Goal: Task Accomplishment & Management: Manage account settings

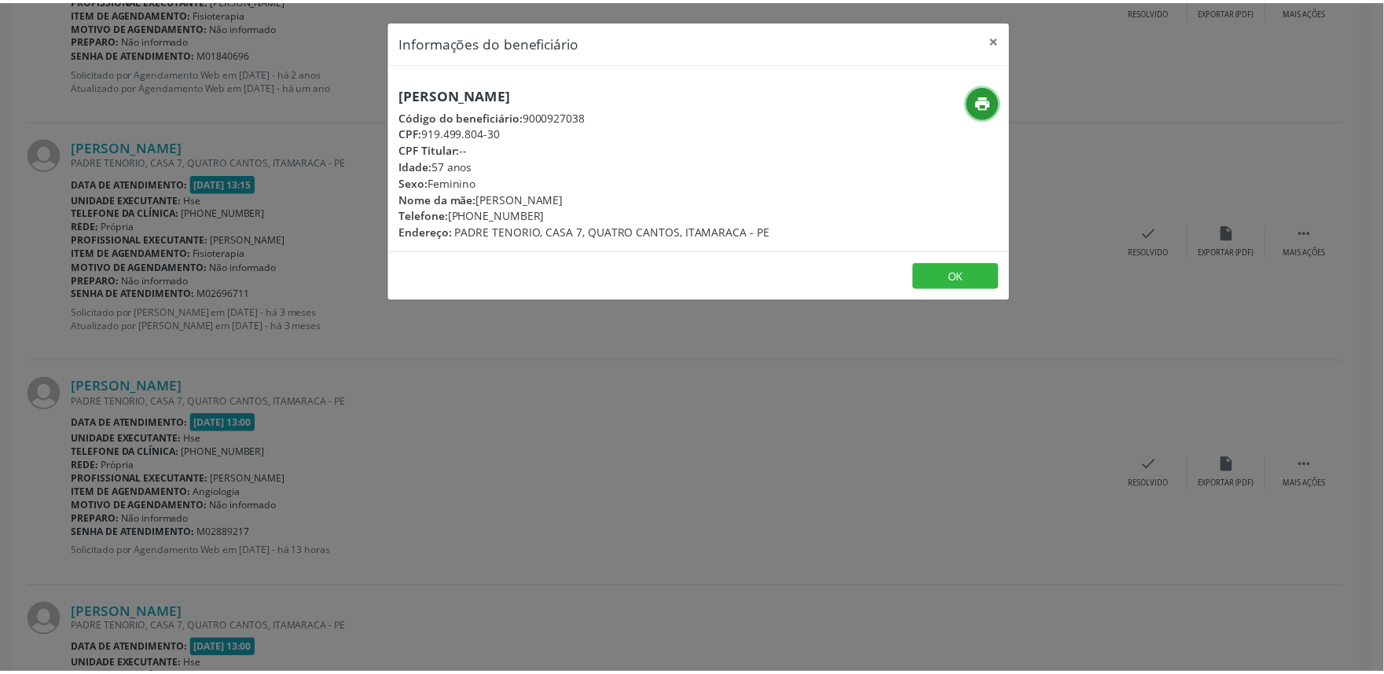
scroll to position [830, 0]
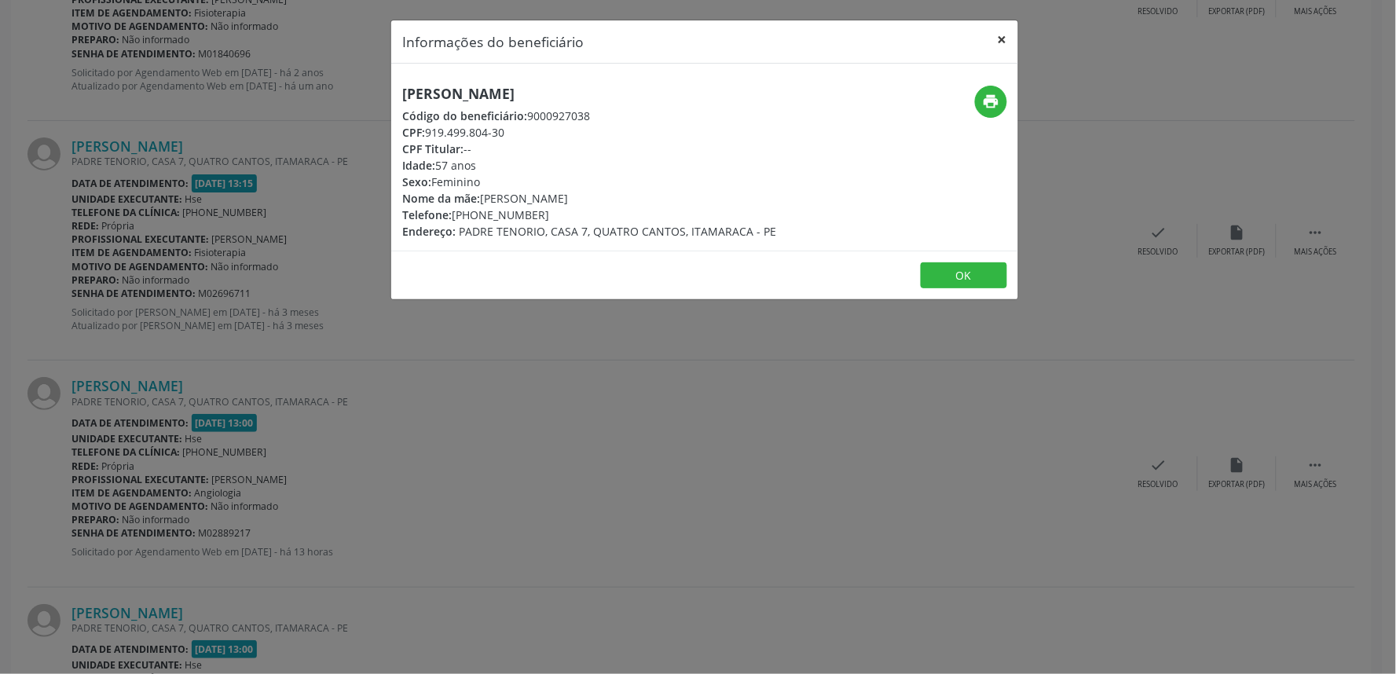
click at [1002, 53] on button "×" at bounding box center [1002, 39] width 31 height 38
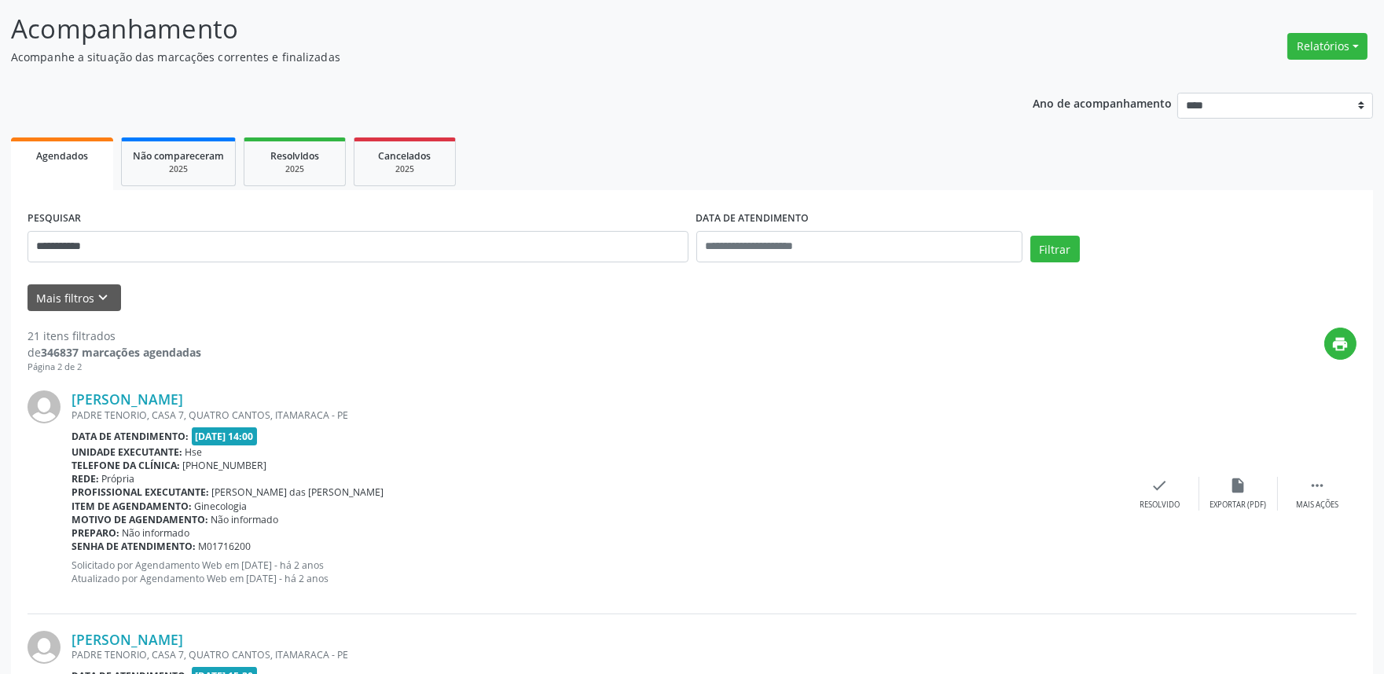
scroll to position [0, 0]
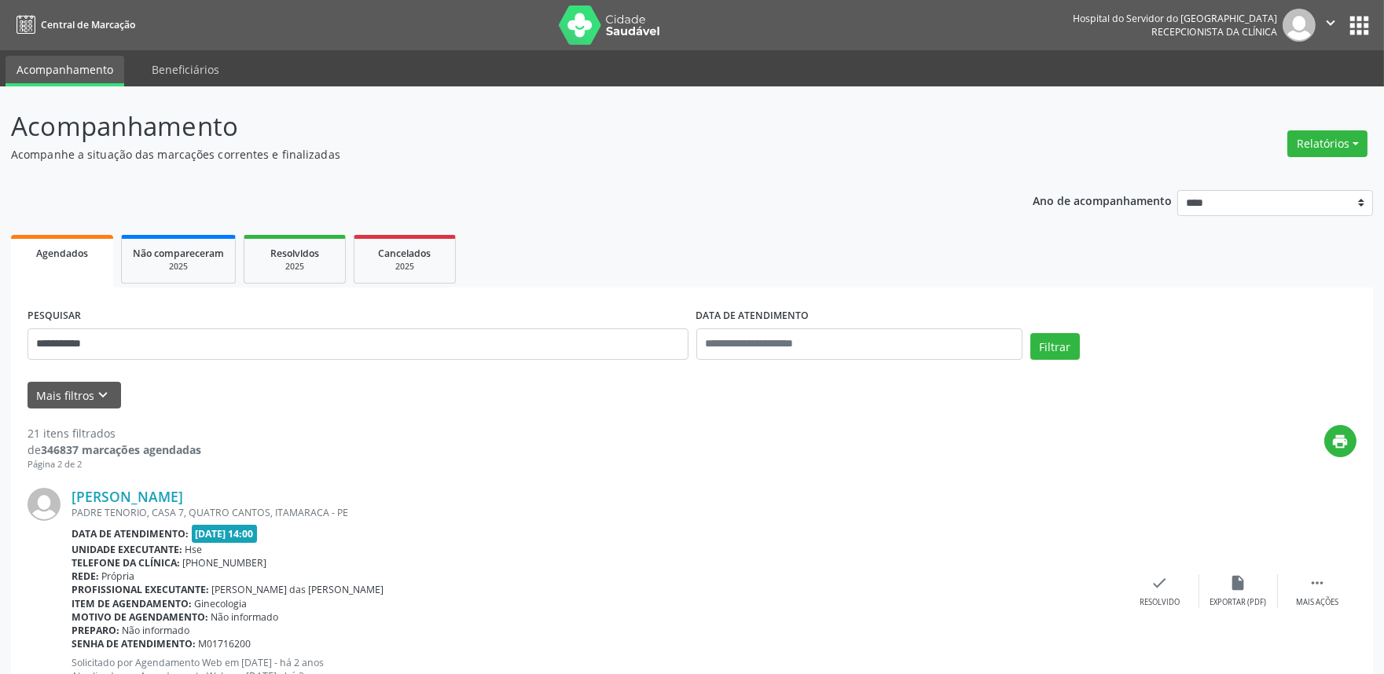
click at [1336, 157] on div "Relatórios Agendamentos Procedimentos realizados" at bounding box center [1326, 144] width 91 height 38
click at [1329, 145] on button "Relatórios" at bounding box center [1327, 143] width 80 height 27
click at [1298, 175] on link "Agendamentos" at bounding box center [1282, 177] width 169 height 22
select select "*"
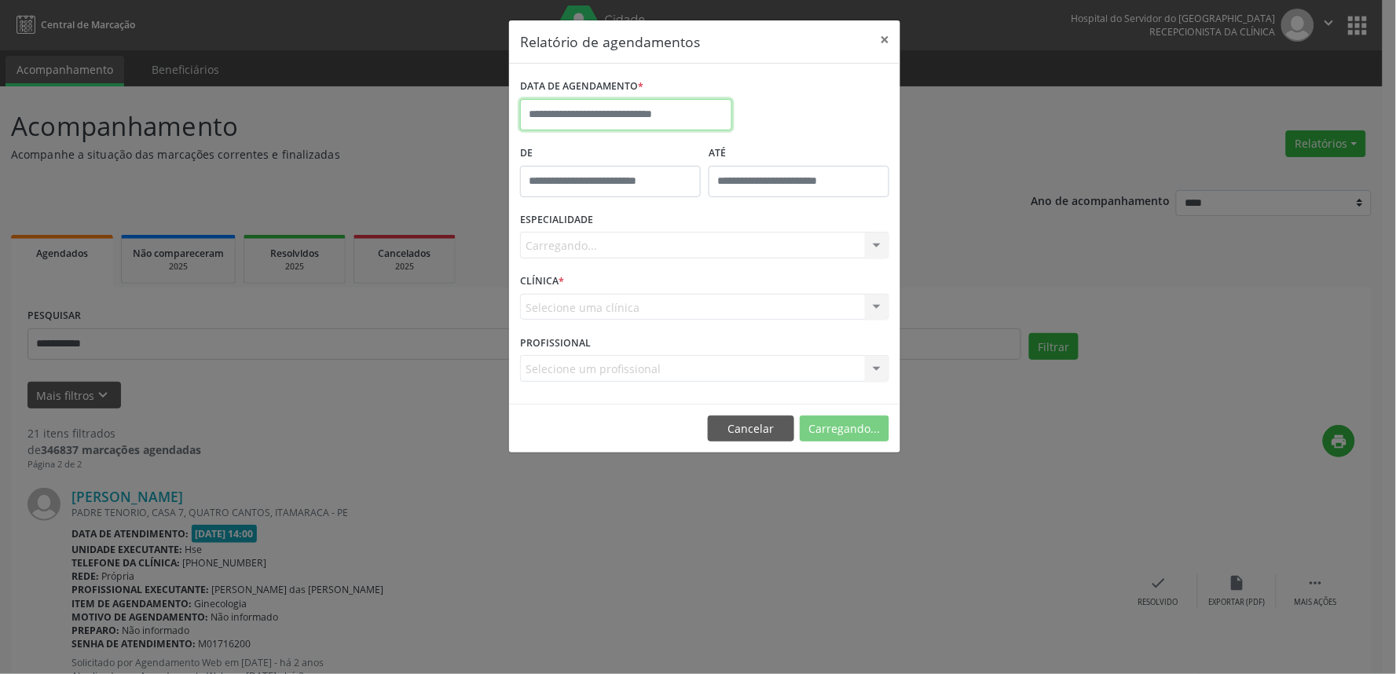
click at [572, 118] on input "text" at bounding box center [626, 114] width 212 height 31
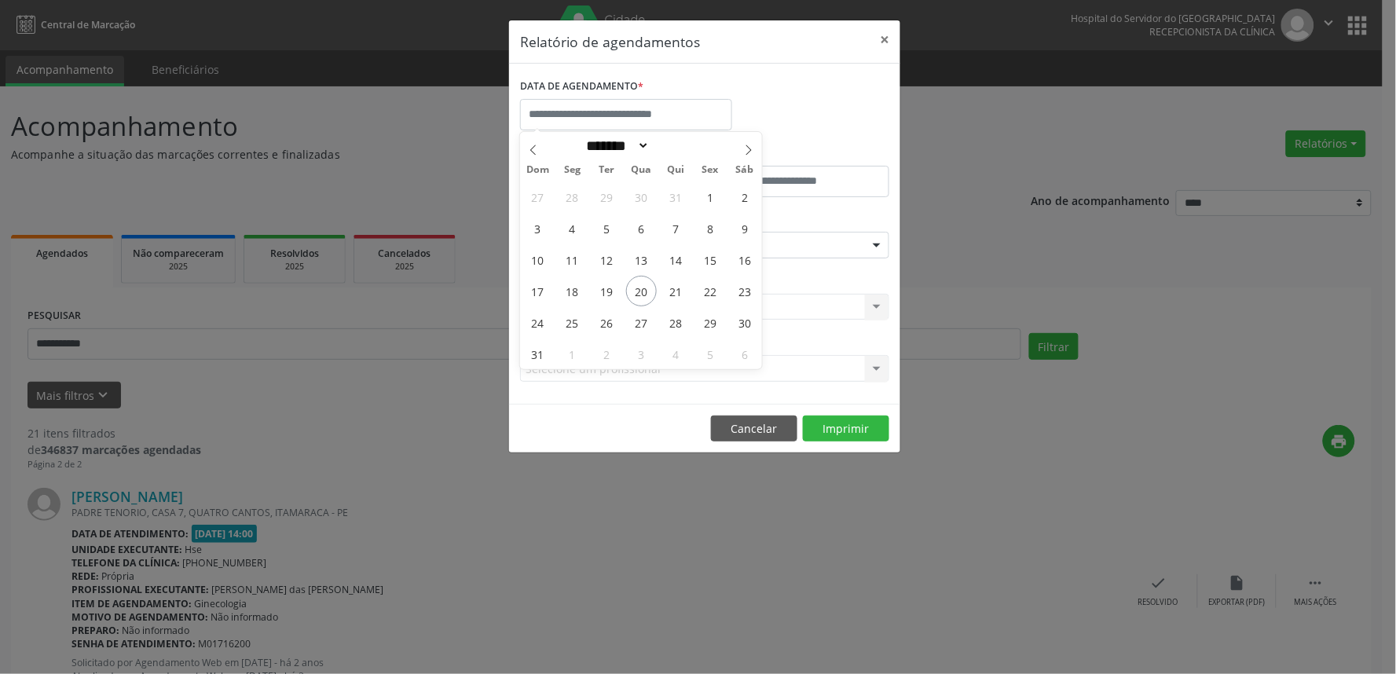
click at [657, 294] on div "27 28 29 30 31 1 2 3 4 5 6 7 8 9 10 11 12 13 14 15 16 17 18 19 20 21 22 23 24 2…" at bounding box center [641, 275] width 242 height 189
click at [640, 280] on span "20" at bounding box center [641, 291] width 31 height 31
type input "**********"
click at [640, 280] on span "20" at bounding box center [641, 291] width 31 height 31
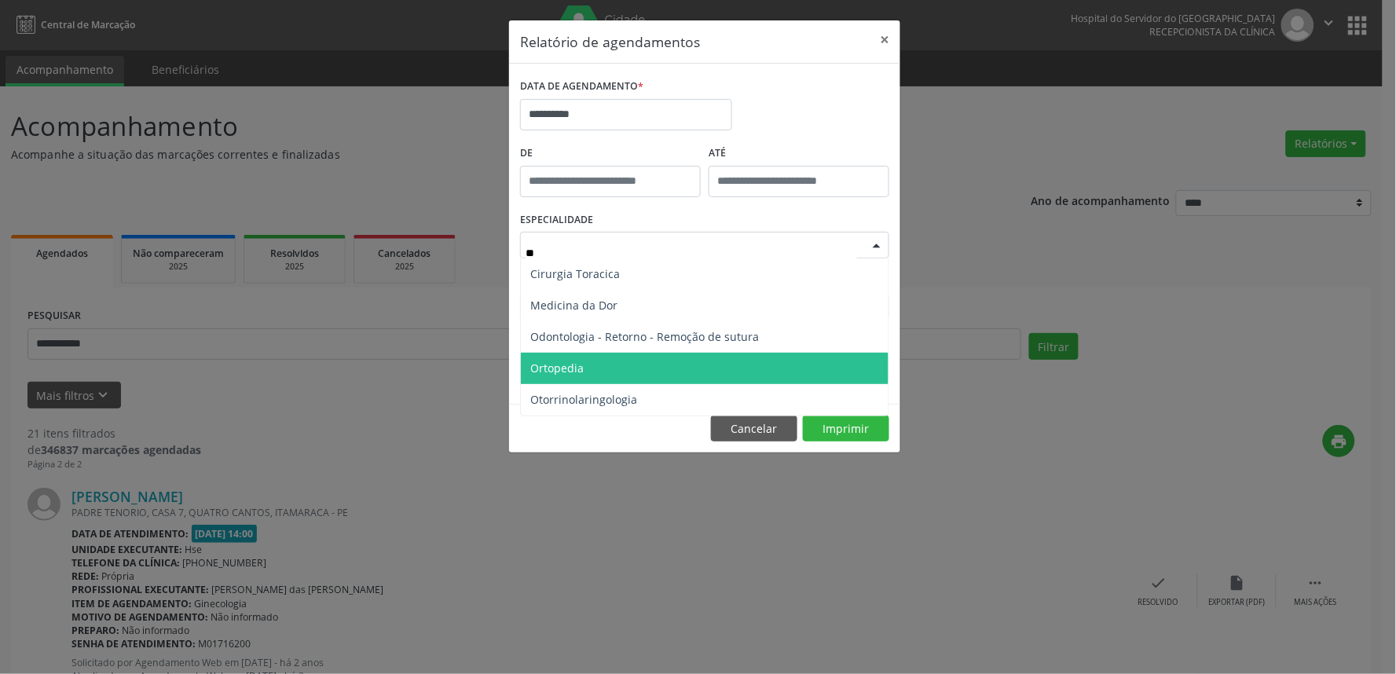
type input "***"
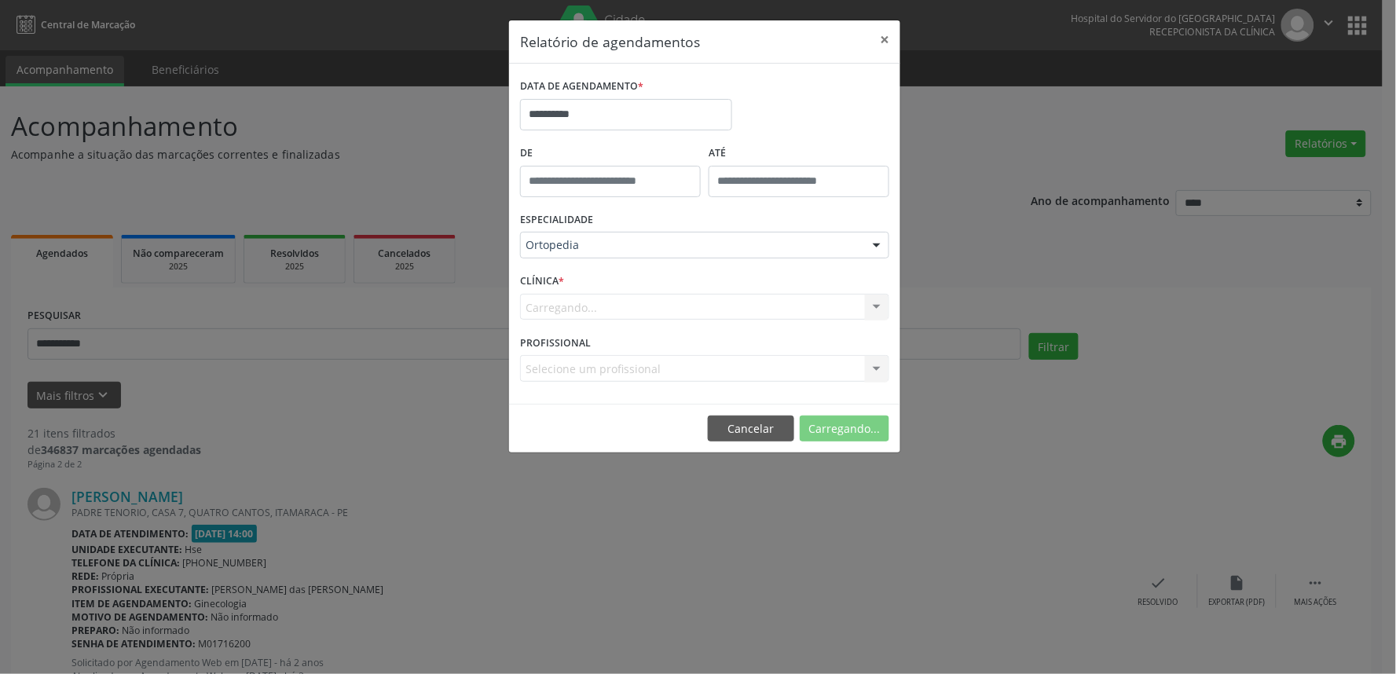
click at [617, 309] on div "Carregando... Hse Nenhum resultado encontrado para: " " Não há nenhuma opção pa…" at bounding box center [704, 307] width 369 height 27
click at [592, 299] on div "Carregando... Hse Nenhum resultado encontrado para: " " Não há nenhuma opção pa…" at bounding box center [704, 307] width 369 height 27
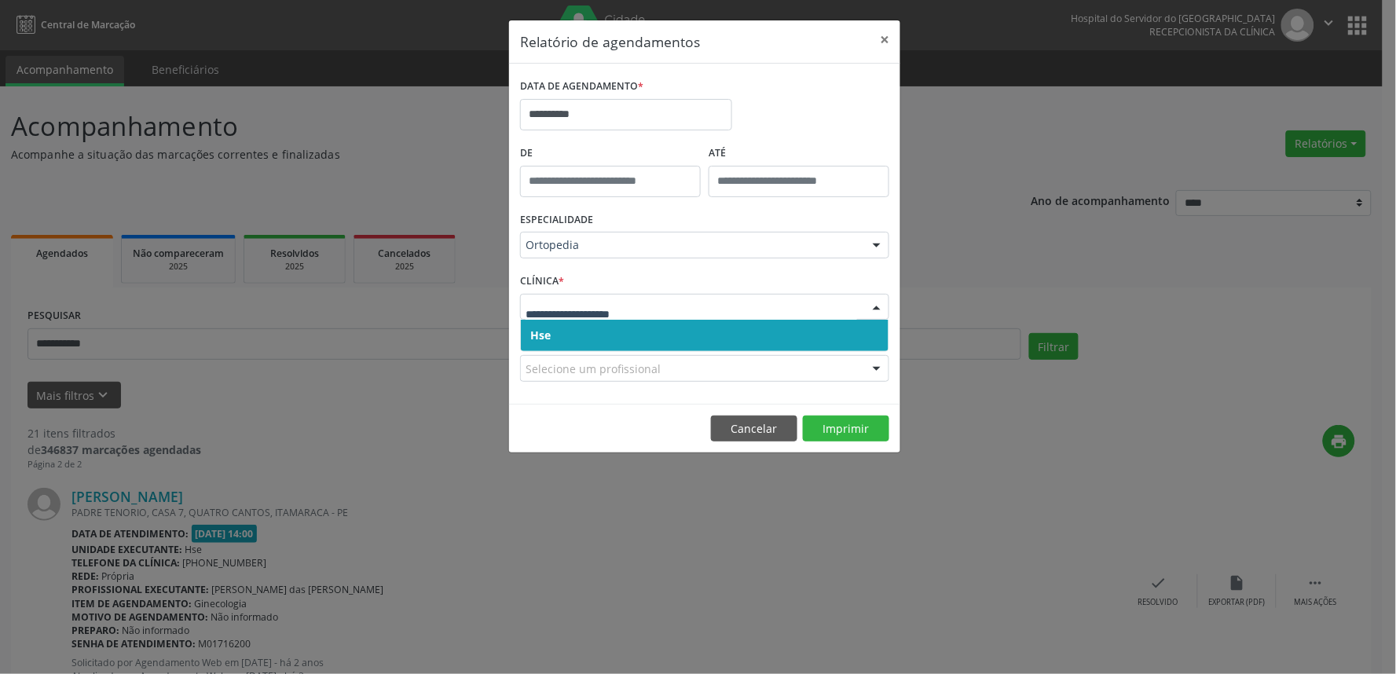
drag, startPoint x: 577, startPoint y: 314, endPoint x: 563, endPoint y: 338, distance: 27.1
click at [552, 335] on span "Hse" at bounding box center [705, 335] width 368 height 31
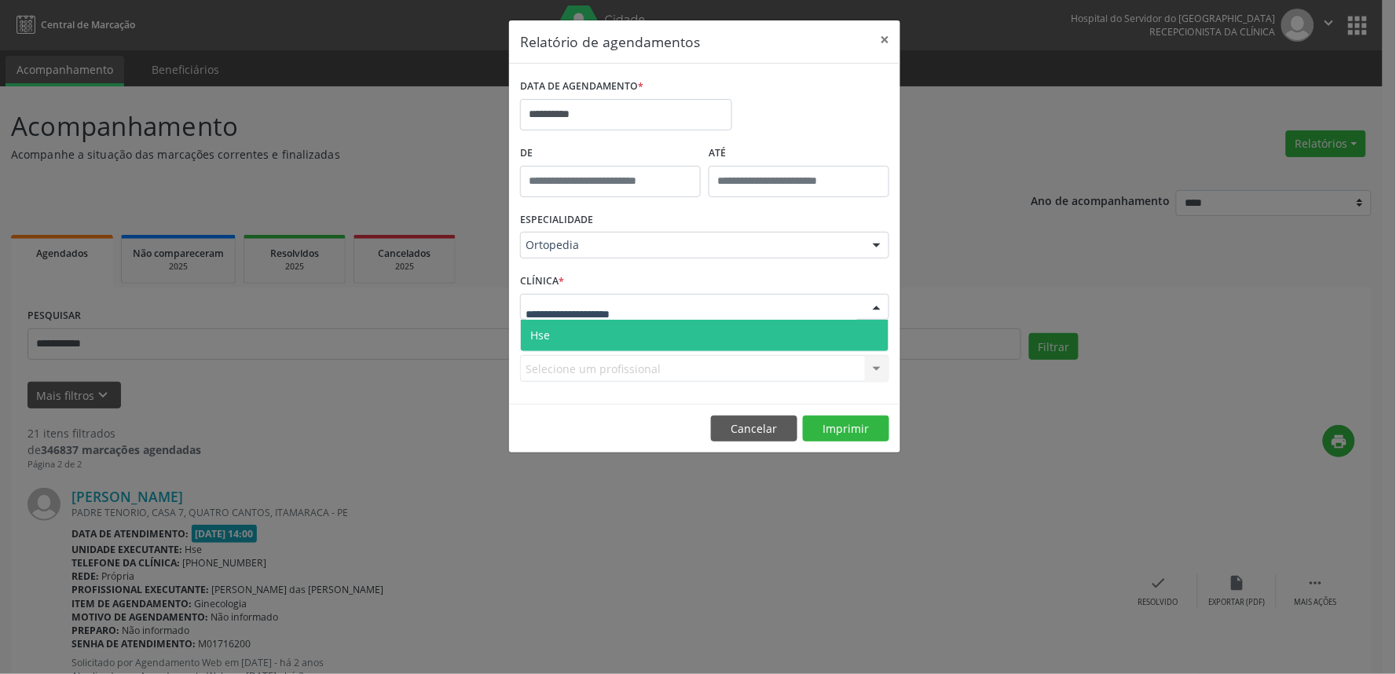
click at [566, 326] on span "Hse" at bounding box center [705, 335] width 368 height 31
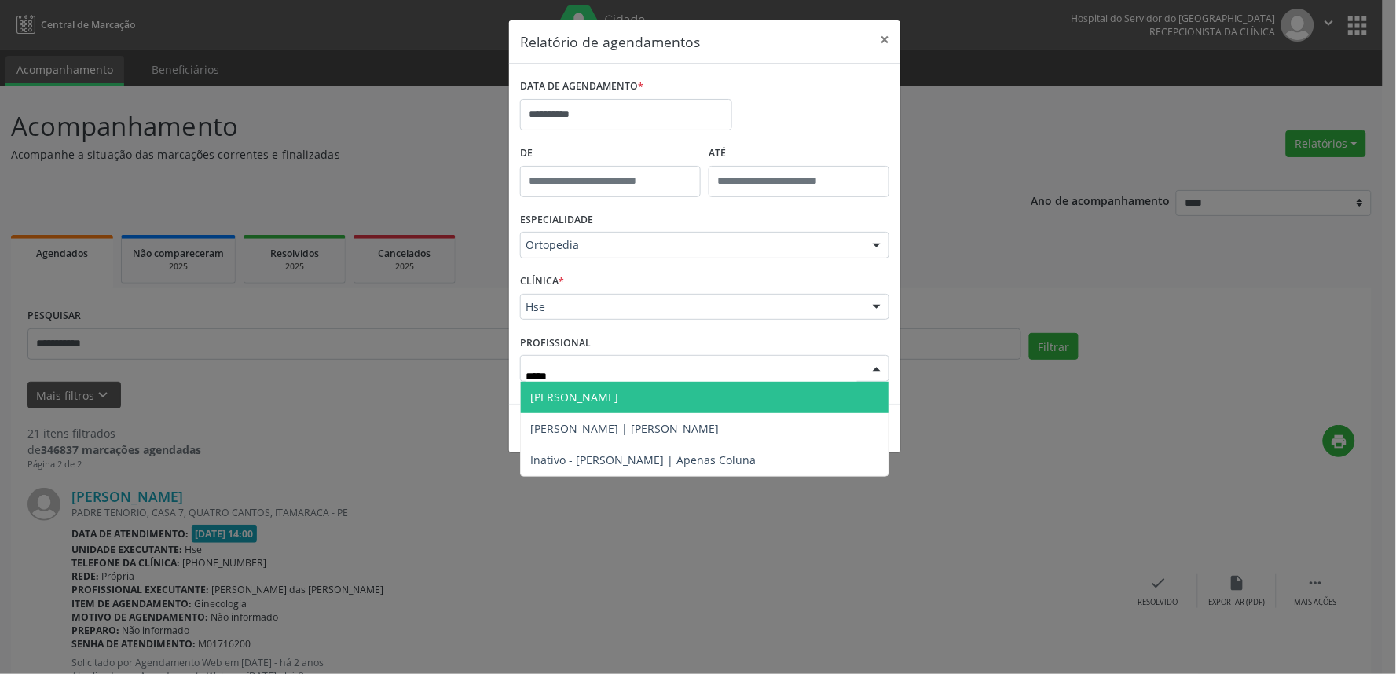
type input "******"
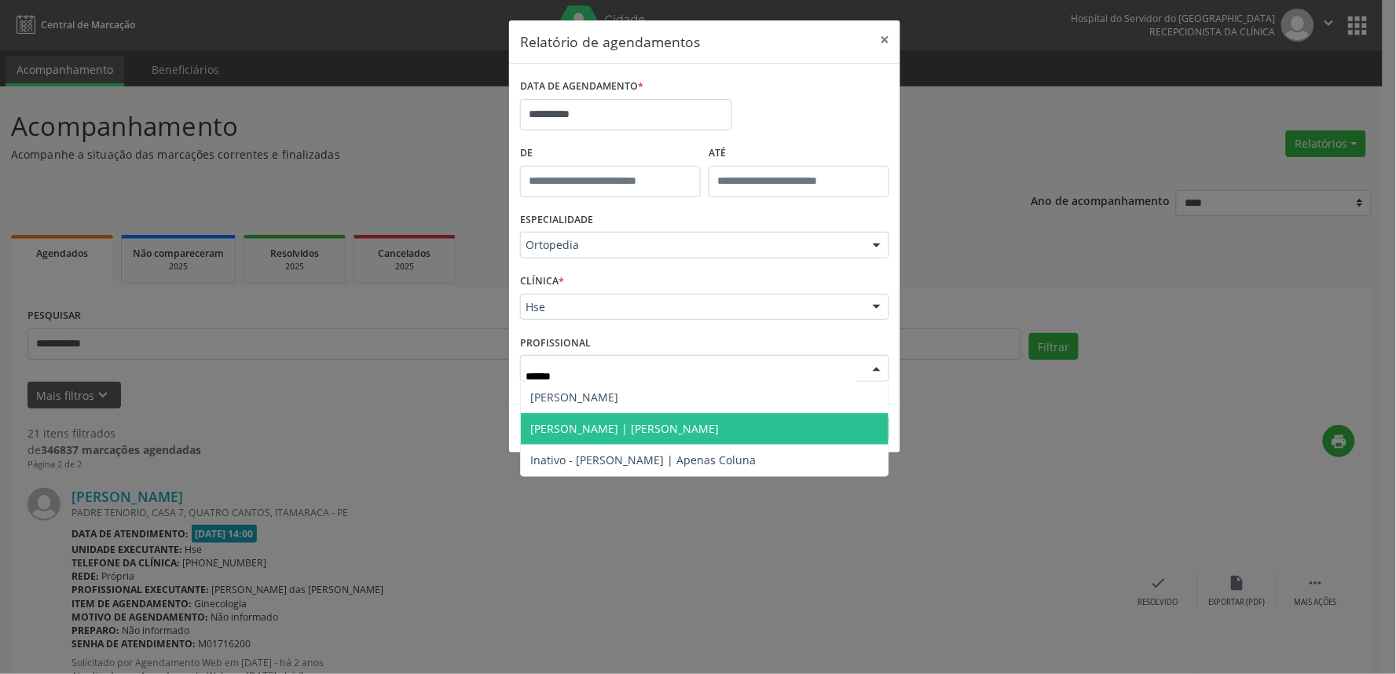
click at [815, 422] on span "[PERSON_NAME] | [PERSON_NAME]" at bounding box center [705, 428] width 368 height 31
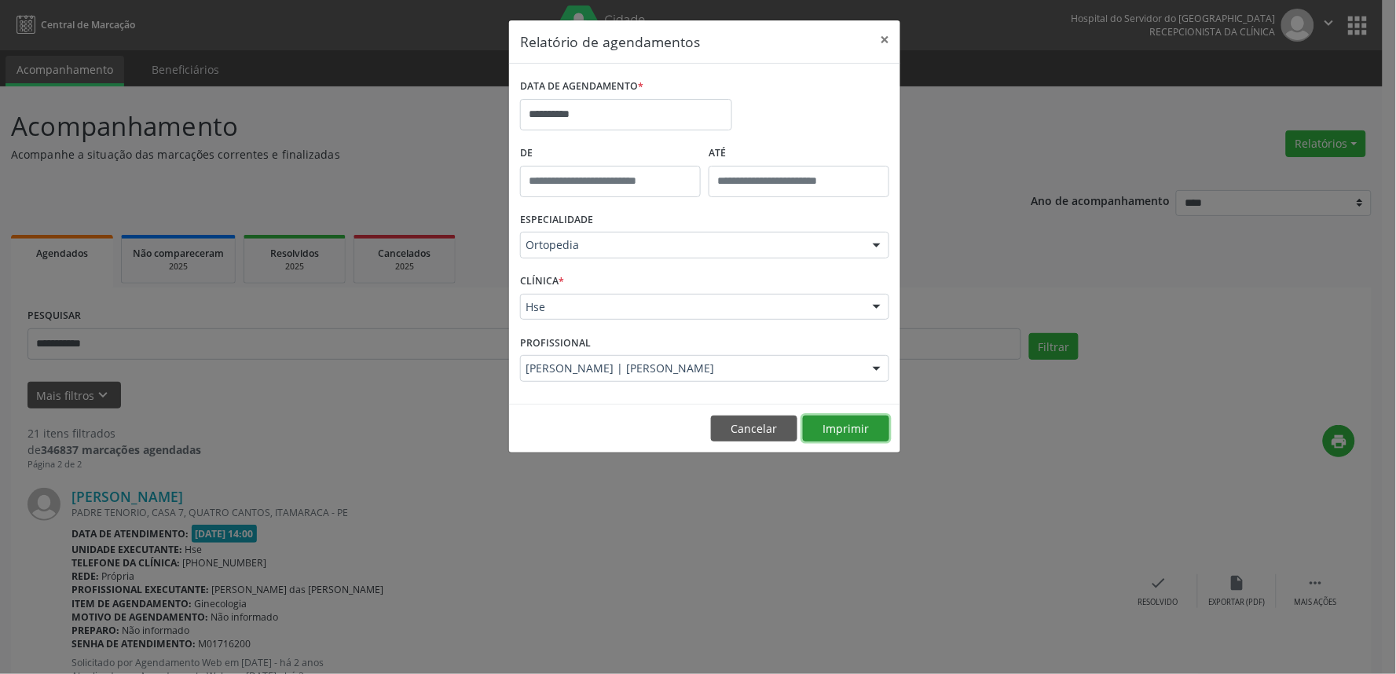
click at [834, 425] on button "Imprimir" at bounding box center [846, 429] width 86 height 27
click at [877, 30] on button "×" at bounding box center [884, 39] width 31 height 38
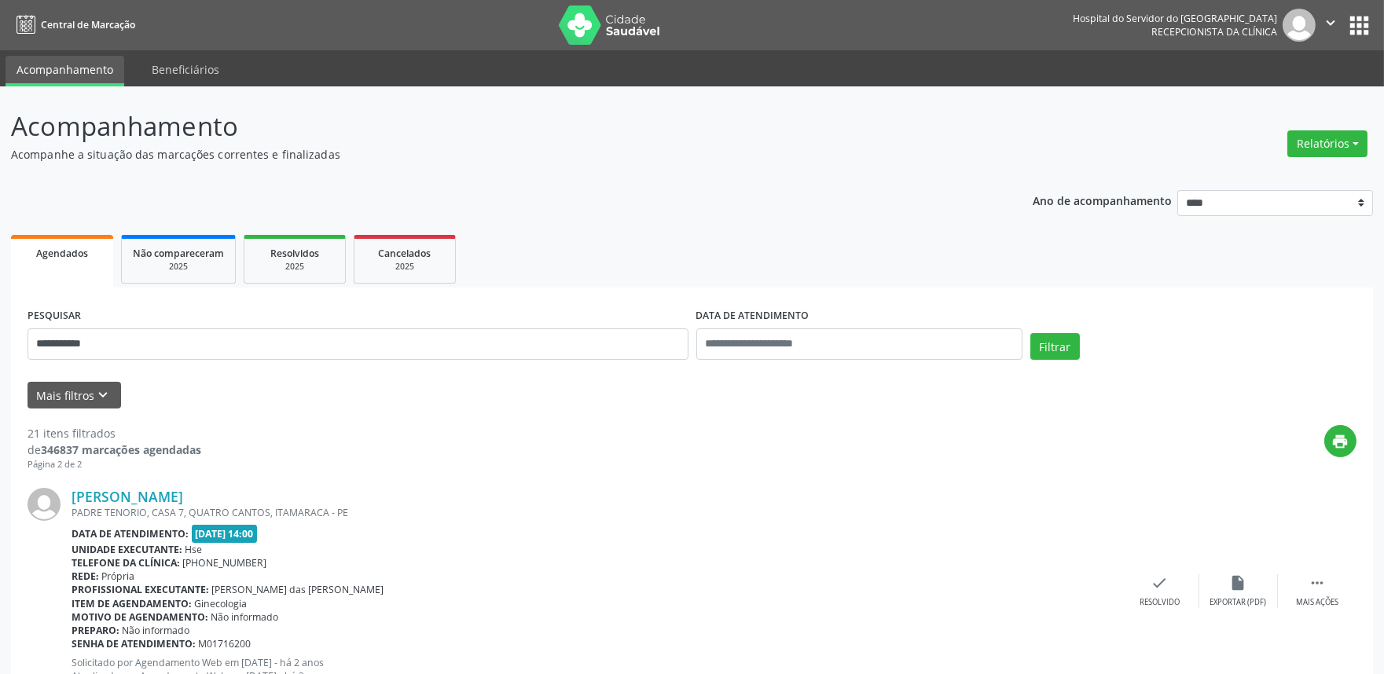
click at [159, 361] on div "**********" at bounding box center [358, 337] width 669 height 67
click at [159, 357] on input "**********" at bounding box center [357, 343] width 661 height 31
click at [1030, 333] on button "Filtrar" at bounding box center [1054, 346] width 49 height 27
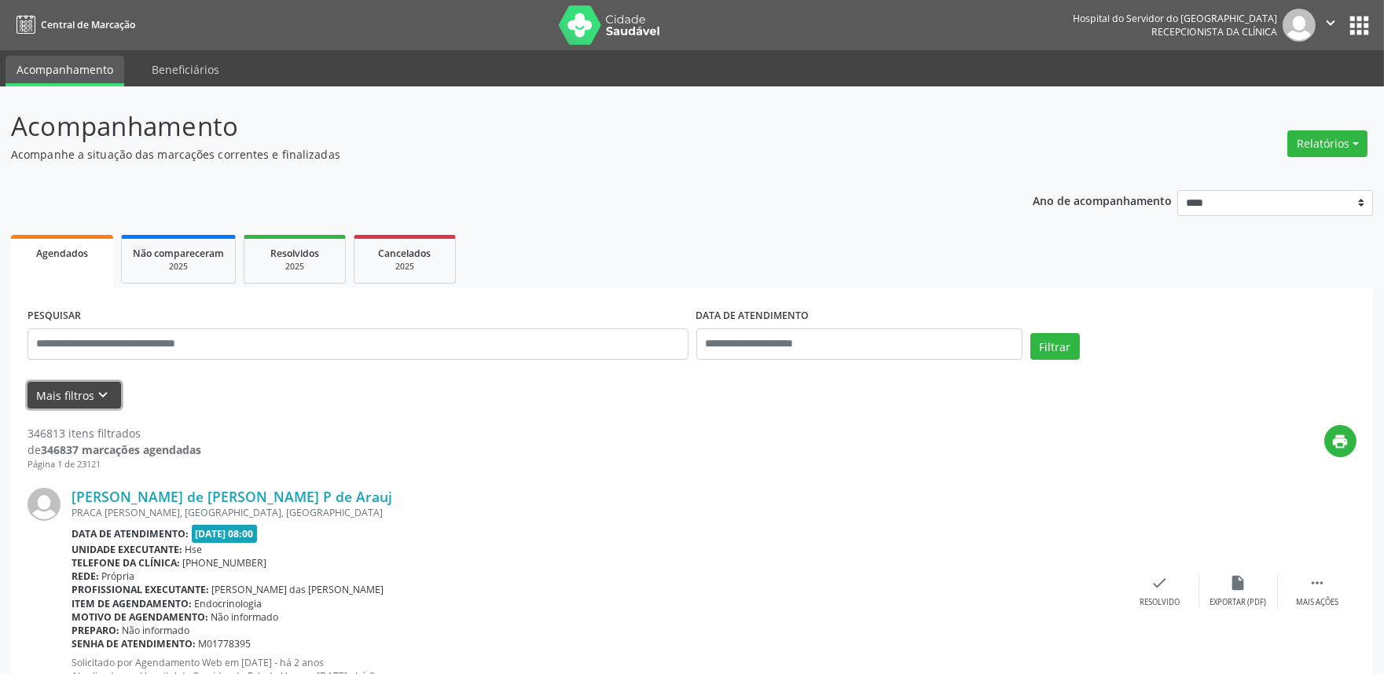
click at [103, 398] on icon "keyboard_arrow_down" at bounding box center [103, 395] width 17 height 17
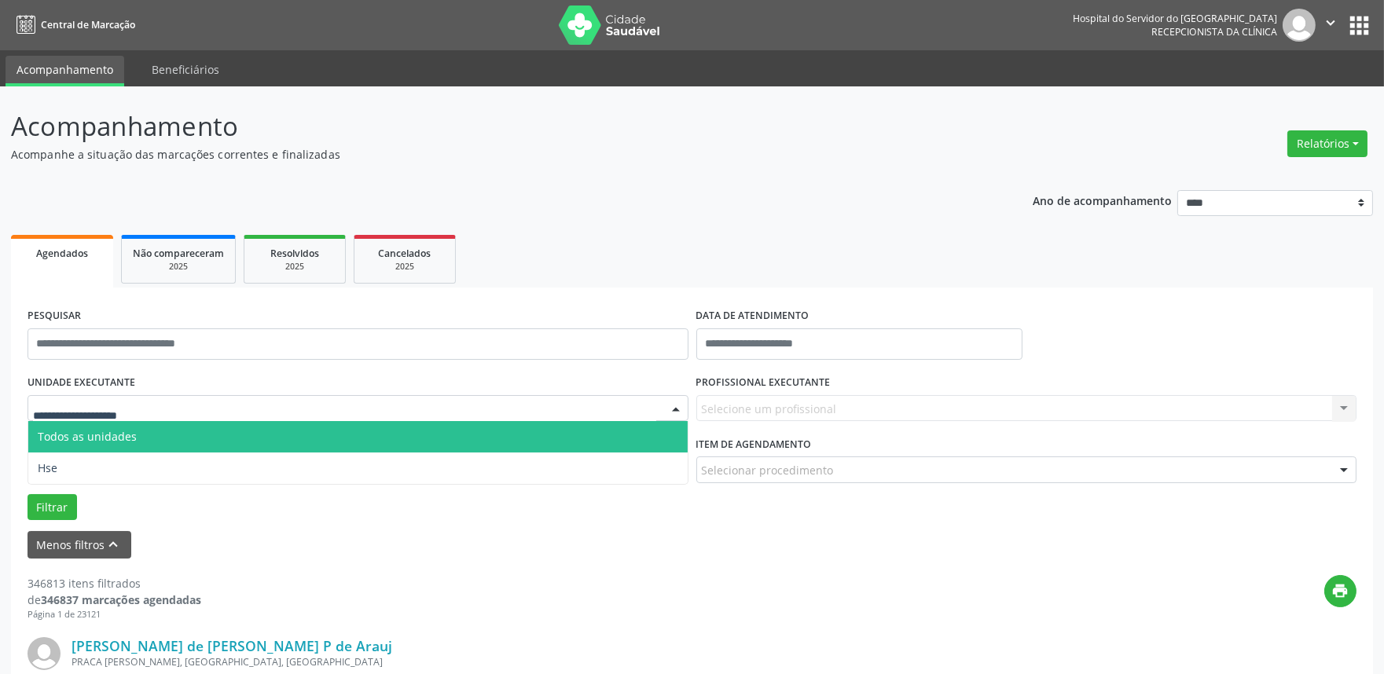
click at [191, 398] on div at bounding box center [357, 408] width 661 height 27
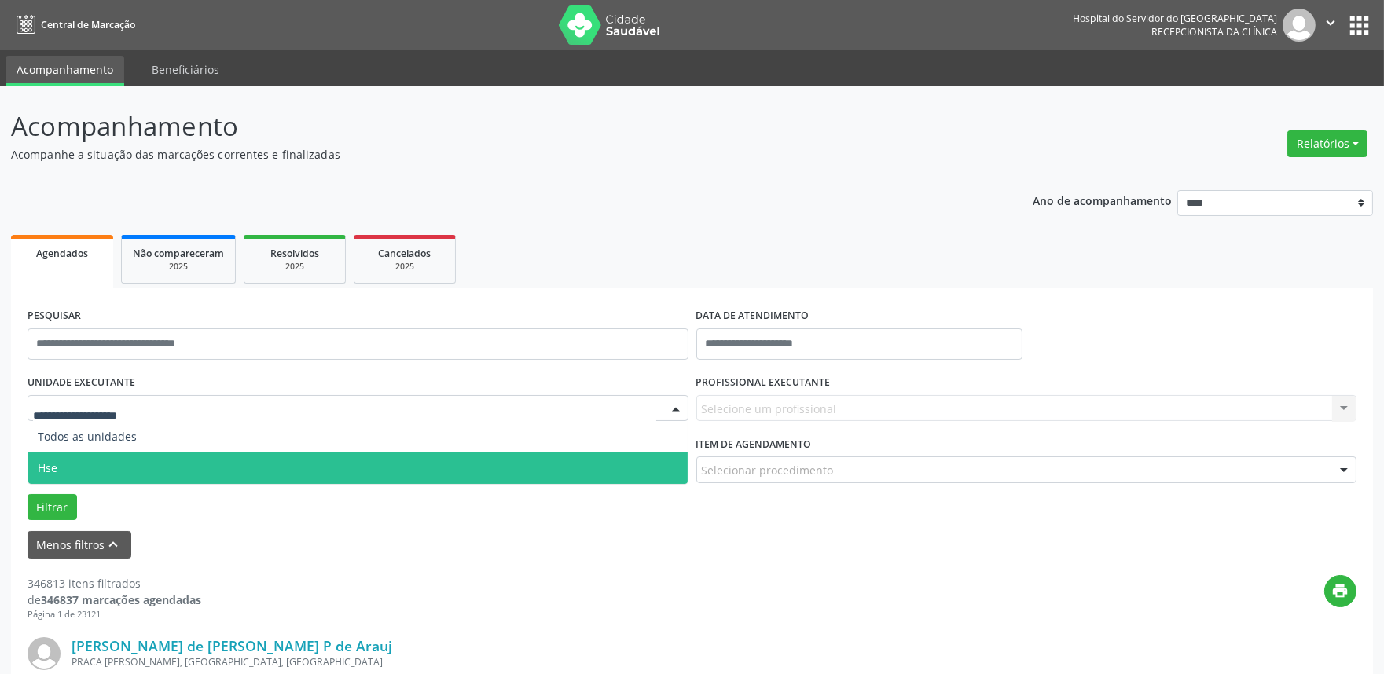
click at [166, 459] on span "Hse" at bounding box center [357, 468] width 659 height 31
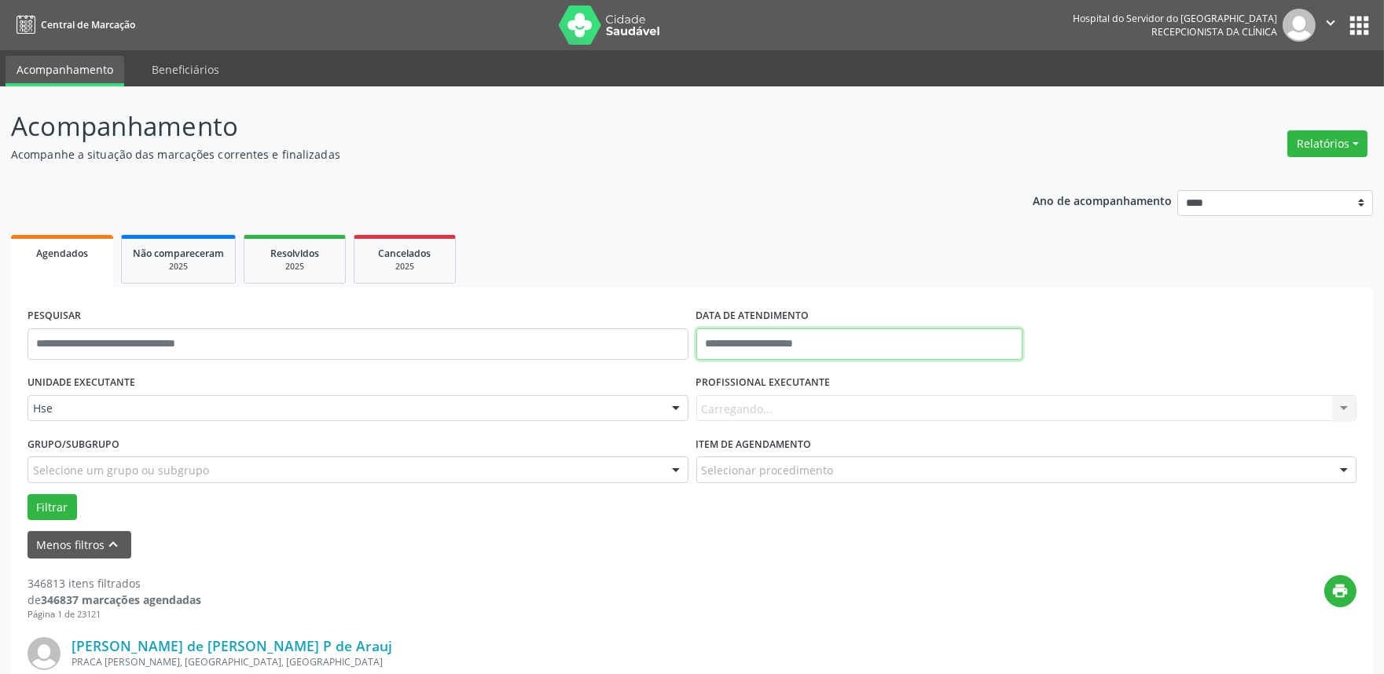
click at [878, 342] on input "text" at bounding box center [859, 343] width 326 height 31
click at [812, 523] on span "20" at bounding box center [816, 519] width 31 height 31
type input "**********"
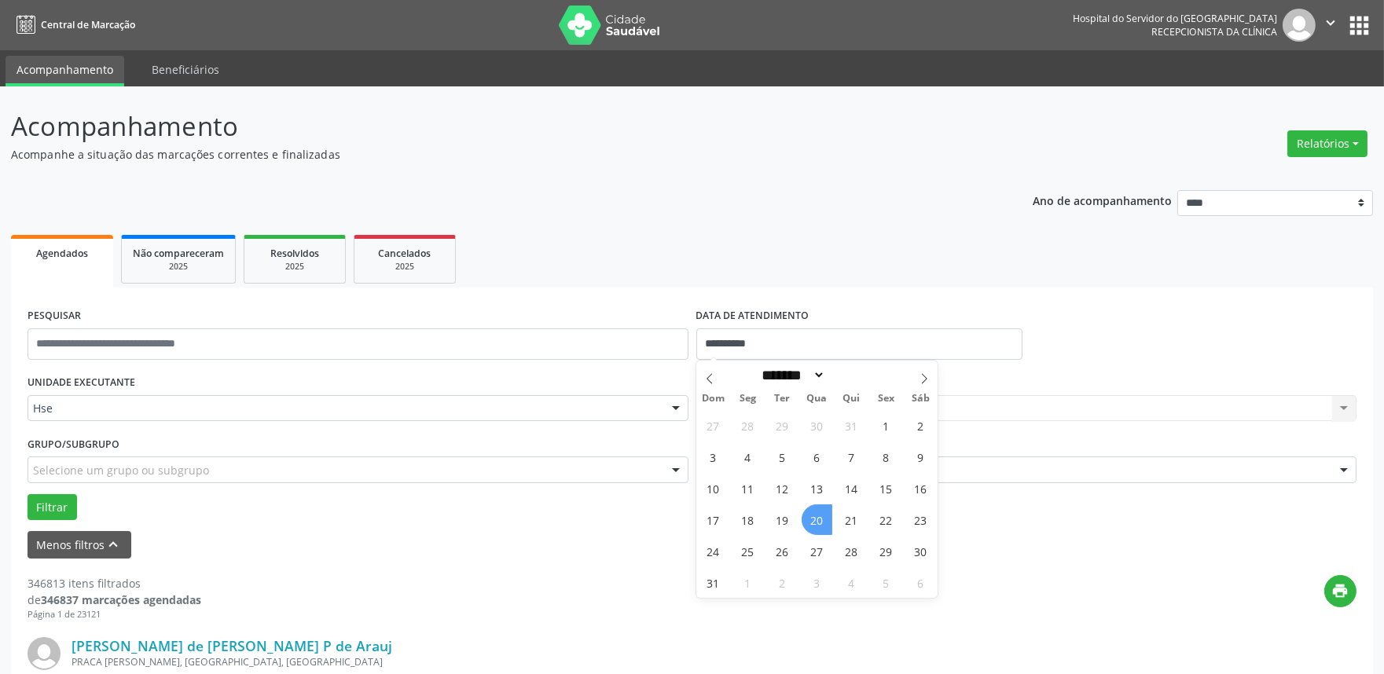
click at [812, 521] on span "20" at bounding box center [816, 519] width 31 height 31
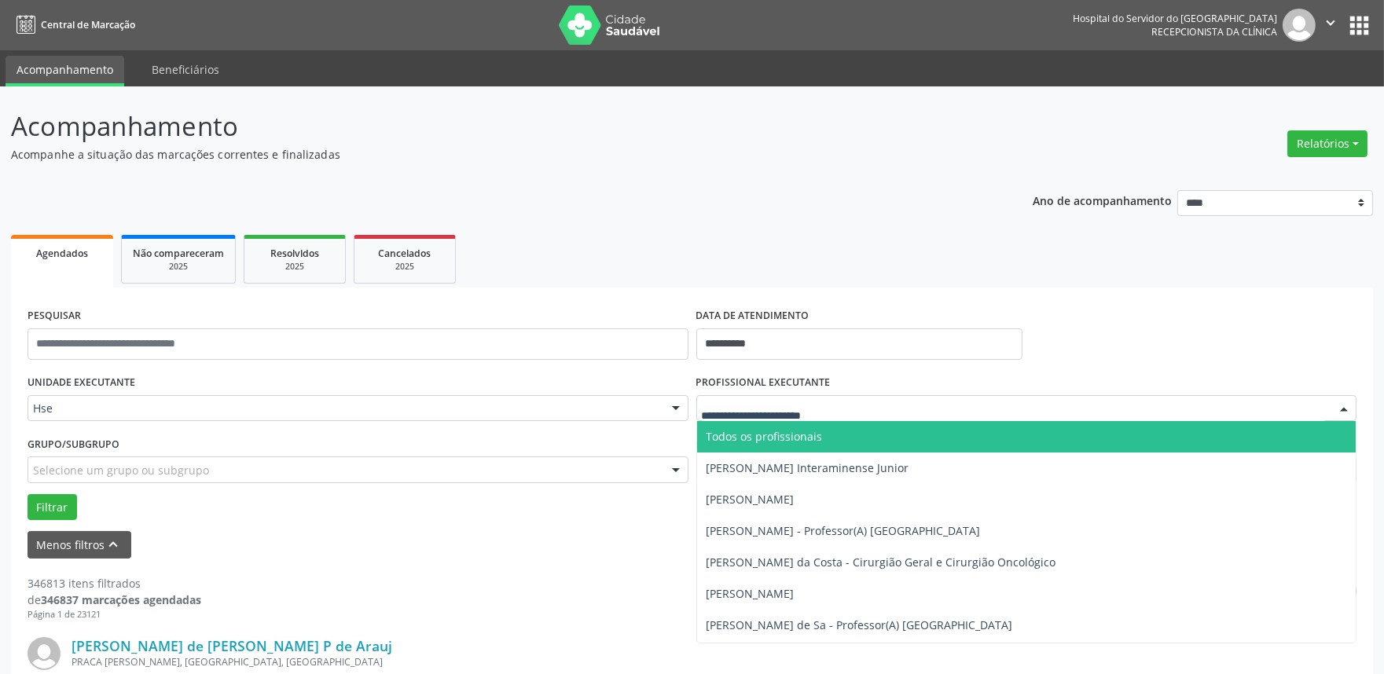
click at [803, 417] on div at bounding box center [1026, 408] width 661 height 27
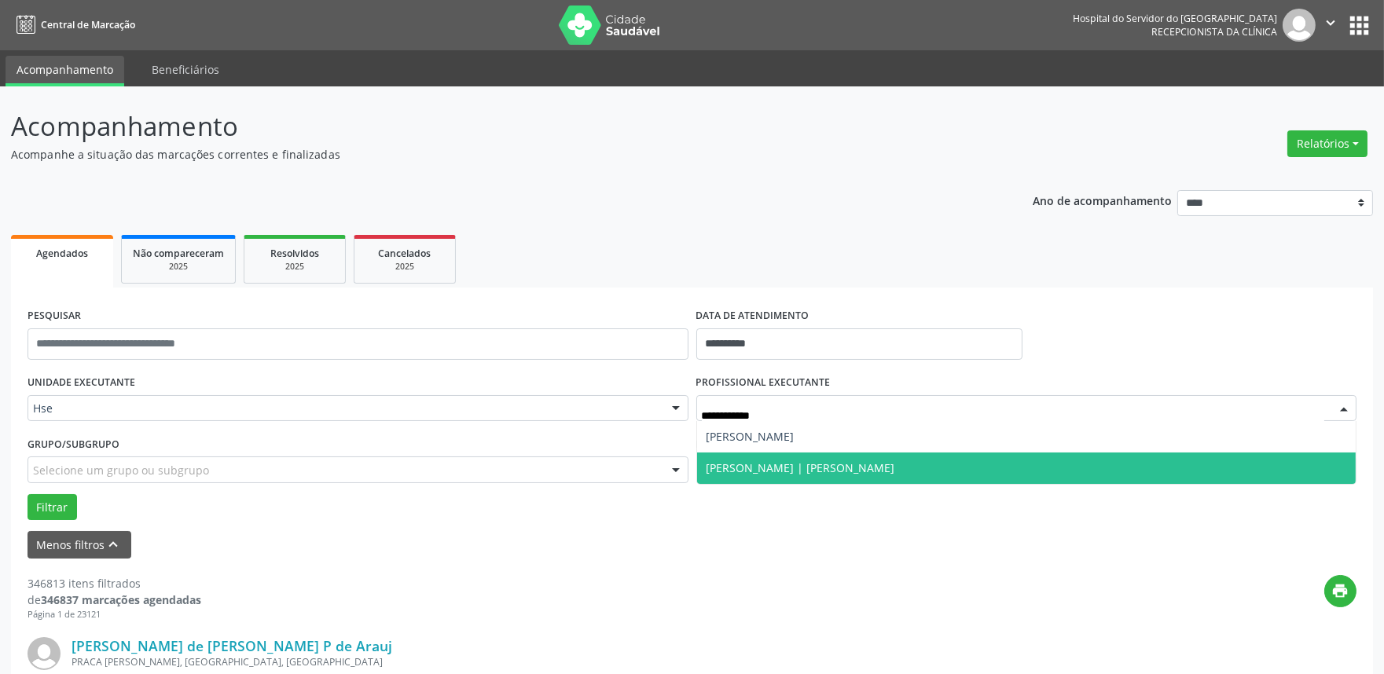
type input "**********"
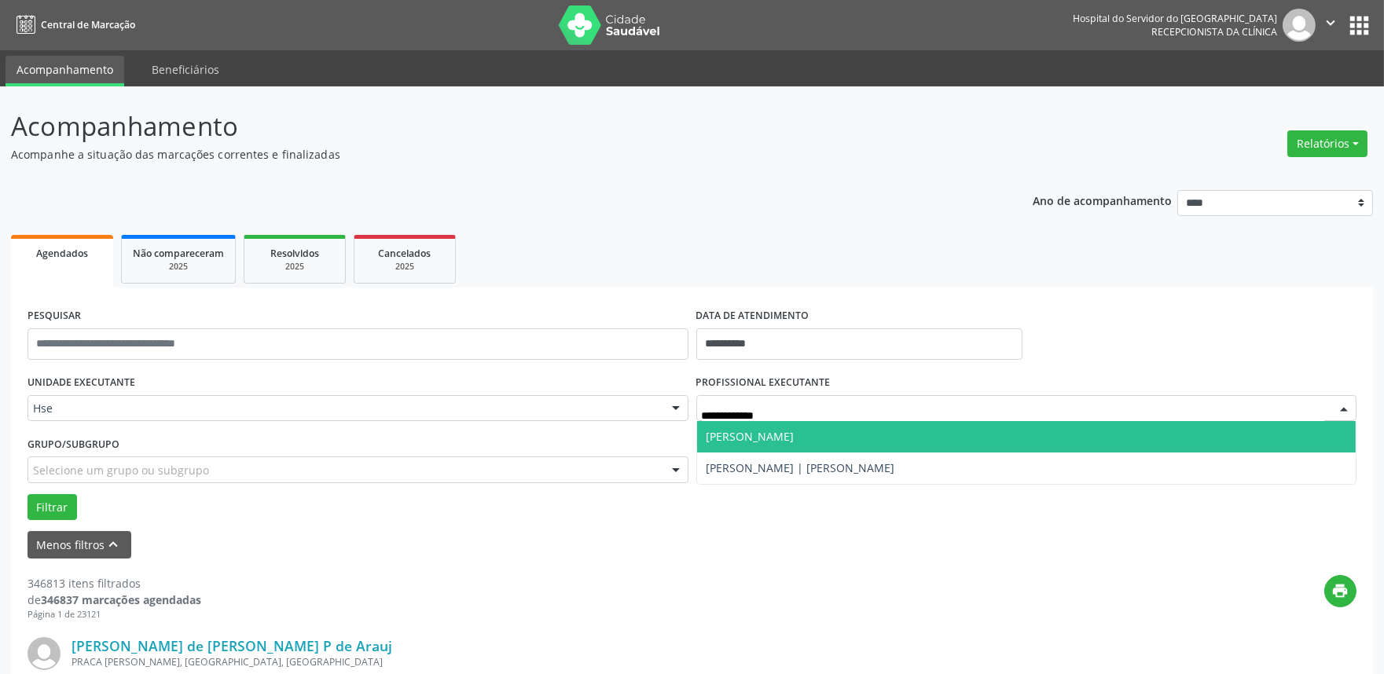
click at [794, 437] on span "[PERSON_NAME]" at bounding box center [750, 436] width 88 height 15
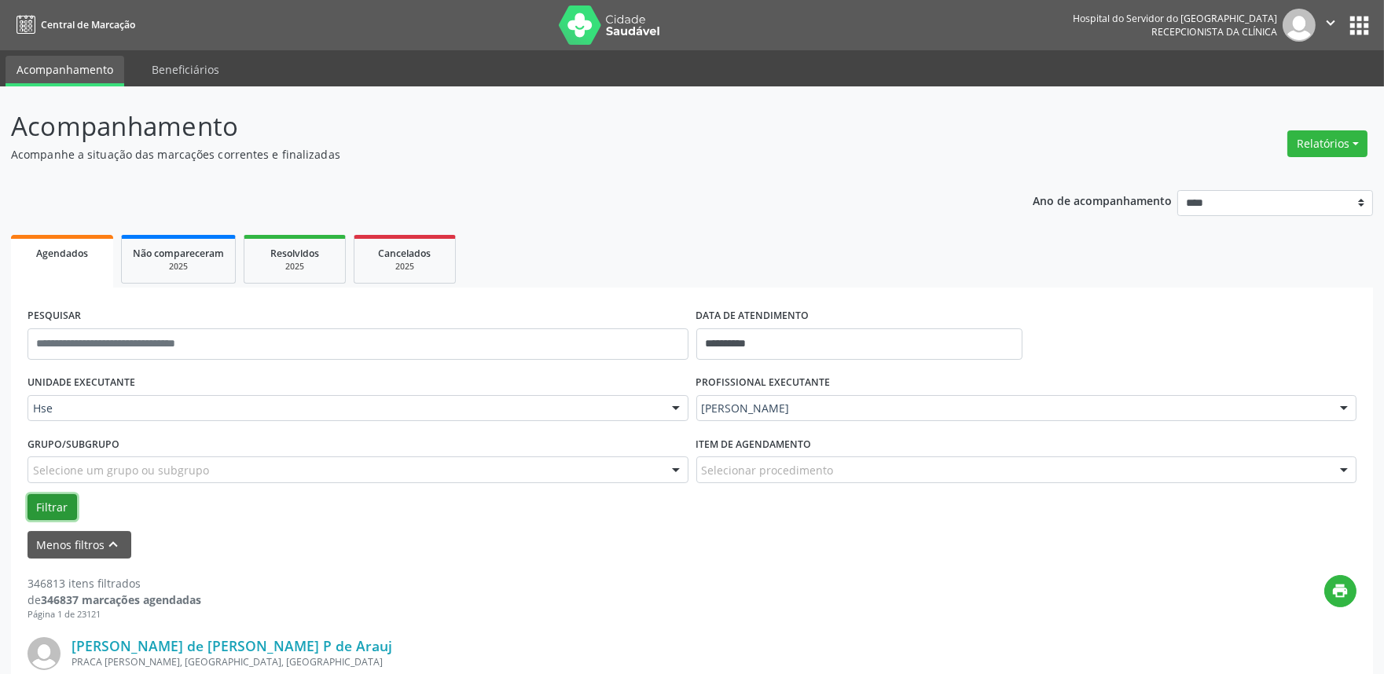
click at [50, 503] on button "Filtrar" at bounding box center [51, 507] width 49 height 27
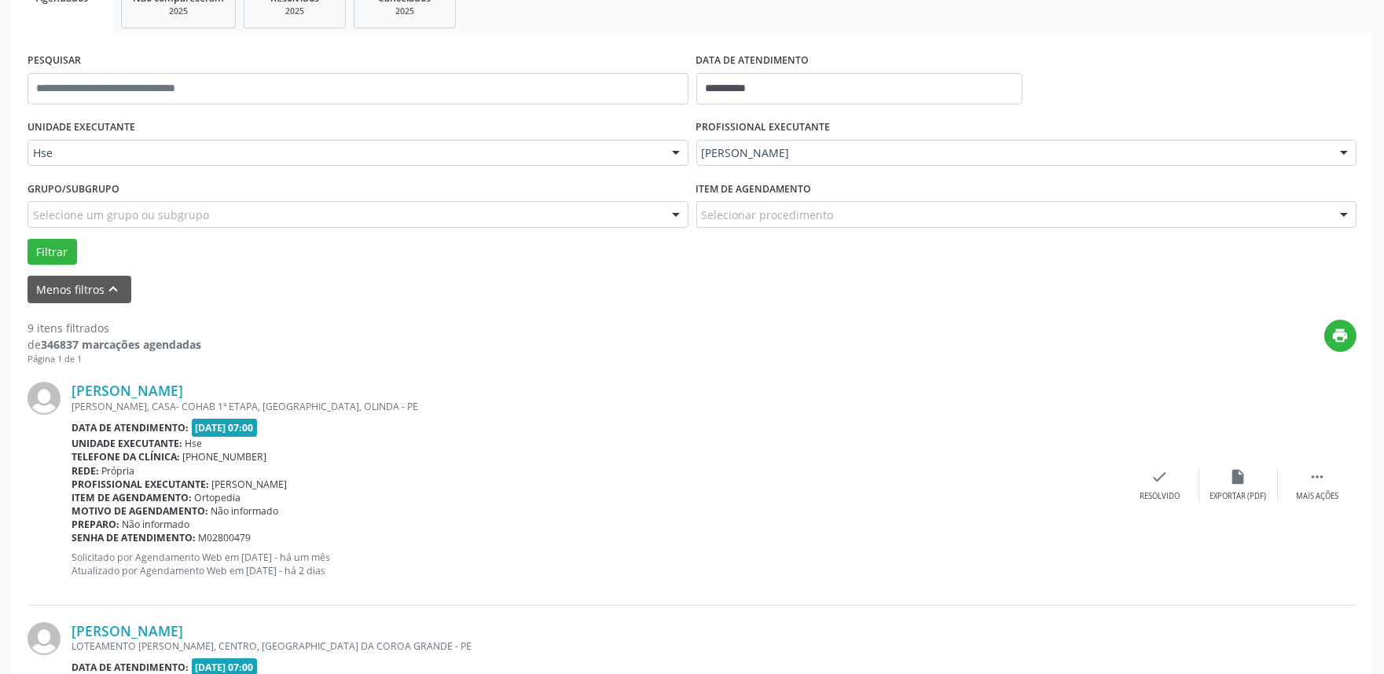
scroll to position [359, 0]
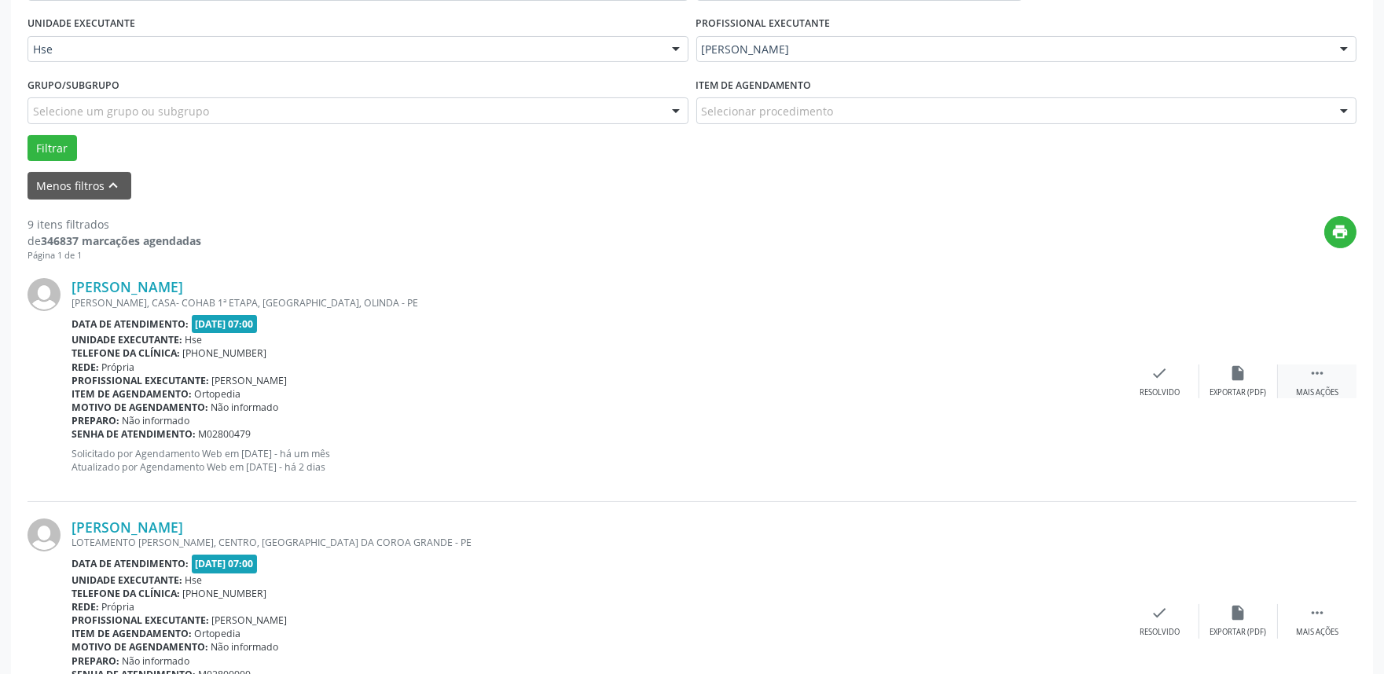
drag, startPoint x: 1329, startPoint y: 378, endPoint x: 1315, endPoint y: 387, distance: 15.9
click at [1326, 378] on div " Mais ações" at bounding box center [1316, 382] width 79 height 34
click at [1263, 383] on div "alarm_off Não compareceu" at bounding box center [1238, 382] width 79 height 34
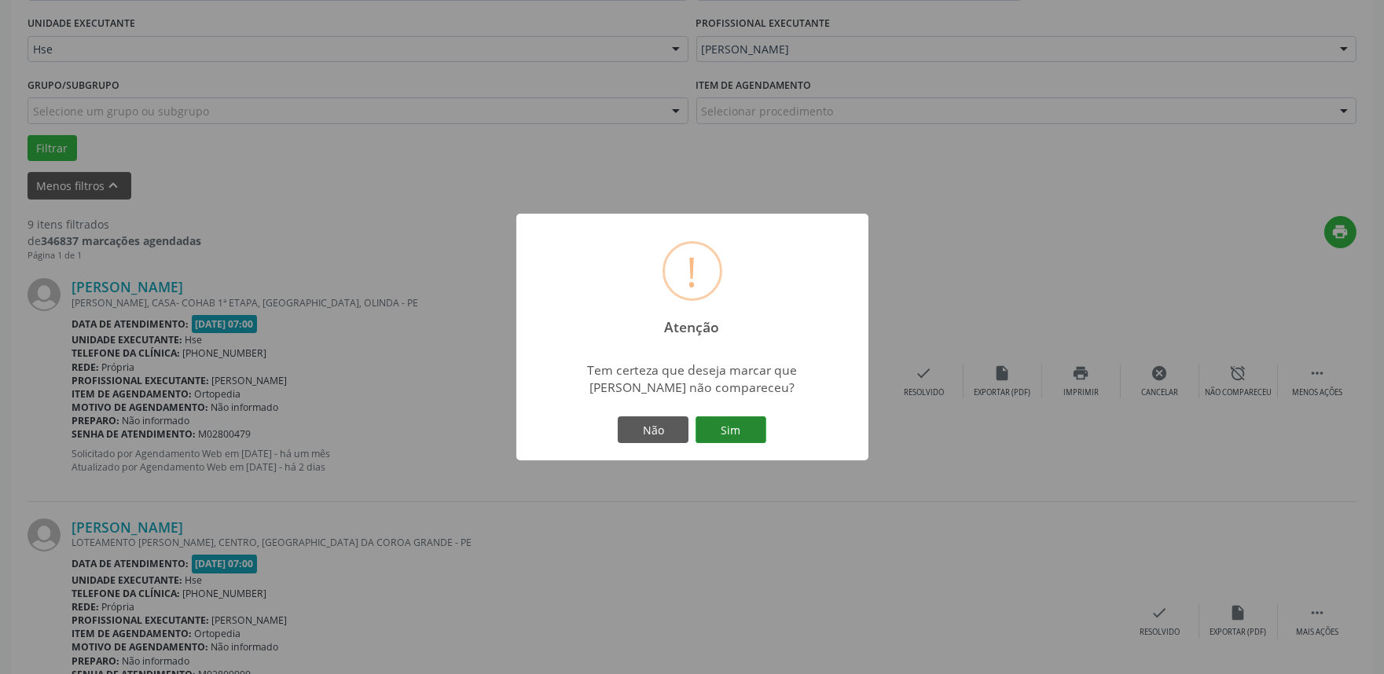
click at [739, 436] on button "Sim" at bounding box center [730, 429] width 71 height 27
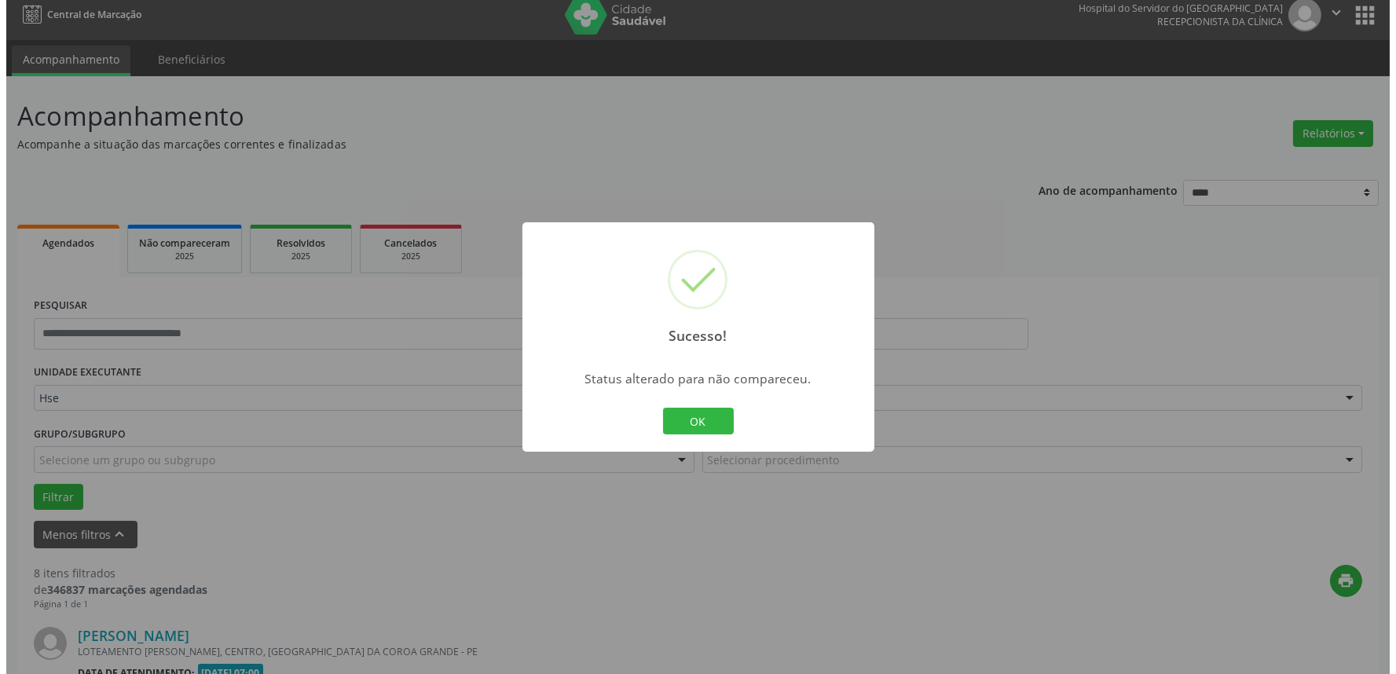
scroll to position [534, 0]
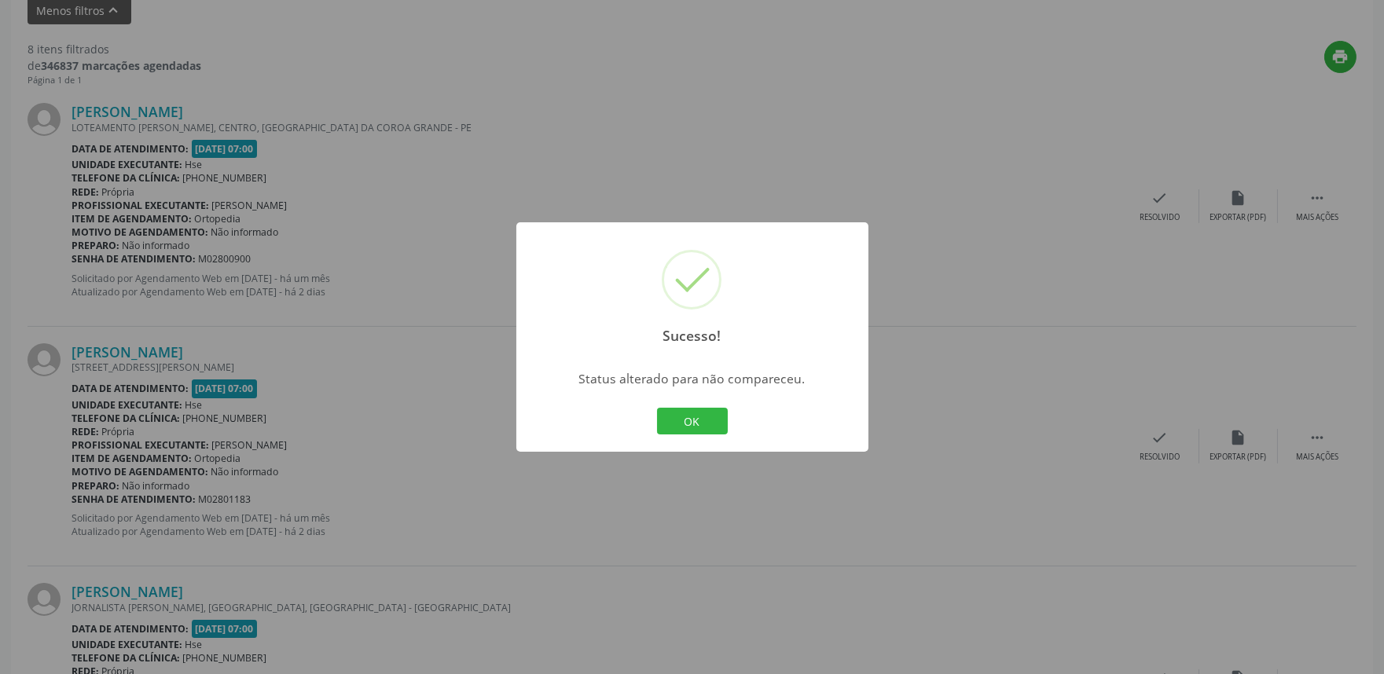
click at [727, 420] on div "OK Cancel" at bounding box center [692, 421] width 78 height 33
click at [666, 434] on div "OK Cancel" at bounding box center [692, 421] width 78 height 33
drag, startPoint x: 705, startPoint y: 421, endPoint x: 1087, endPoint y: 256, distance: 415.9
click at [708, 421] on button "OK" at bounding box center [692, 421] width 71 height 27
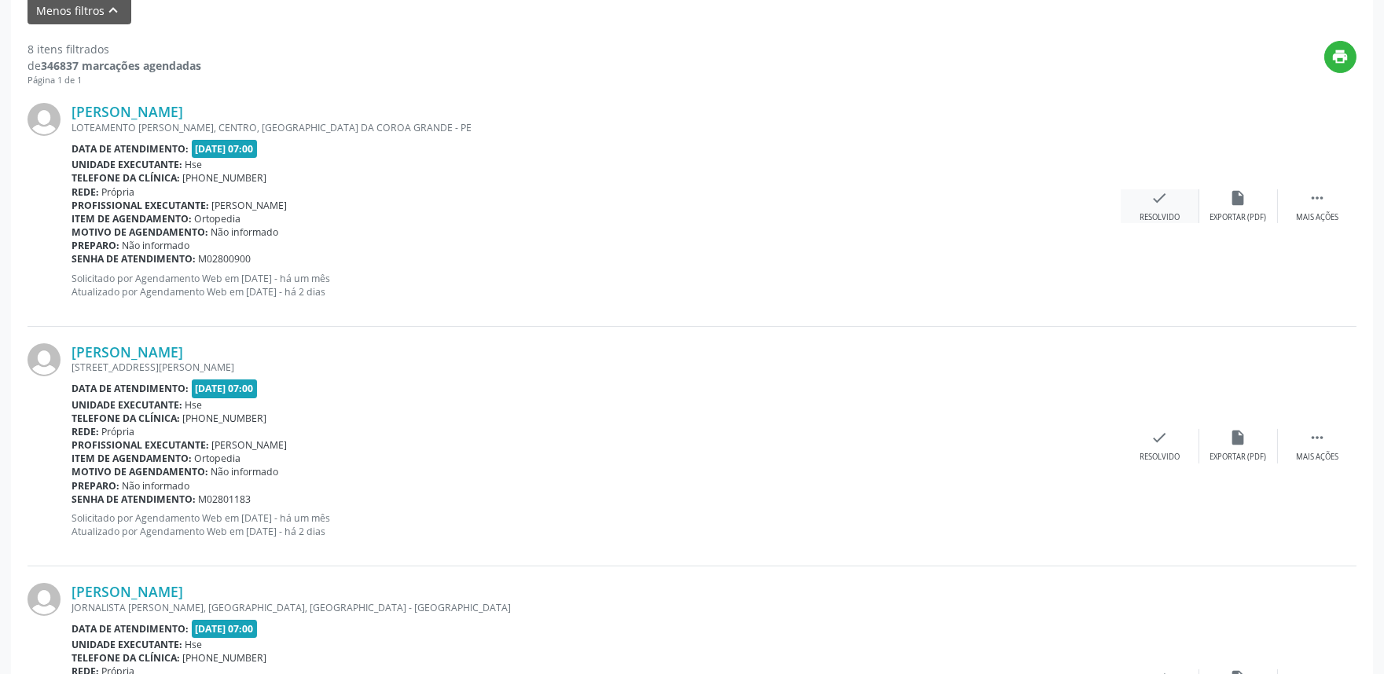
click at [1166, 218] on div "Resolvido" at bounding box center [1159, 217] width 40 height 11
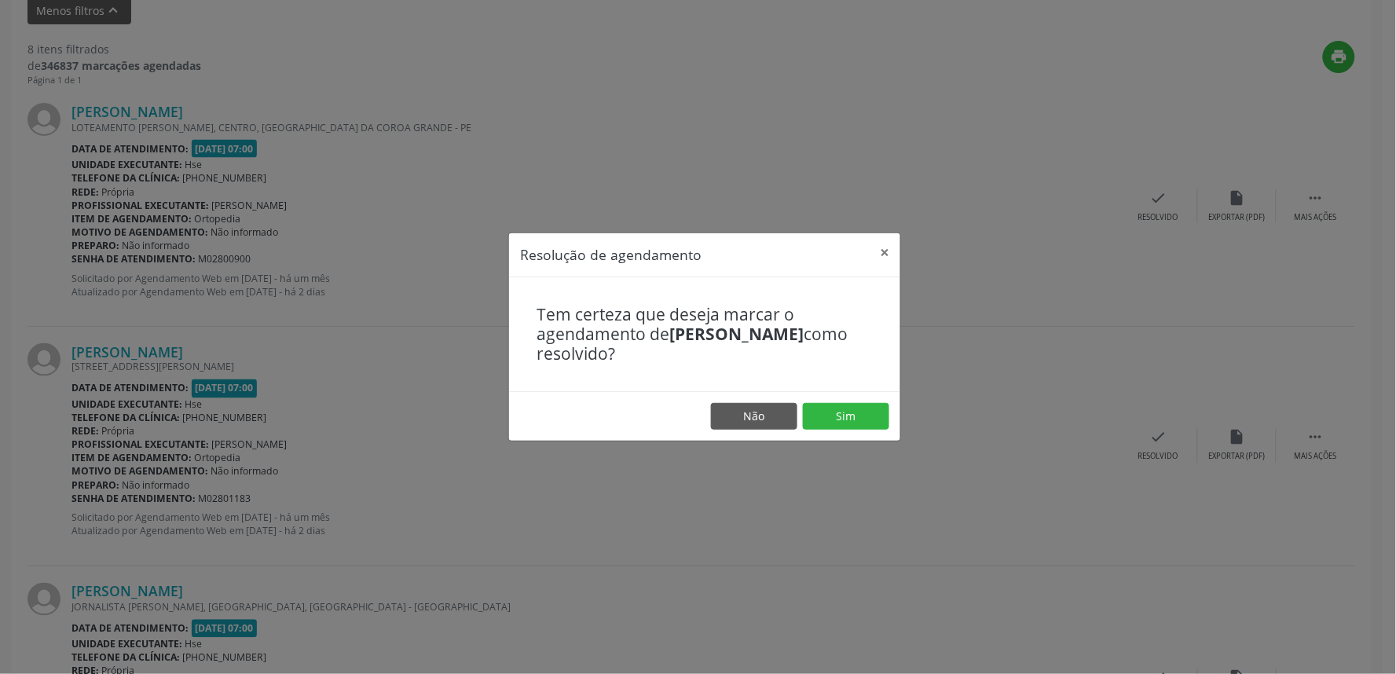
click at [869, 401] on footer "Não Sim" at bounding box center [704, 415] width 391 height 49
click at [865, 414] on button "Sim" at bounding box center [846, 416] width 86 height 27
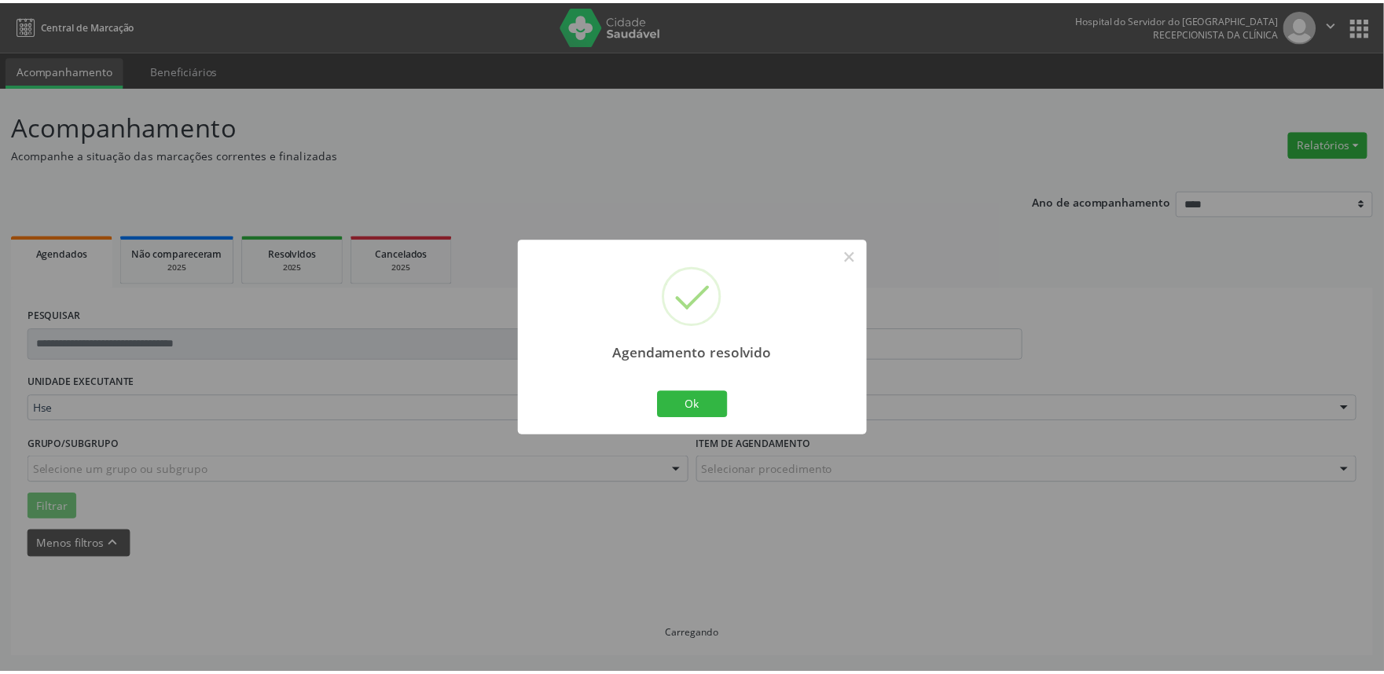
scroll to position [0, 0]
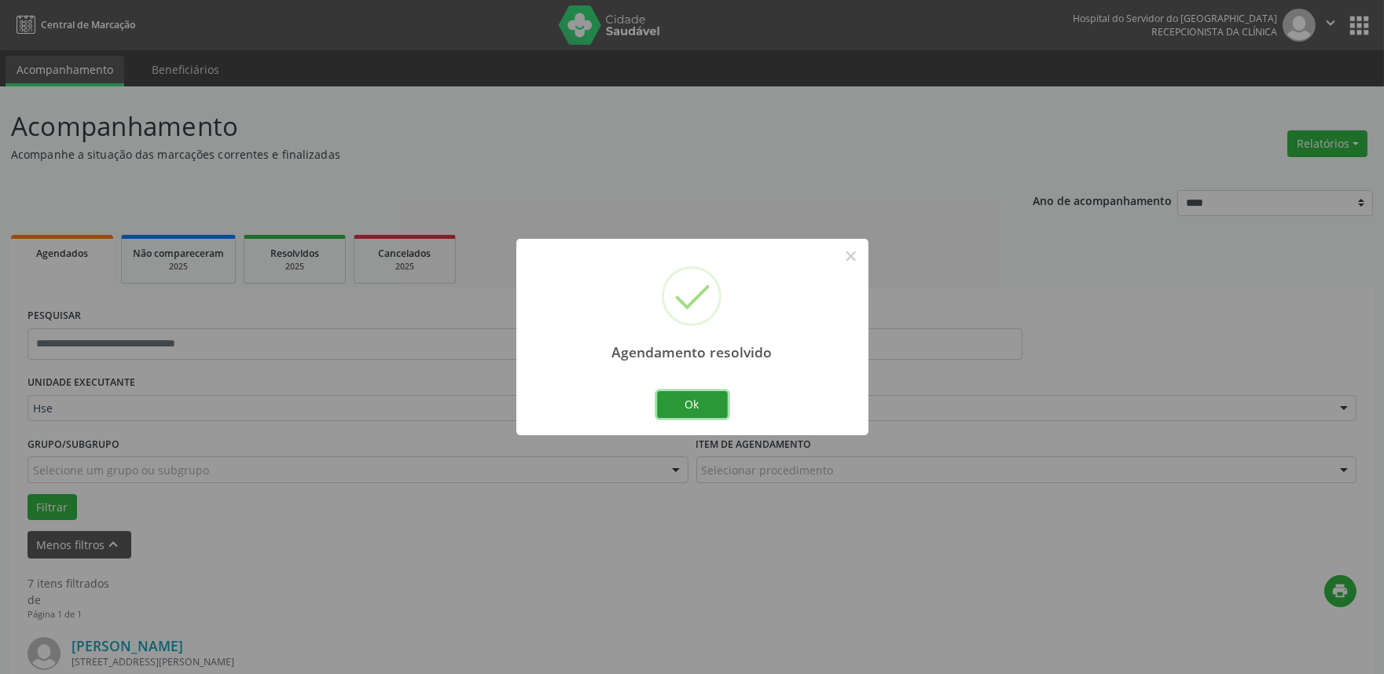
drag, startPoint x: 702, startPoint y: 405, endPoint x: 728, endPoint y: 396, distance: 28.3
click at [702, 405] on button "Ok" at bounding box center [692, 404] width 71 height 27
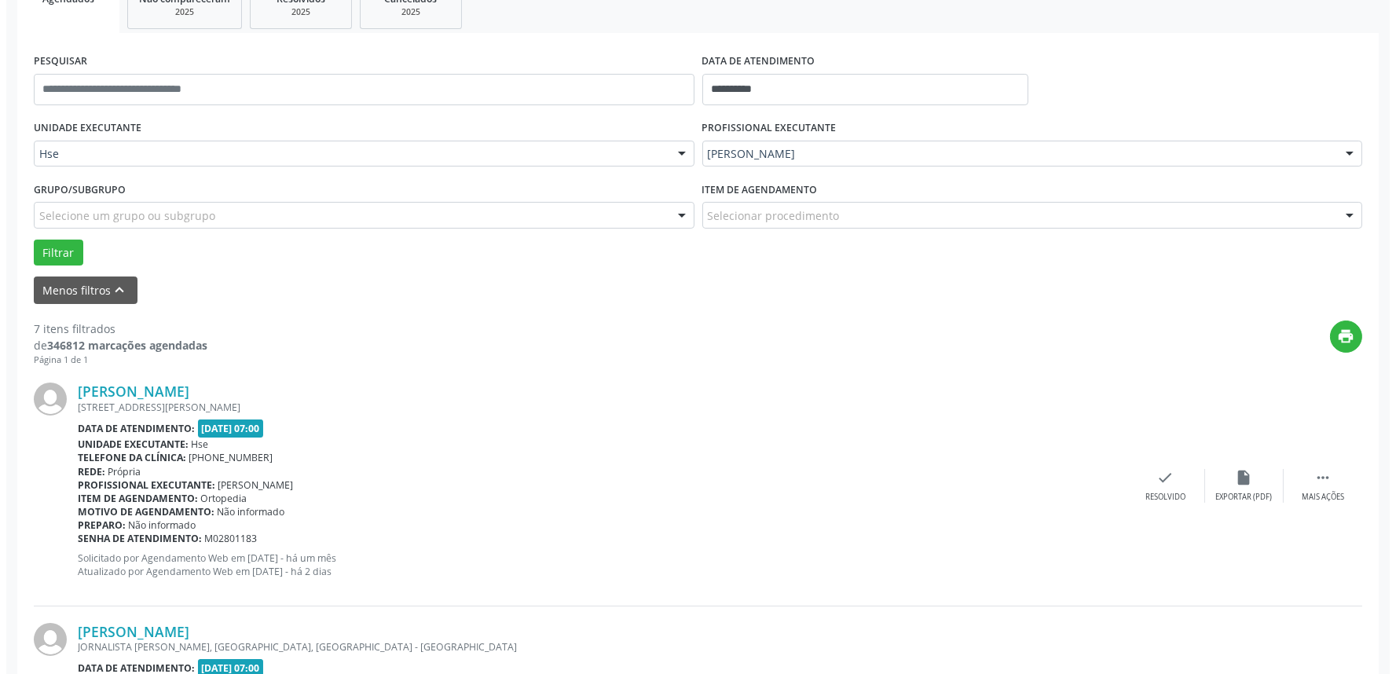
scroll to position [349, 0]
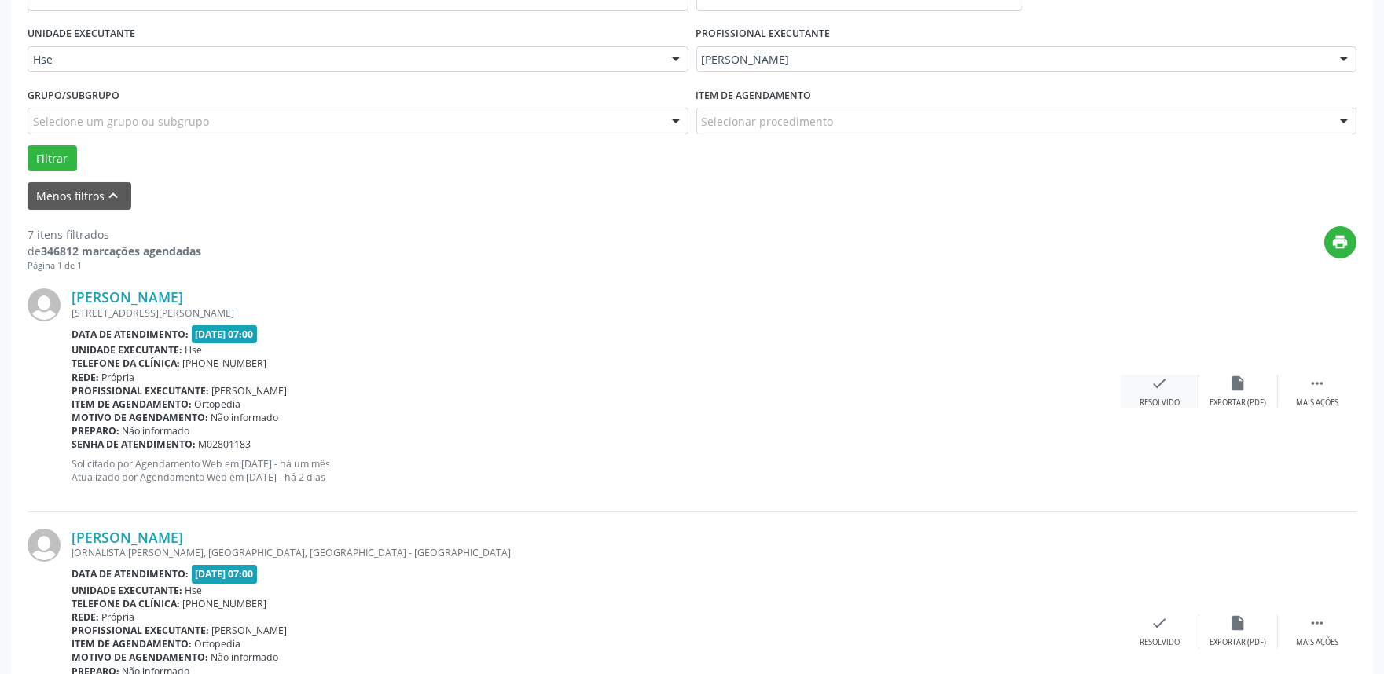
click at [1127, 391] on div "check Resolvido" at bounding box center [1159, 392] width 79 height 34
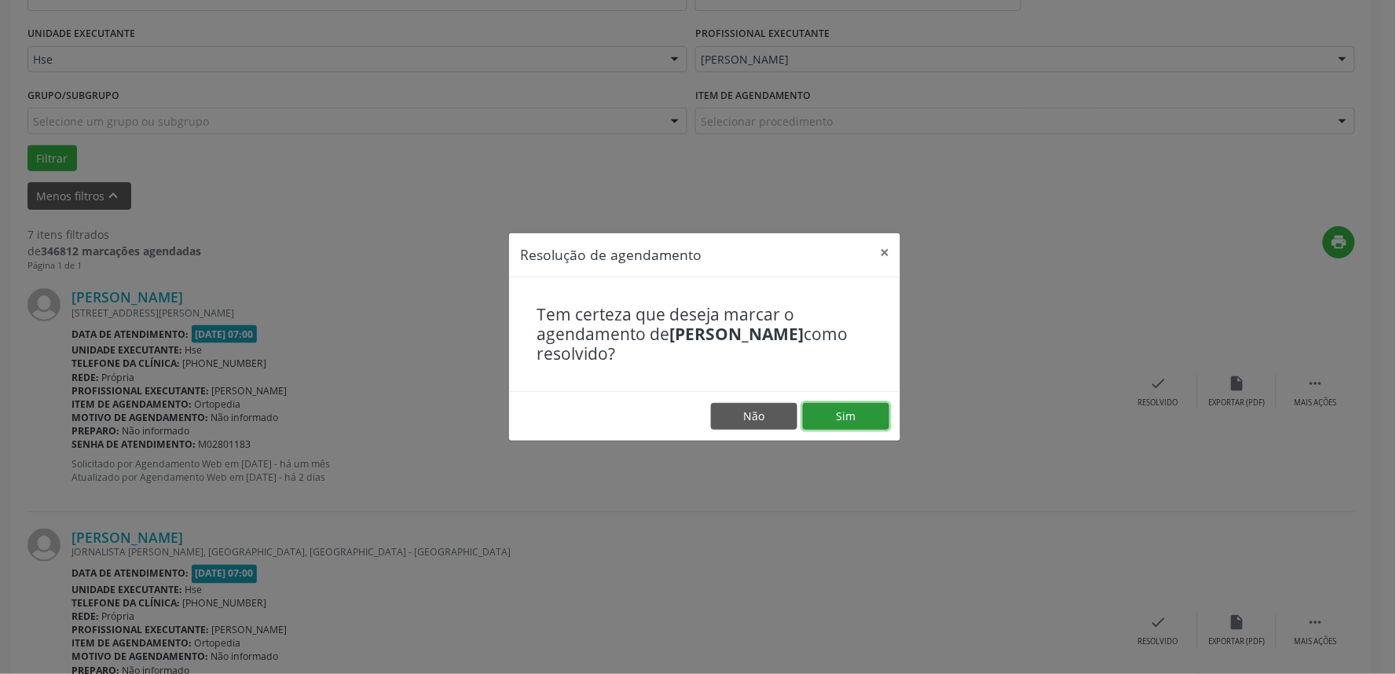
click at [873, 409] on button "Sim" at bounding box center [846, 416] width 86 height 27
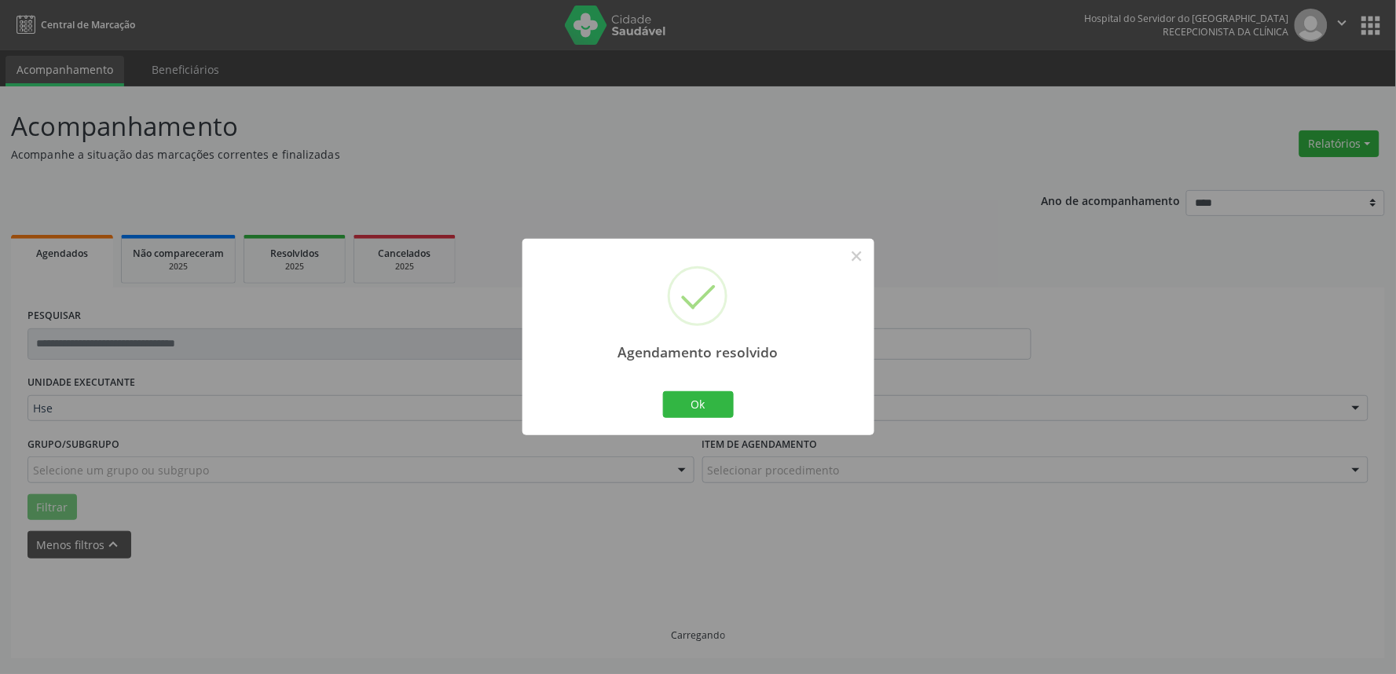
scroll to position [0, 0]
click at [665, 405] on button "Ok" at bounding box center [698, 404] width 71 height 27
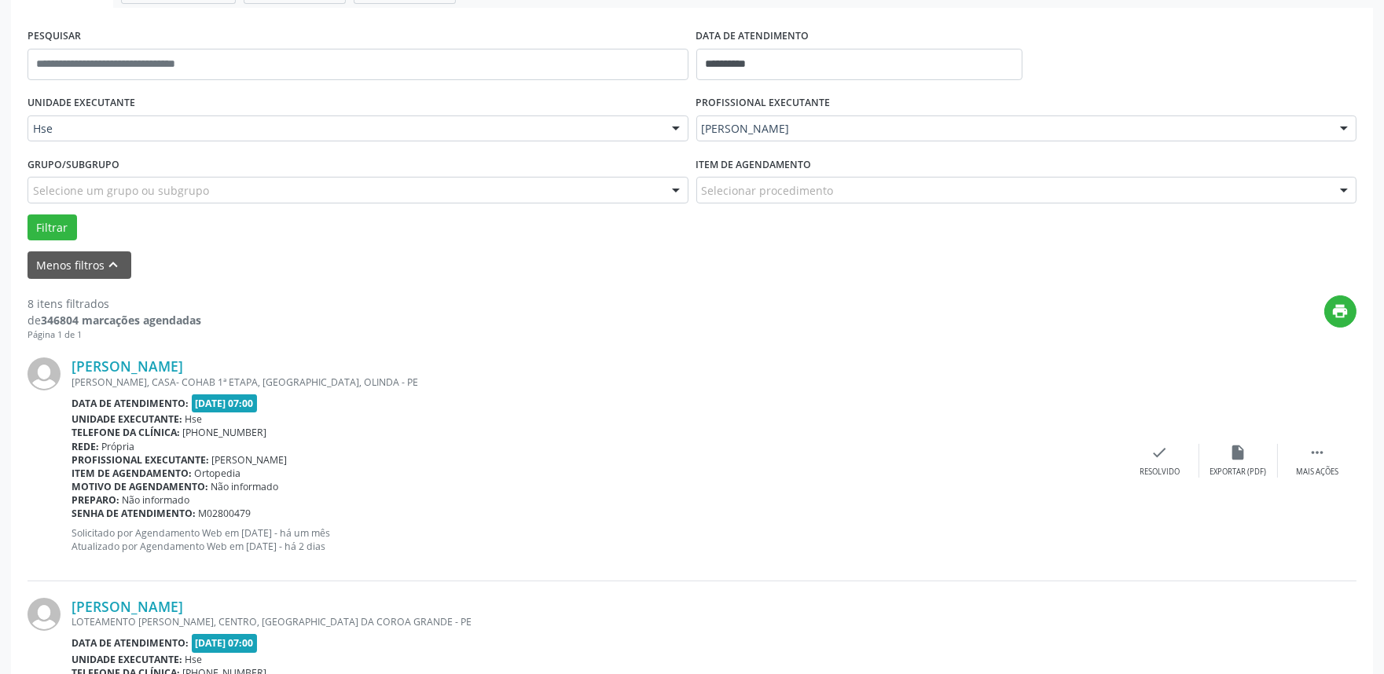
scroll to position [436, 0]
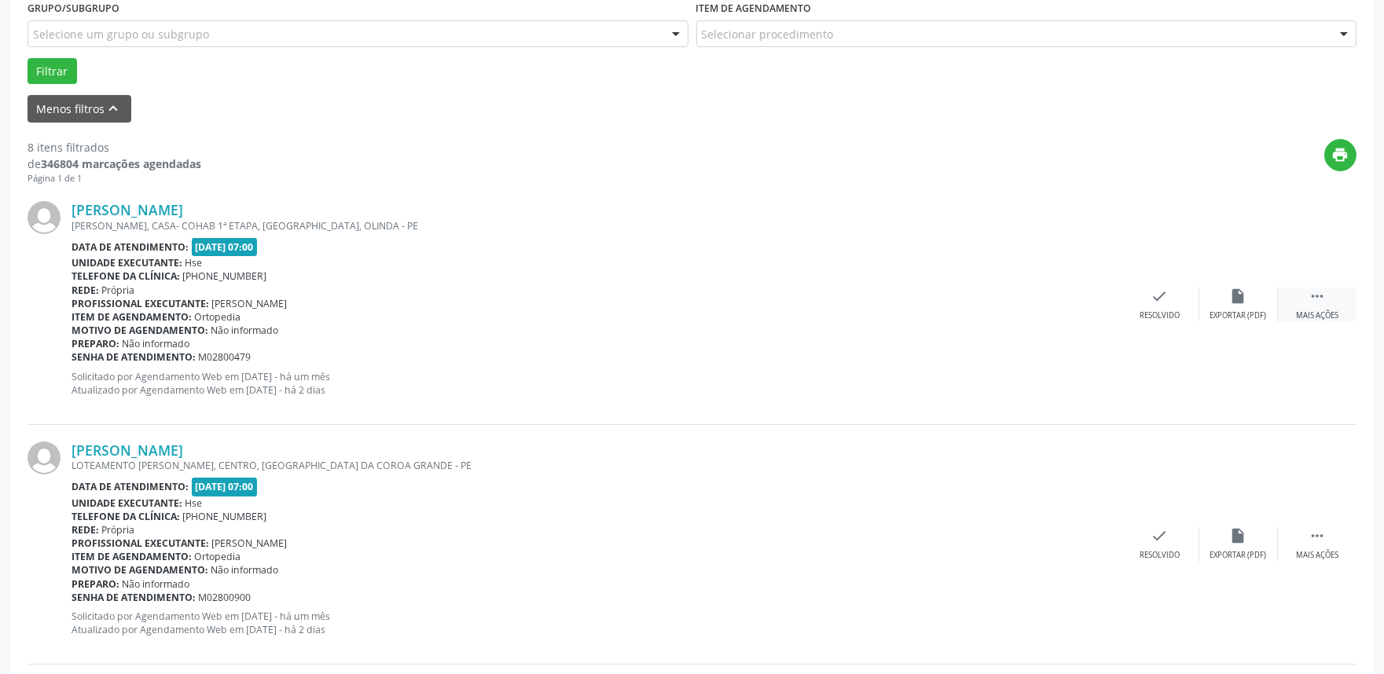
click at [1338, 297] on div " Mais ações" at bounding box center [1316, 305] width 79 height 34
click at [1223, 301] on div "alarm_off Não compareceu" at bounding box center [1238, 305] width 79 height 34
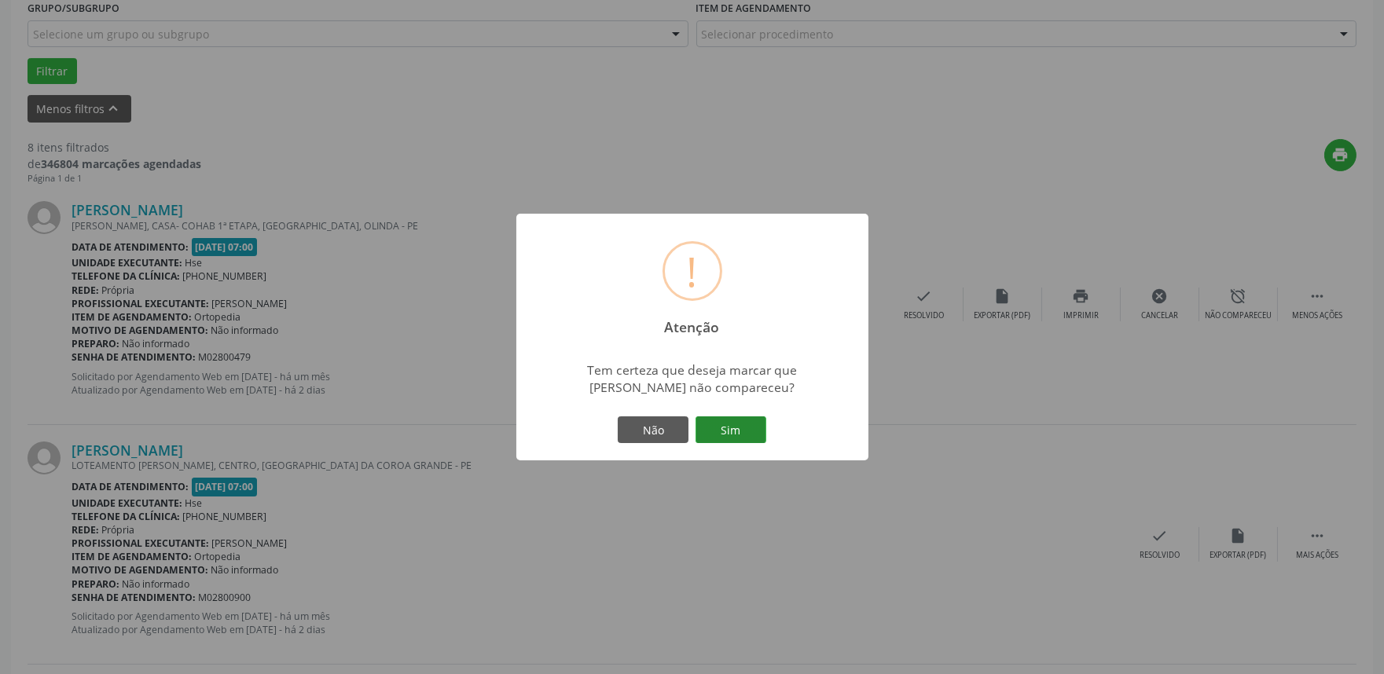
click at [707, 435] on button "Sim" at bounding box center [730, 429] width 71 height 27
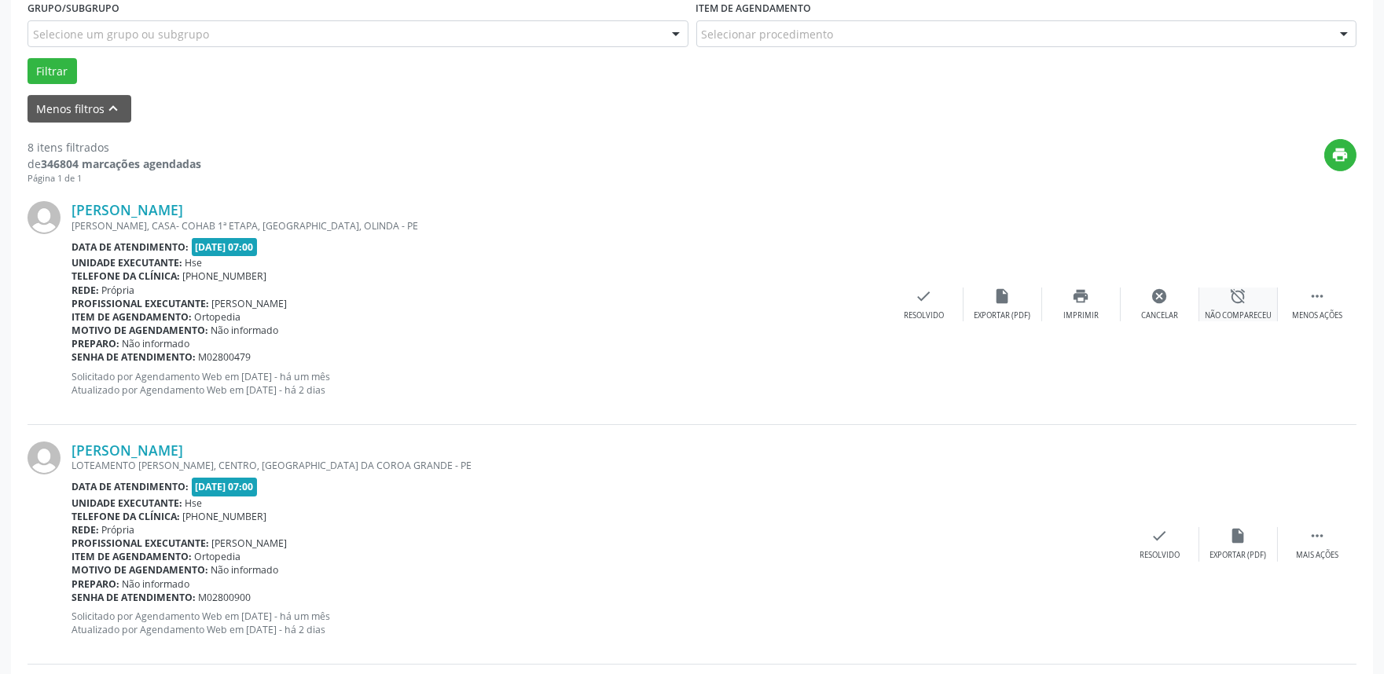
click at [1220, 299] on div "alarm_off Não compareceu" at bounding box center [1238, 305] width 79 height 34
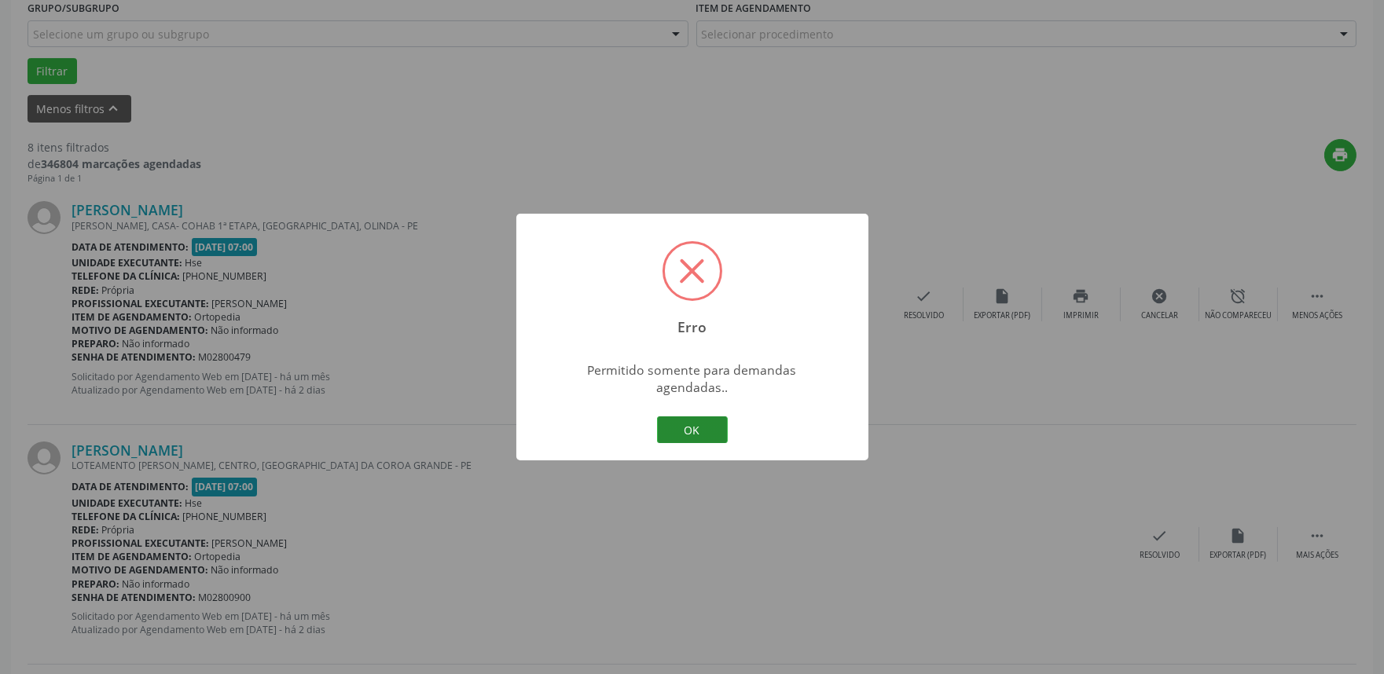
click at [694, 421] on button "OK" at bounding box center [692, 429] width 71 height 27
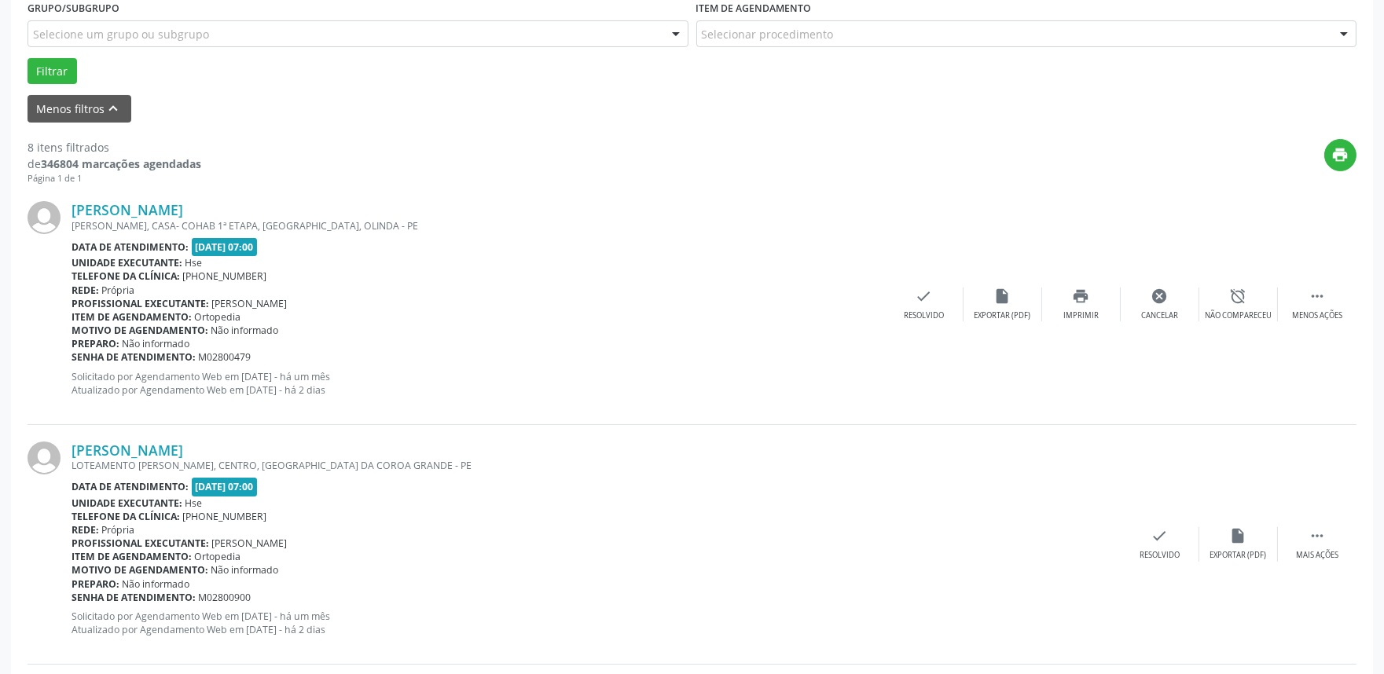
scroll to position [0, 0]
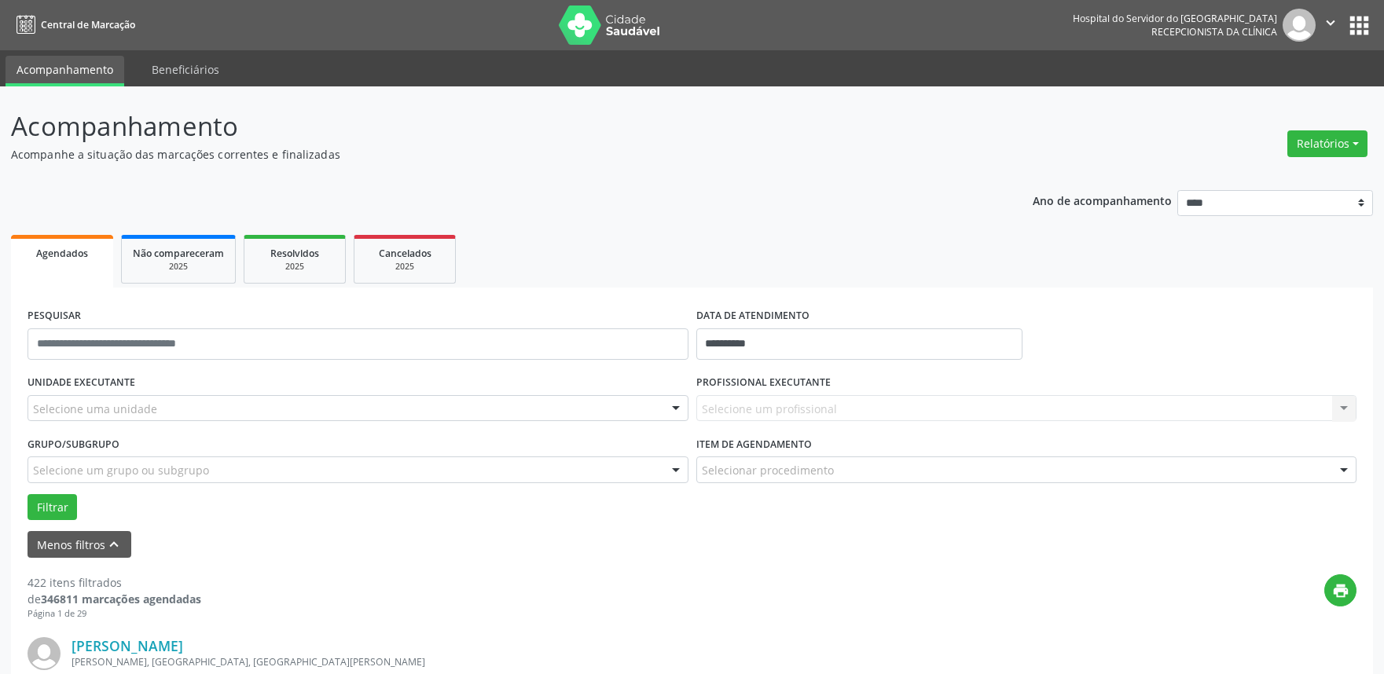
scroll to position [174, 0]
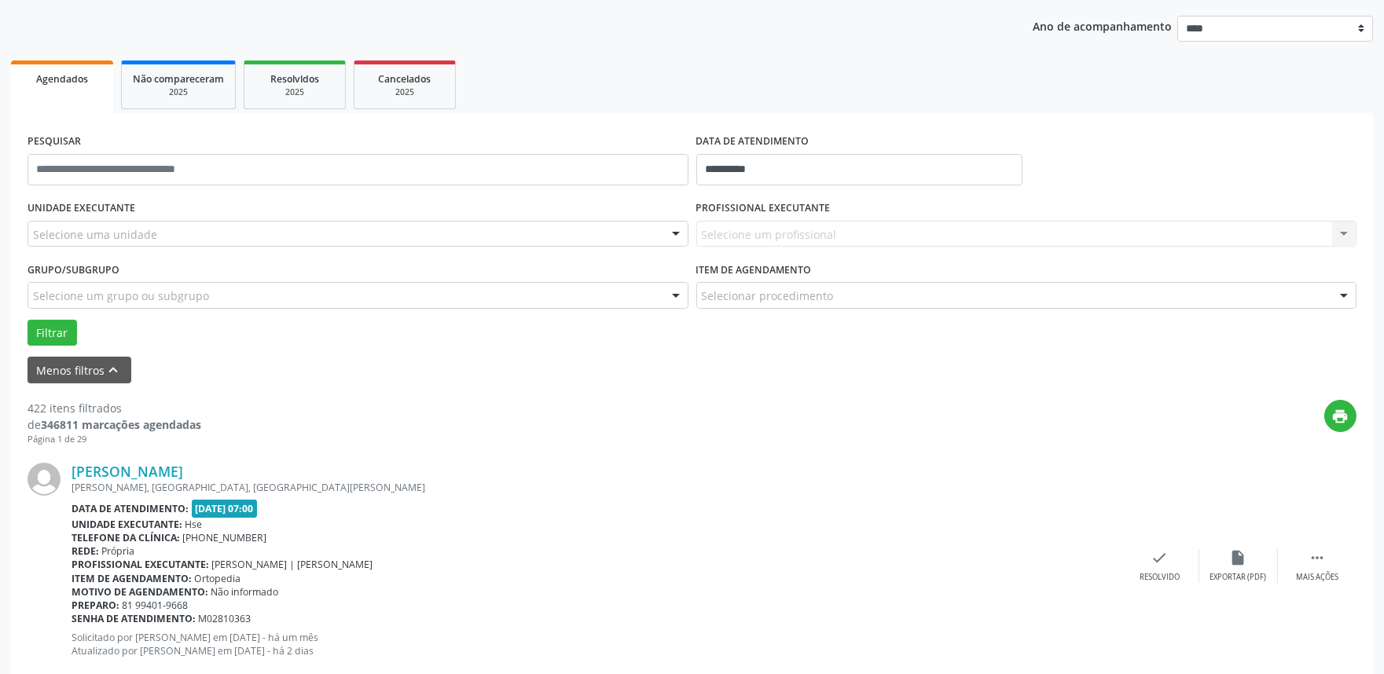
click at [244, 230] on div "Selecione uma unidade" at bounding box center [357, 234] width 661 height 27
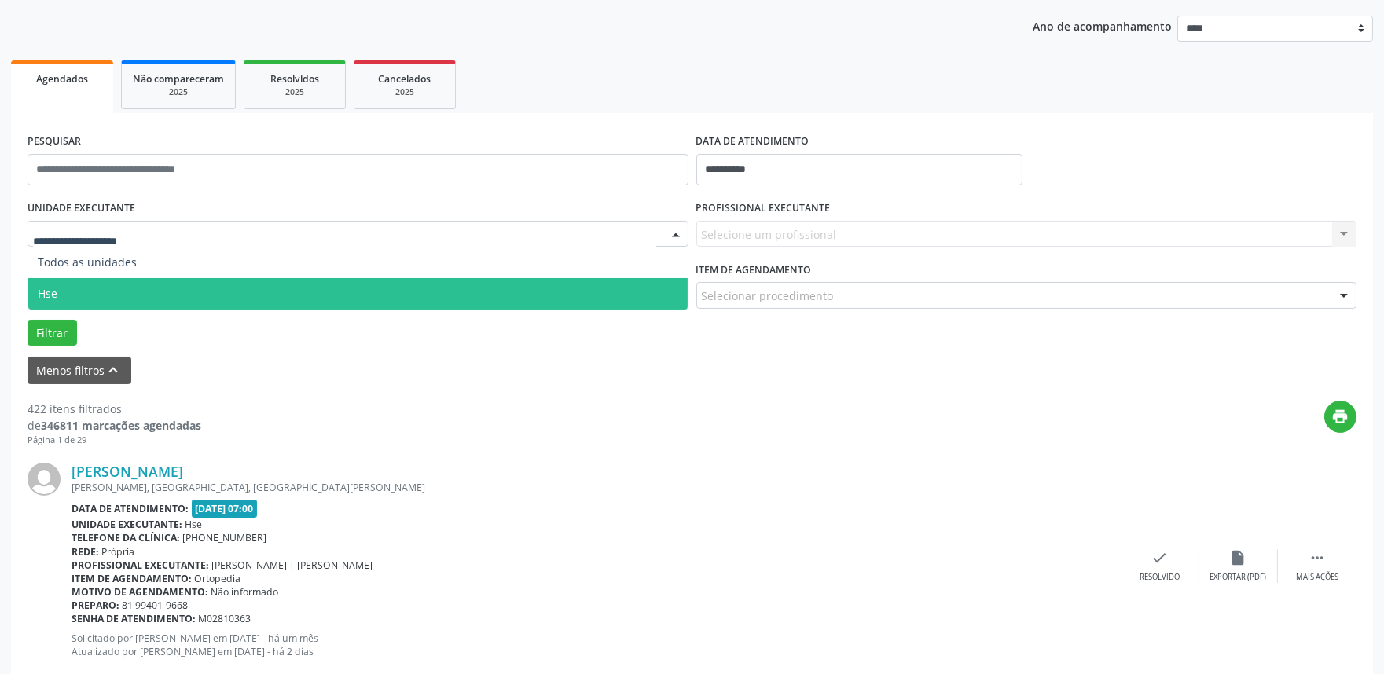
drag, startPoint x: 228, startPoint y: 288, endPoint x: 772, endPoint y: 241, distance: 546.5
click at [229, 288] on span "Hse" at bounding box center [357, 293] width 659 height 31
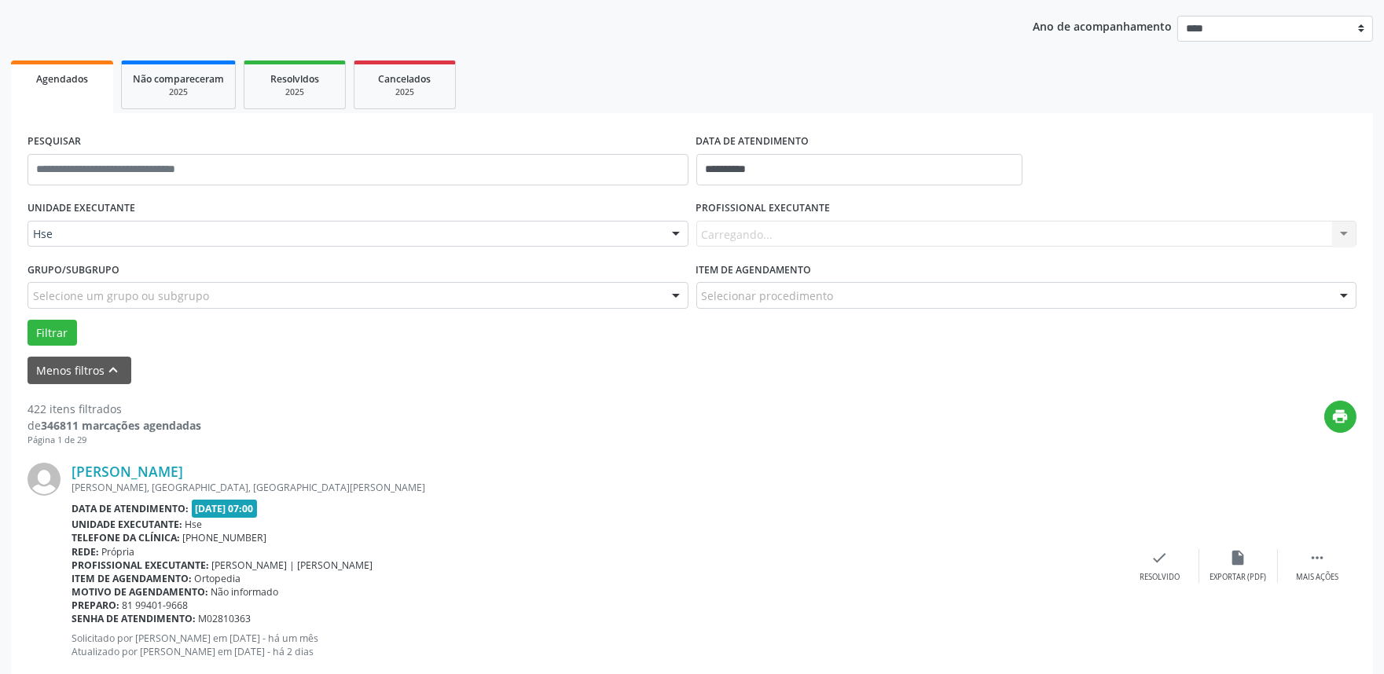
click at [884, 237] on div "Carregando... Nenhum resultado encontrado para: " " Não há nenhuma opção para s…" at bounding box center [1026, 234] width 661 height 27
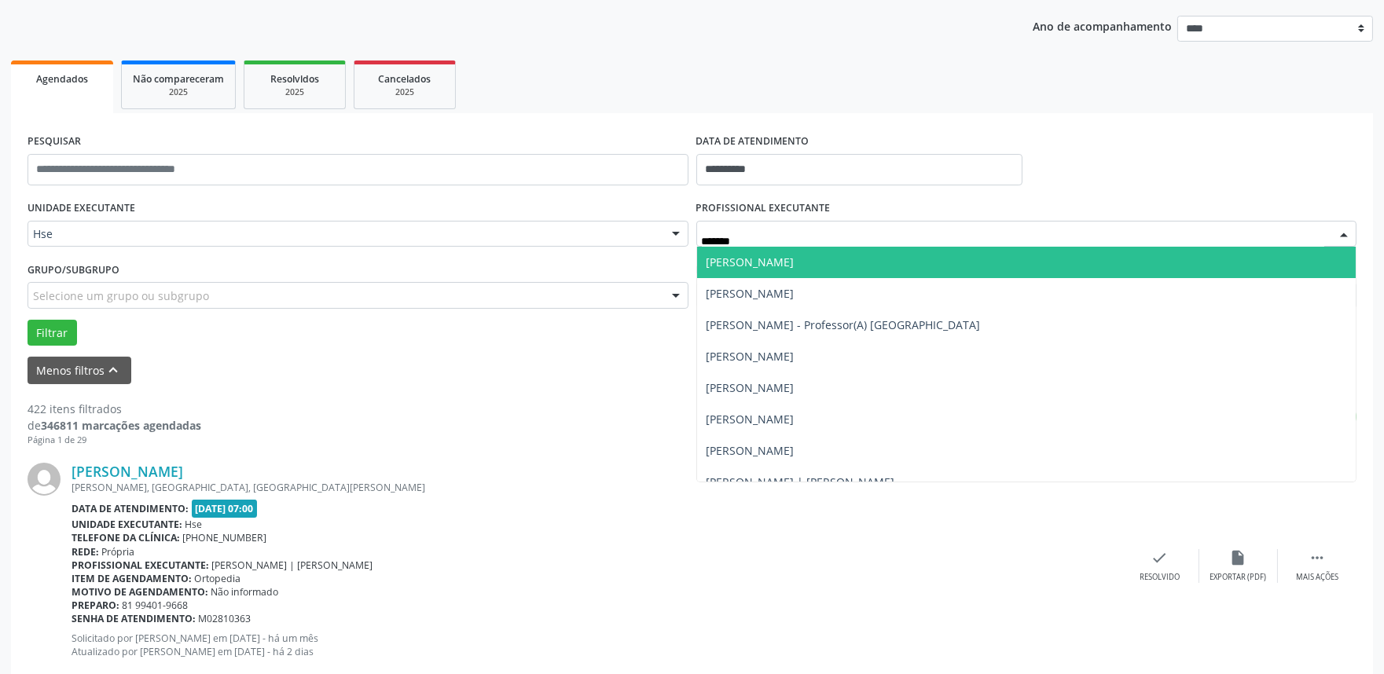
type input "********"
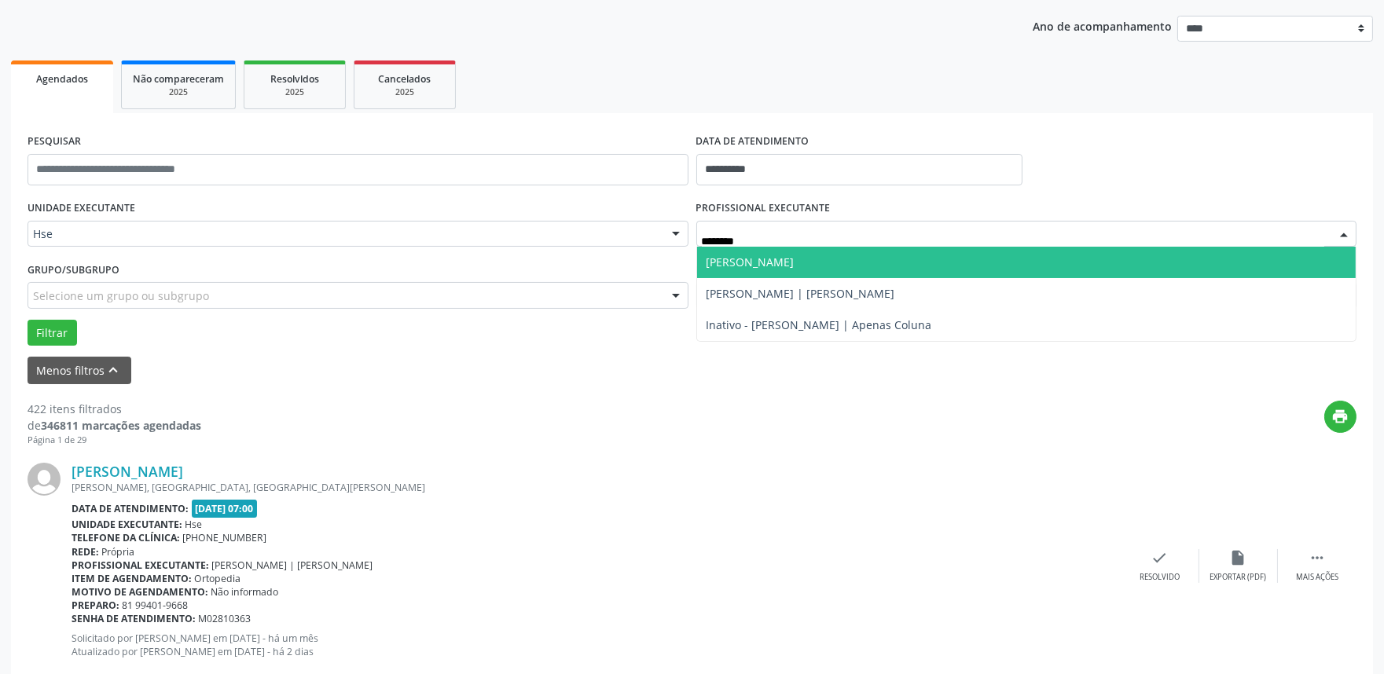
click at [900, 273] on span "[PERSON_NAME]" at bounding box center [1026, 262] width 659 height 31
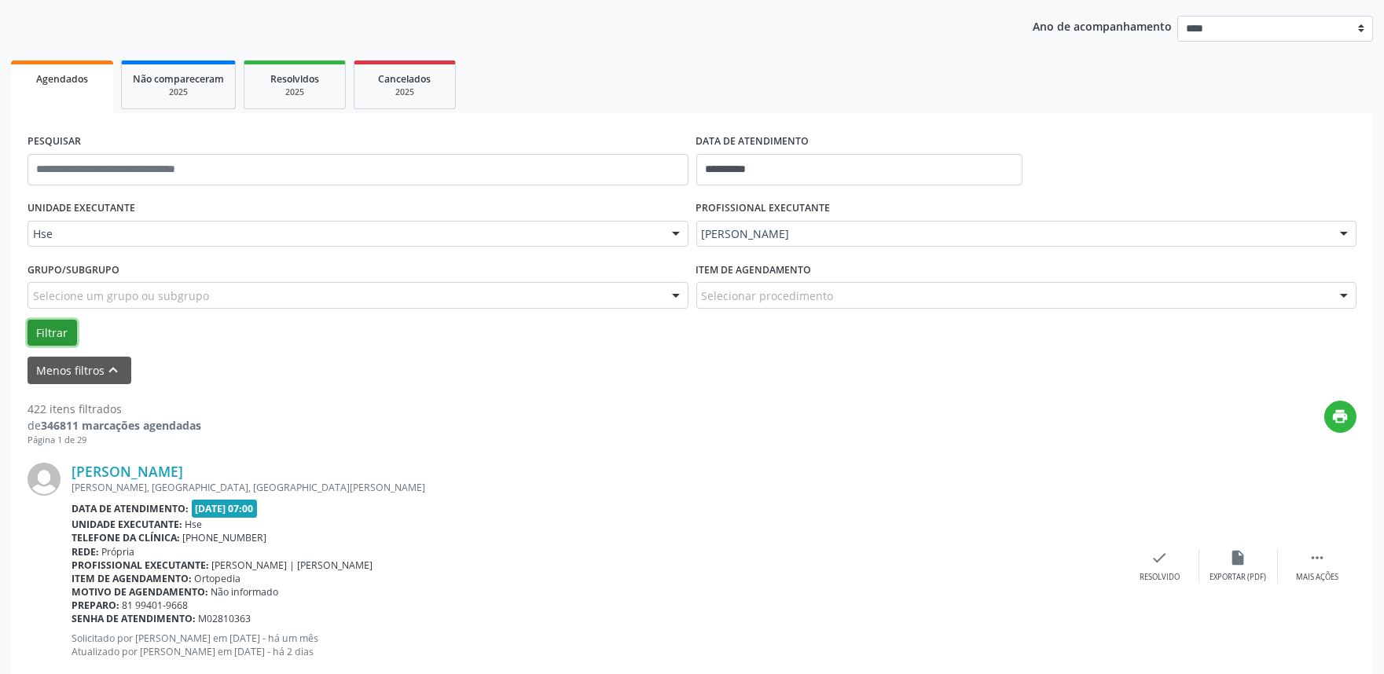
click at [53, 341] on button "Filtrar" at bounding box center [51, 333] width 49 height 27
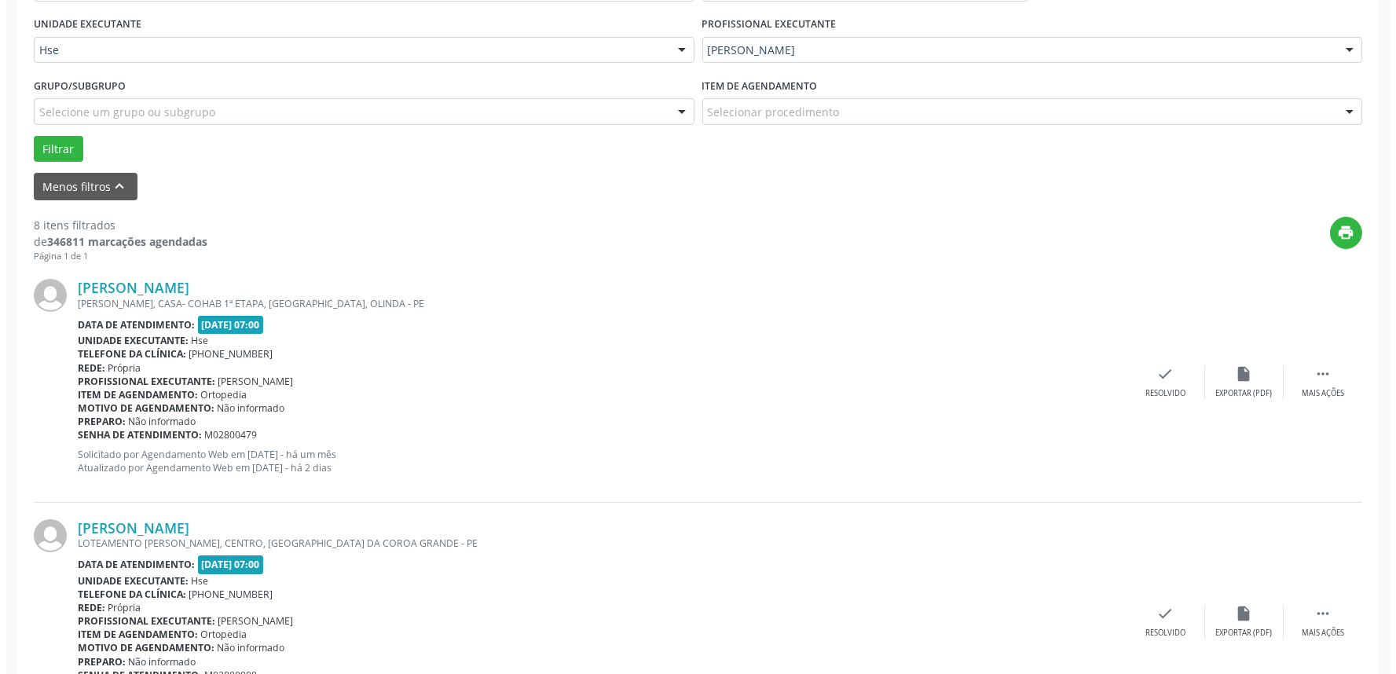
scroll to position [523, 0]
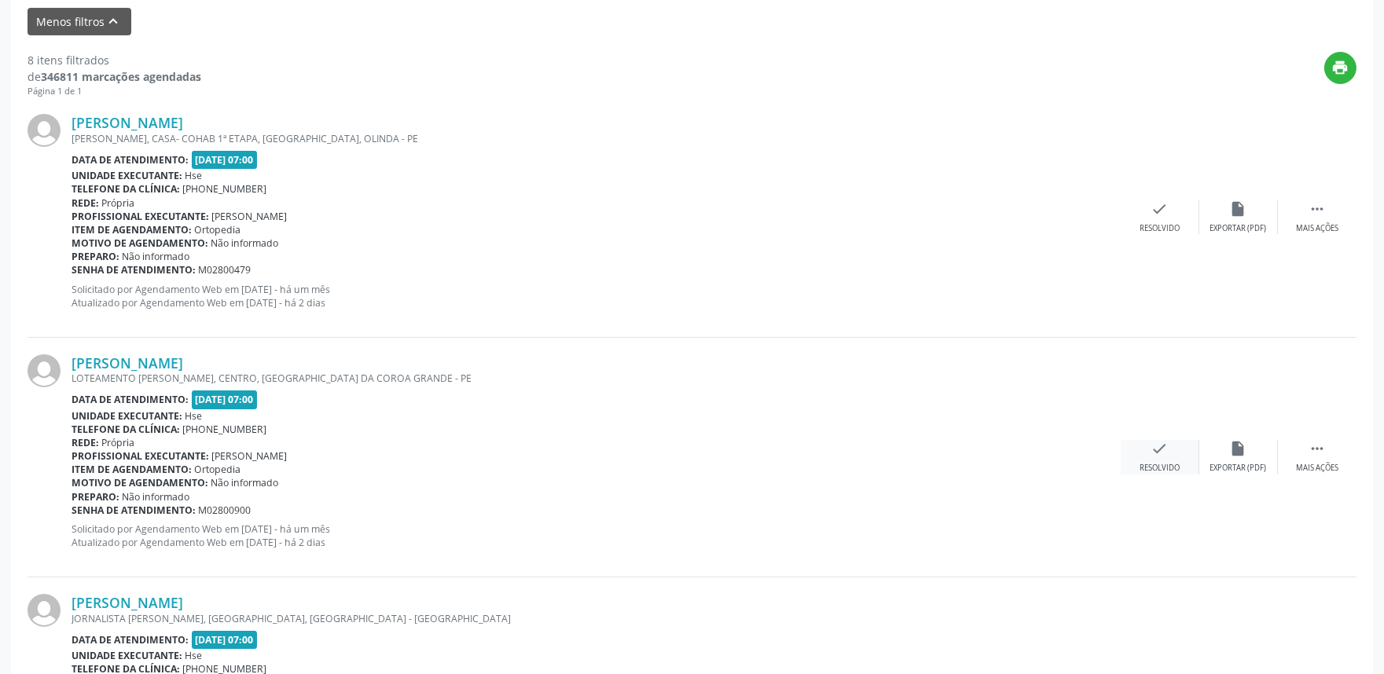
click at [1142, 459] on div "check Resolvido" at bounding box center [1159, 457] width 79 height 34
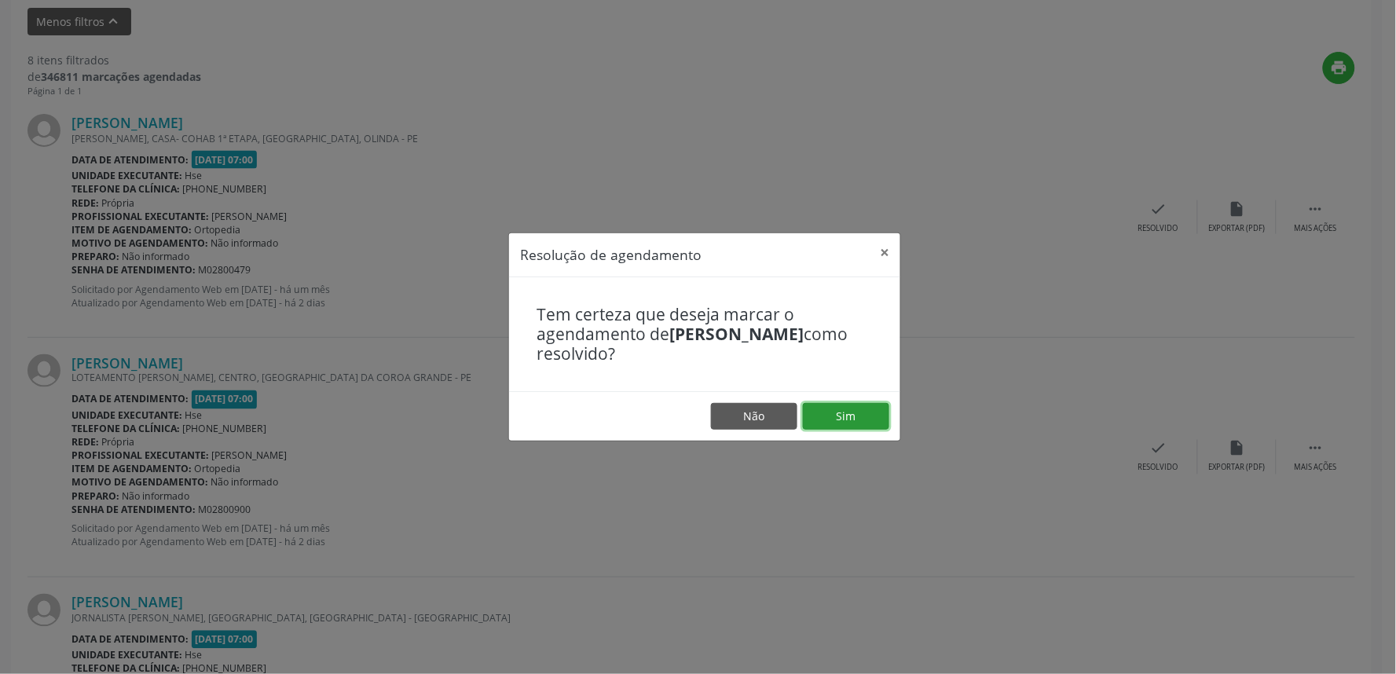
click at [821, 420] on button "Sim" at bounding box center [846, 416] width 86 height 27
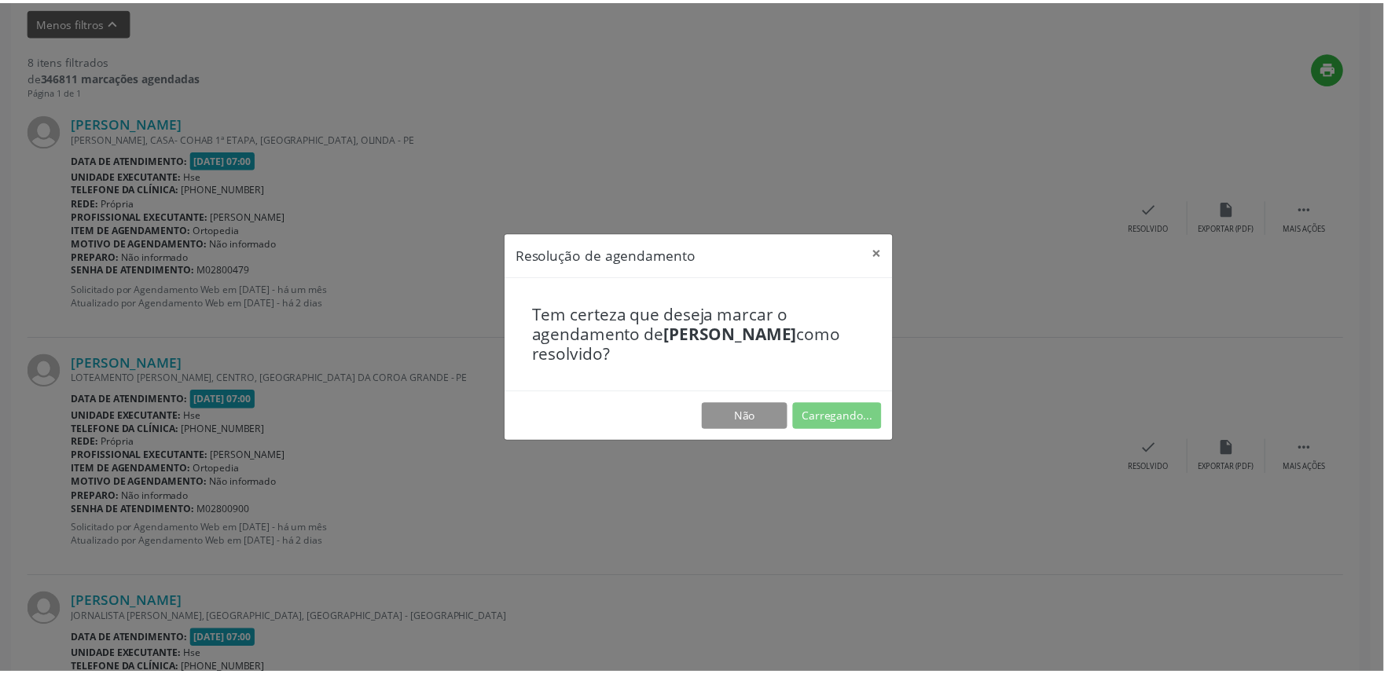
scroll to position [0, 0]
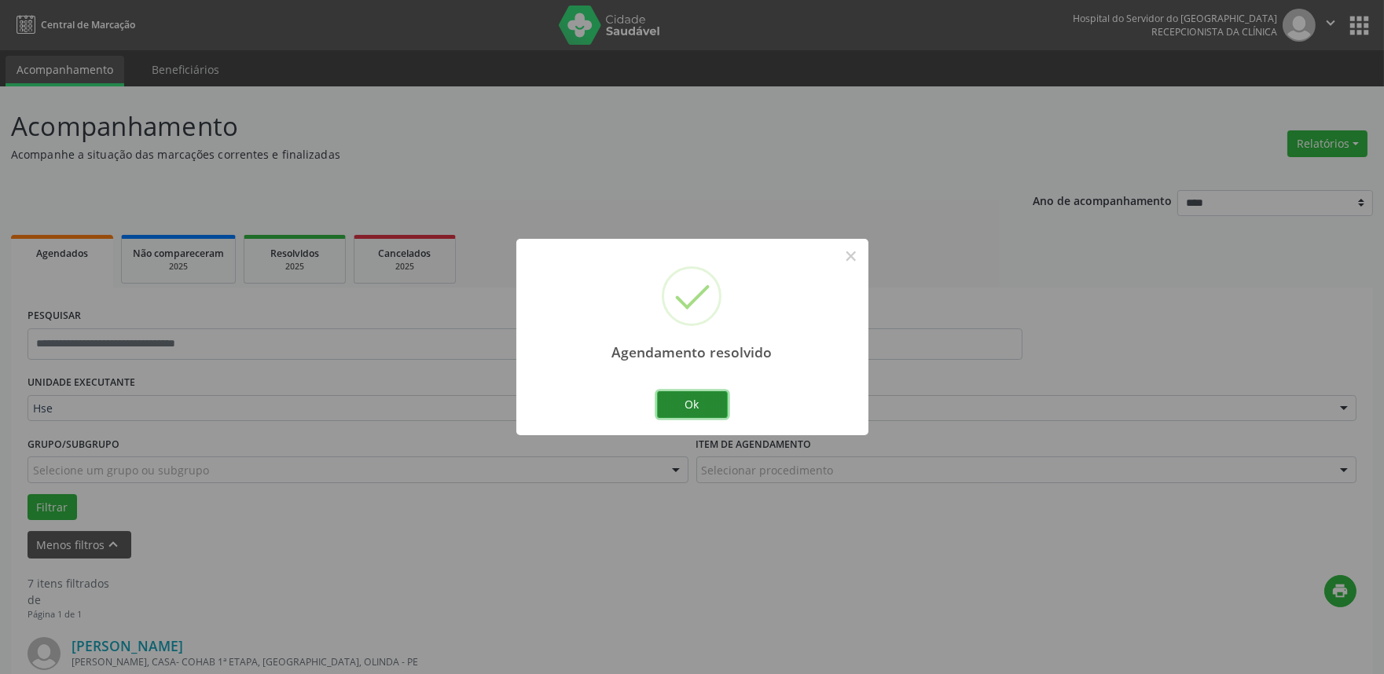
click at [699, 414] on button "Ok" at bounding box center [692, 404] width 71 height 27
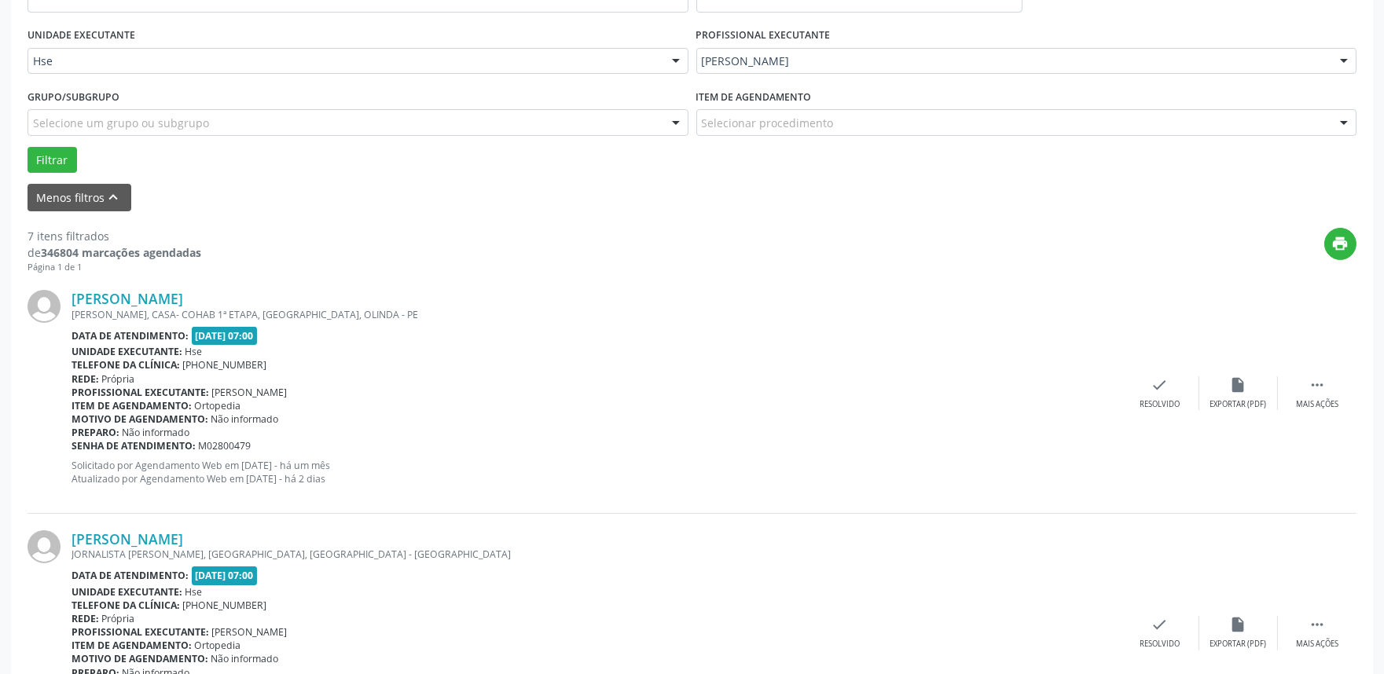
scroll to position [349, 0]
click at [1333, 391] on div " Mais ações" at bounding box center [1316, 392] width 79 height 34
click at [1226, 390] on div "alarm_off Não compareceu" at bounding box center [1238, 392] width 79 height 34
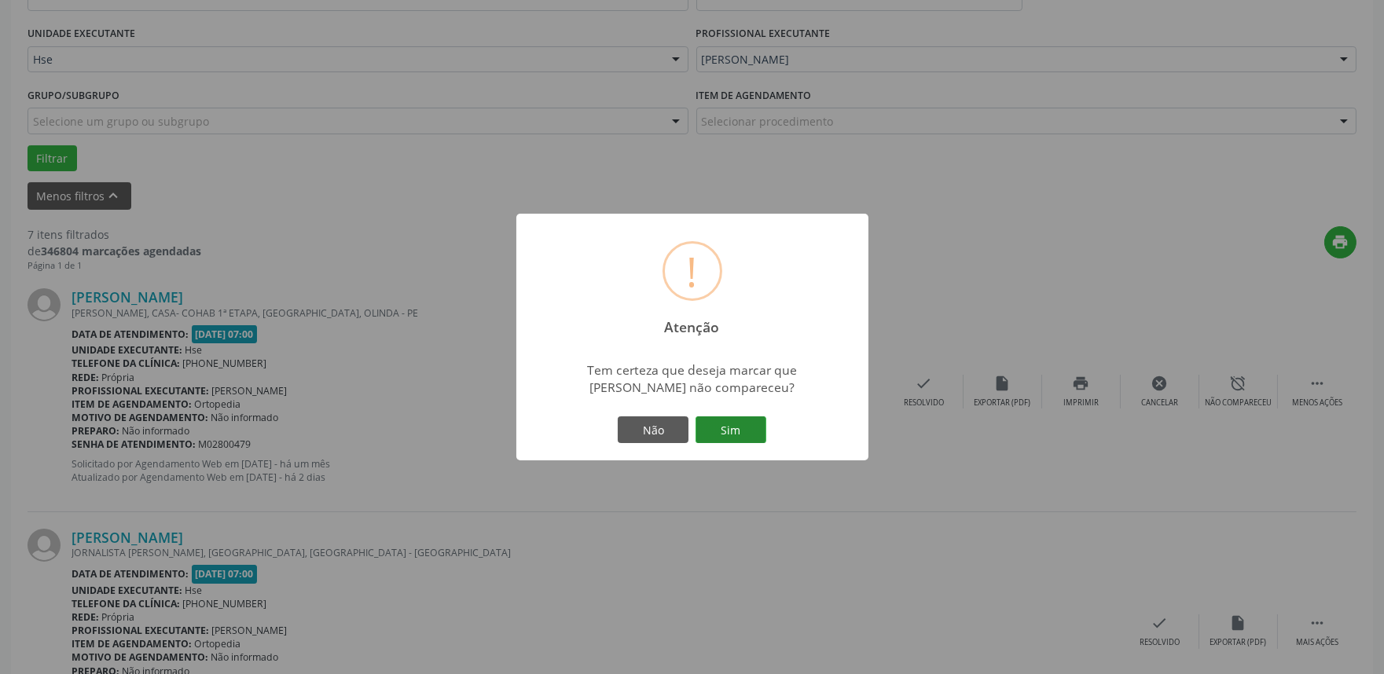
click at [742, 419] on button "Sim" at bounding box center [730, 429] width 71 height 27
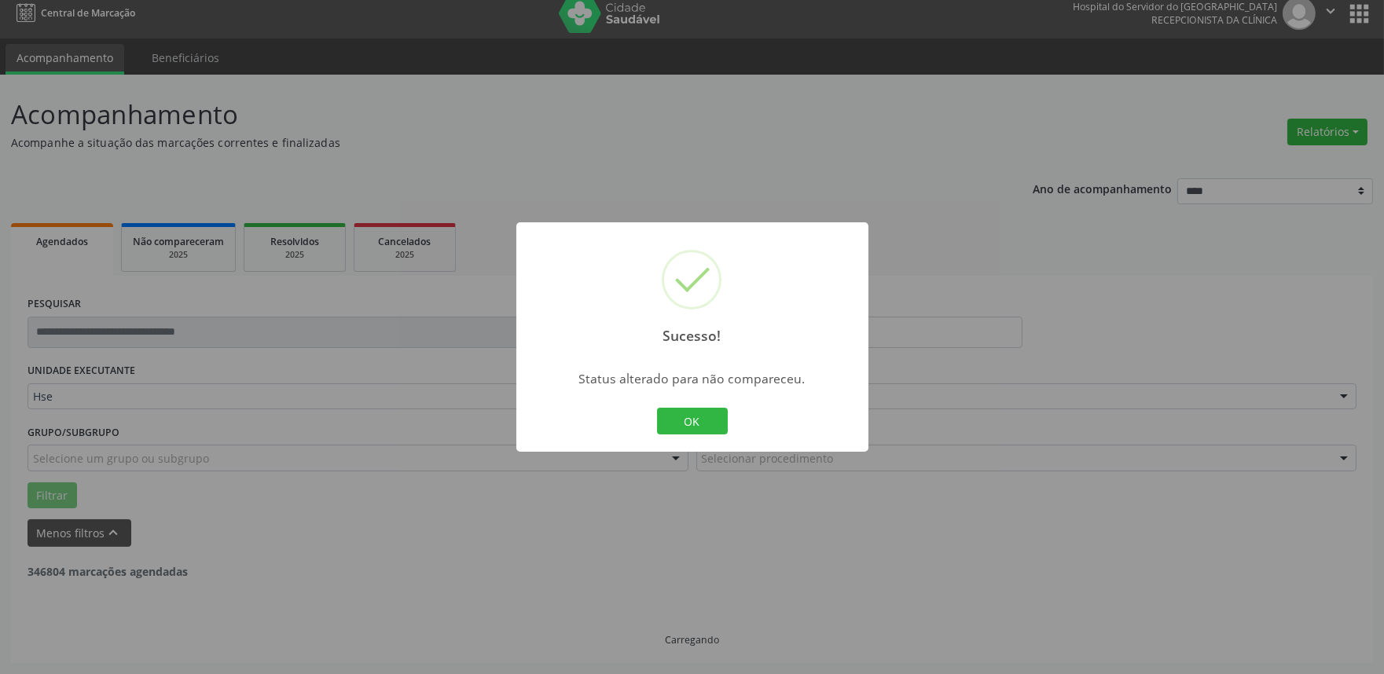
scroll to position [10, 0]
click at [711, 417] on button "OK" at bounding box center [692, 421] width 71 height 27
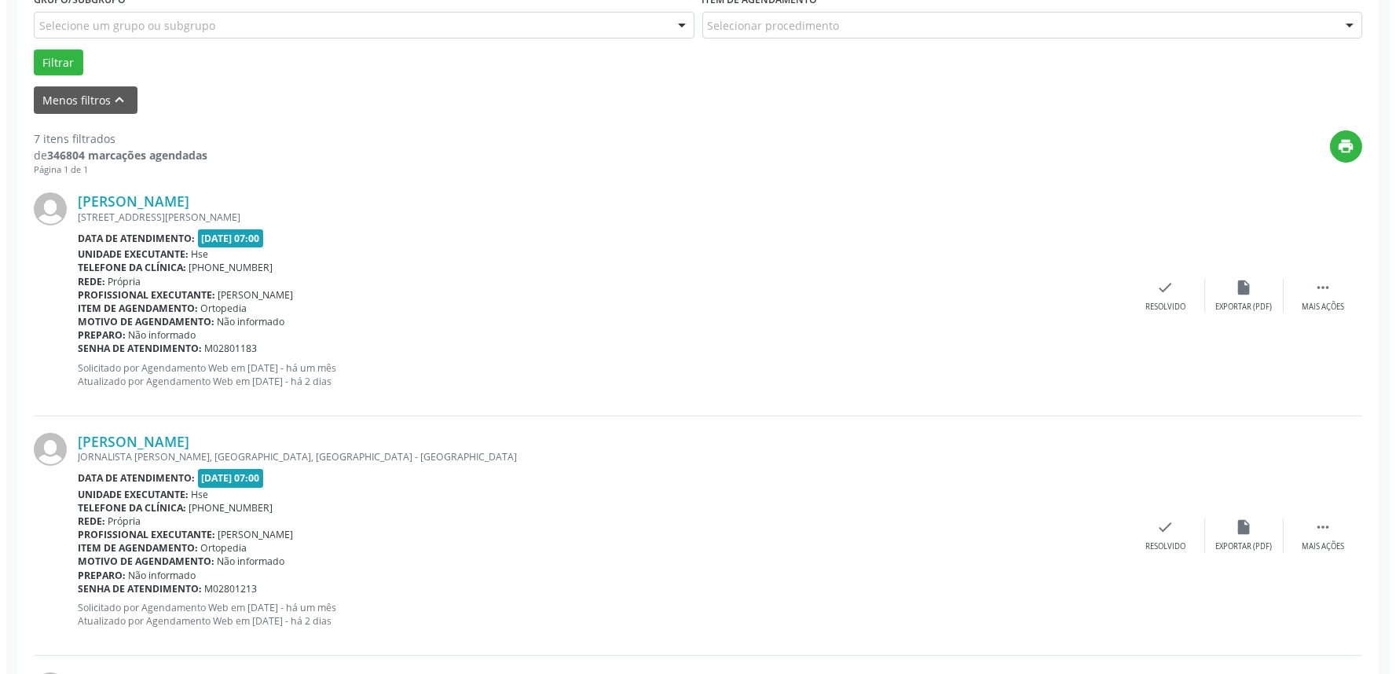
scroll to position [446, 0]
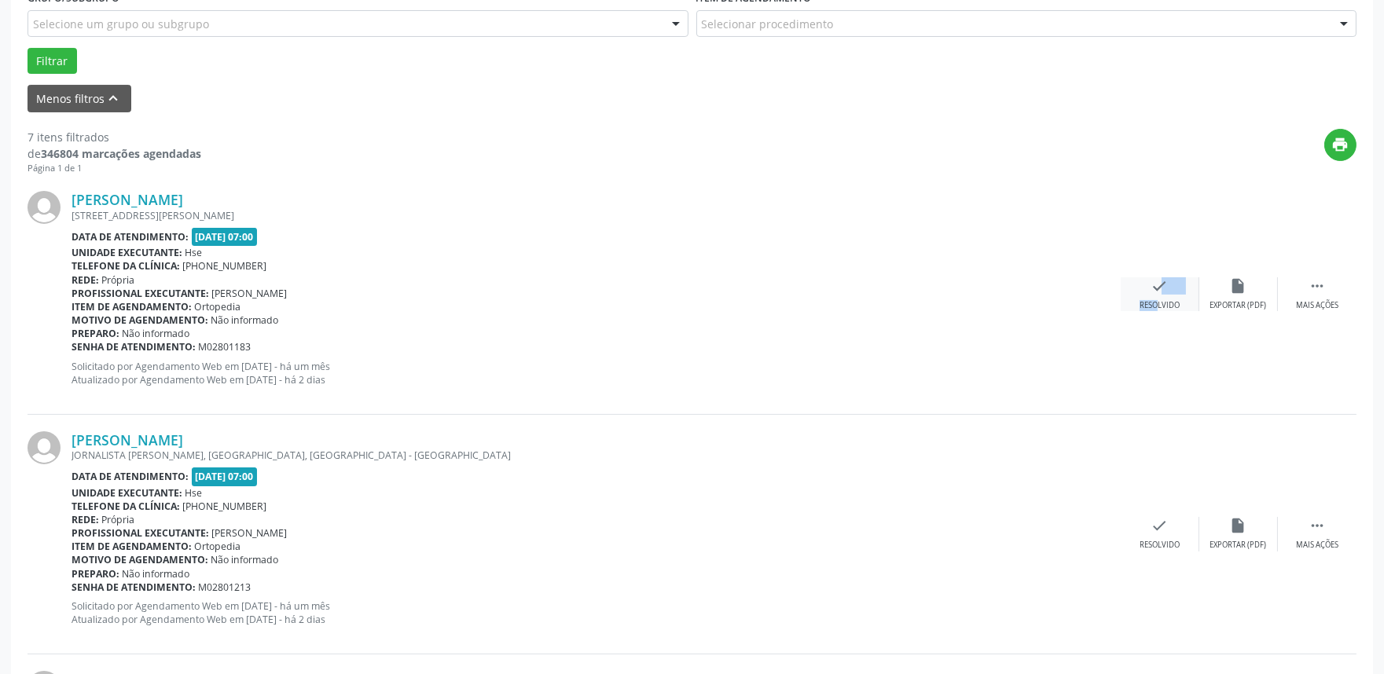
click at [1144, 295] on div "check Resolvido" at bounding box center [1159, 294] width 79 height 34
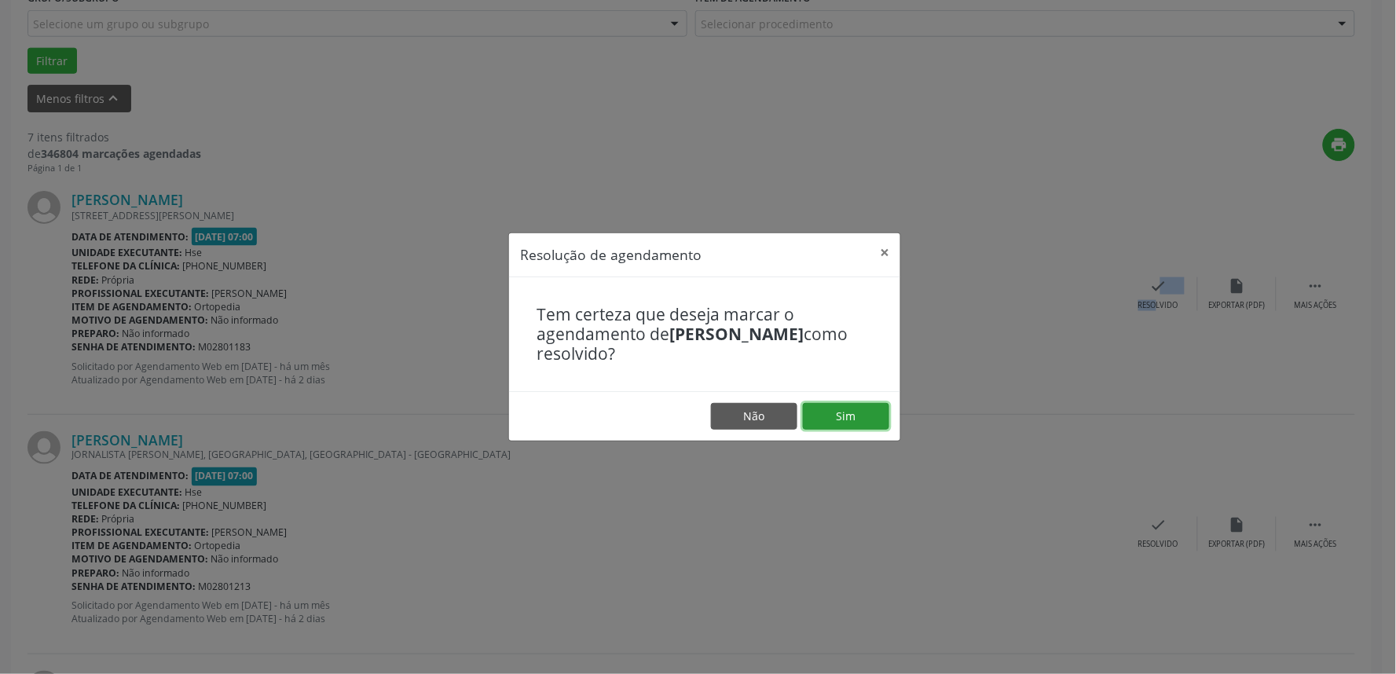
click at [851, 406] on button "Sim" at bounding box center [846, 416] width 86 height 27
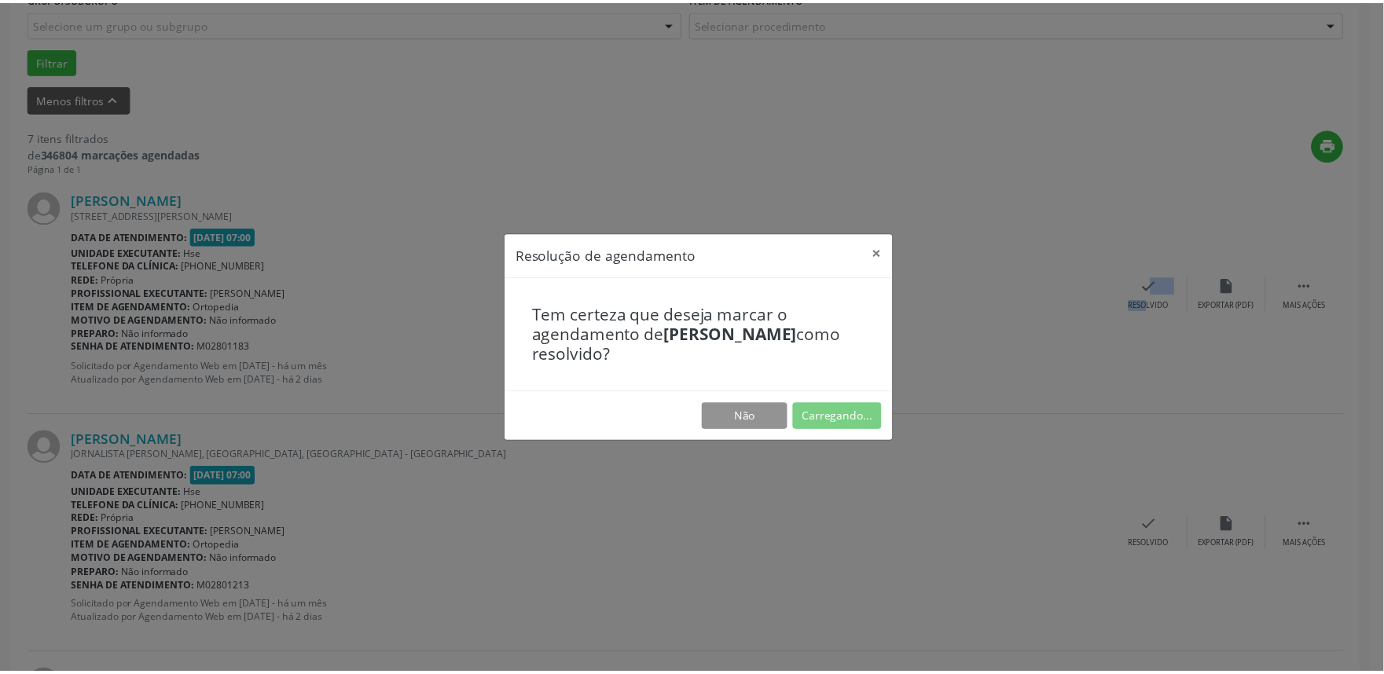
scroll to position [0, 0]
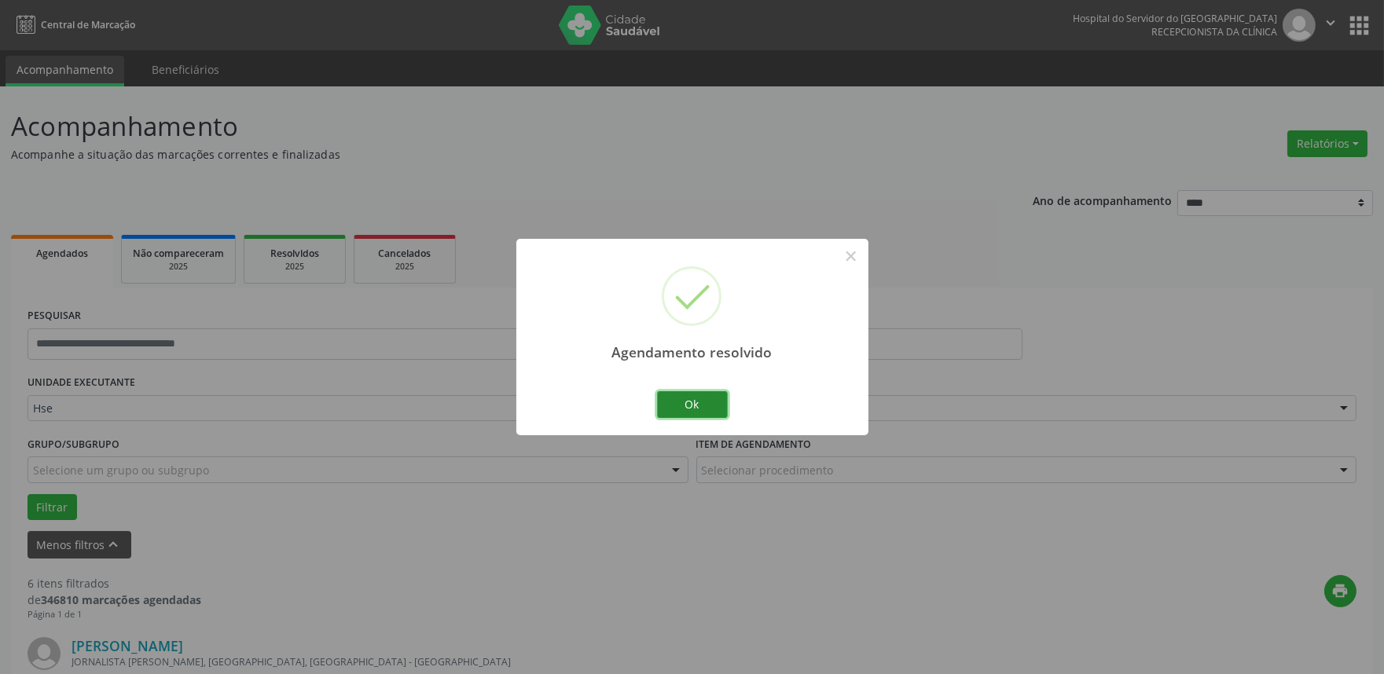
click at [720, 406] on button "Ok" at bounding box center [692, 404] width 71 height 27
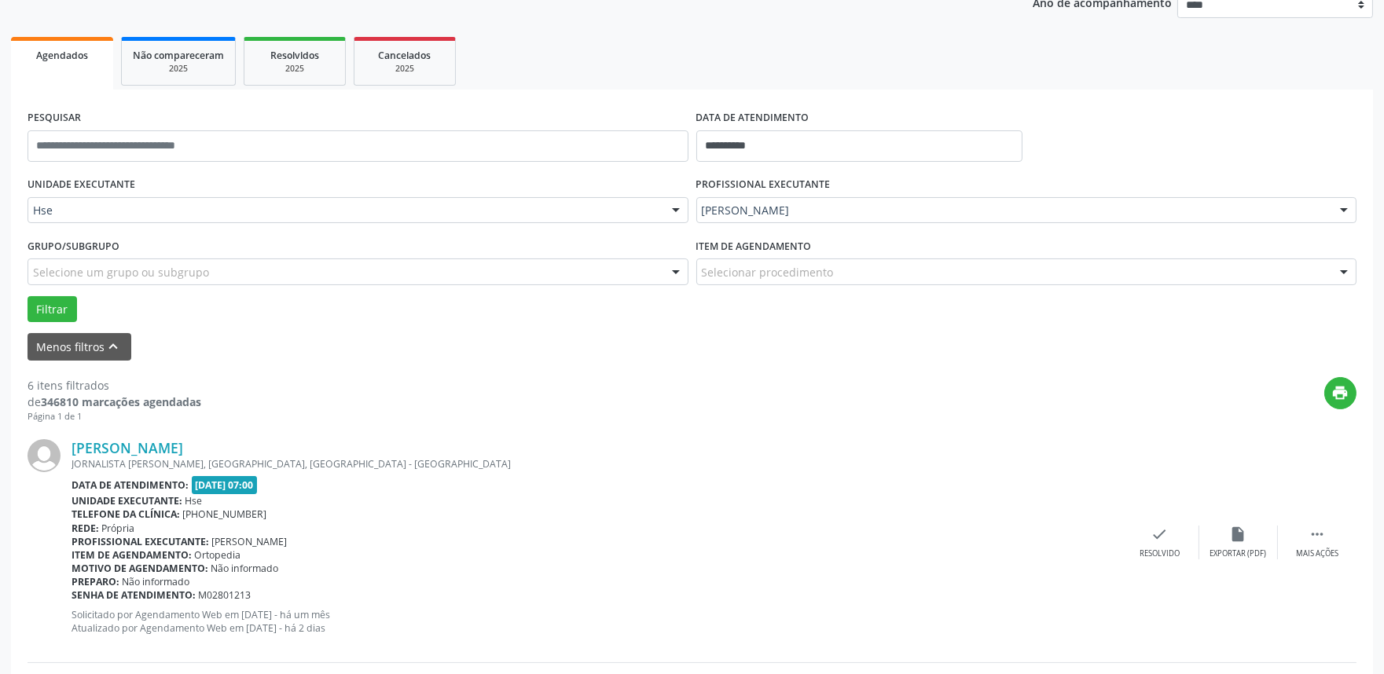
scroll to position [262, 0]
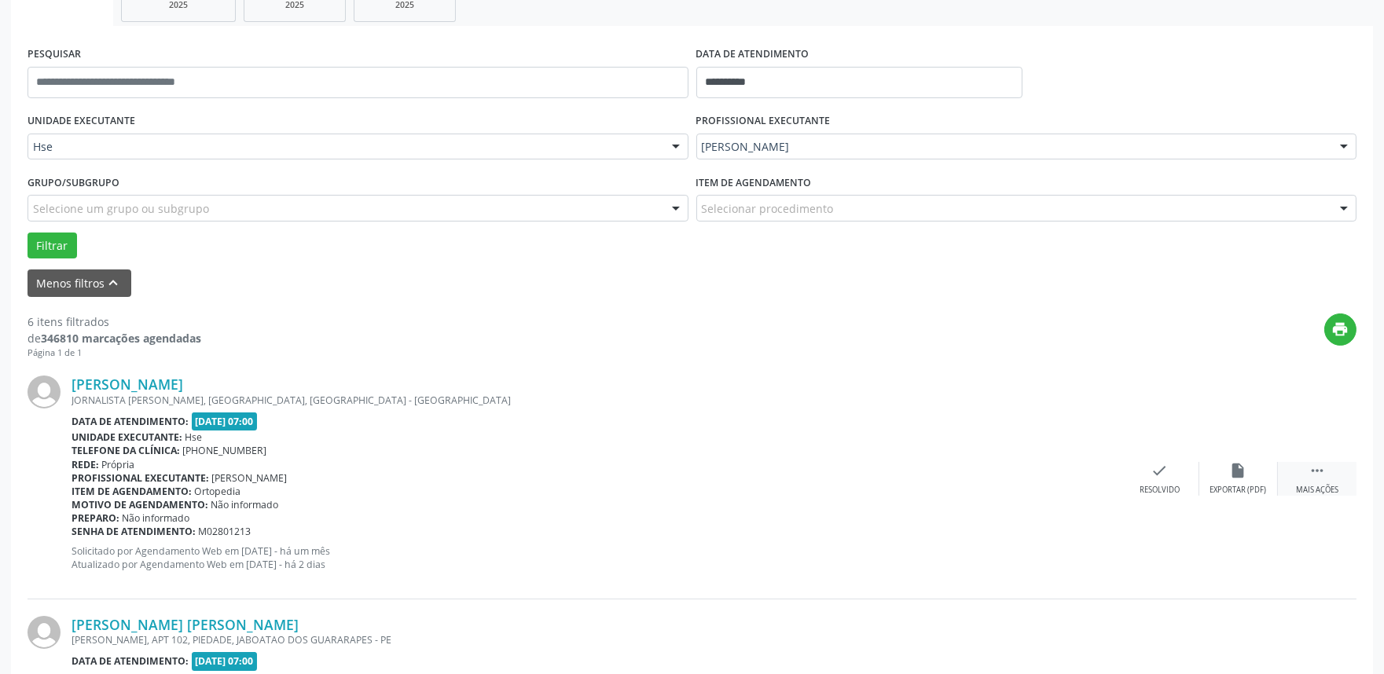
click at [1342, 465] on div " Mais ações" at bounding box center [1316, 479] width 79 height 34
click at [1228, 464] on div "alarm_off Não compareceu" at bounding box center [1238, 479] width 79 height 34
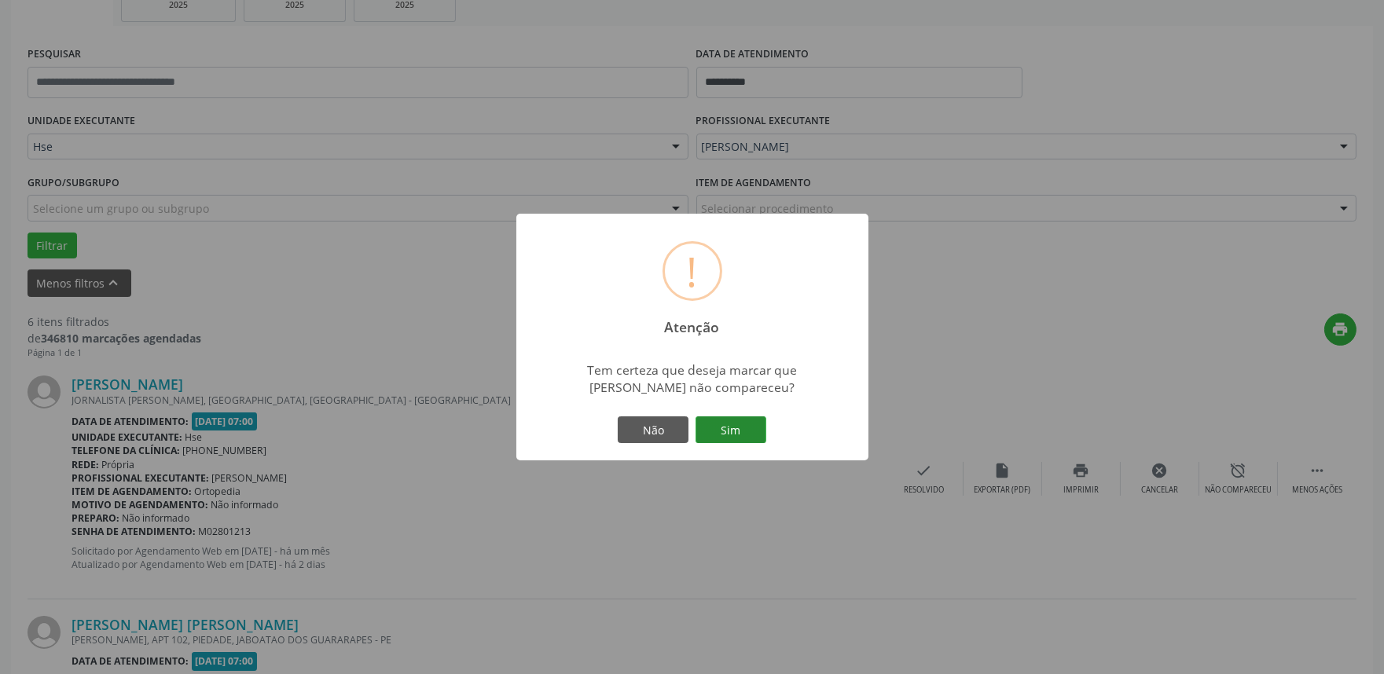
click at [756, 431] on button "Sim" at bounding box center [730, 429] width 71 height 27
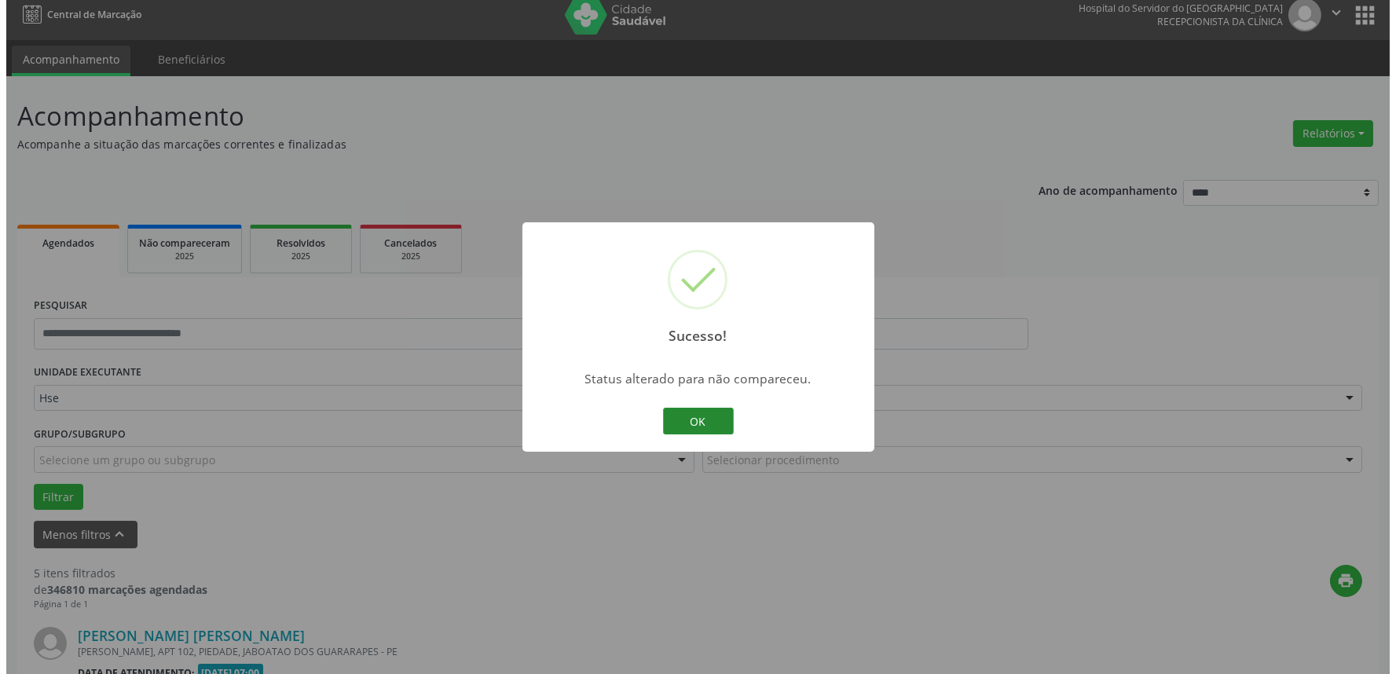
scroll to position [405, 0]
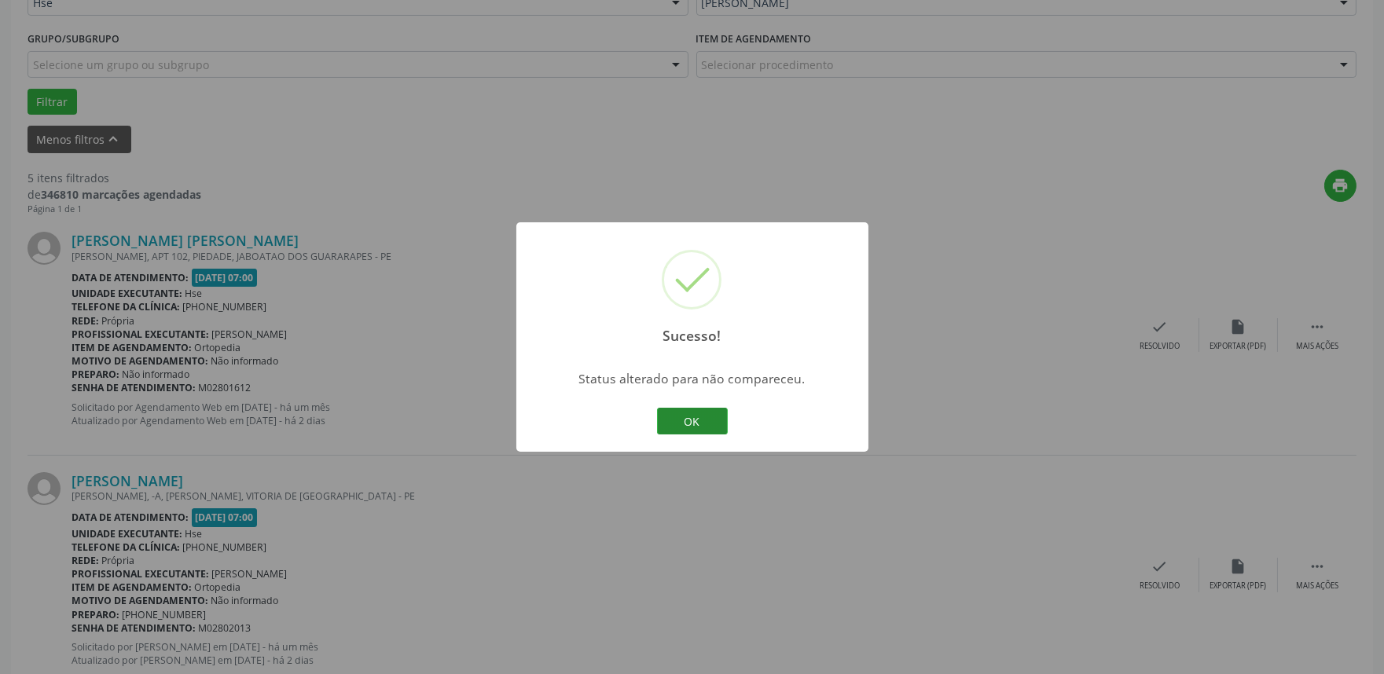
click at [695, 426] on button "OK" at bounding box center [692, 421] width 71 height 27
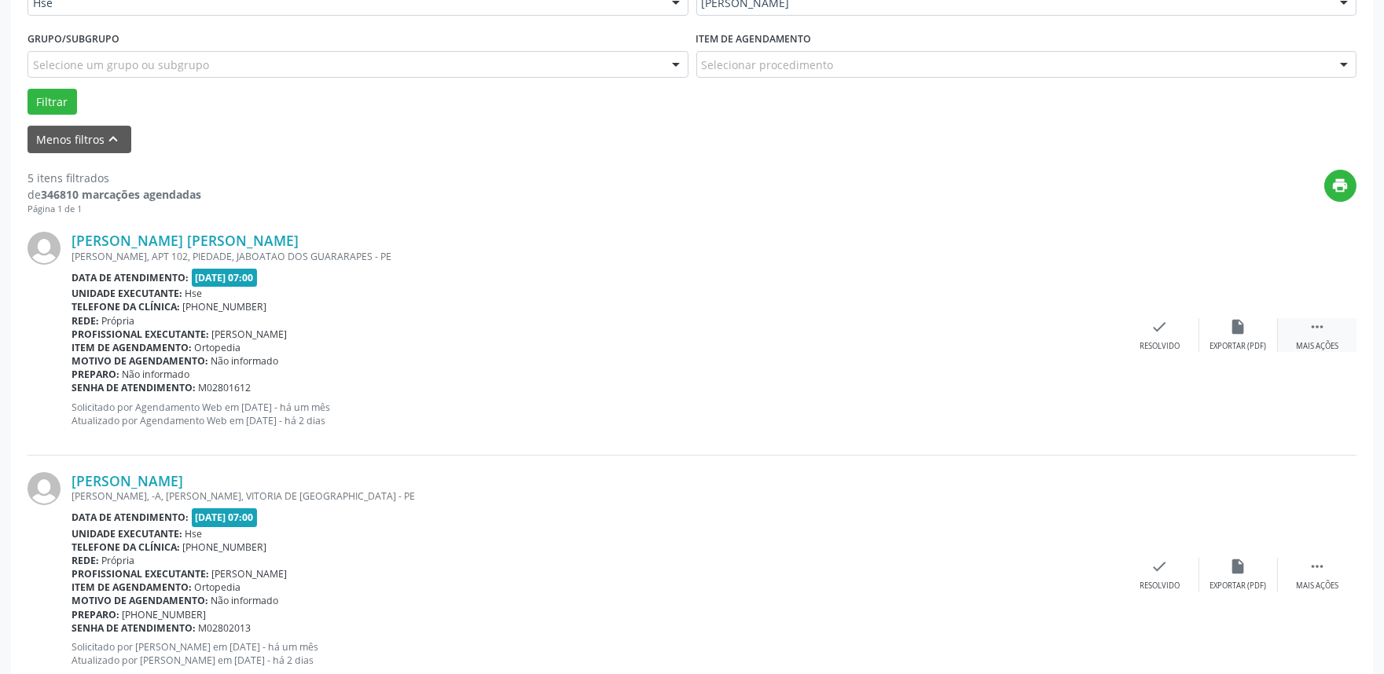
click at [1302, 338] on div " Mais ações" at bounding box center [1316, 335] width 79 height 34
click at [917, 346] on div "Resolvido" at bounding box center [923, 346] width 40 height 11
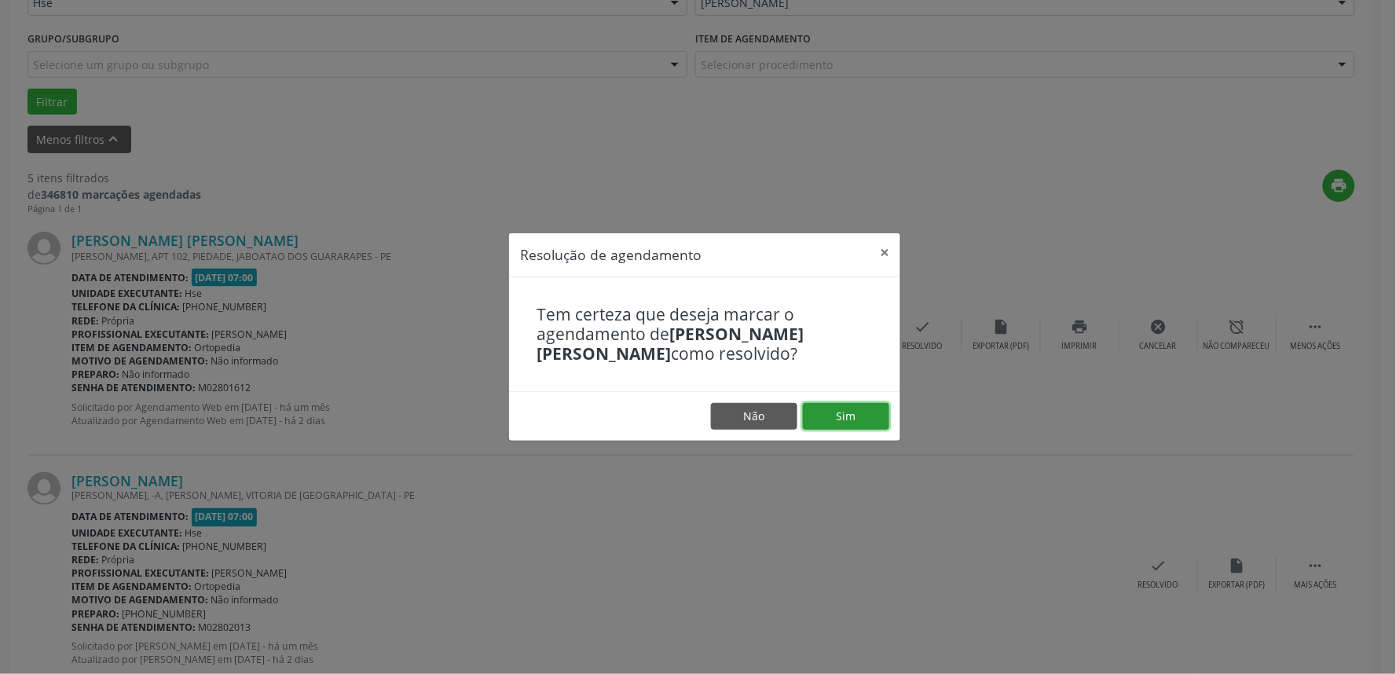
click at [825, 412] on button "Sim" at bounding box center [846, 416] width 86 height 27
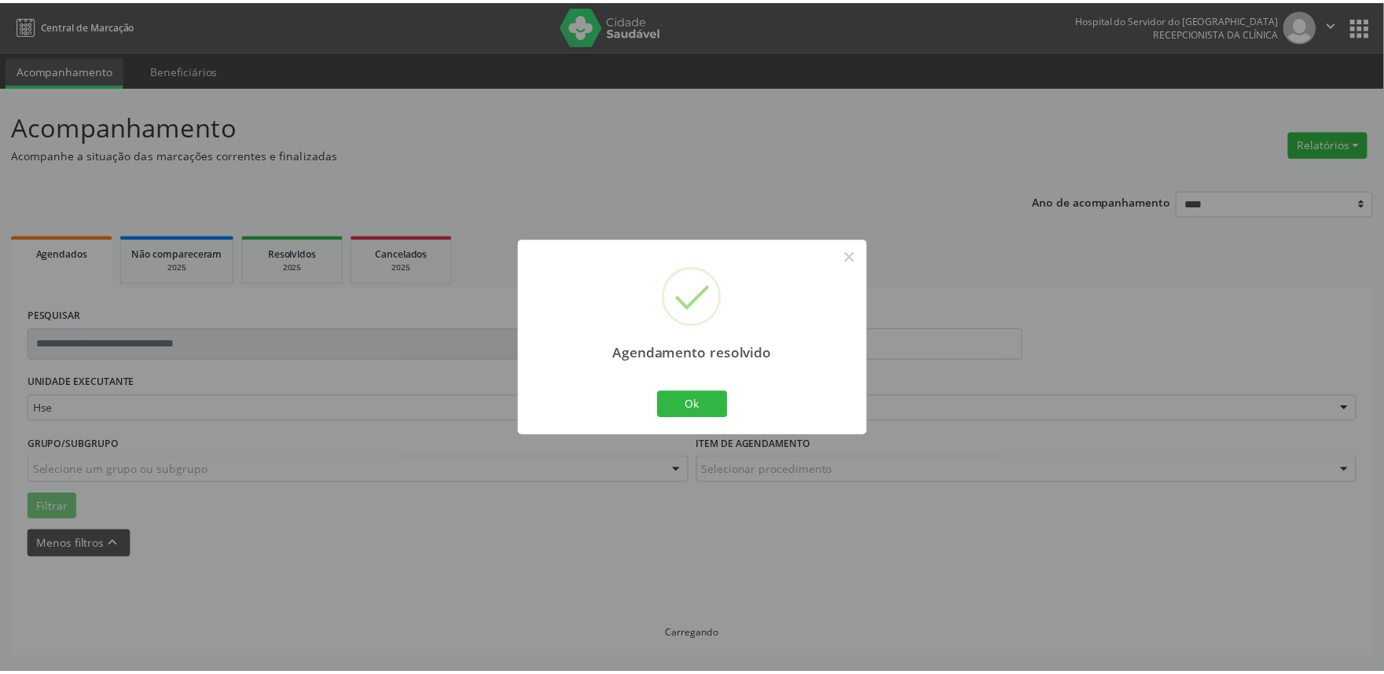
scroll to position [0, 0]
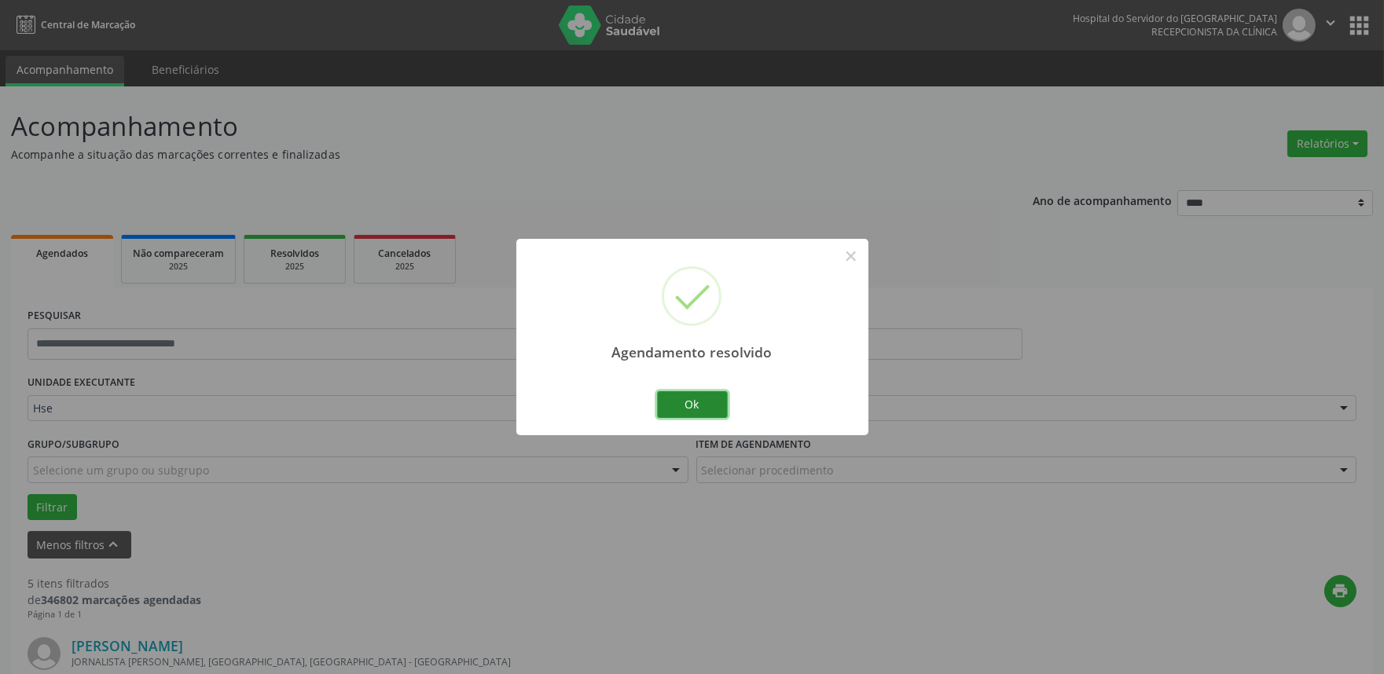
click at [677, 394] on button "Ok" at bounding box center [692, 404] width 71 height 27
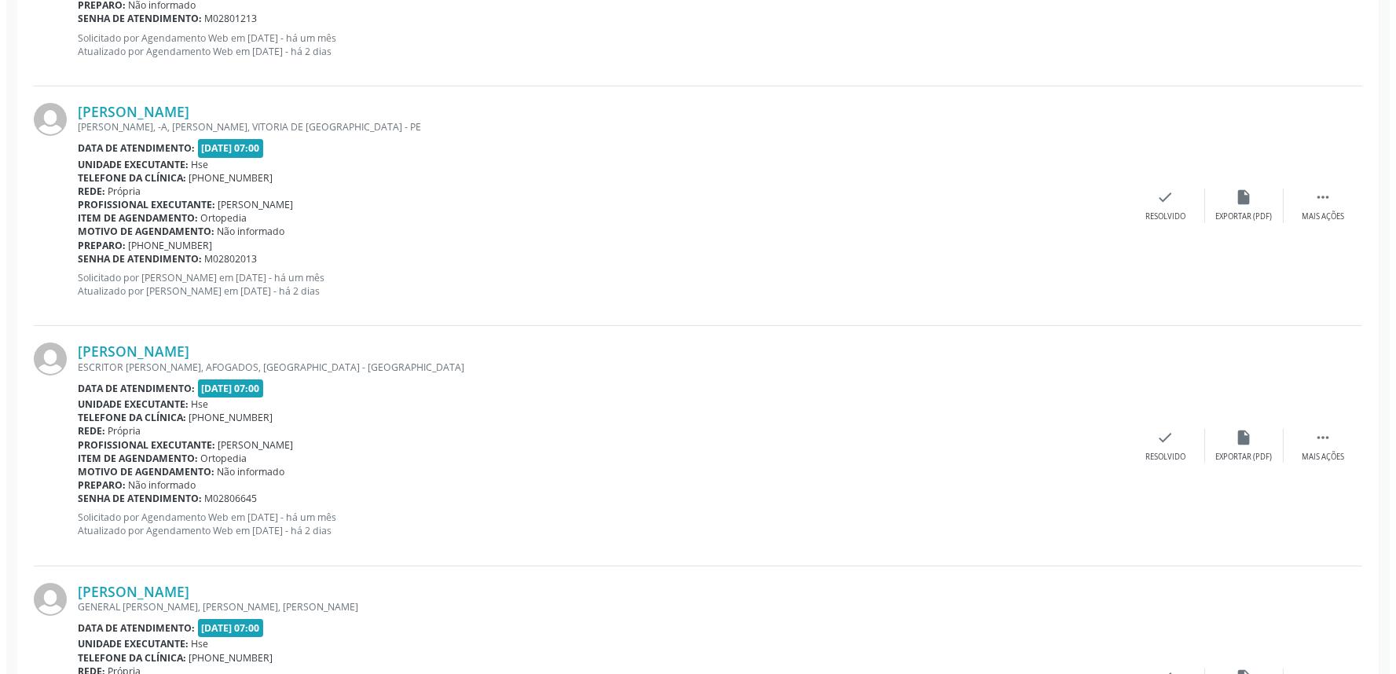
scroll to position [786, 0]
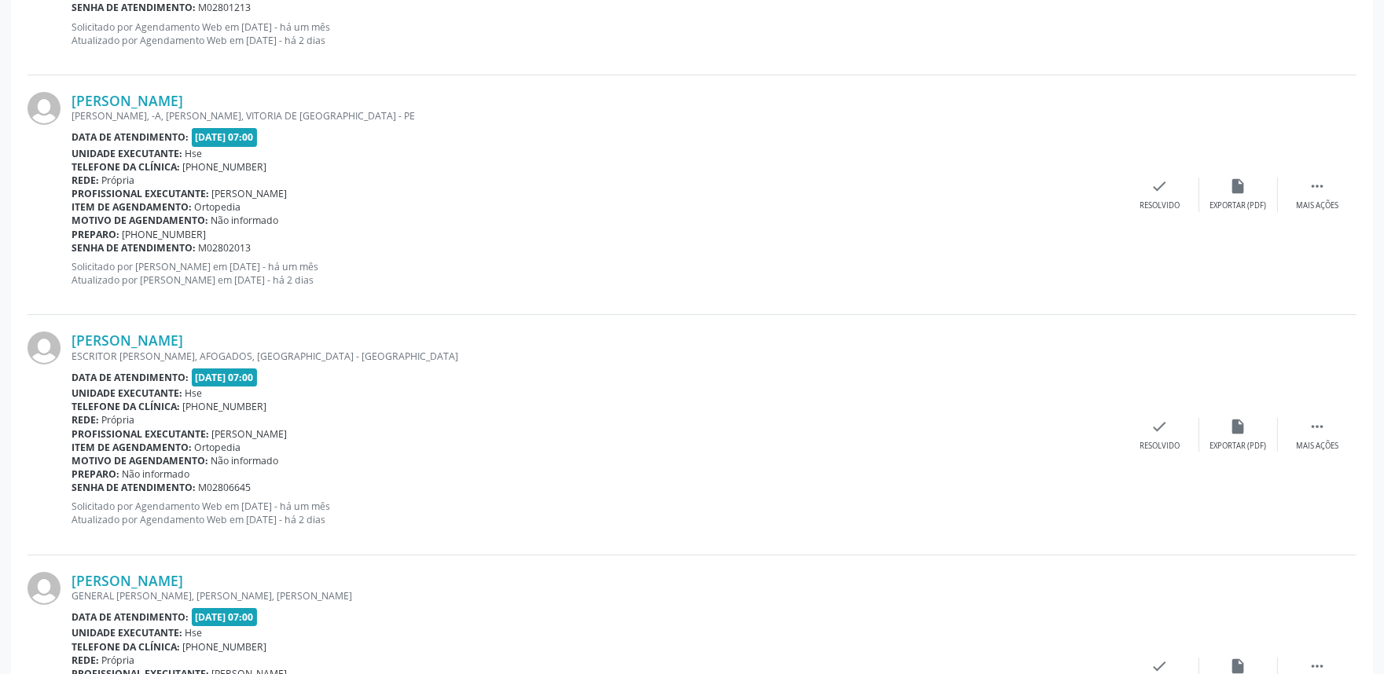
click at [1117, 432] on div "Profissional executante: Carlos Roberto Pinheiro Rihan" at bounding box center [595, 433] width 1049 height 13
click at [1138, 445] on div "check Resolvido" at bounding box center [1159, 435] width 79 height 34
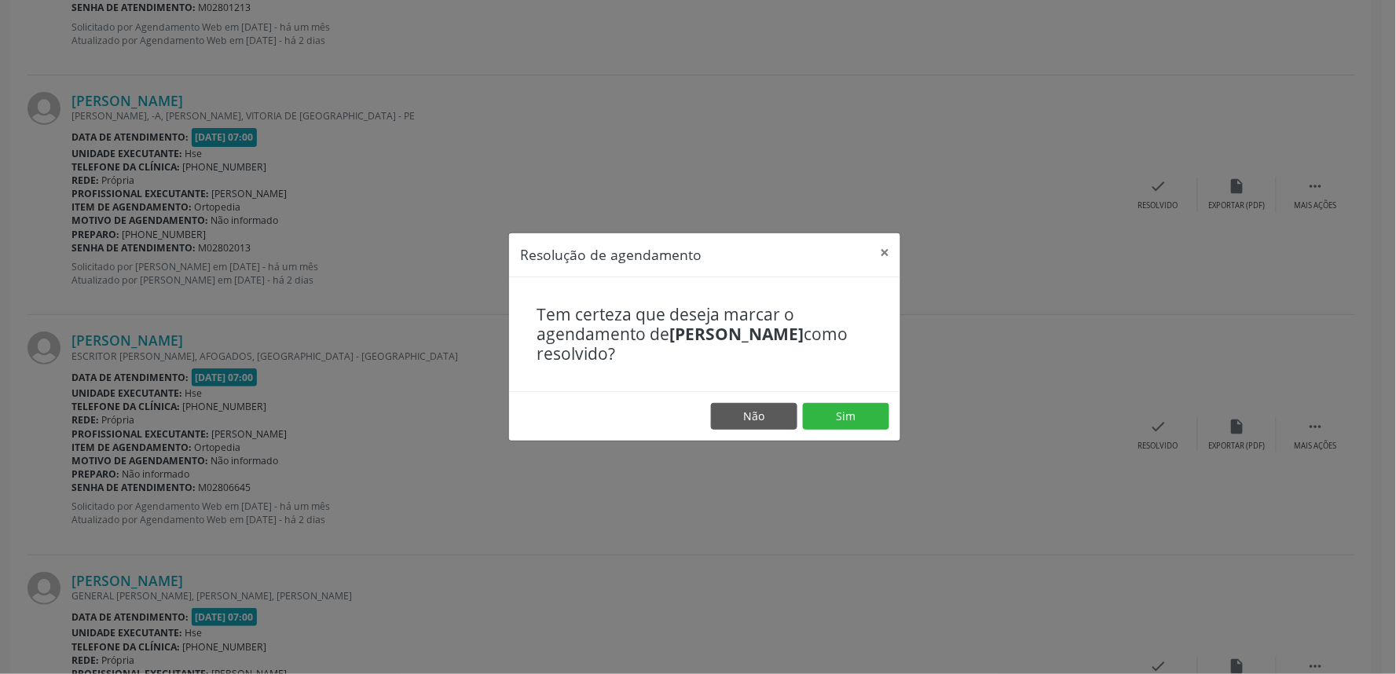
click at [891, 417] on footer "Não Sim" at bounding box center [704, 415] width 391 height 49
click at [865, 414] on button "Sim" at bounding box center [846, 416] width 86 height 27
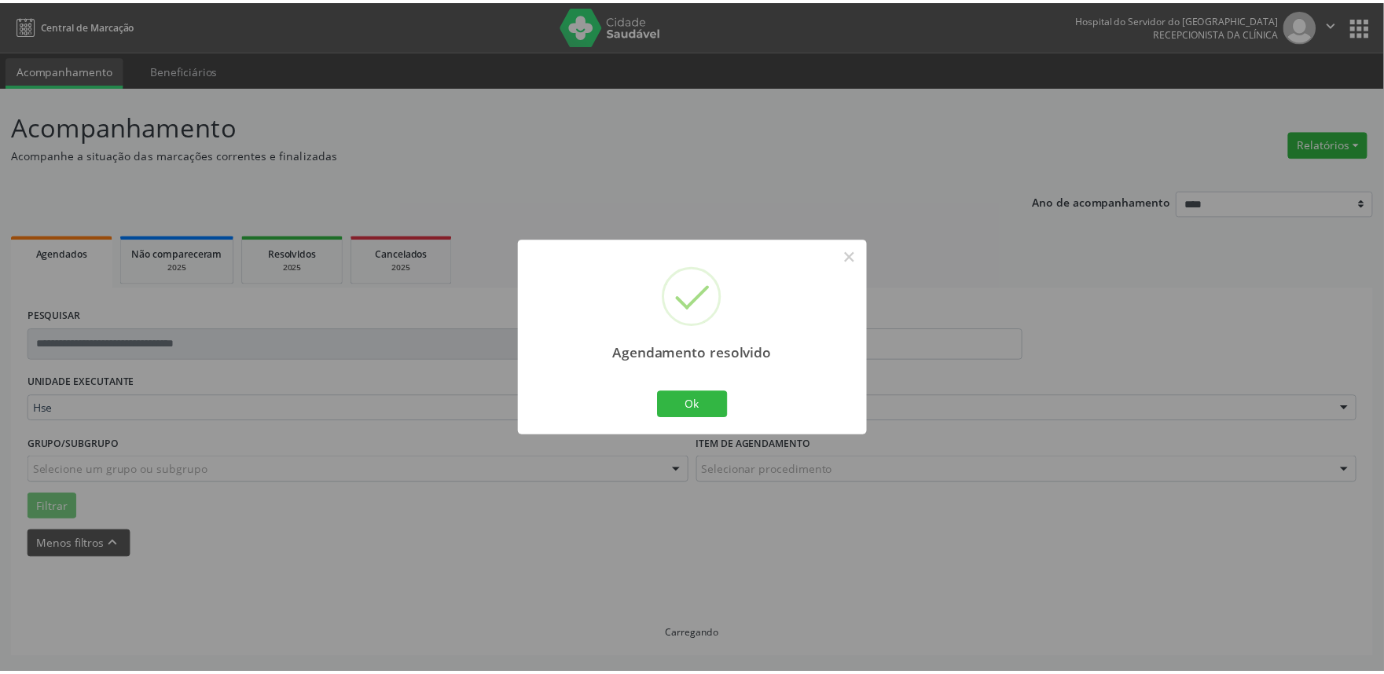
scroll to position [0, 0]
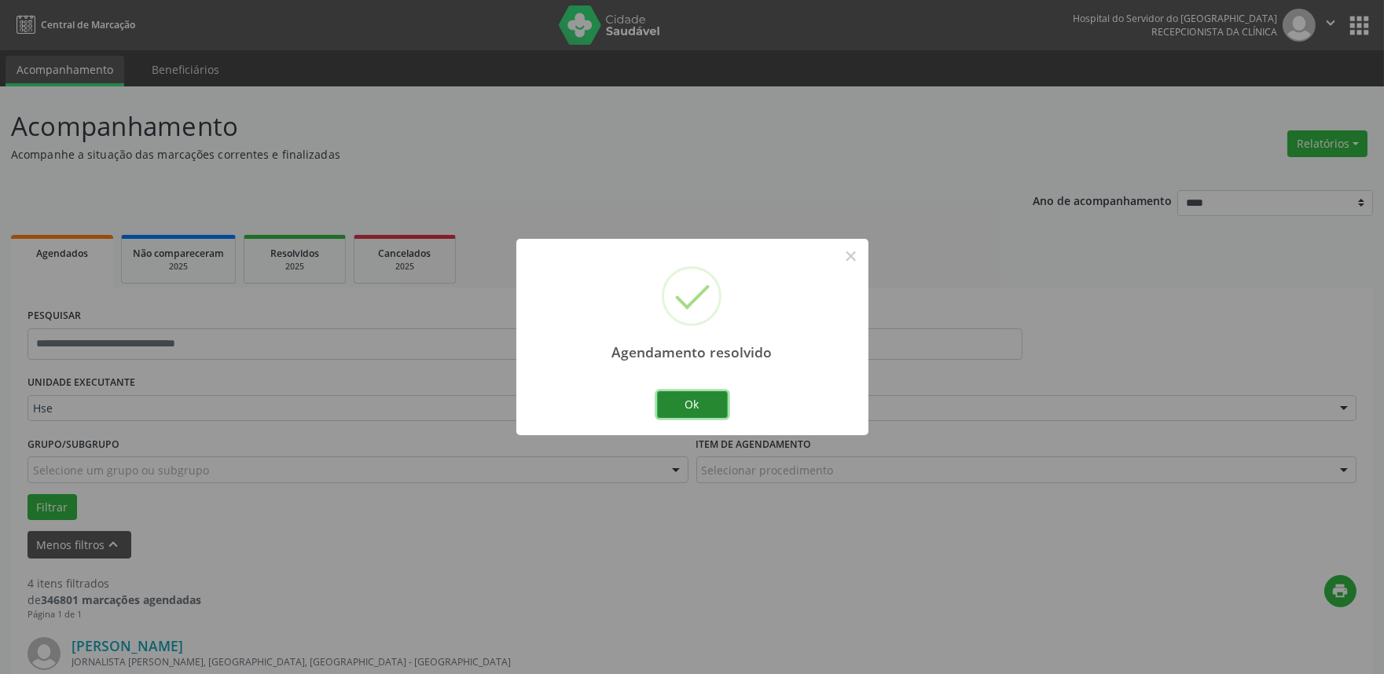
click at [703, 404] on button "Ok" at bounding box center [692, 404] width 71 height 27
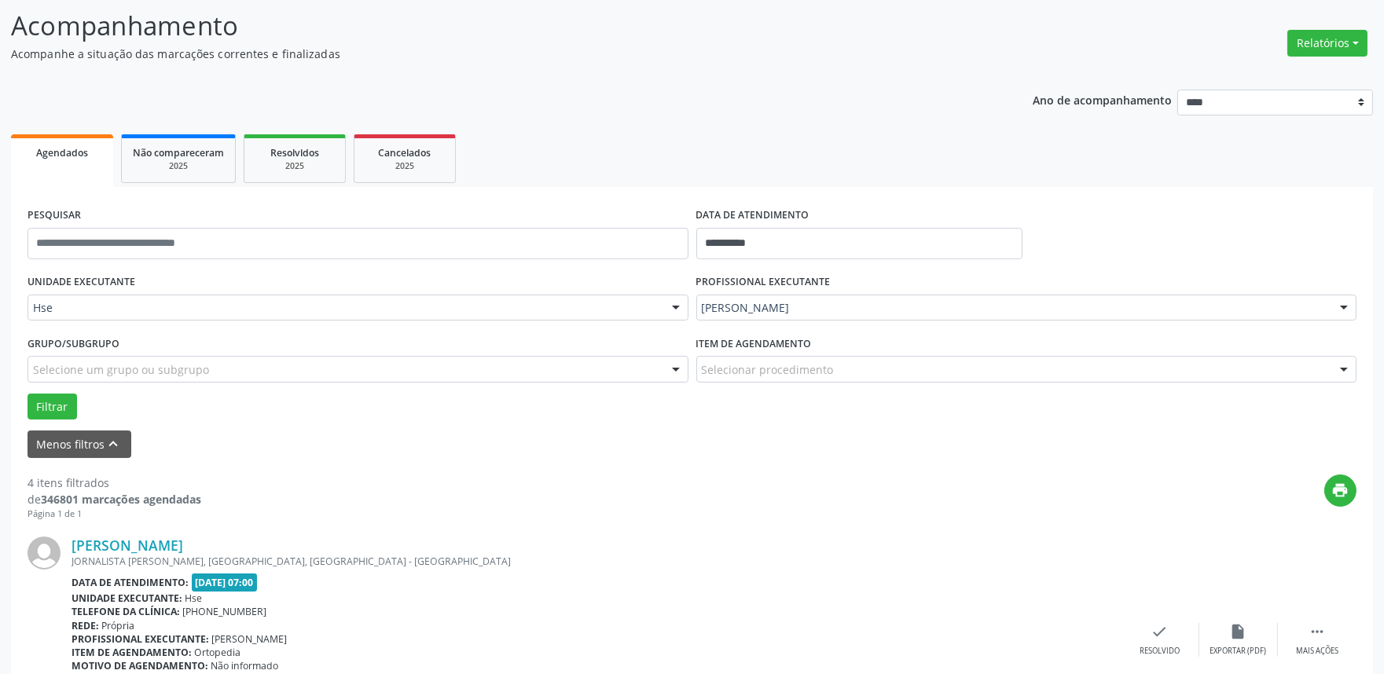
scroll to position [262, 0]
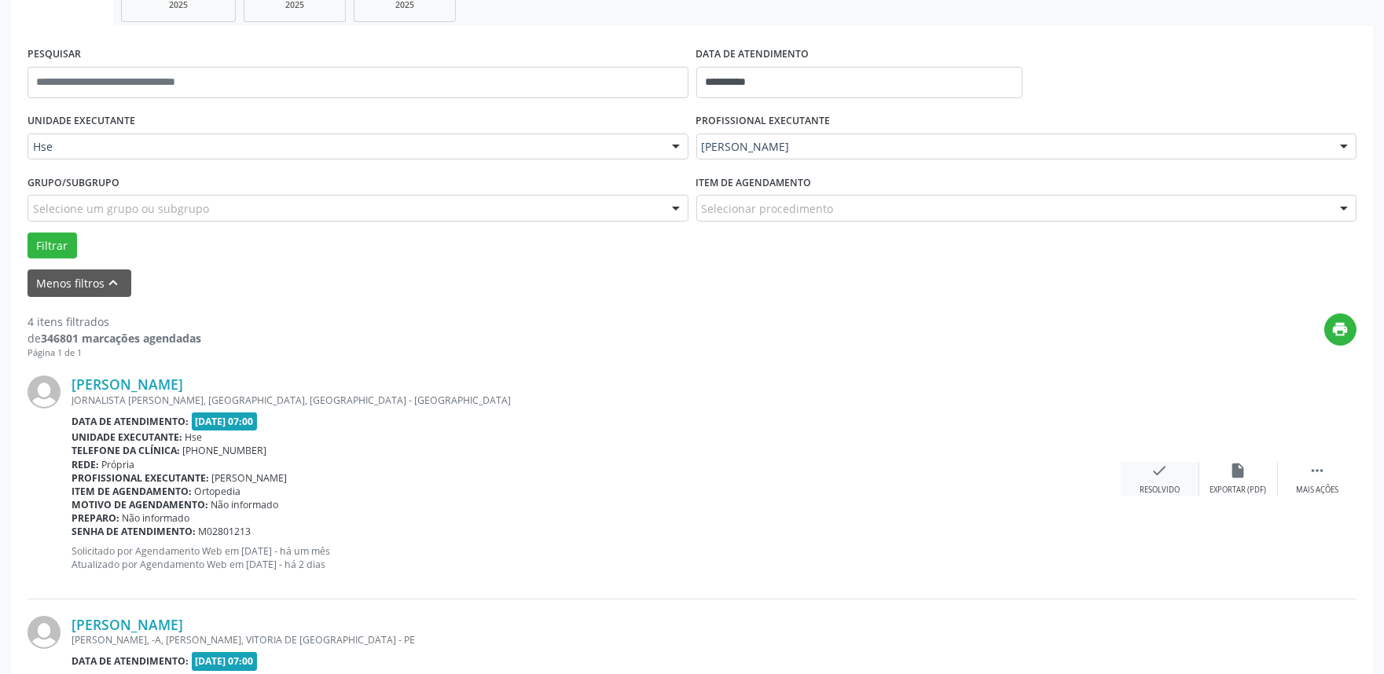
click at [1167, 474] on div "check Resolvido" at bounding box center [1159, 479] width 79 height 34
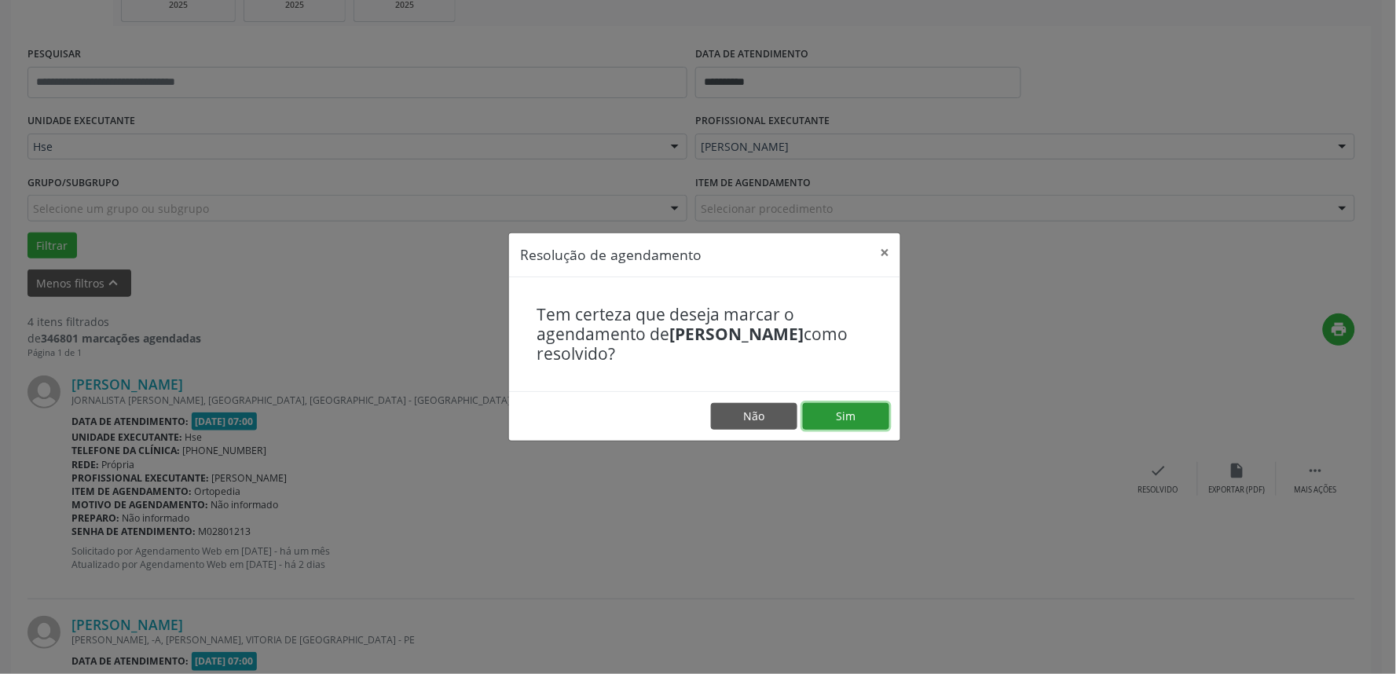
click at [888, 427] on button "Sim" at bounding box center [846, 416] width 86 height 27
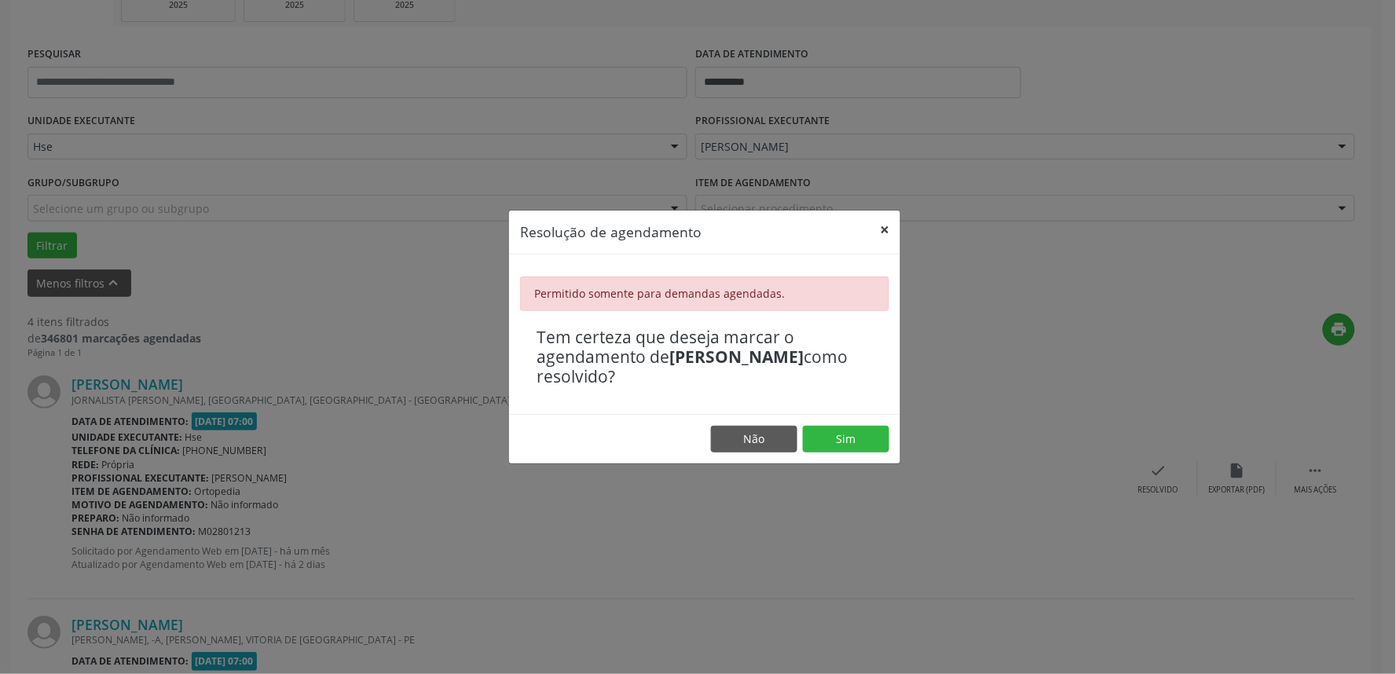
click at [874, 228] on button "×" at bounding box center [884, 230] width 31 height 38
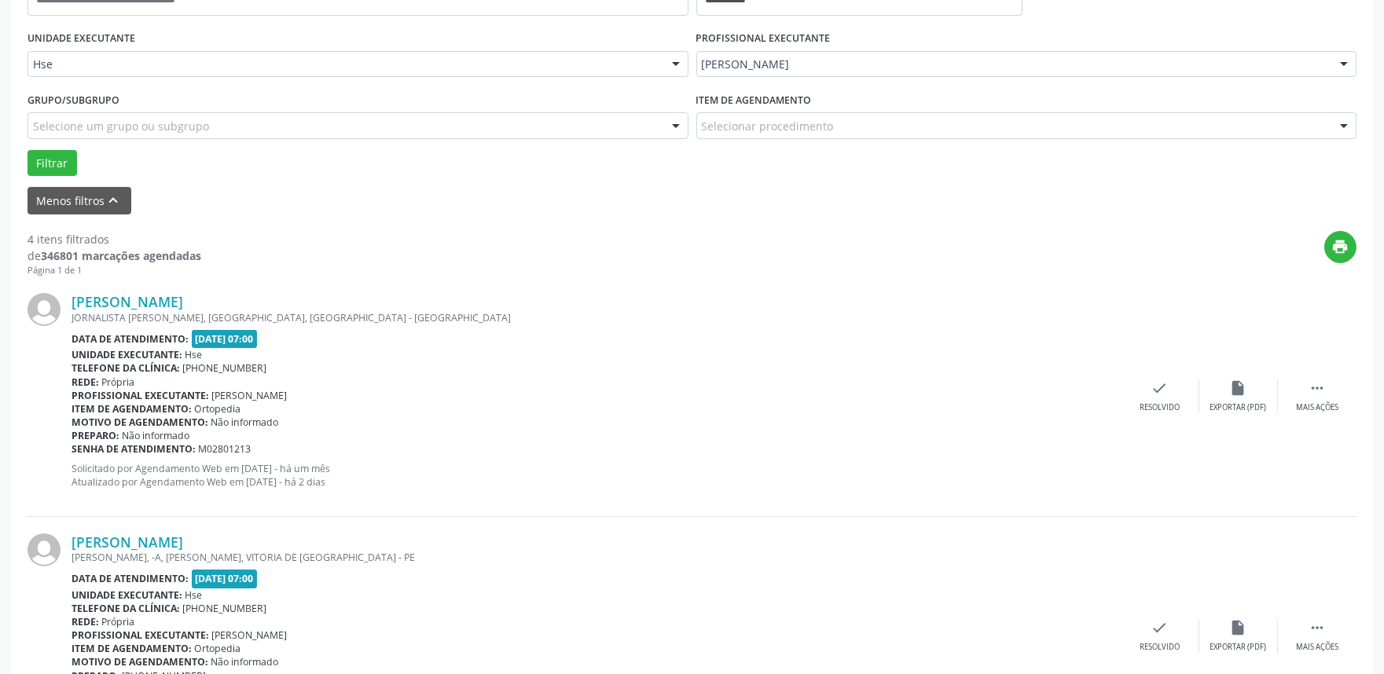
scroll to position [610, 0]
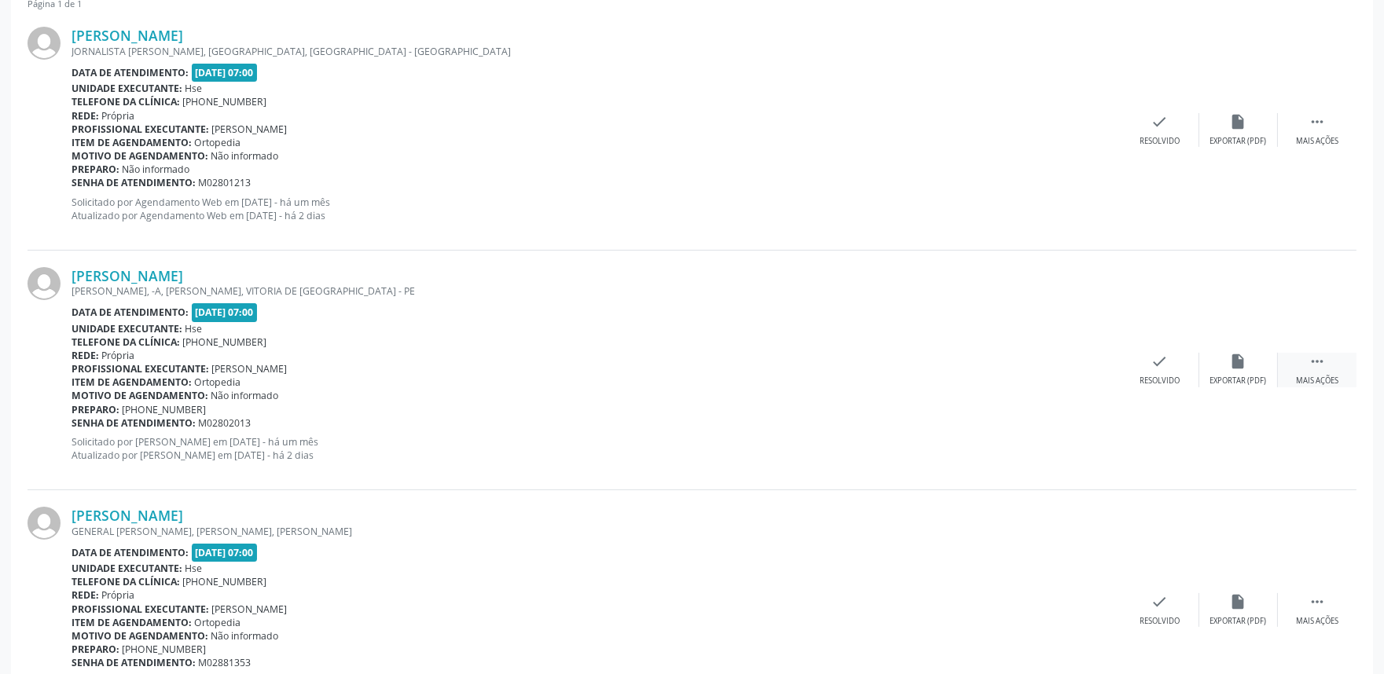
click at [1312, 382] on div "Mais ações" at bounding box center [1317, 381] width 42 height 11
click at [1222, 376] on div "Não compareceu" at bounding box center [1237, 381] width 67 height 11
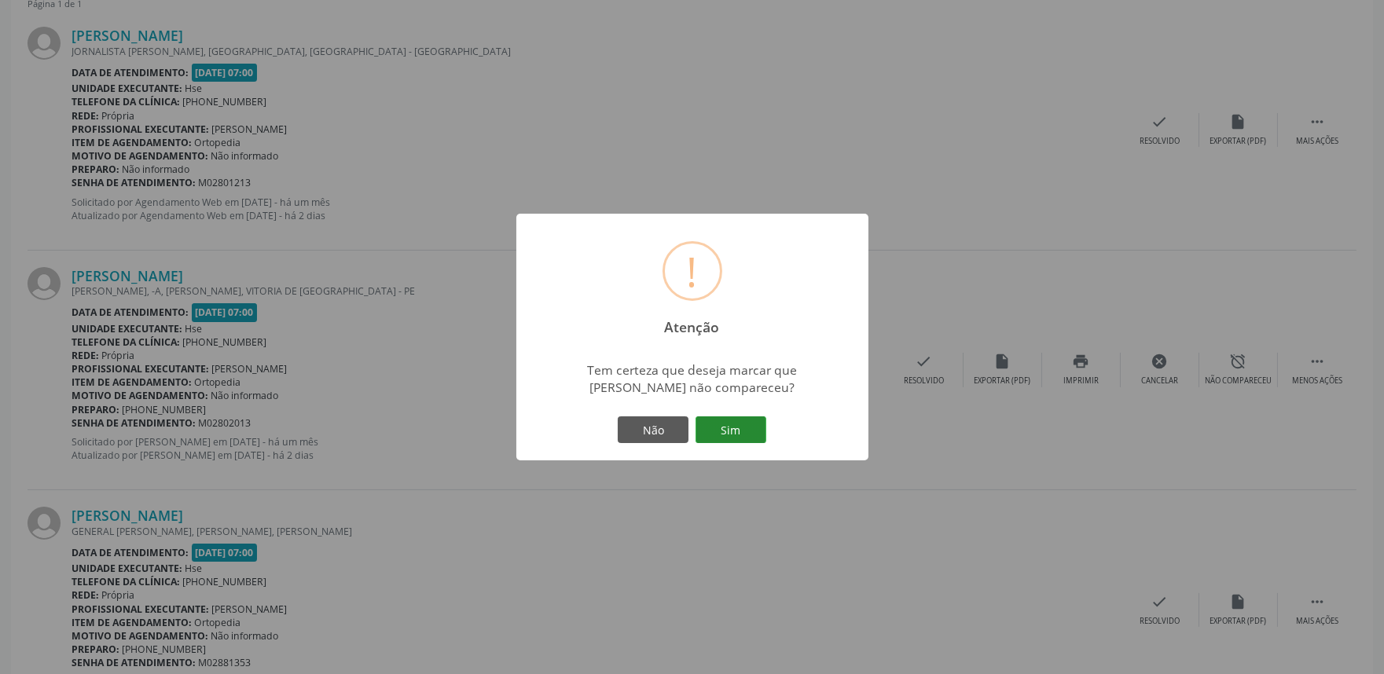
click at [731, 438] on button "Sim" at bounding box center [730, 429] width 71 height 27
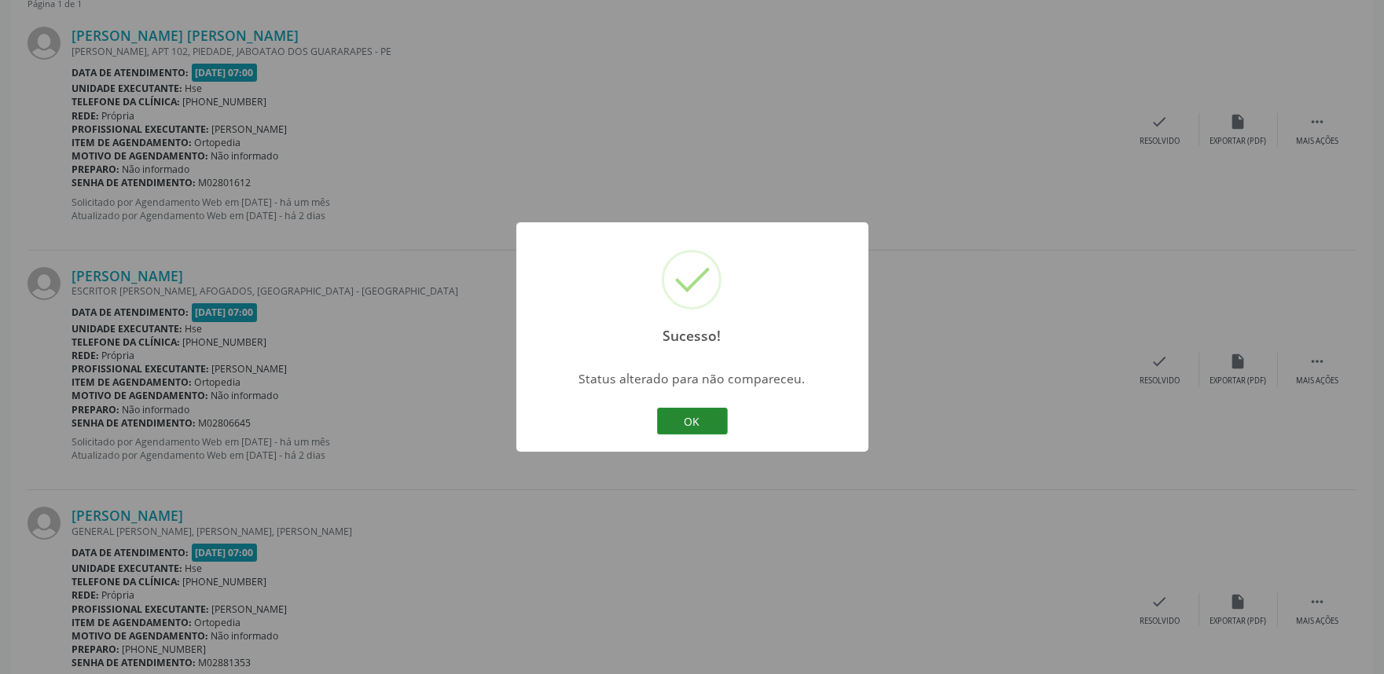
click at [710, 427] on button "OK" at bounding box center [692, 421] width 71 height 27
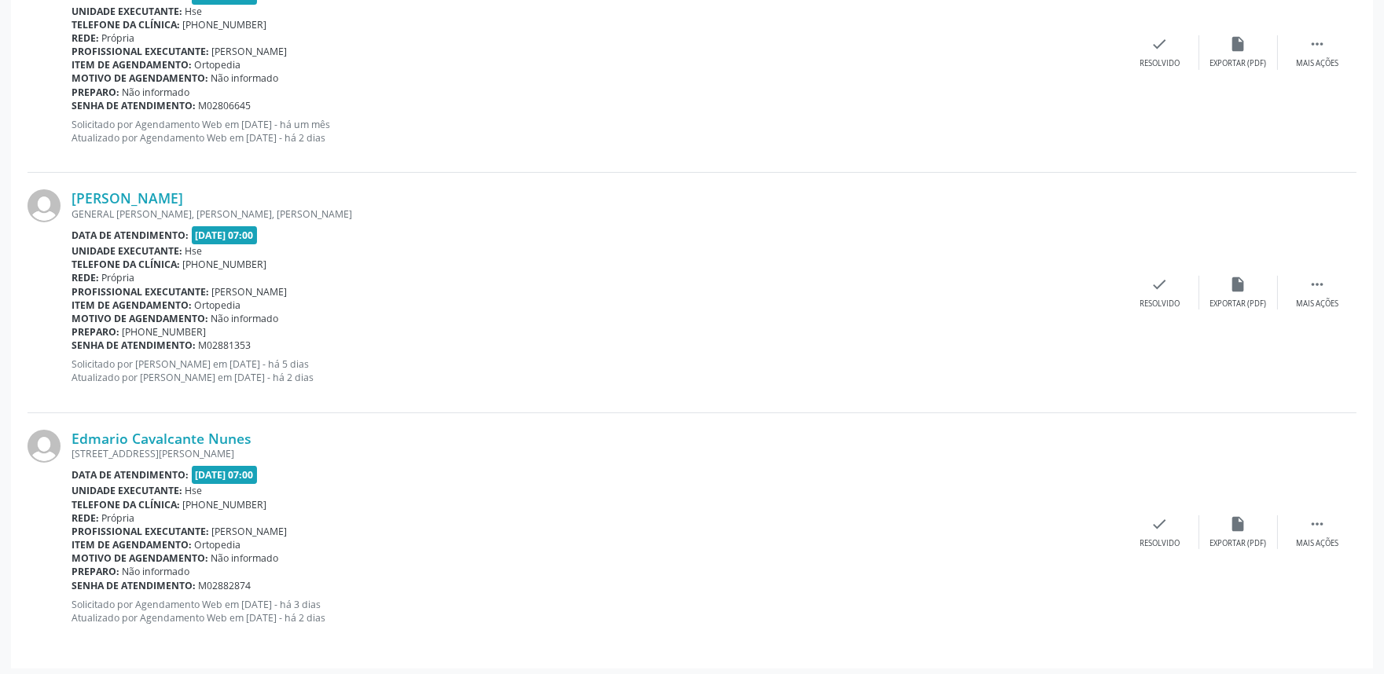
scroll to position [932, 0]
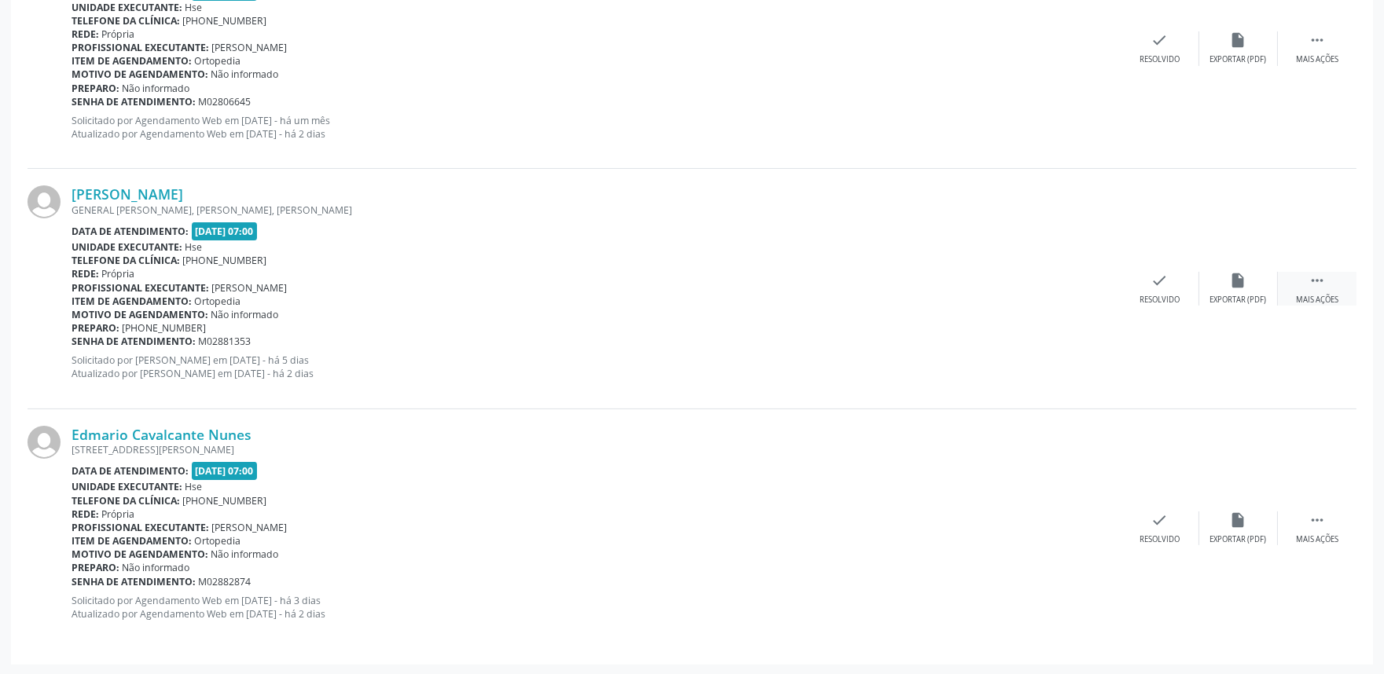
click at [1320, 284] on icon "" at bounding box center [1316, 280] width 17 height 17
click at [1222, 284] on div "alarm_off Não compareceu" at bounding box center [1238, 289] width 79 height 34
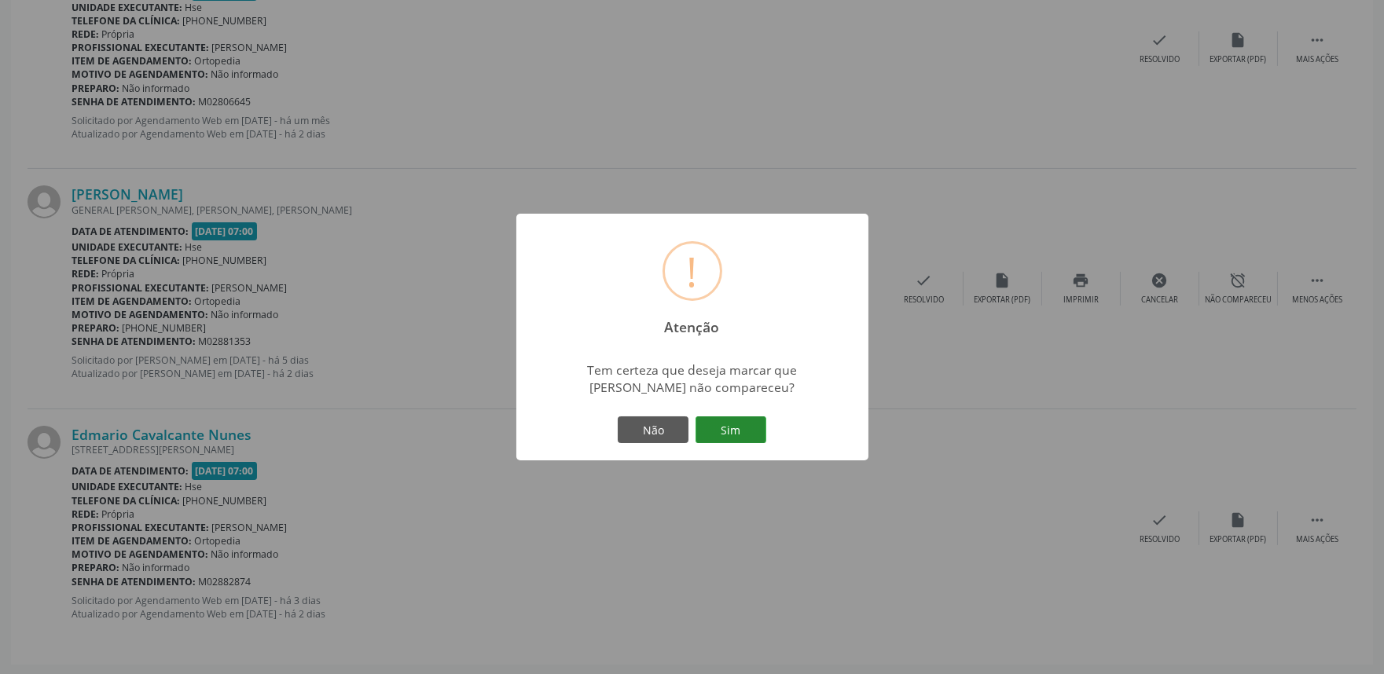
click at [720, 436] on button "Sim" at bounding box center [730, 429] width 71 height 27
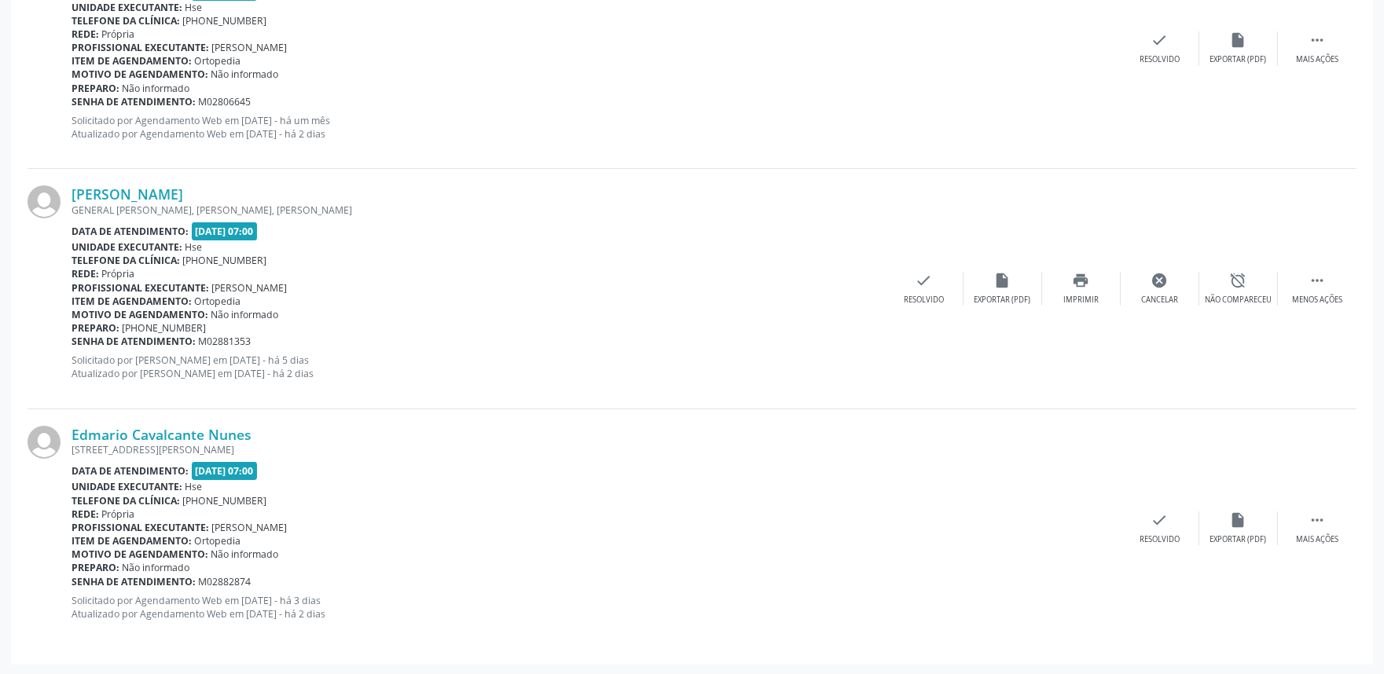
click at [720, 436] on div "Edmario Cavalcante Nunes" at bounding box center [595, 434] width 1049 height 17
click at [1305, 295] on div "Menos ações" at bounding box center [1317, 300] width 50 height 11
click at [1305, 272] on div " Mais ações" at bounding box center [1316, 289] width 79 height 34
click at [1240, 284] on icon "alarm_off" at bounding box center [1238, 280] width 17 height 17
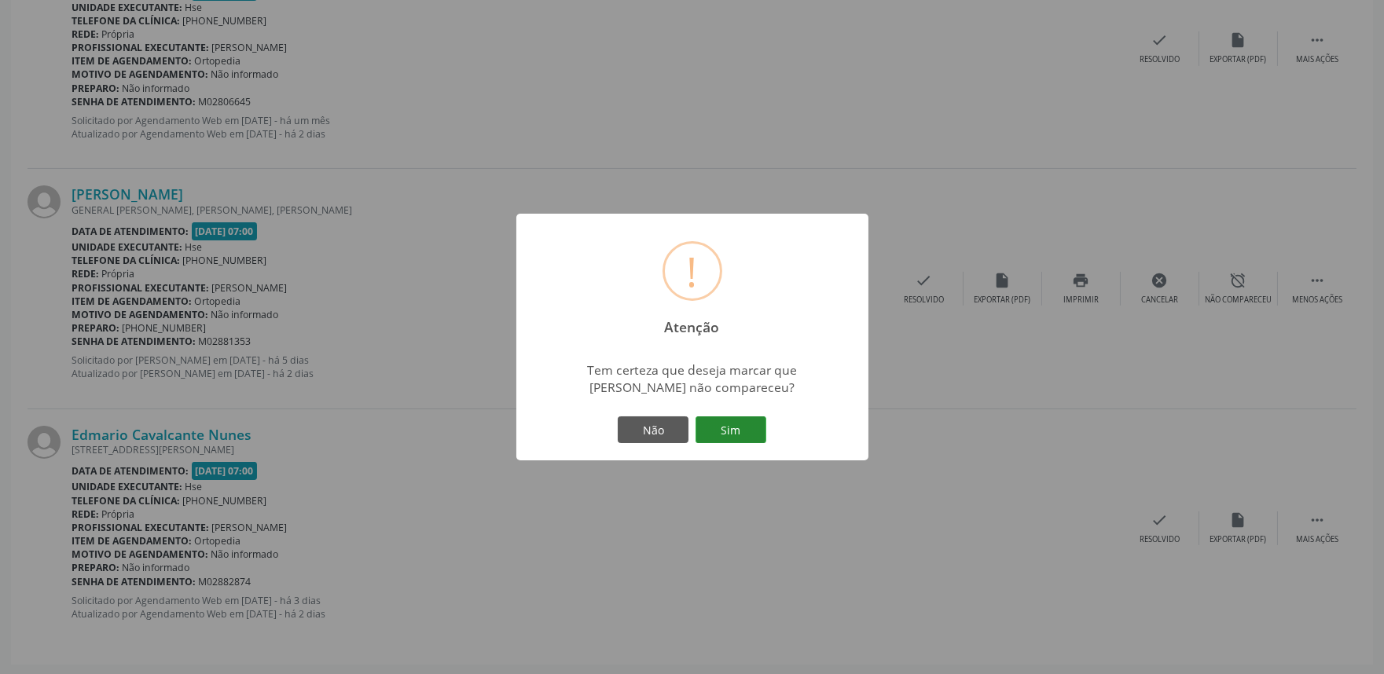
click at [734, 424] on button "Sim" at bounding box center [730, 429] width 71 height 27
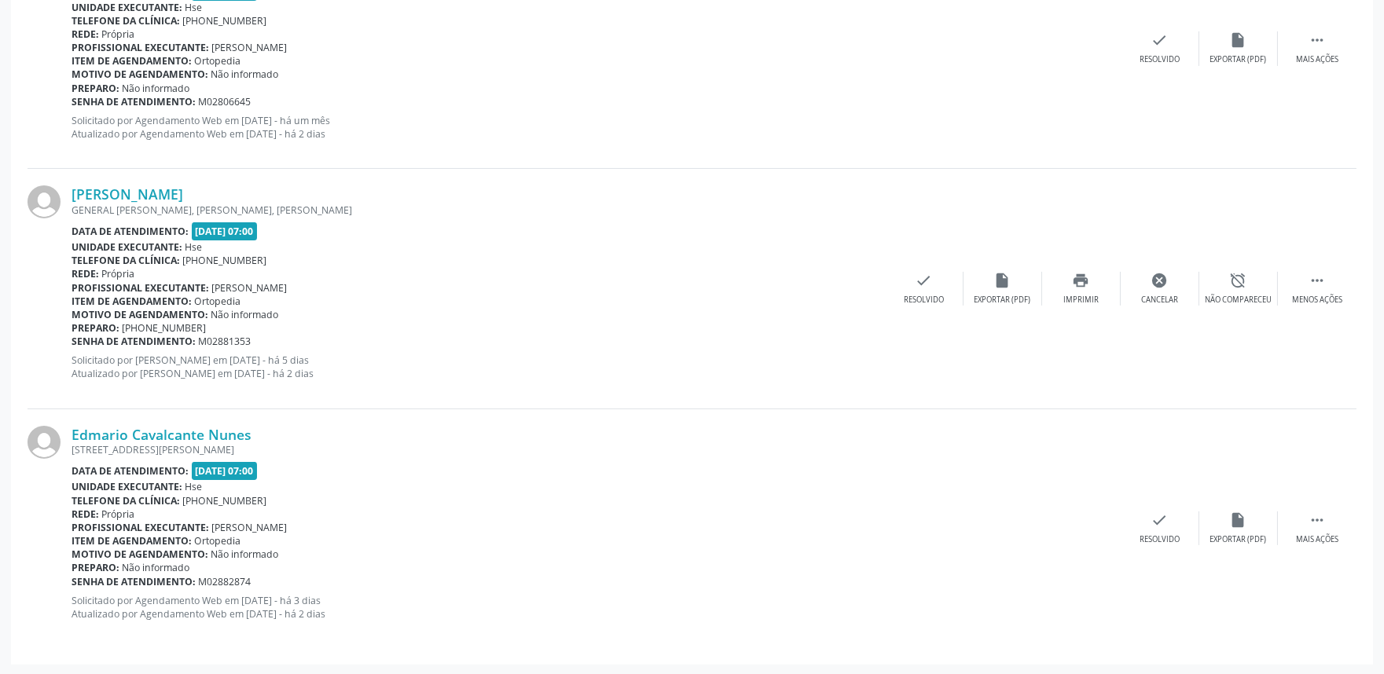
scroll to position [10, 0]
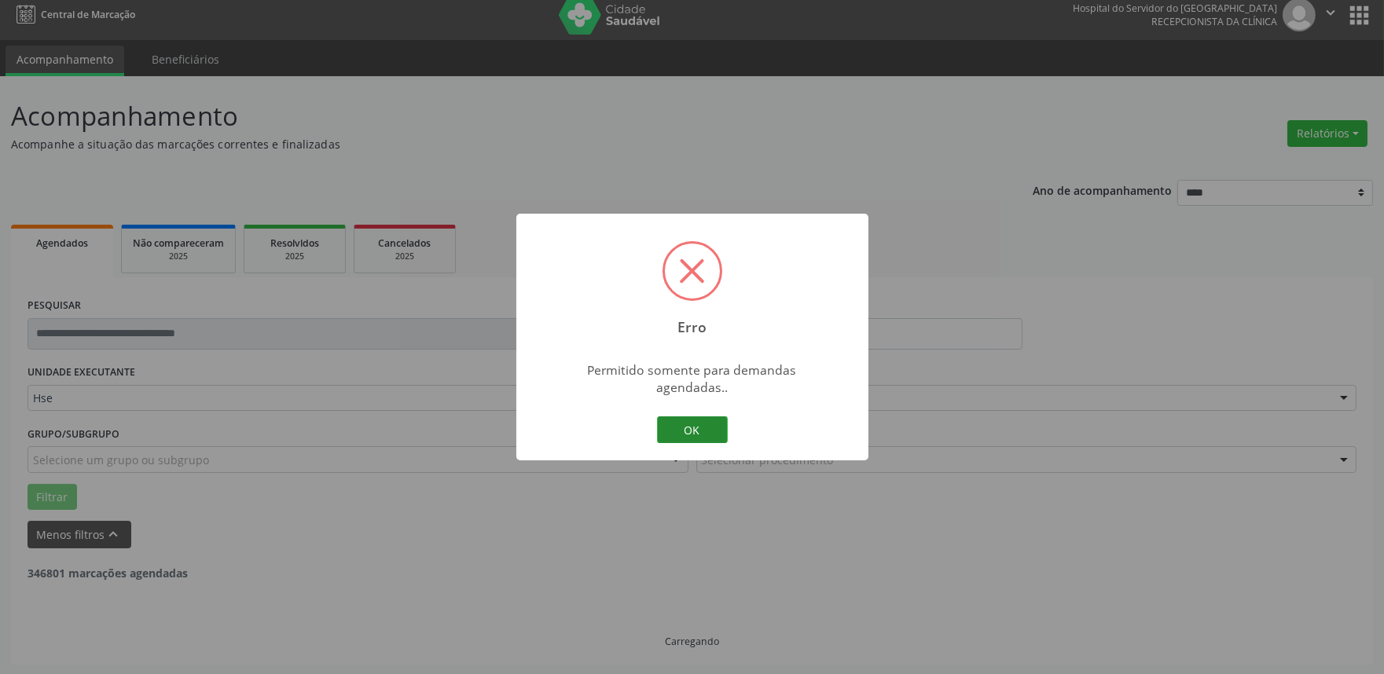
click at [724, 417] on button "OK" at bounding box center [692, 429] width 71 height 27
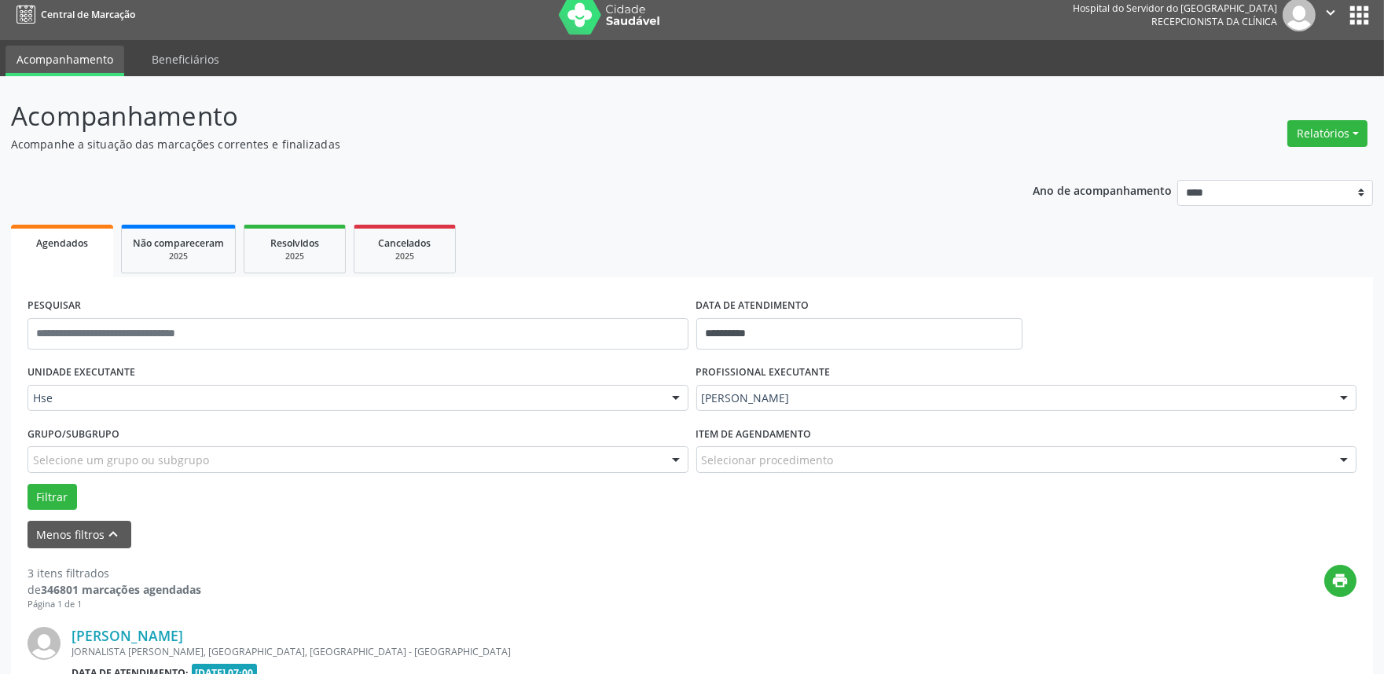
click at [720, 416] on div "PROFISSIONAL EXECUTANTE Carlos Roberto Pinheiro Rihan Todos os profissionais Ad…" at bounding box center [1026, 391] width 669 height 61
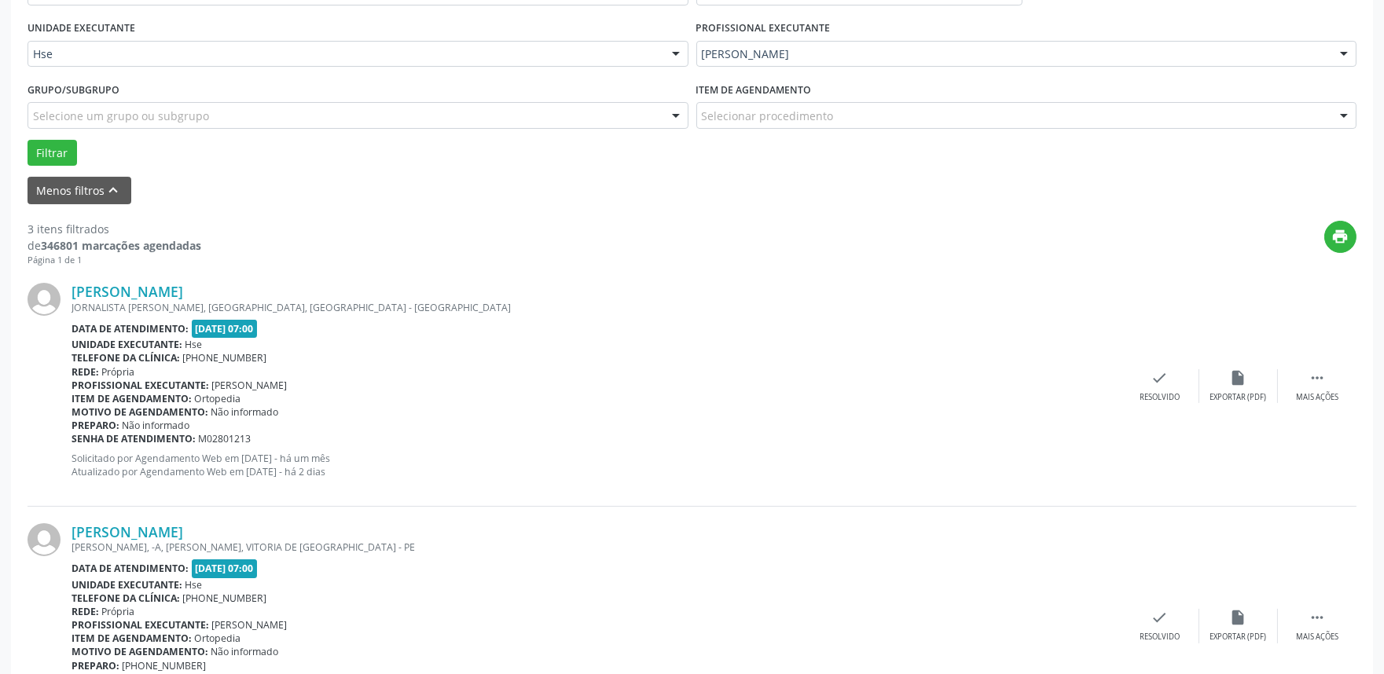
scroll to position [446, 0]
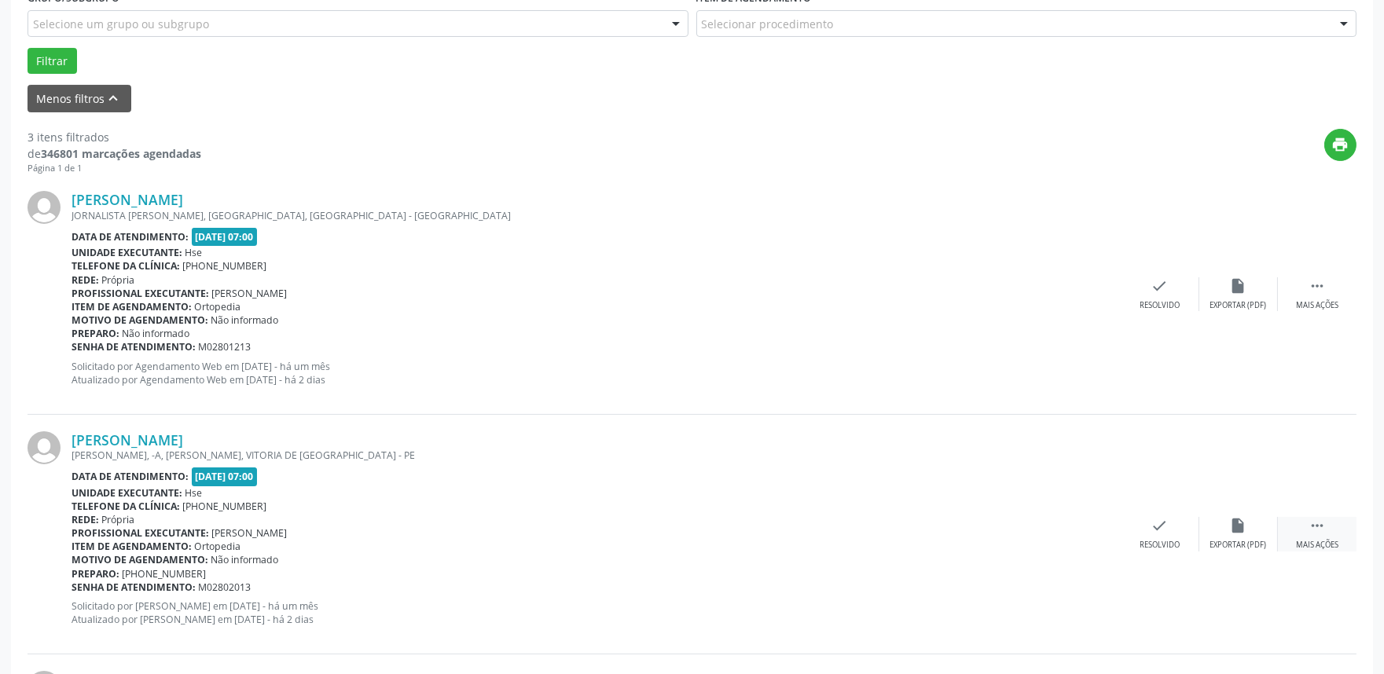
click at [1295, 537] on div " Mais ações" at bounding box center [1316, 534] width 79 height 34
click at [1228, 523] on div "alarm_off Não compareceu" at bounding box center [1238, 534] width 79 height 34
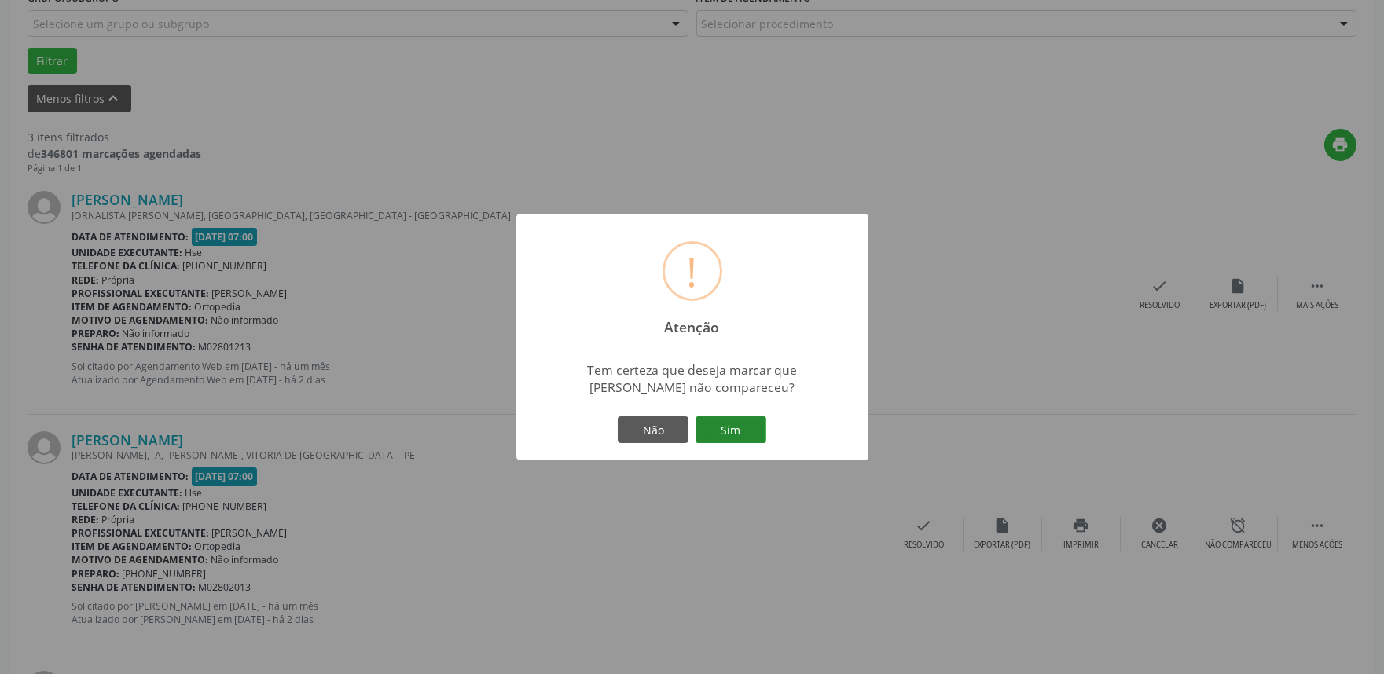
click at [743, 420] on button "Sim" at bounding box center [730, 429] width 71 height 27
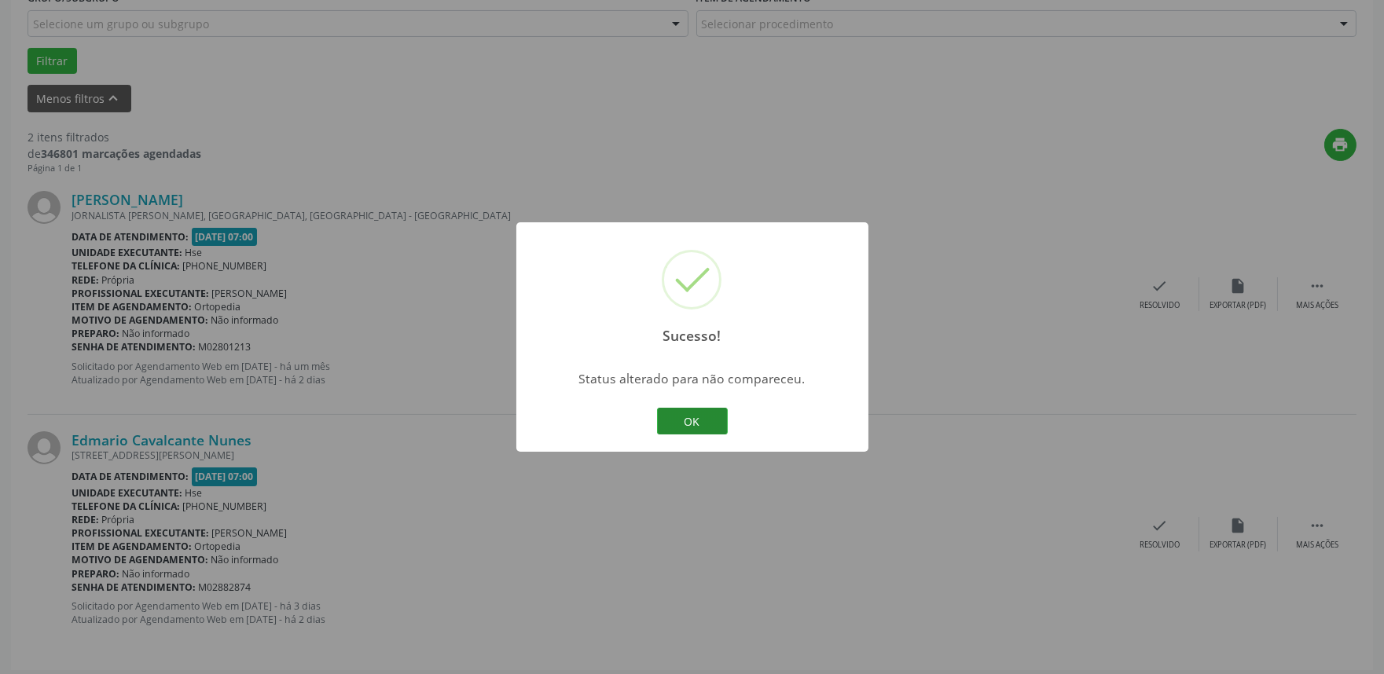
click at [685, 419] on button "OK" at bounding box center [692, 421] width 71 height 27
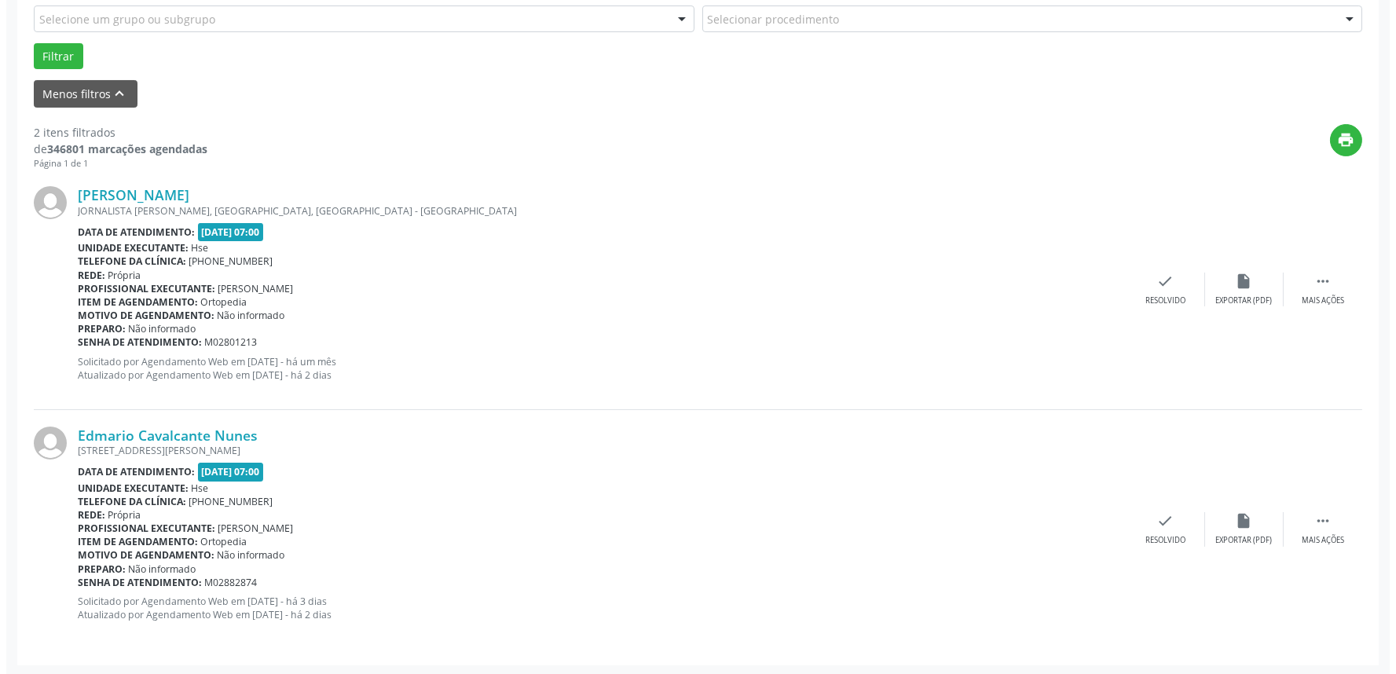
scroll to position [452, 0]
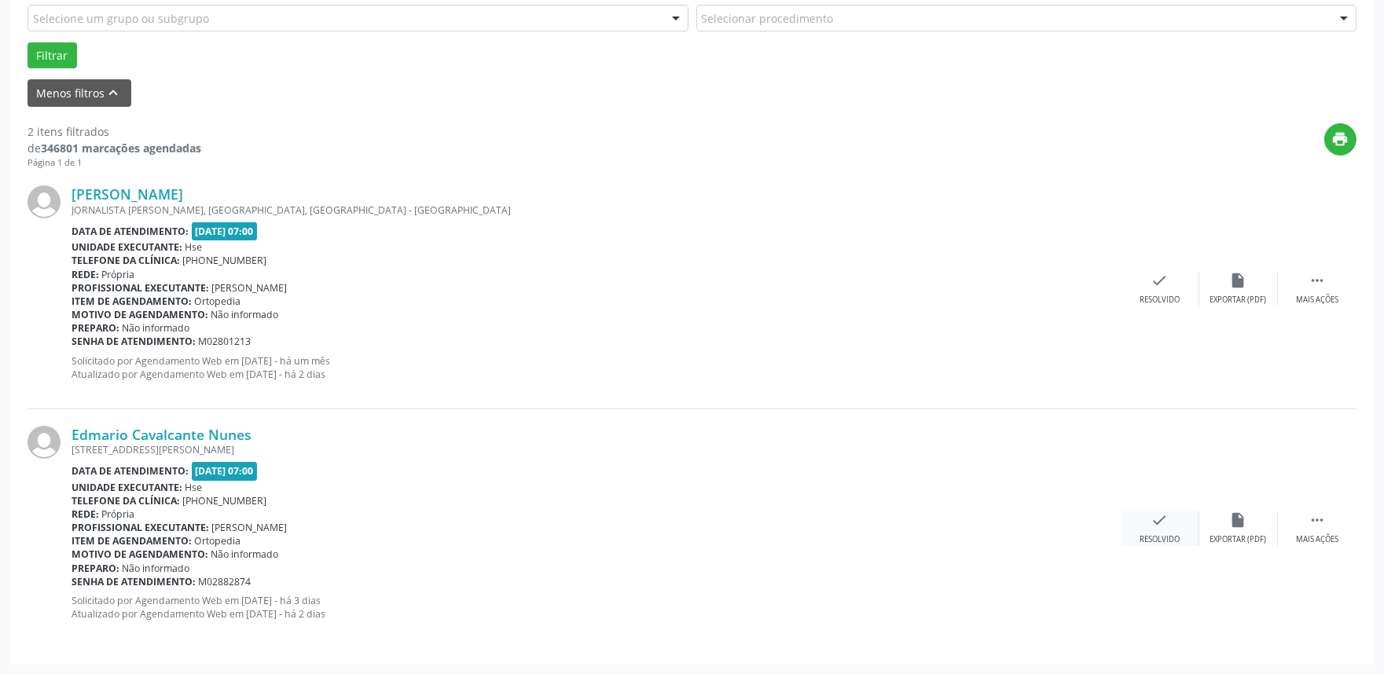
click at [1148, 530] on div "check Resolvido" at bounding box center [1159, 528] width 79 height 34
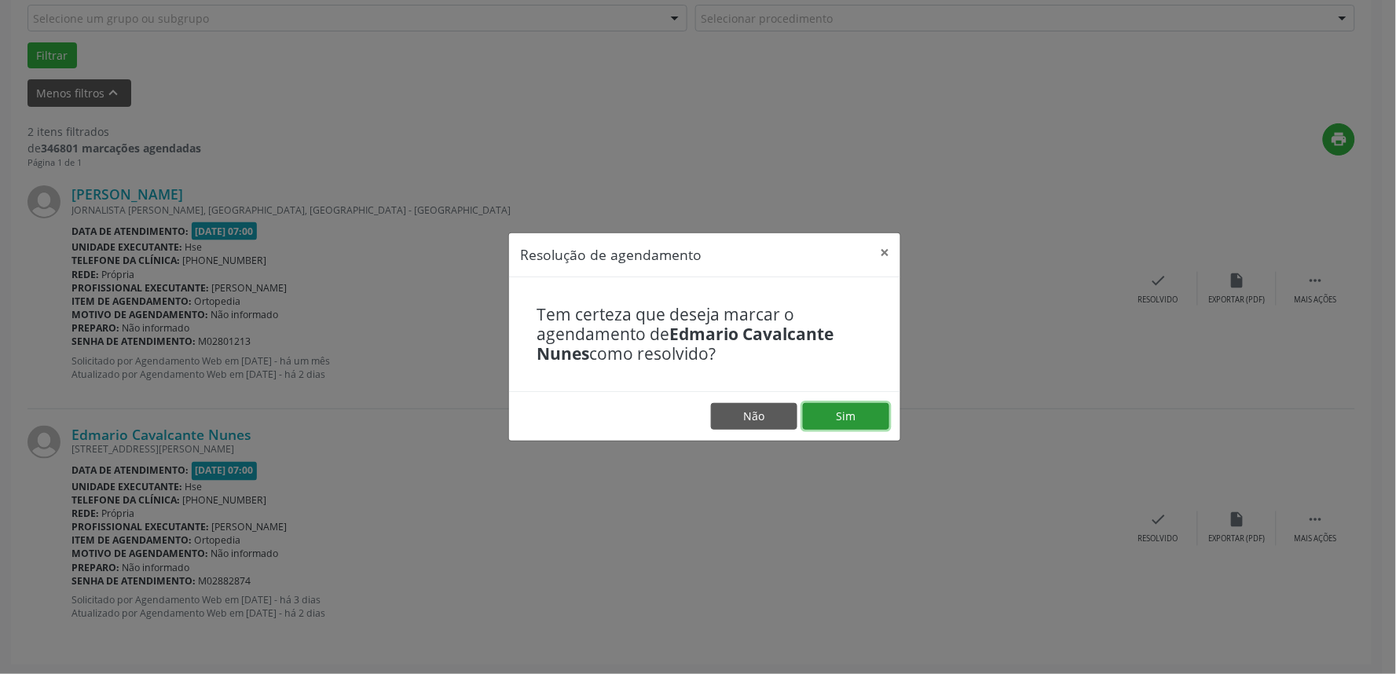
click at [825, 415] on button "Sim" at bounding box center [846, 416] width 86 height 27
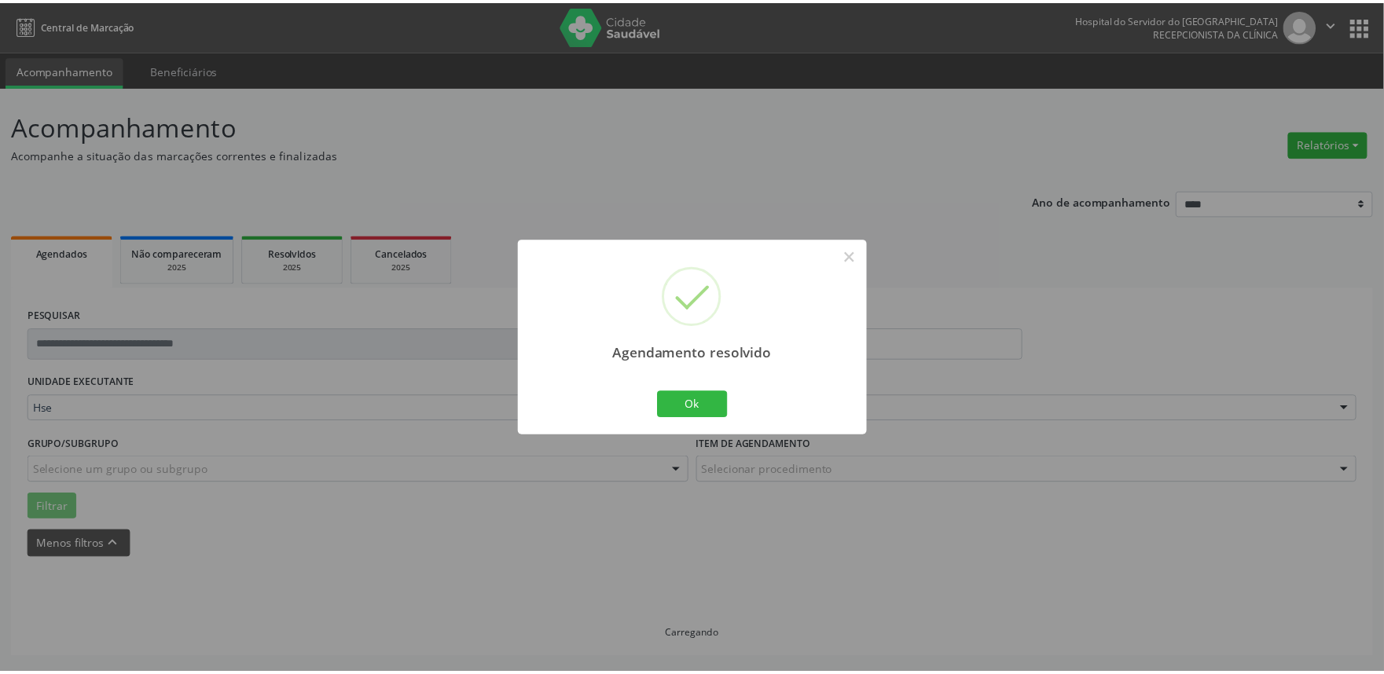
scroll to position [0, 0]
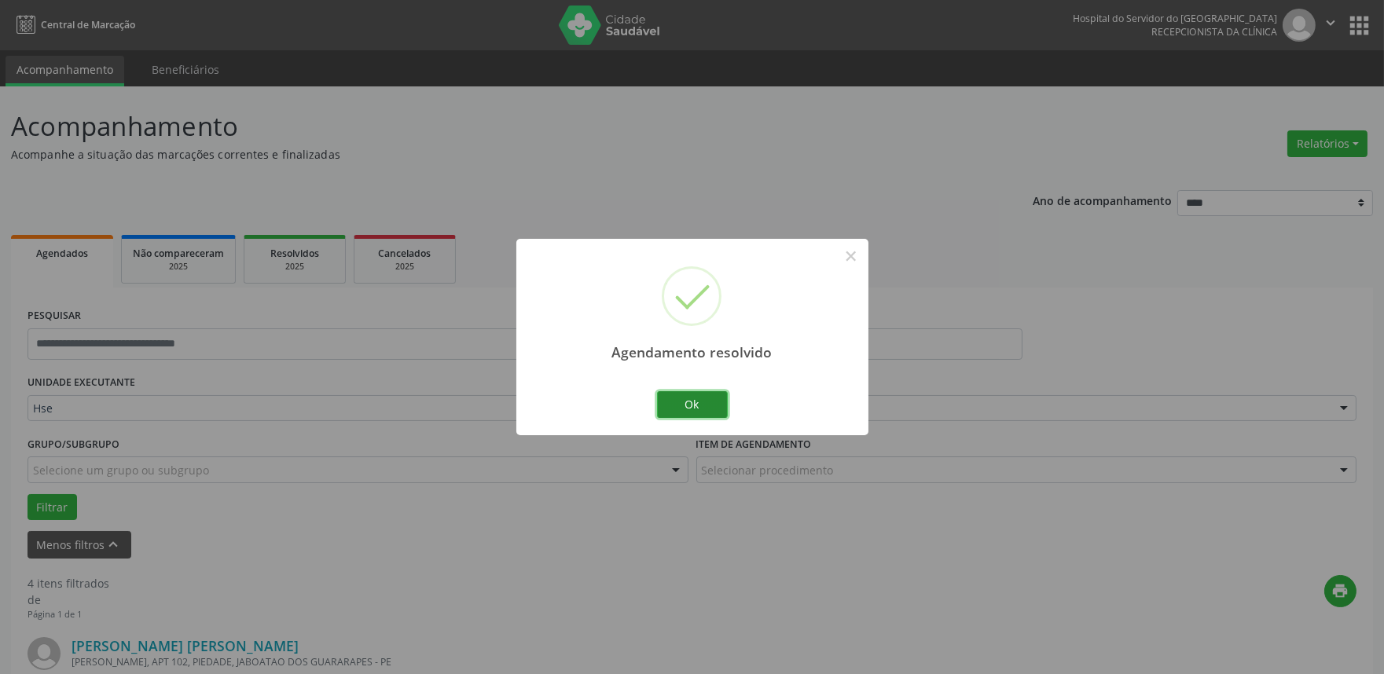
click at [694, 403] on button "Ok" at bounding box center [692, 404] width 71 height 27
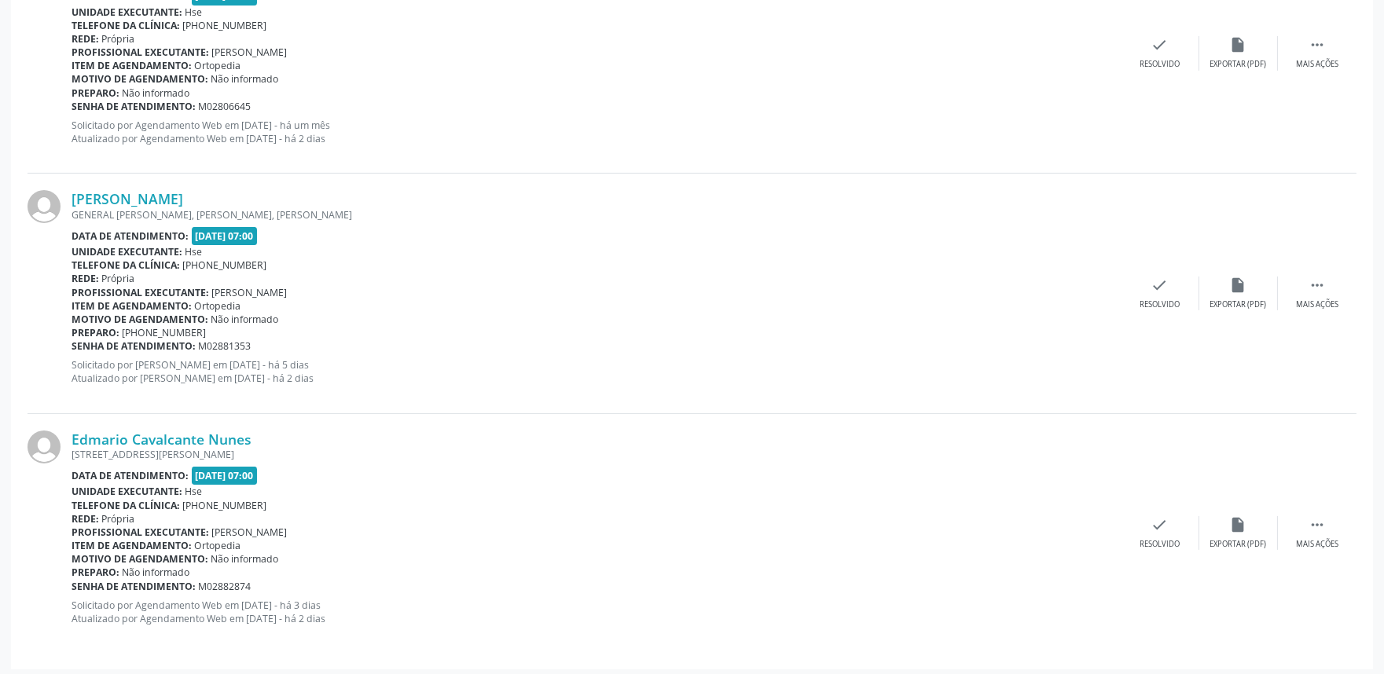
scroll to position [932, 0]
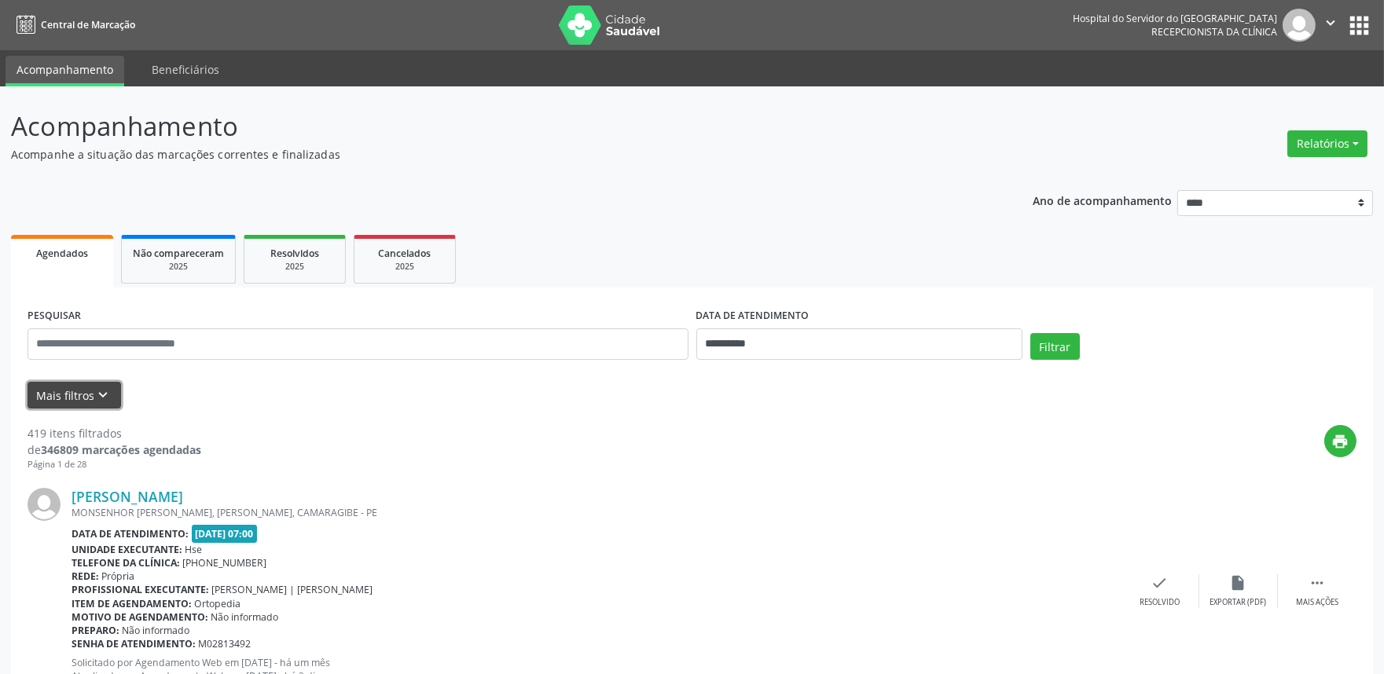
click at [99, 401] on icon "keyboard_arrow_down" at bounding box center [103, 395] width 17 height 17
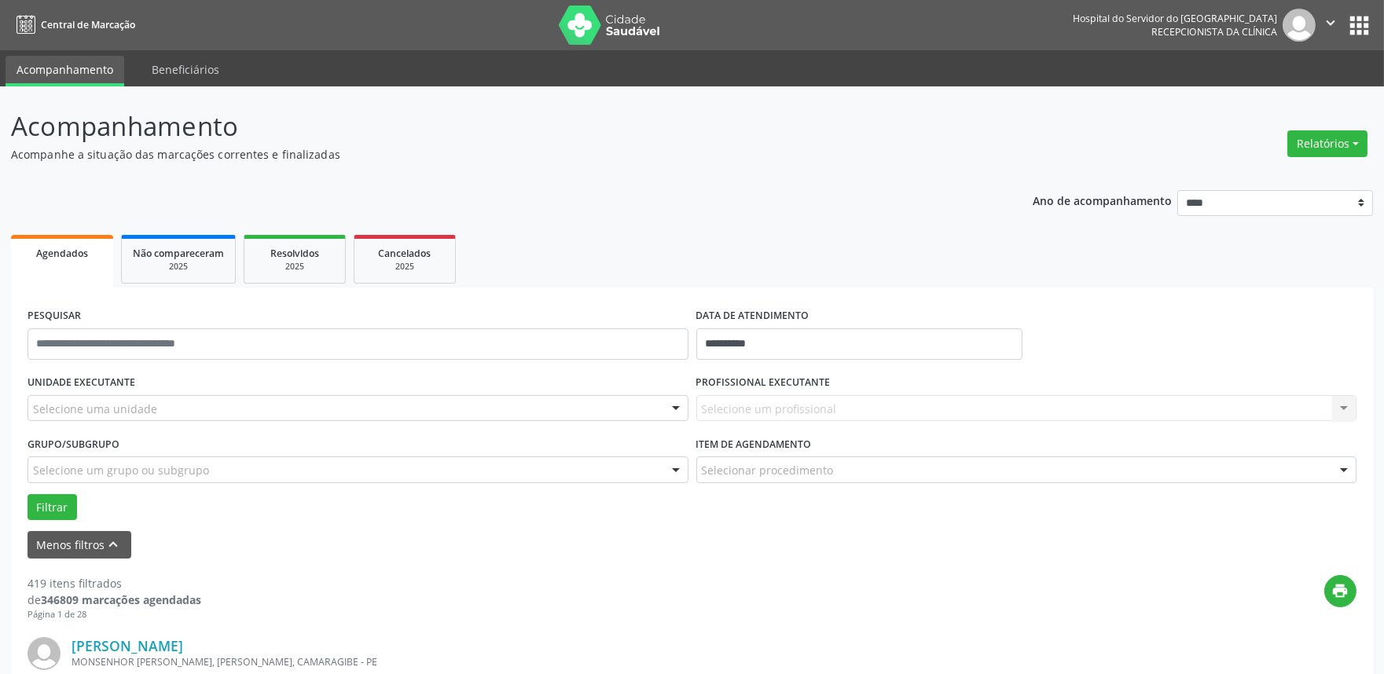
click at [280, 406] on div "Selecione uma unidade" at bounding box center [357, 408] width 661 height 27
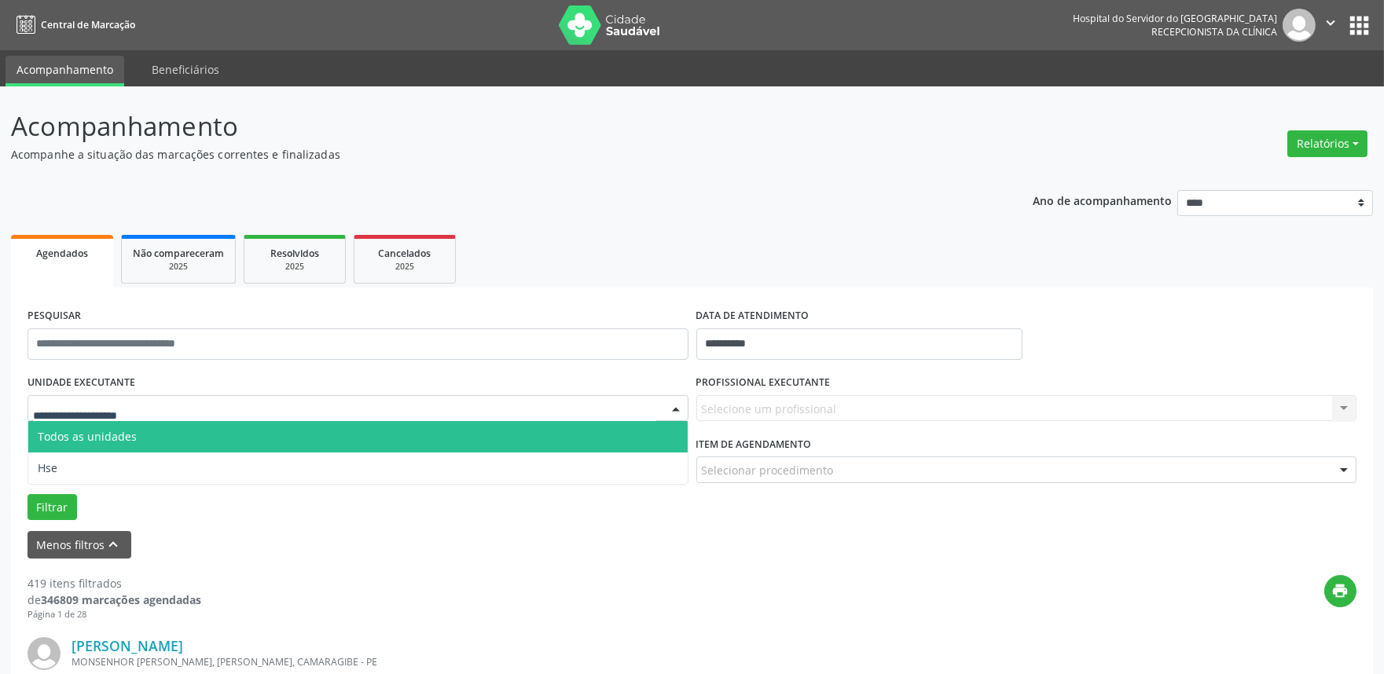
click at [262, 449] on span "Todos as unidades" at bounding box center [357, 436] width 659 height 31
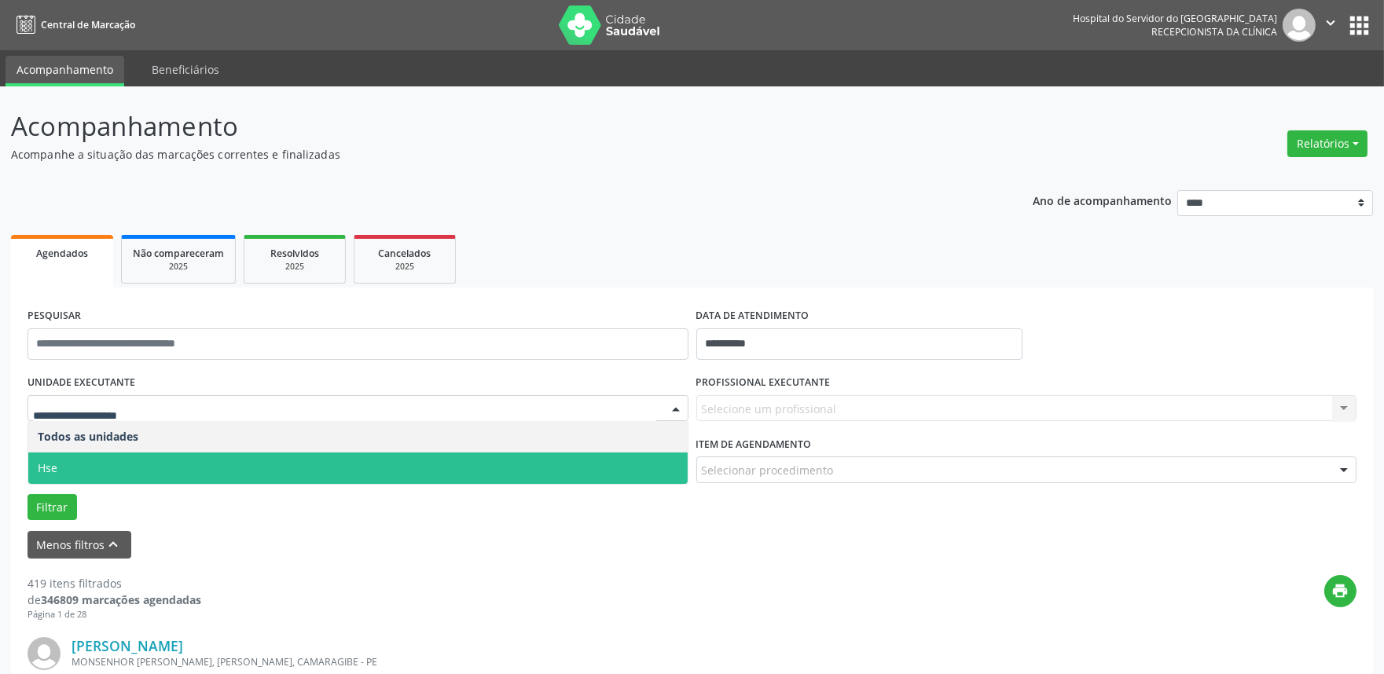
click at [266, 472] on span "Hse" at bounding box center [357, 468] width 659 height 31
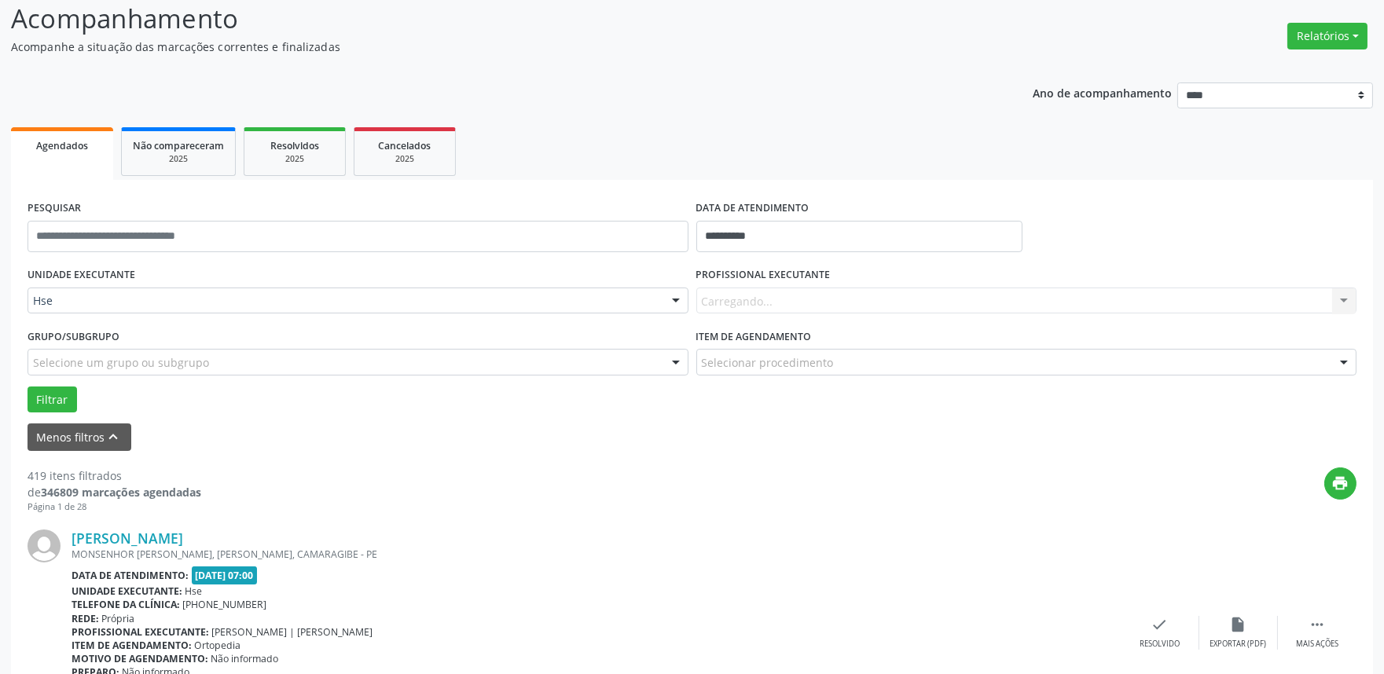
scroll to position [262, 0]
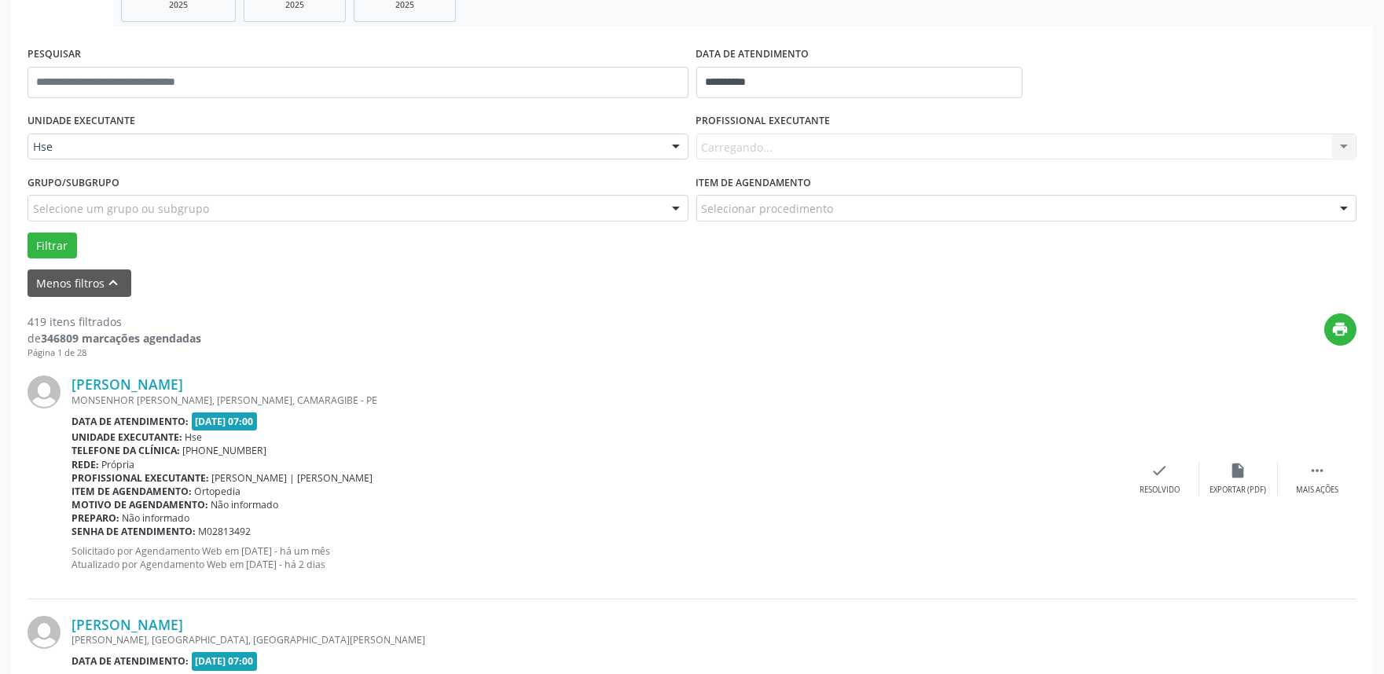
click at [826, 145] on div "Carregando... Nenhum resultado encontrado para: " " Não há nenhuma opção para s…" at bounding box center [1026, 147] width 661 height 27
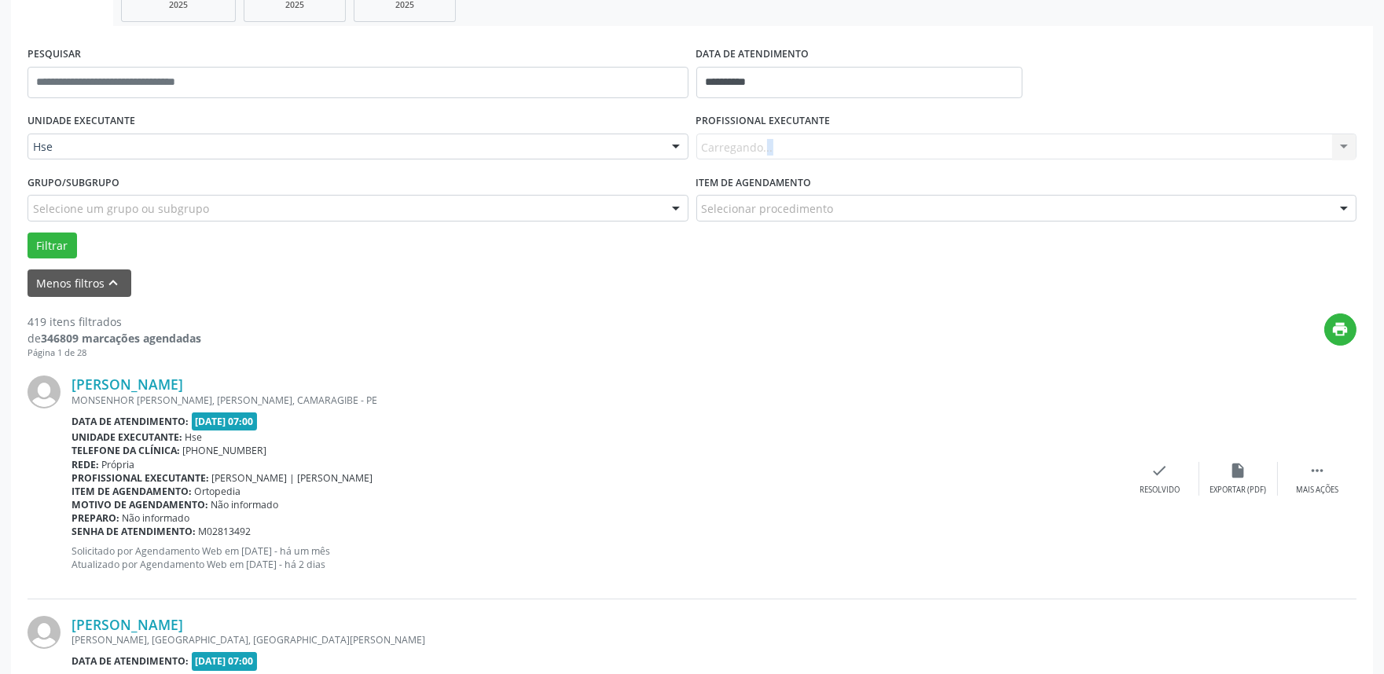
click at [826, 145] on div "Carregando... Nenhum resultado encontrado para: " " Não há nenhuma opção para s…" at bounding box center [1026, 147] width 661 height 27
click at [851, 134] on div "Carregando... Nenhum resultado encontrado para: " " Não há nenhuma opção para s…" at bounding box center [1026, 147] width 661 height 27
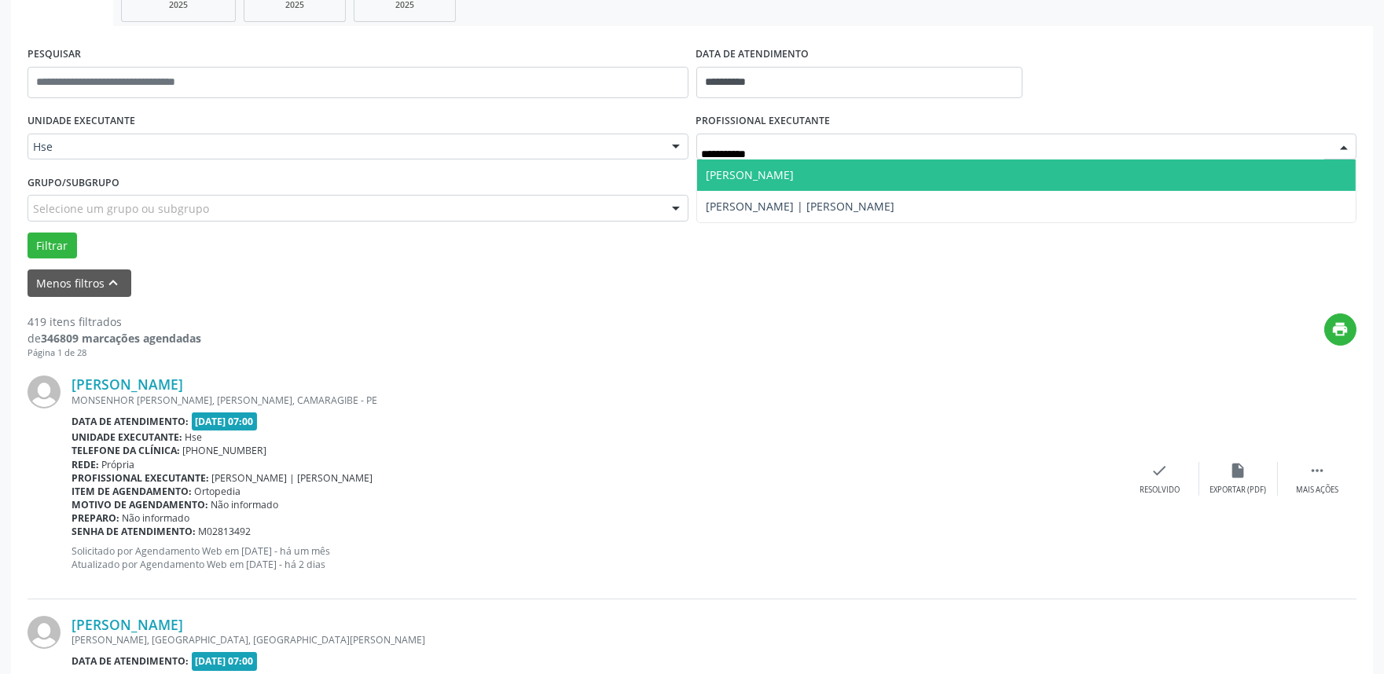
click at [794, 170] on span "[PERSON_NAME]" at bounding box center [750, 174] width 88 height 15
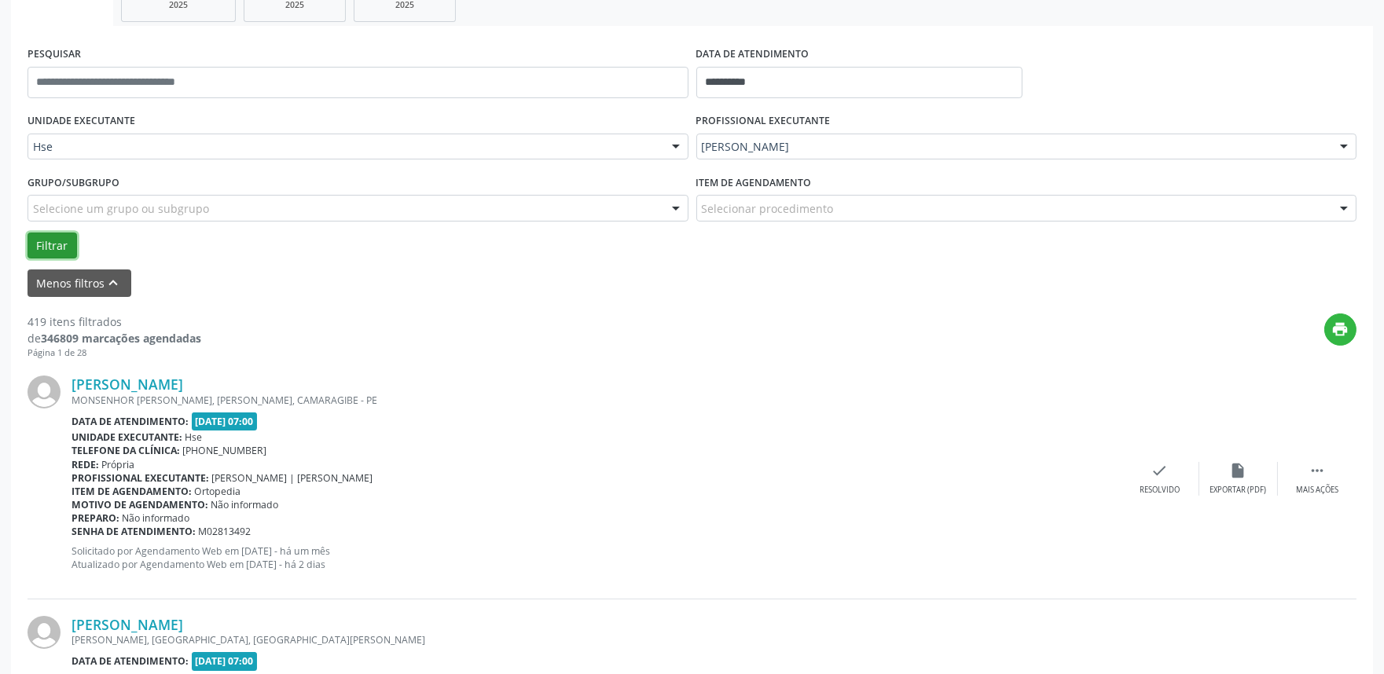
click at [65, 244] on button "Filtrar" at bounding box center [51, 246] width 49 height 27
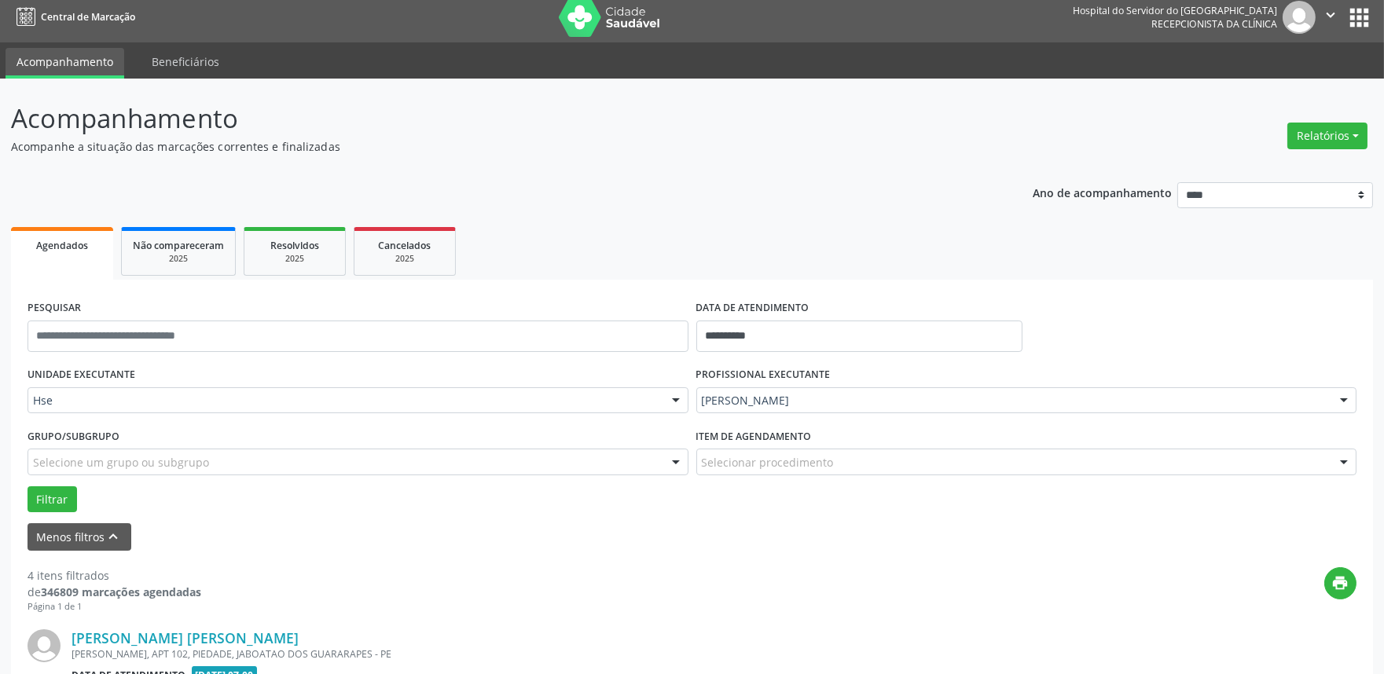
scroll to position [0, 0]
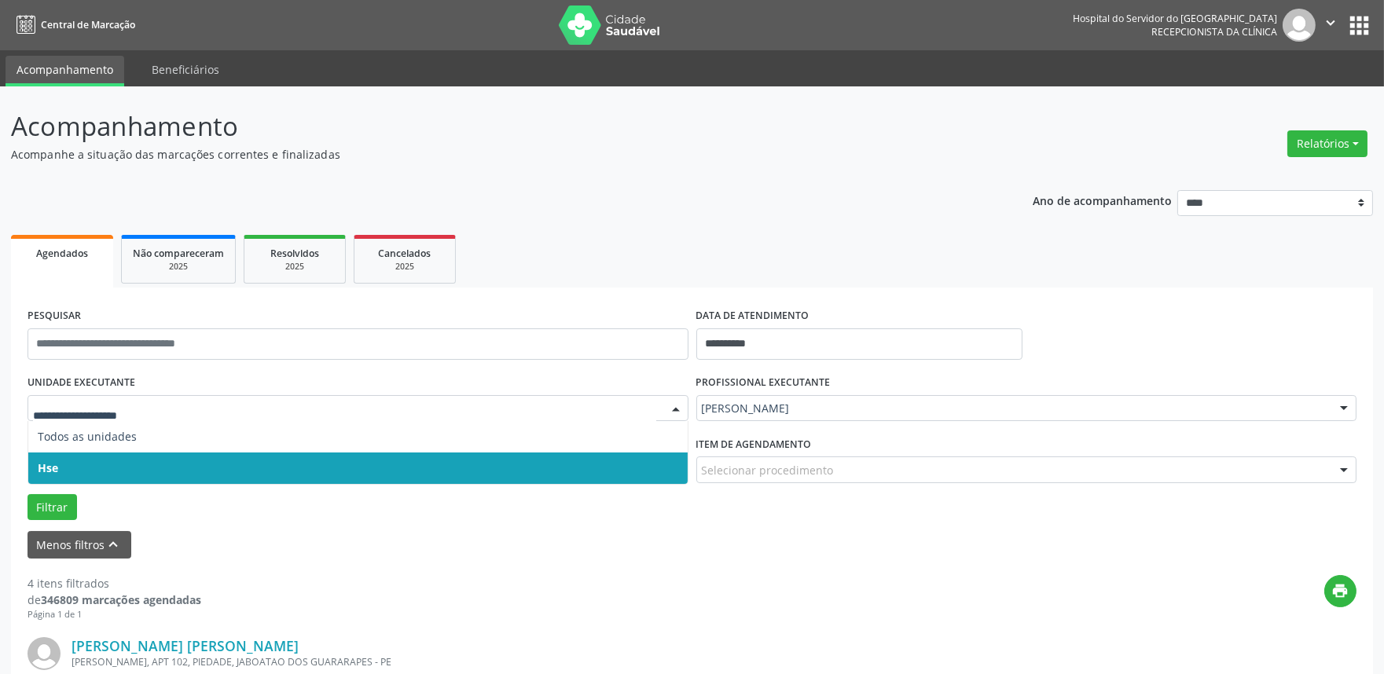
drag, startPoint x: 96, startPoint y: 460, endPoint x: 105, endPoint y: 464, distance: 10.2
click at [97, 462] on span "Hse" at bounding box center [357, 468] width 659 height 31
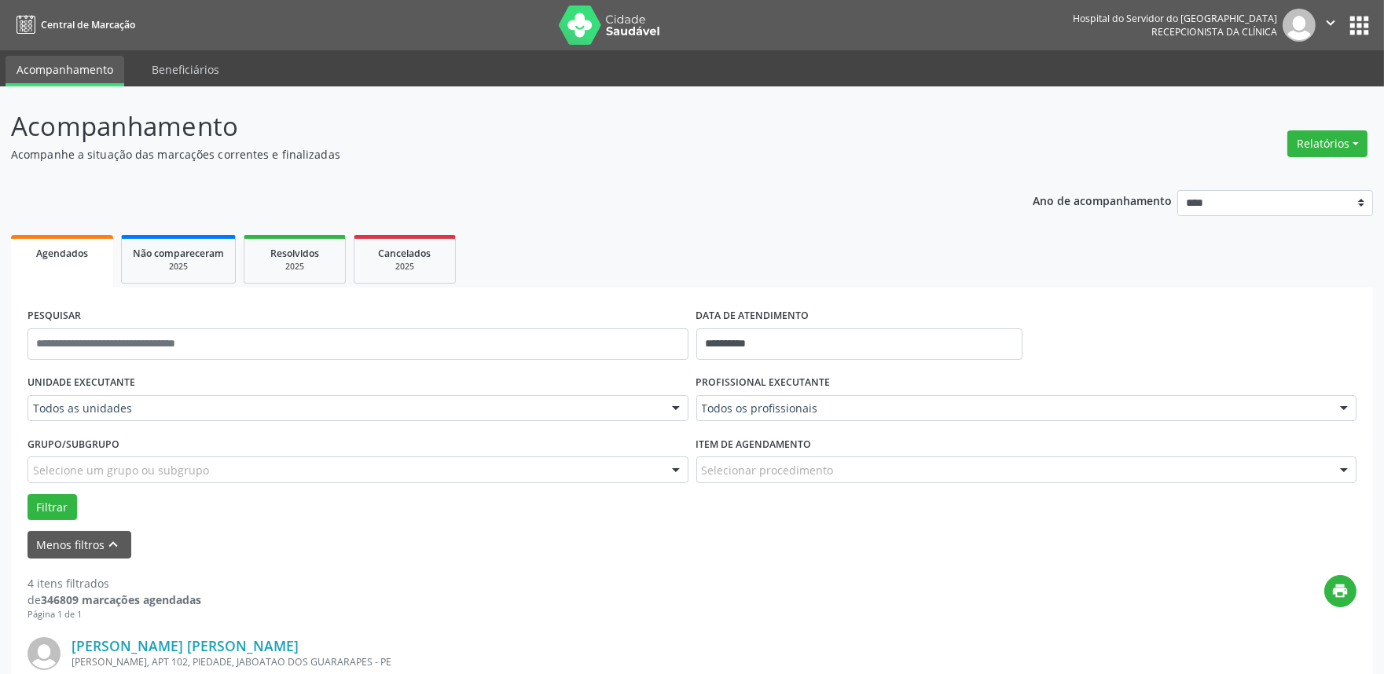
click at [875, 416] on div "Todos os profissionais" at bounding box center [1026, 408] width 661 height 27
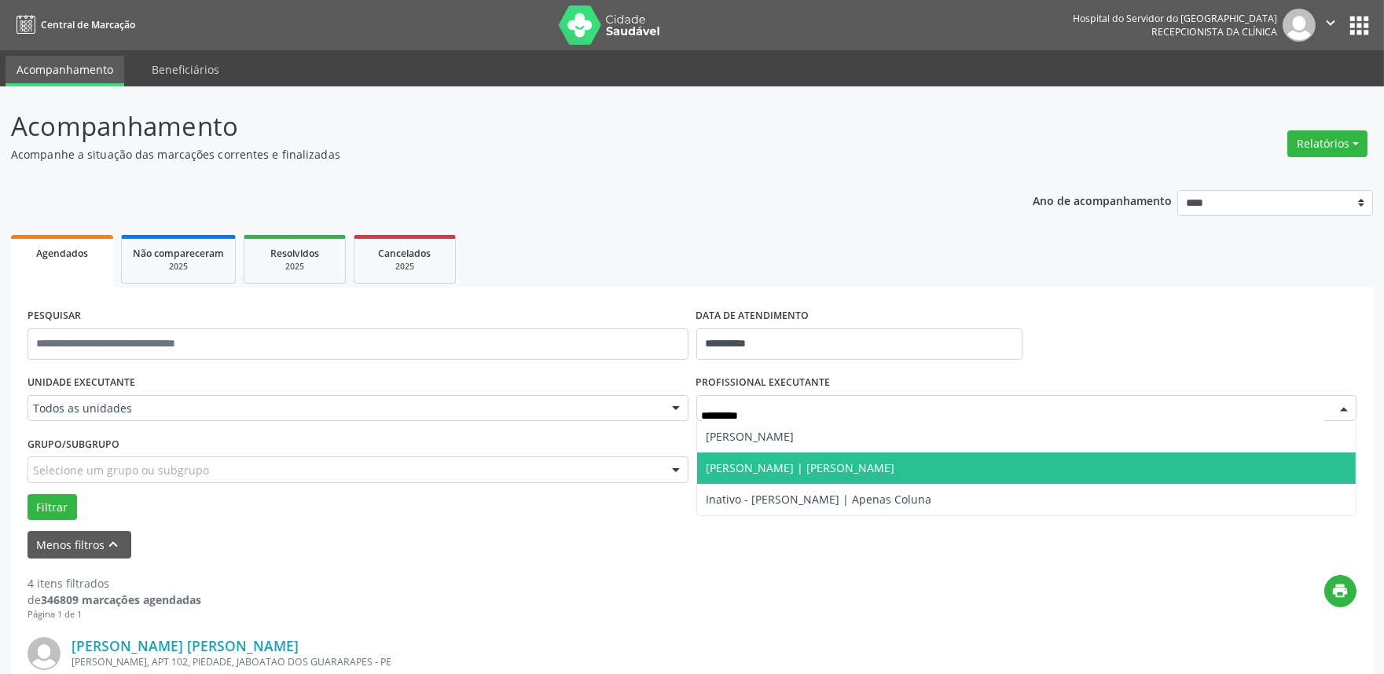
type input "**********"
click at [963, 458] on span "[PERSON_NAME] | [PERSON_NAME]" at bounding box center [1026, 468] width 659 height 31
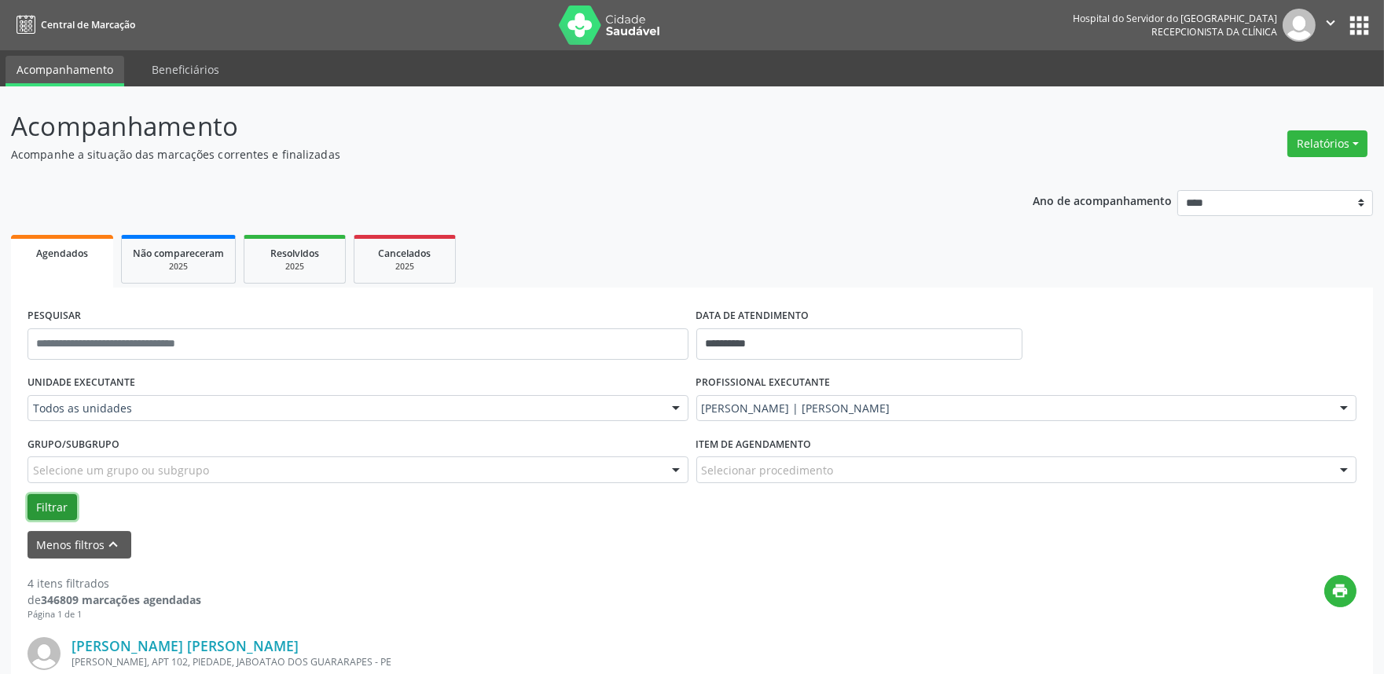
click at [57, 508] on button "Filtrar" at bounding box center [51, 507] width 49 height 27
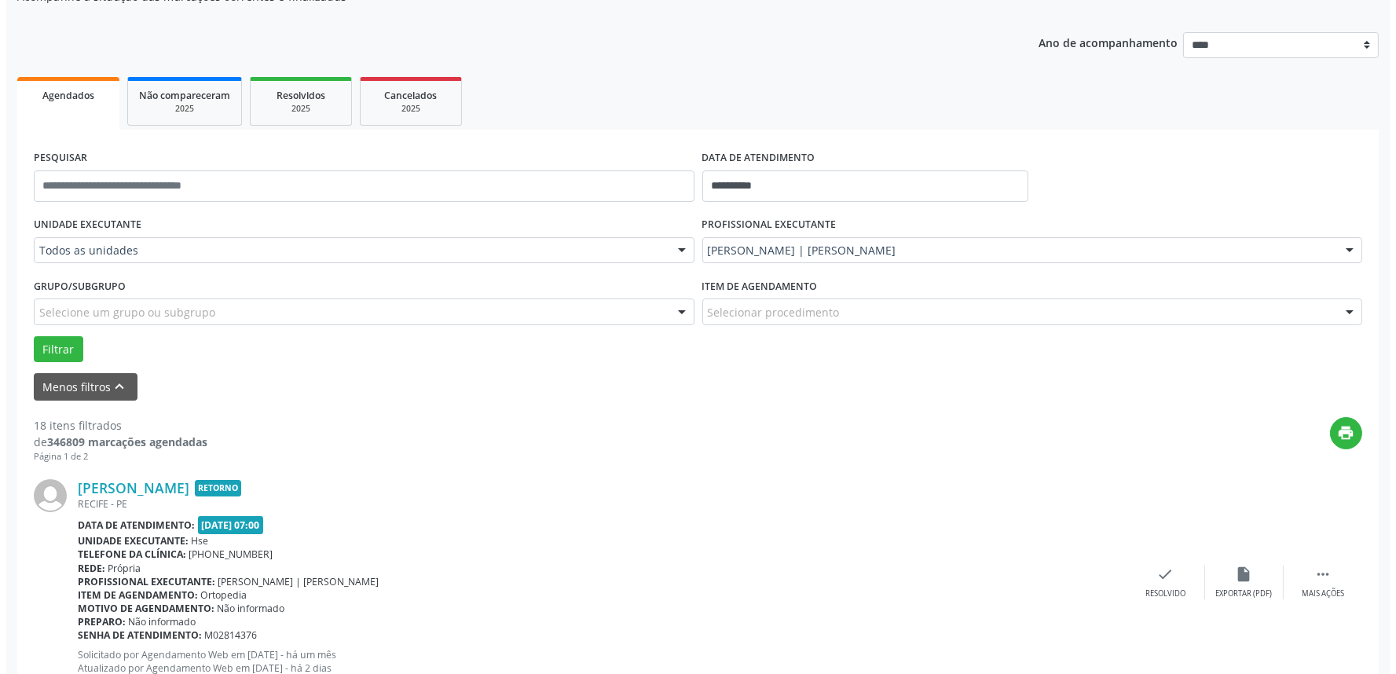
scroll to position [436, 0]
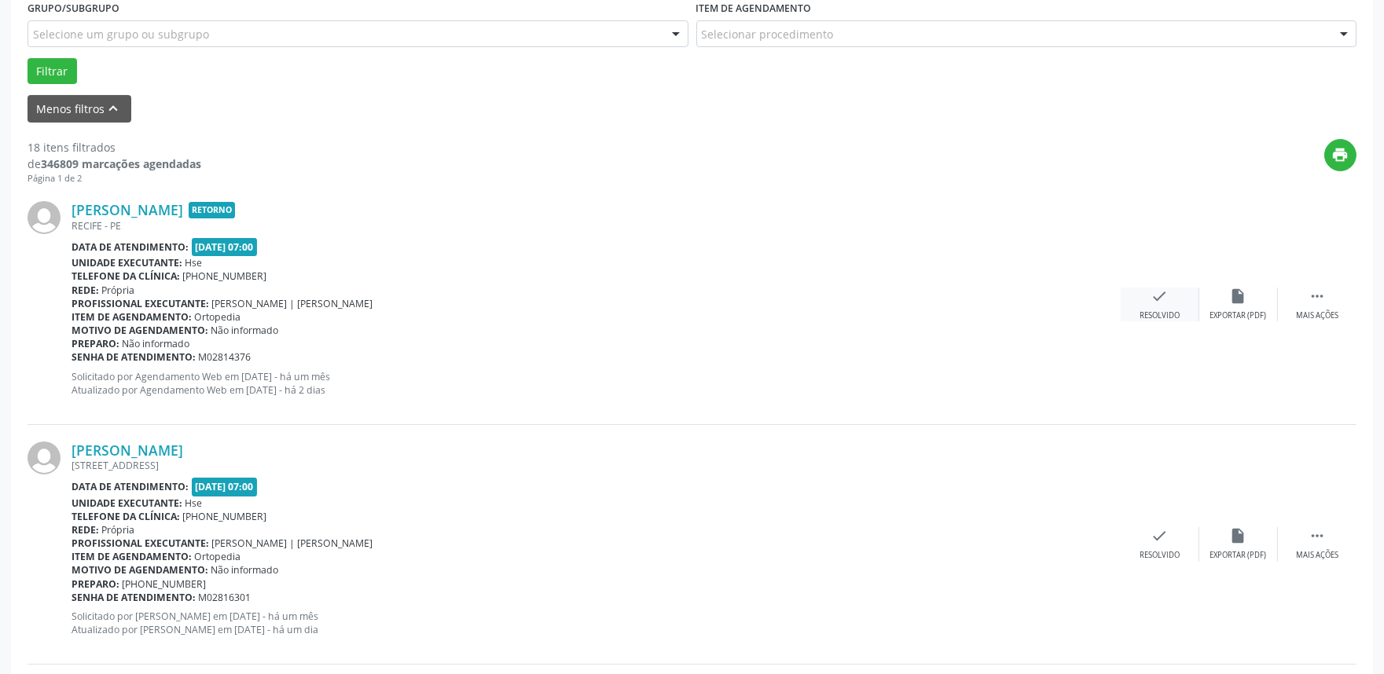
click at [1182, 299] on div "check Resolvido" at bounding box center [1159, 305] width 79 height 34
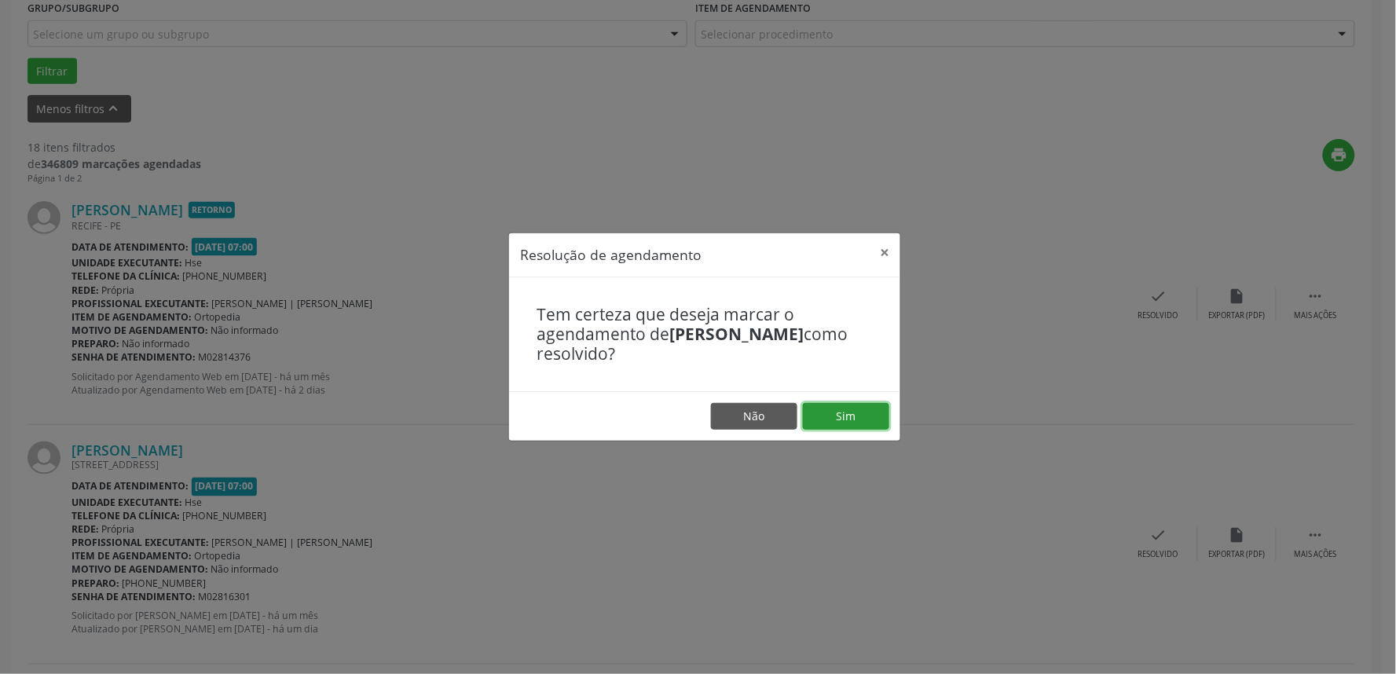
click at [822, 420] on button "Sim" at bounding box center [846, 416] width 86 height 27
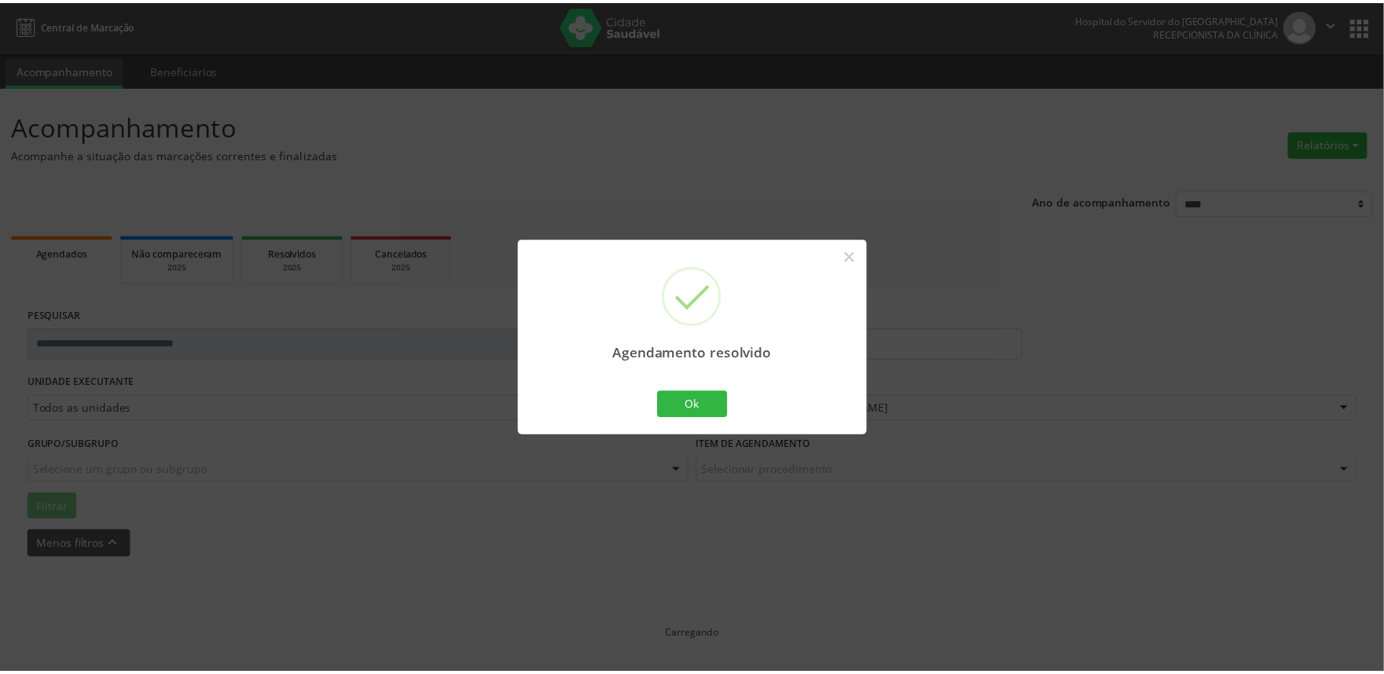
scroll to position [0, 0]
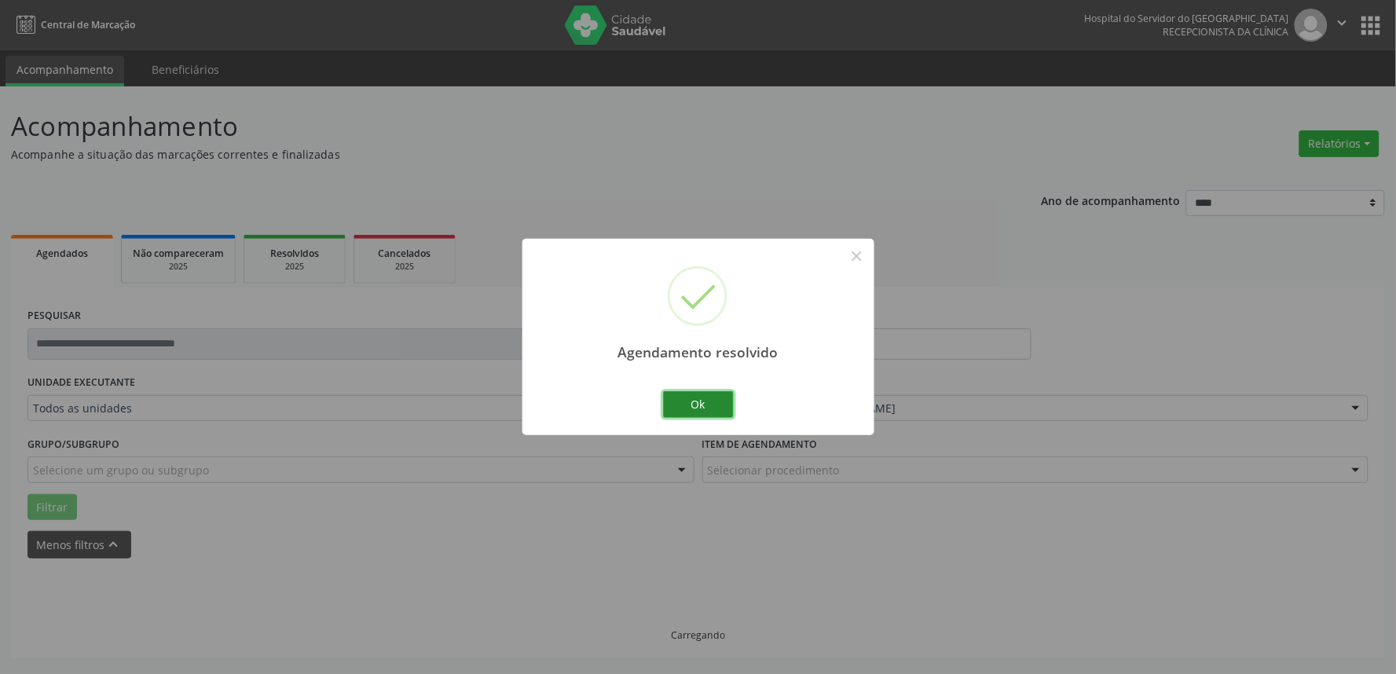
click at [706, 415] on button "Ok" at bounding box center [698, 404] width 71 height 27
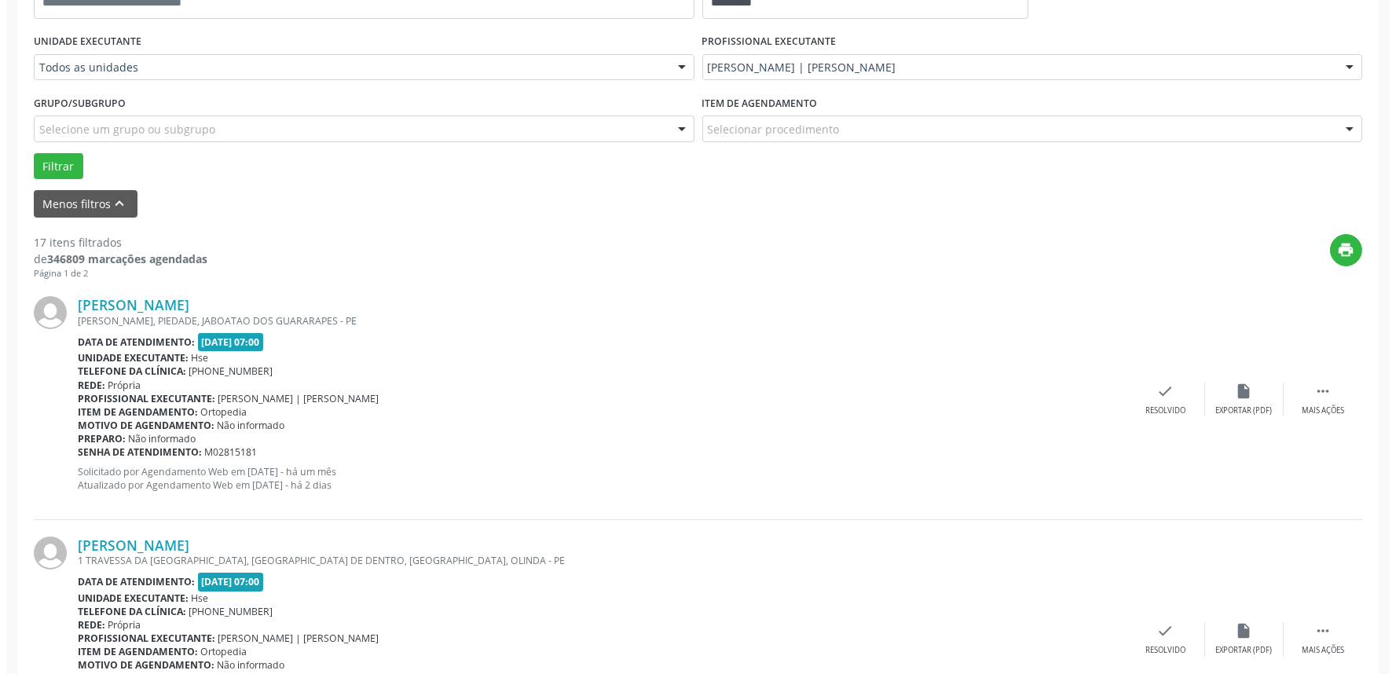
scroll to position [436, 0]
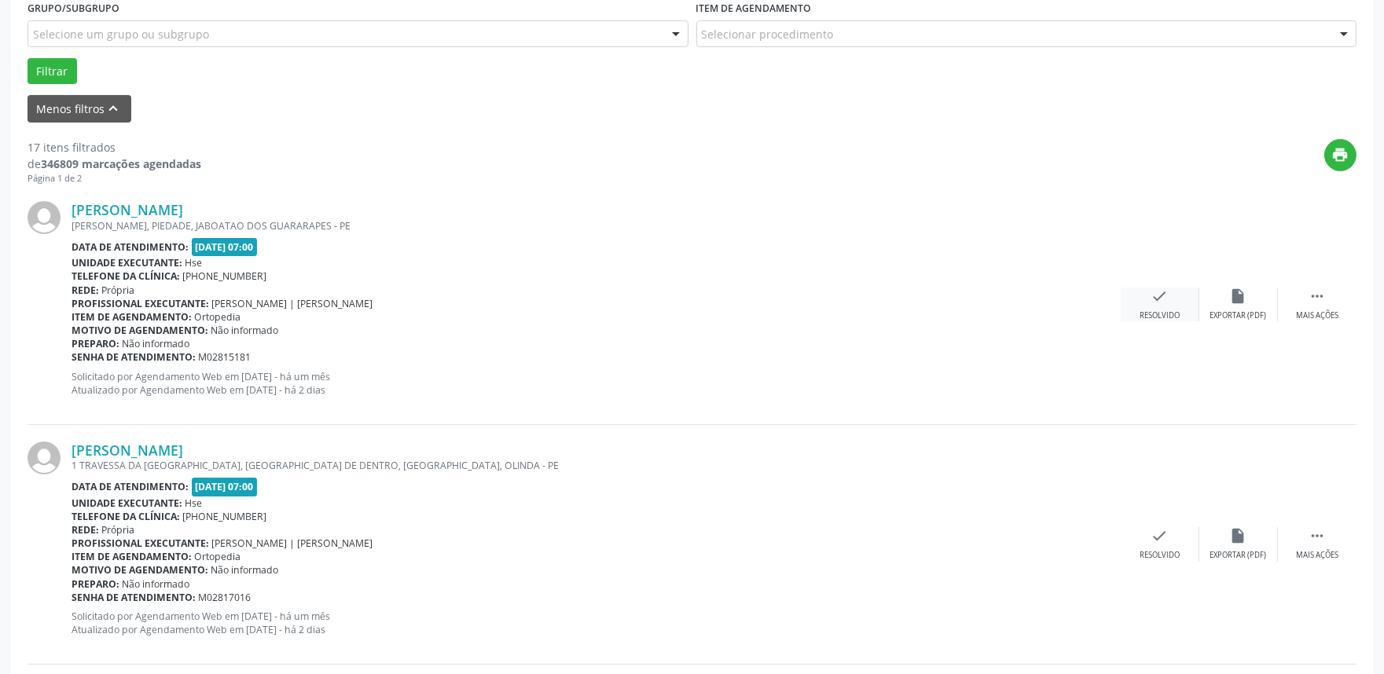
click at [1165, 294] on icon "check" at bounding box center [1159, 296] width 17 height 17
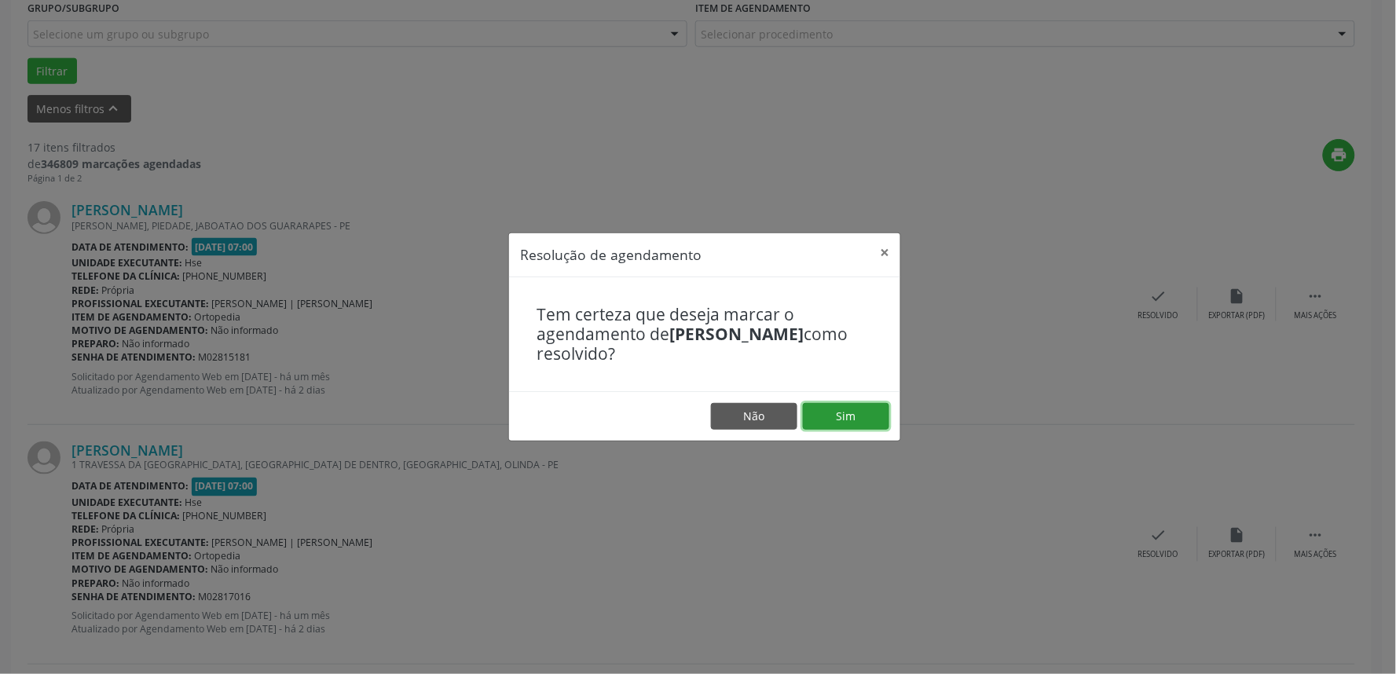
drag, startPoint x: 852, startPoint y: 412, endPoint x: 869, endPoint y: 405, distance: 18.3
click at [854, 412] on button "Sim" at bounding box center [846, 416] width 86 height 27
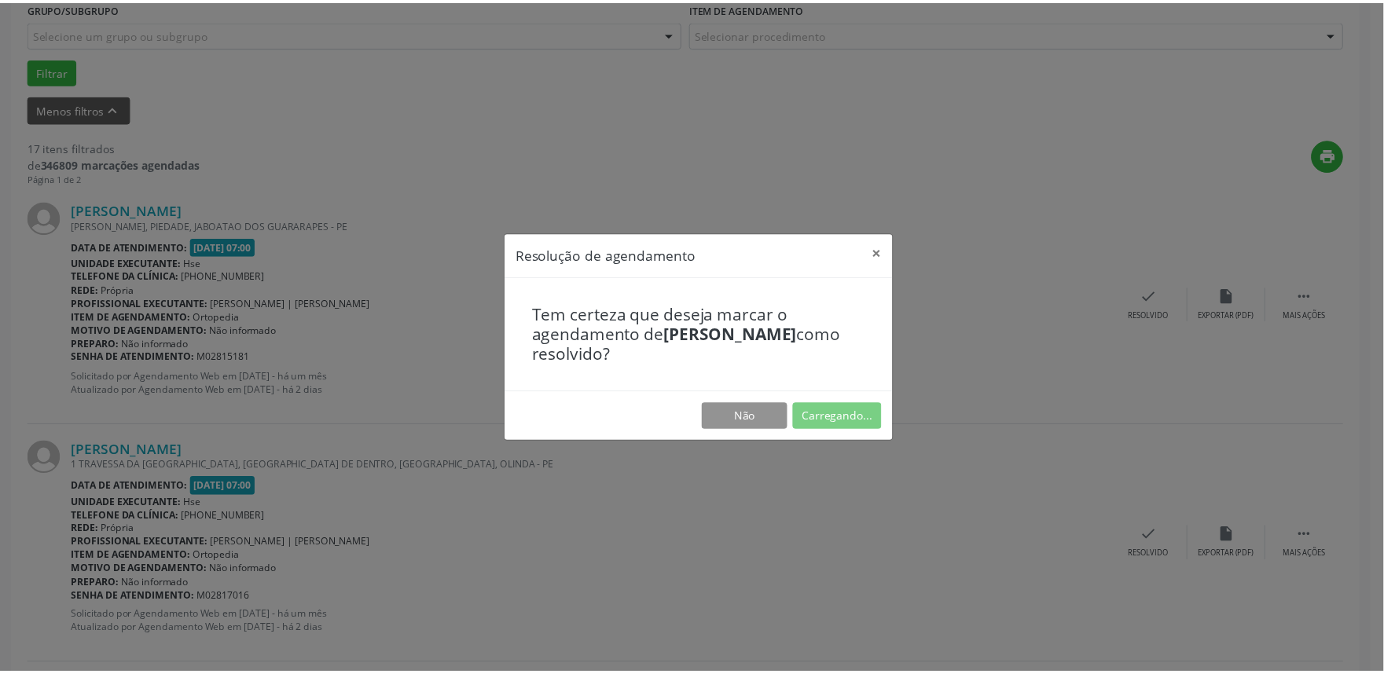
scroll to position [0, 0]
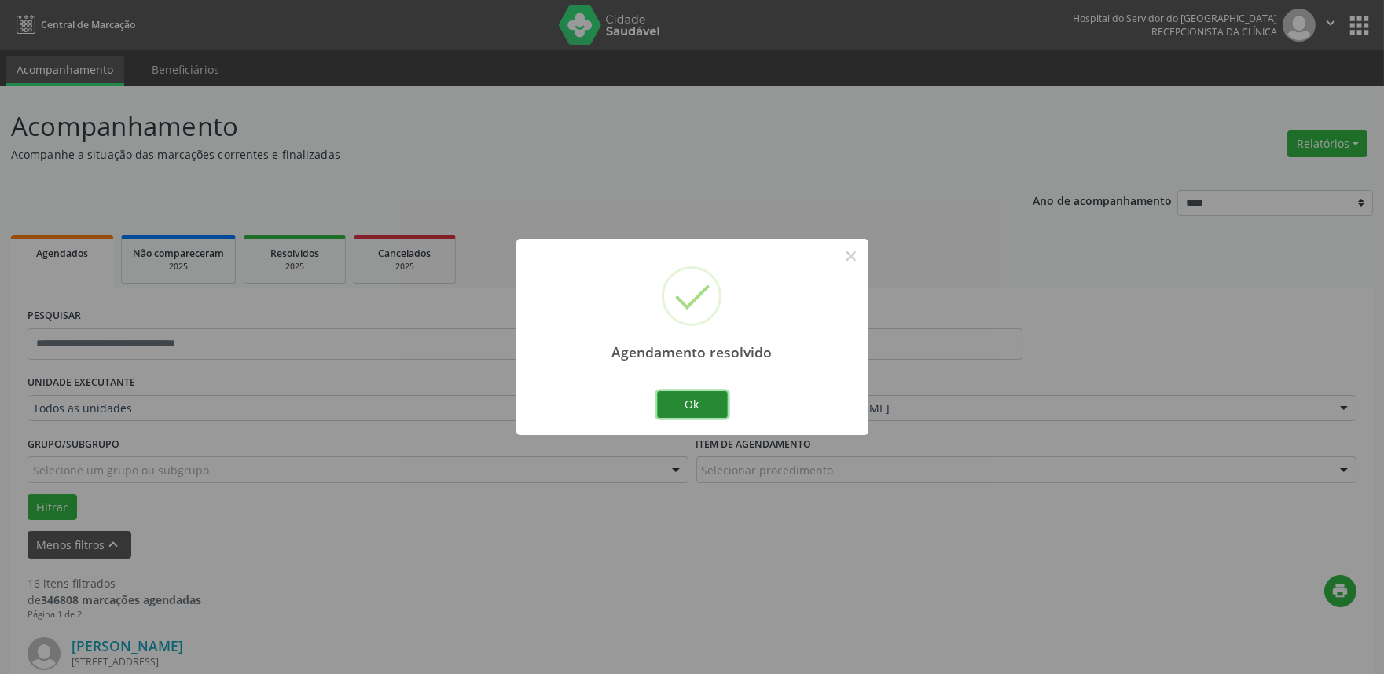
click at [674, 401] on button "Ok" at bounding box center [692, 404] width 71 height 27
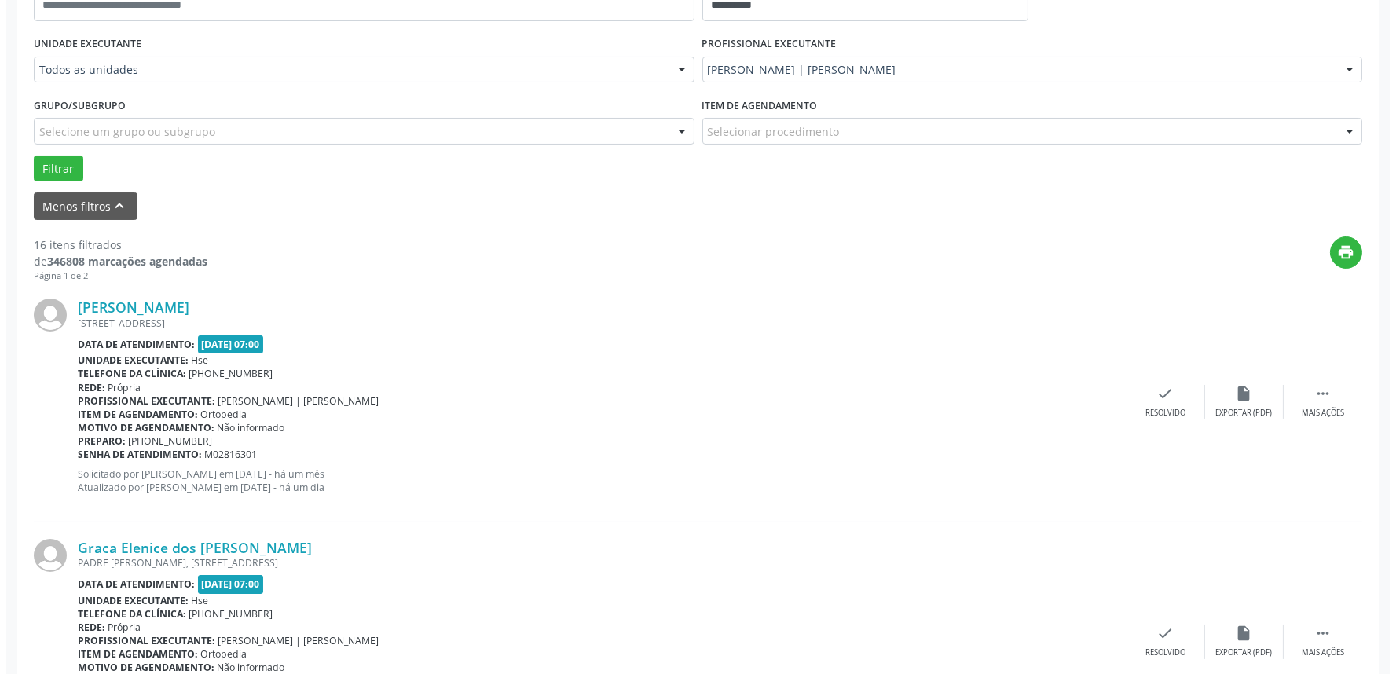
scroll to position [349, 0]
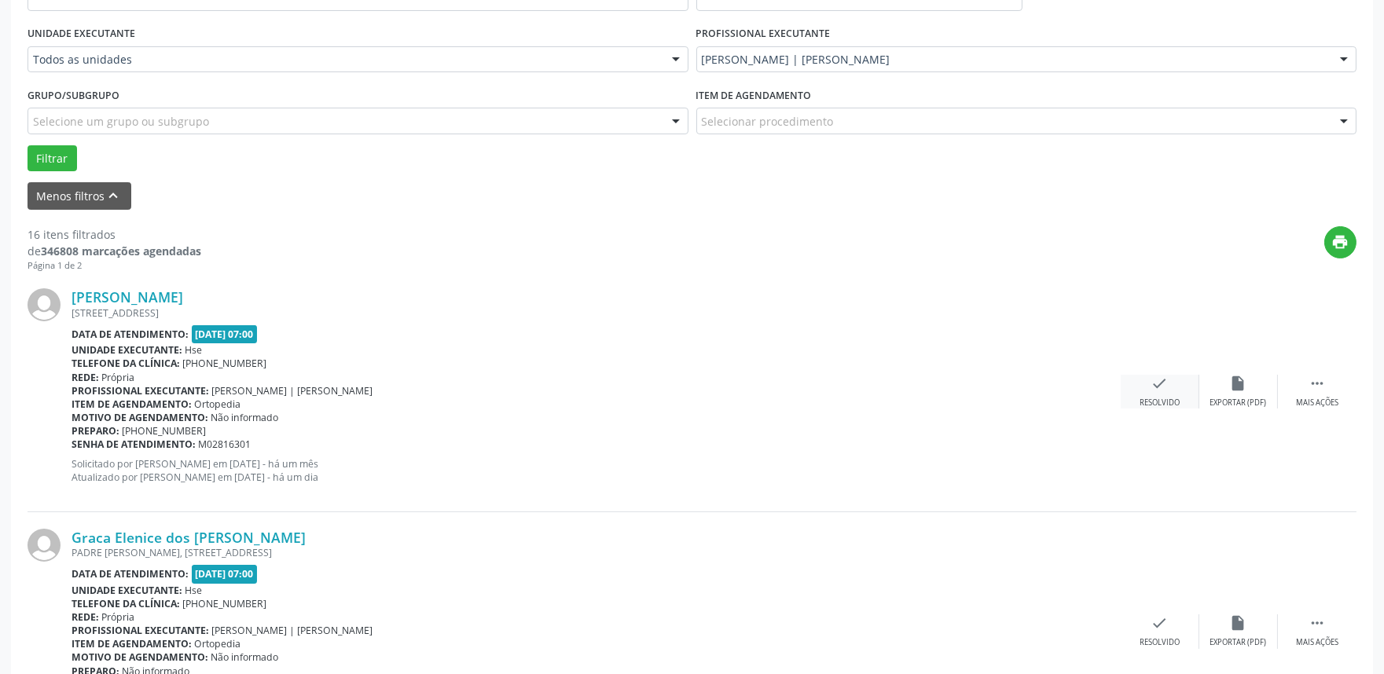
click at [1165, 381] on icon "check" at bounding box center [1159, 383] width 17 height 17
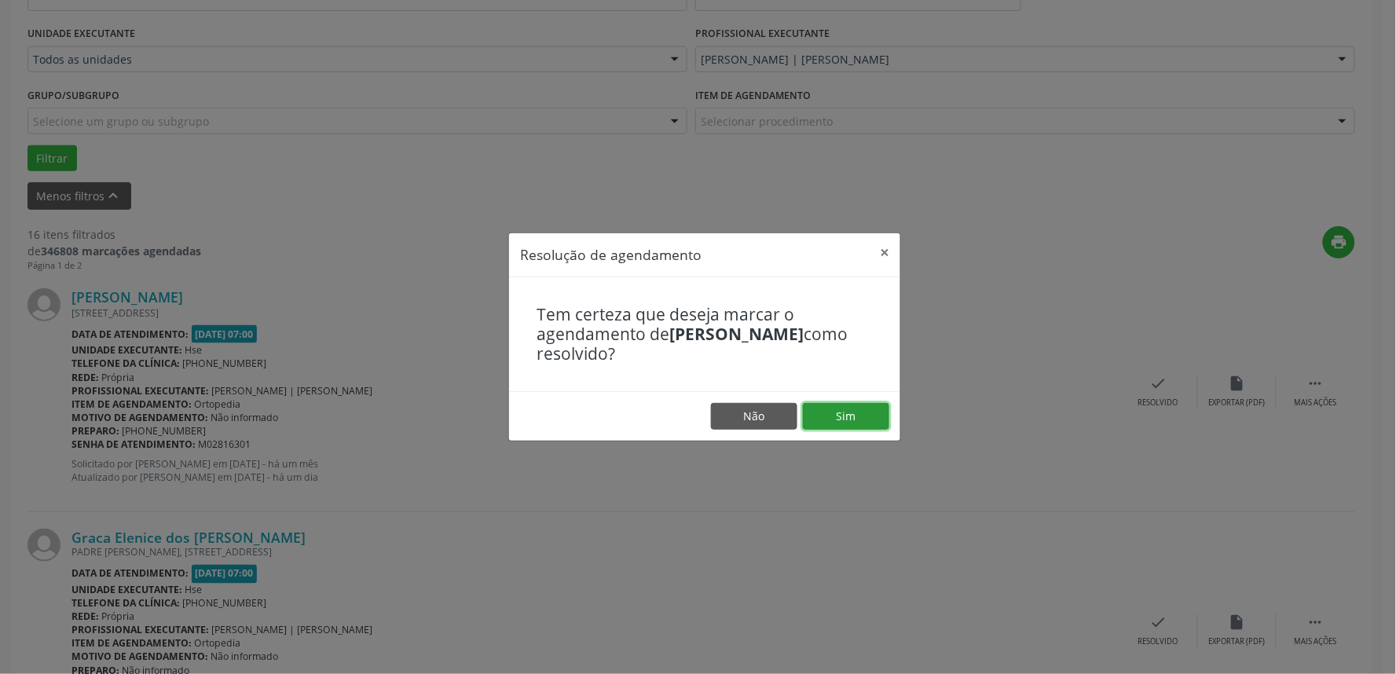
click at [865, 421] on button "Sim" at bounding box center [846, 416] width 86 height 27
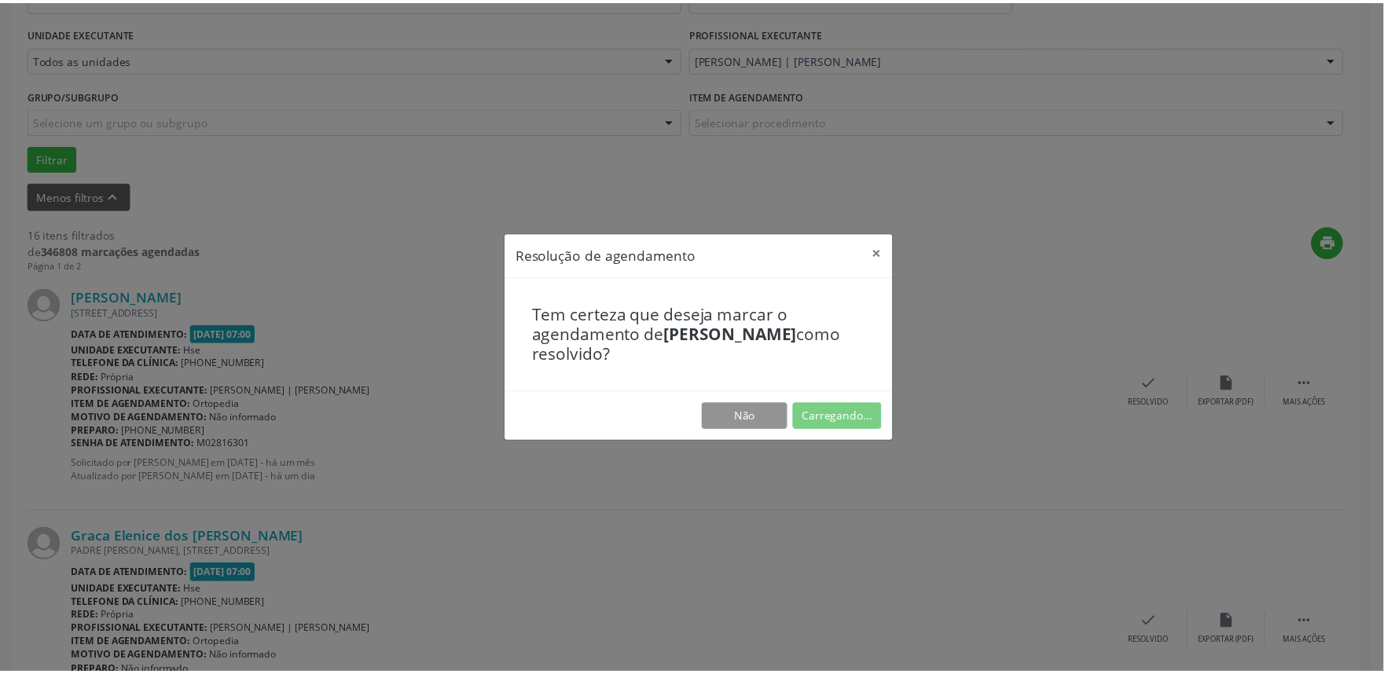
scroll to position [0, 0]
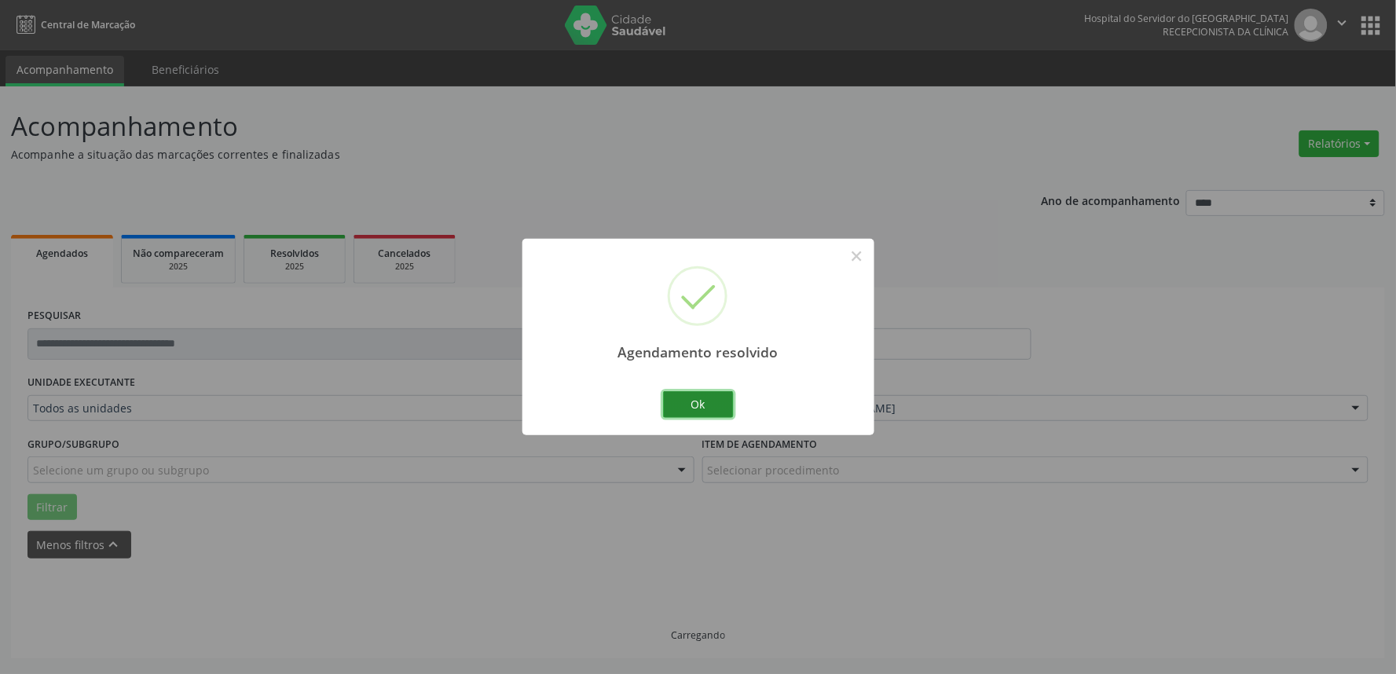
click at [713, 402] on button "Ok" at bounding box center [698, 404] width 71 height 27
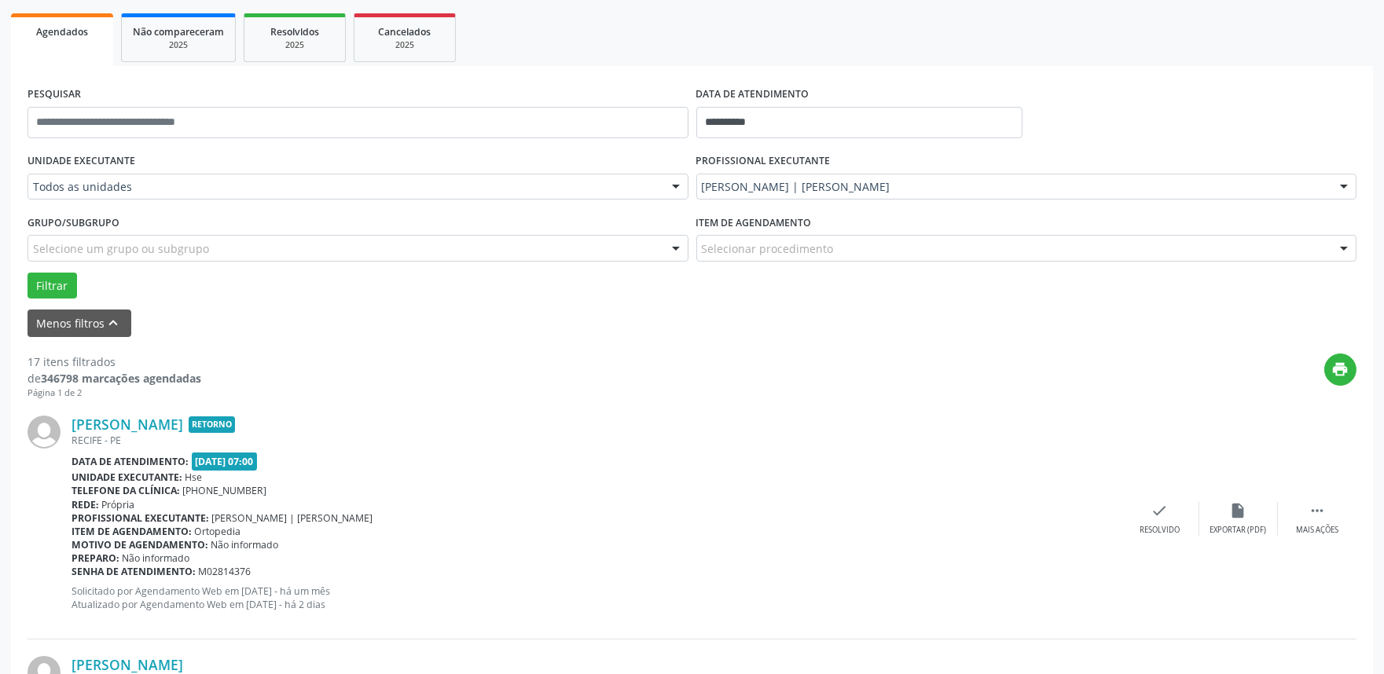
scroll to position [272, 0]
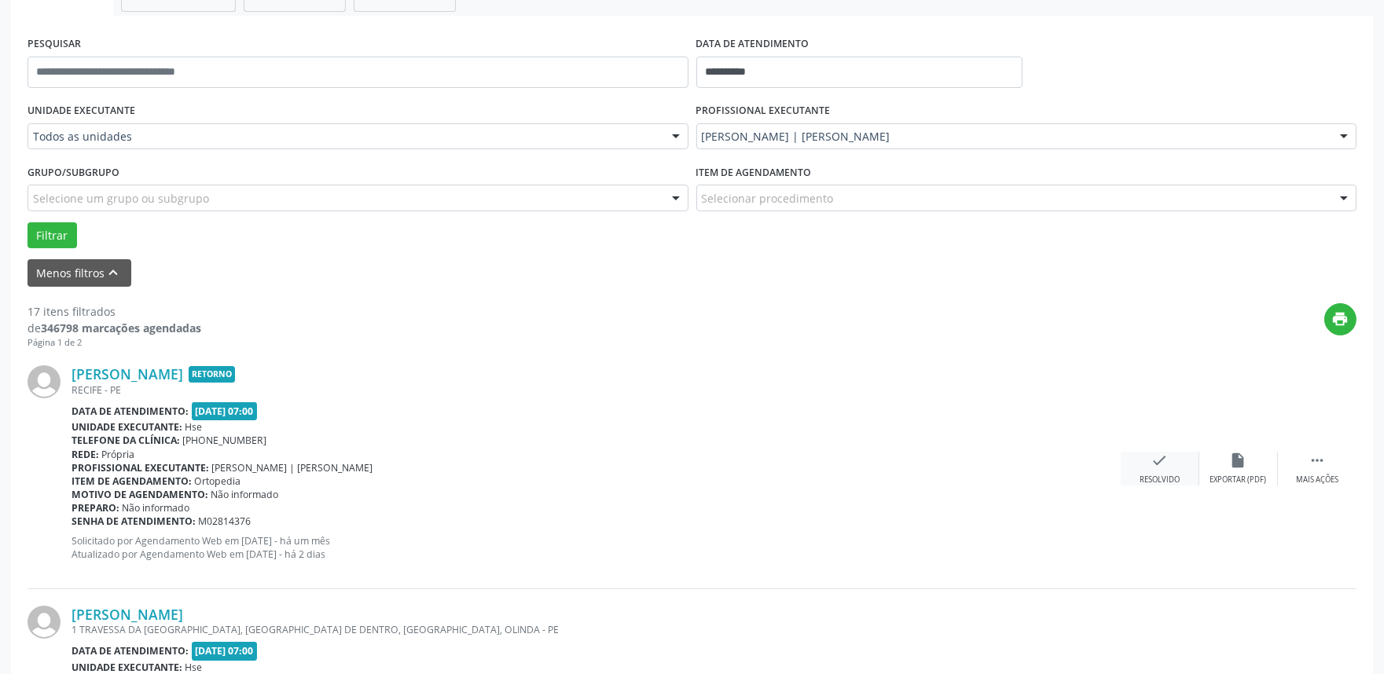
click at [1127, 461] on div "check Resolvido" at bounding box center [1159, 469] width 79 height 34
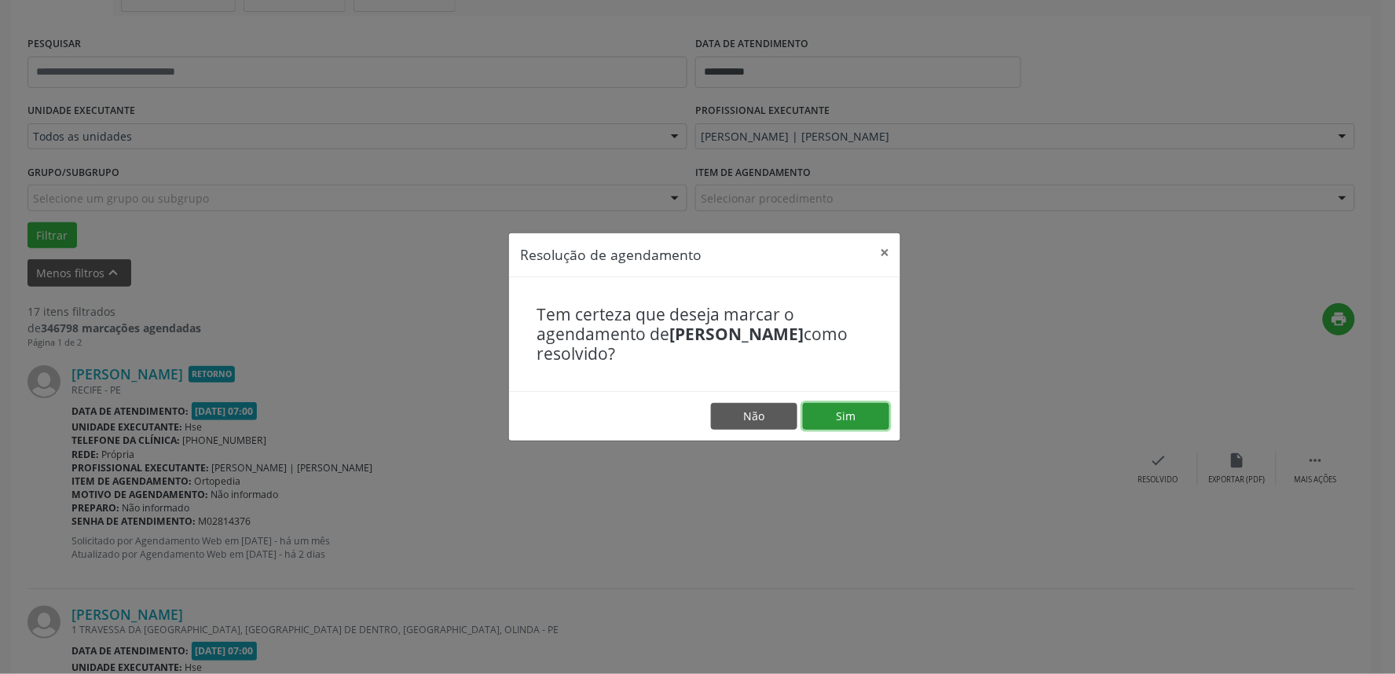
click at [826, 410] on button "Sim" at bounding box center [846, 416] width 86 height 27
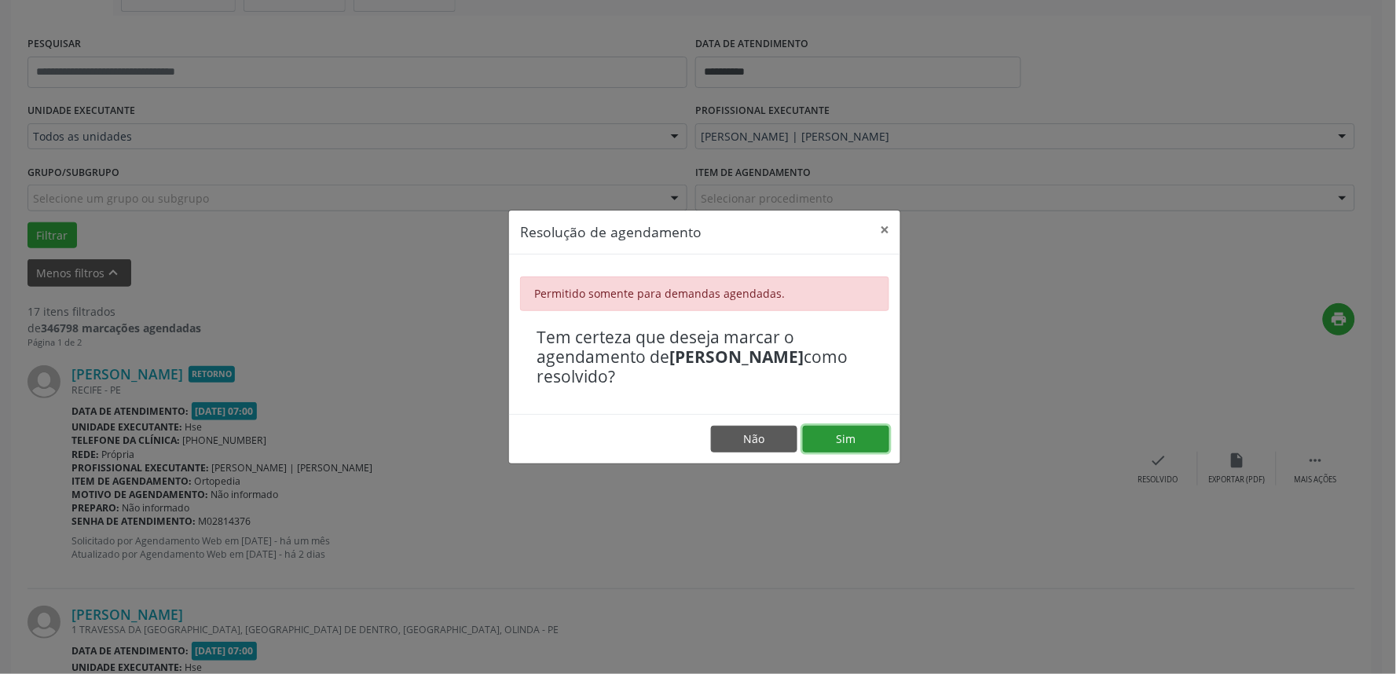
click at [818, 446] on button "Sim" at bounding box center [846, 439] width 86 height 27
click at [888, 229] on button "×" at bounding box center [884, 230] width 31 height 38
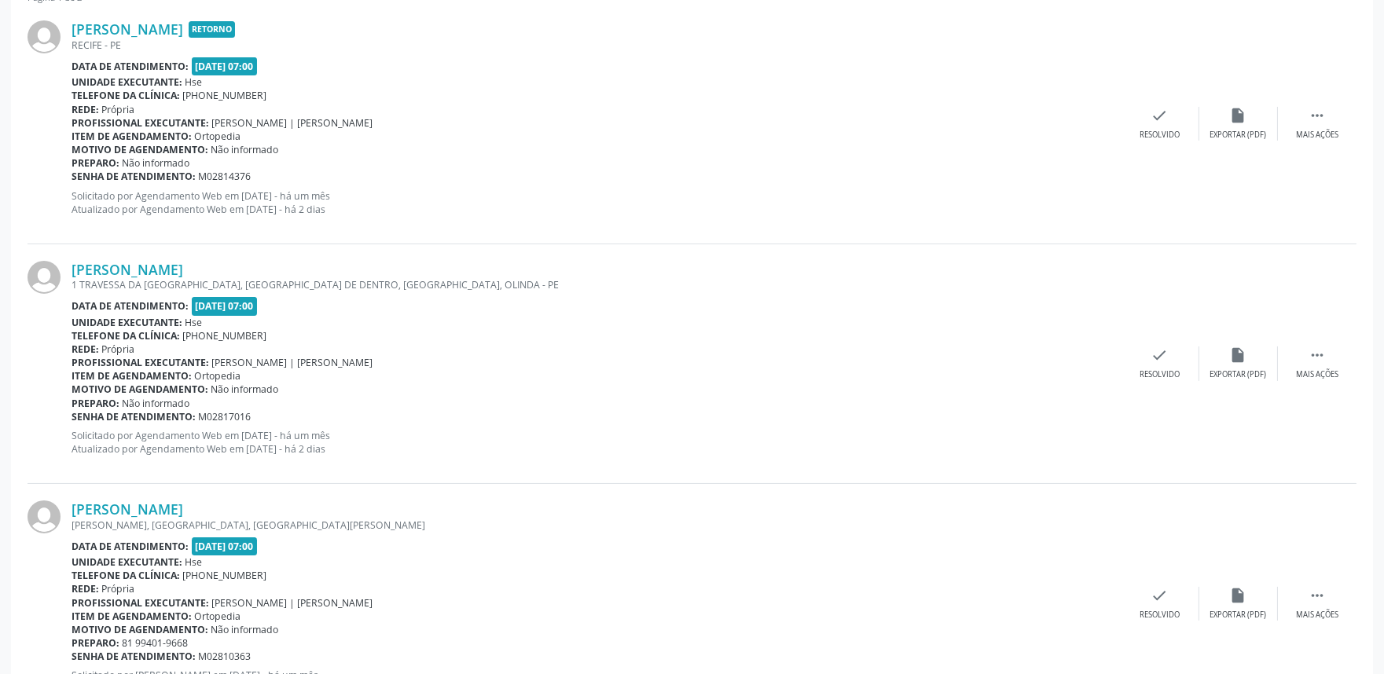
scroll to position [621, 0]
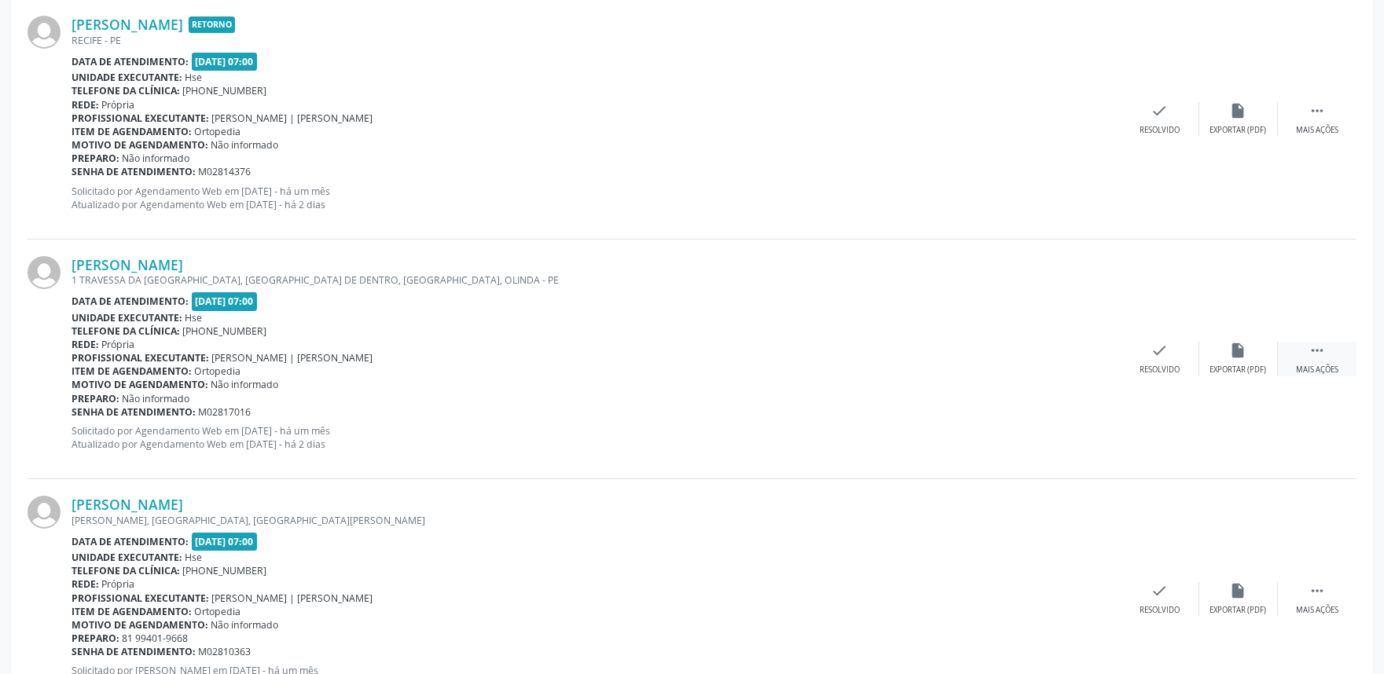
drag, startPoint x: 1313, startPoint y: 363, endPoint x: 1287, endPoint y: 361, distance: 26.0
click at [1244, 363] on div " Mais ações" at bounding box center [1316, 359] width 79 height 34
click at [1232, 368] on div "Não compareceu" at bounding box center [1237, 370] width 67 height 11
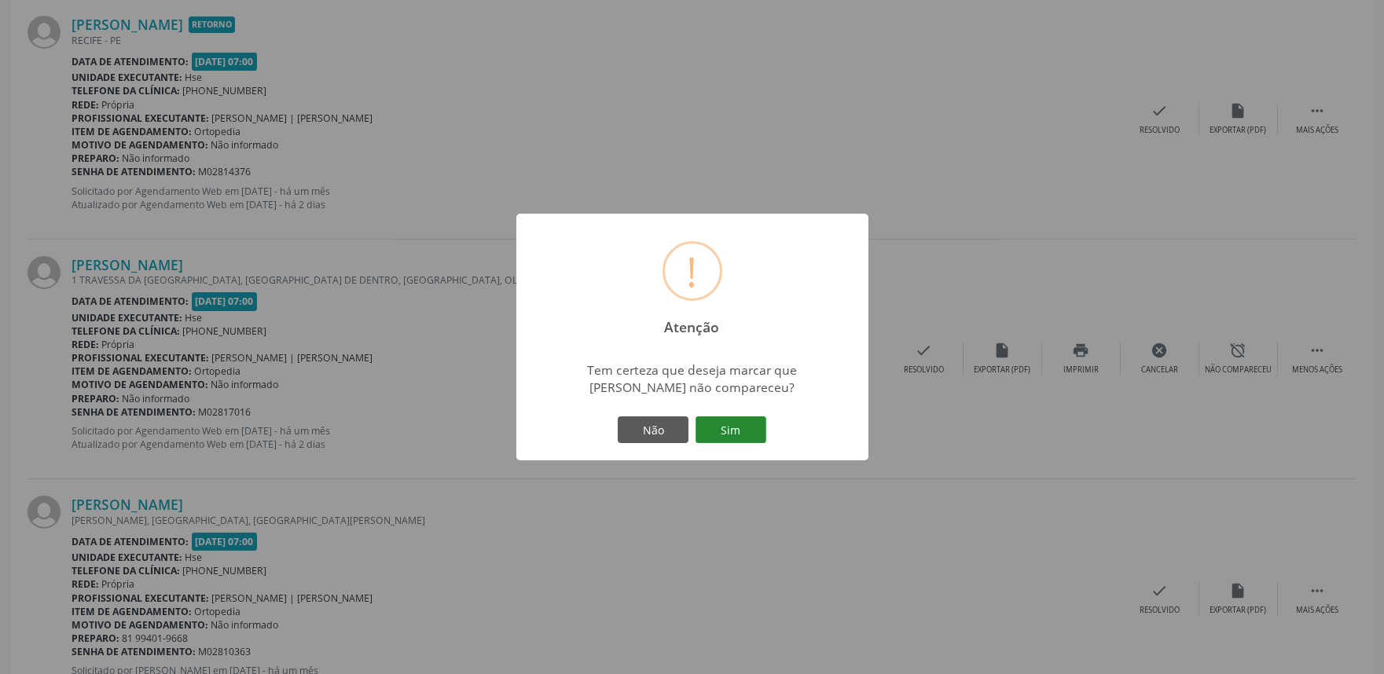
click at [750, 436] on button "Sim" at bounding box center [730, 429] width 71 height 27
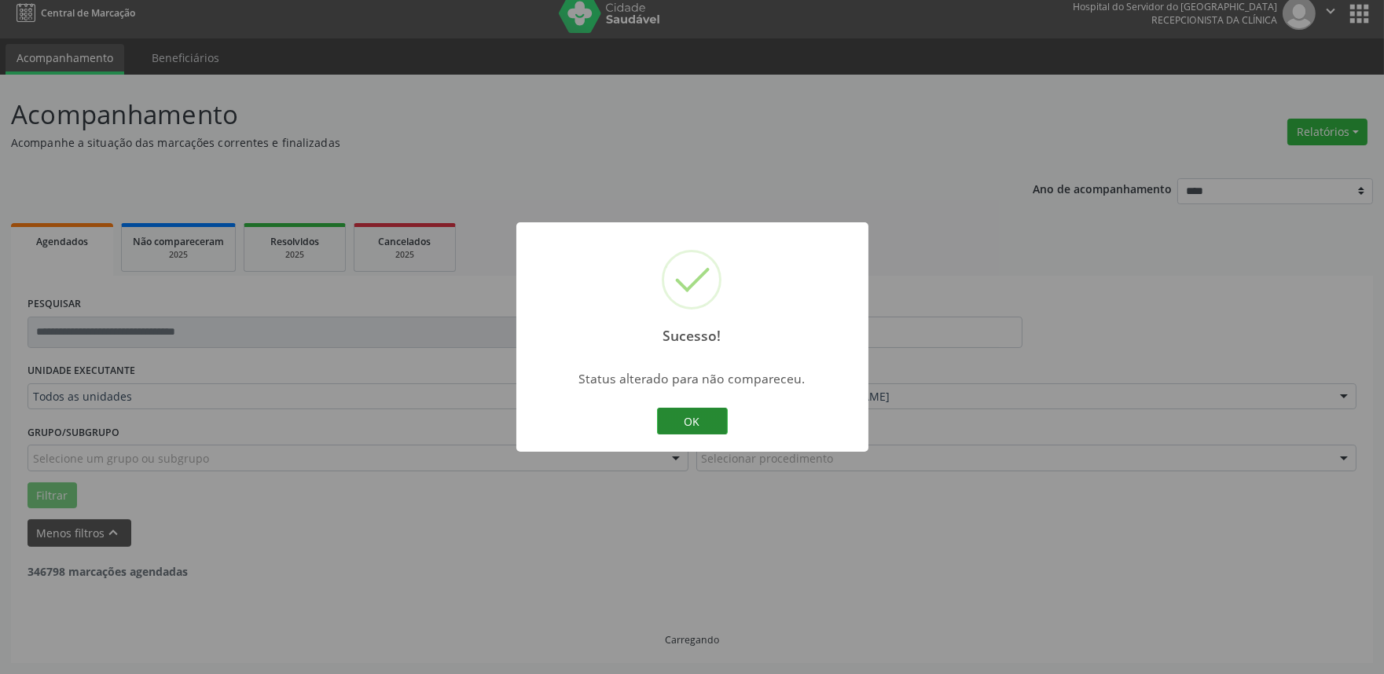
scroll to position [10, 0]
click at [708, 409] on button "OK" at bounding box center [692, 421] width 71 height 27
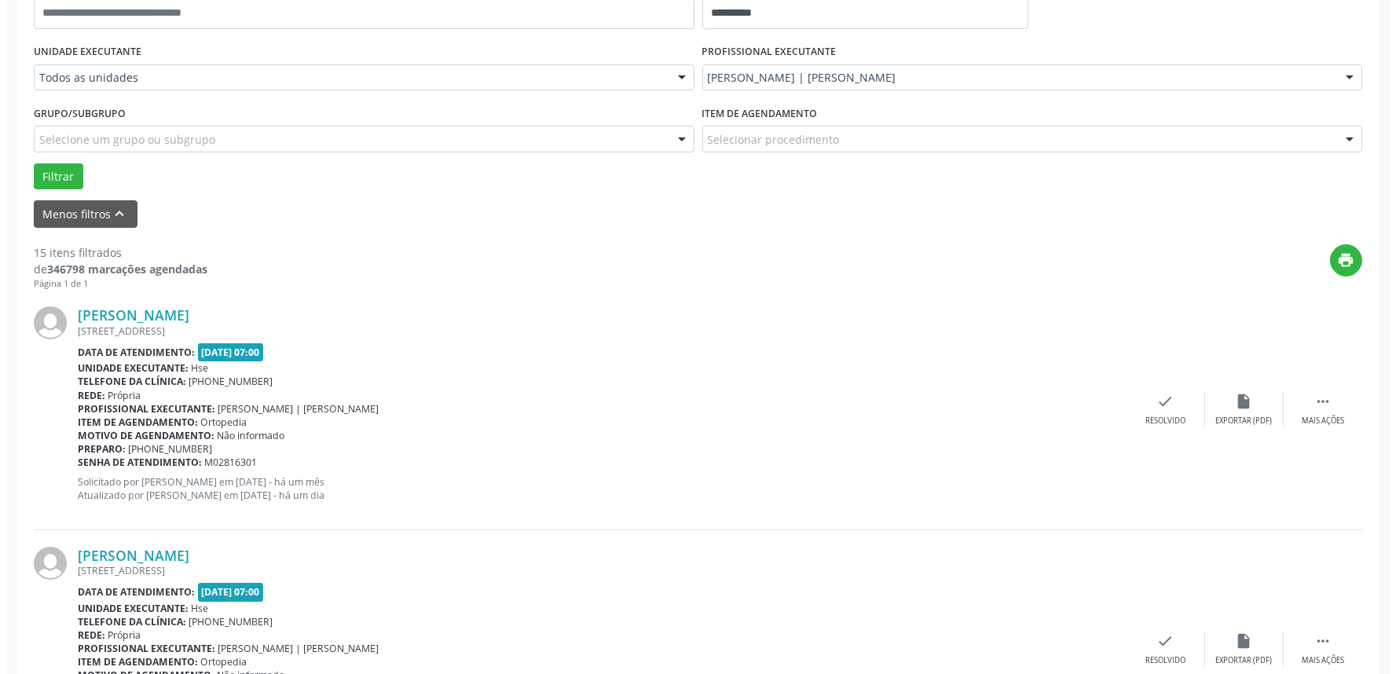
scroll to position [359, 0]
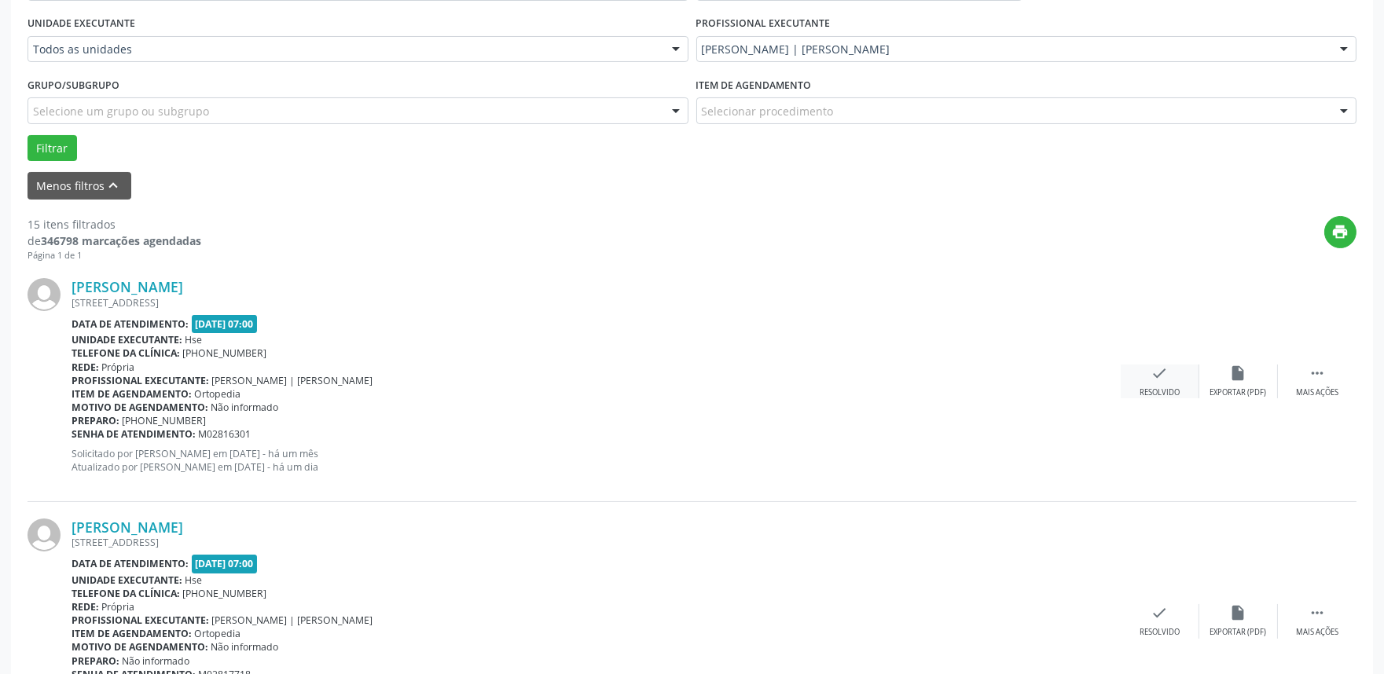
click at [1164, 387] on div "Resolvido" at bounding box center [1159, 392] width 40 height 11
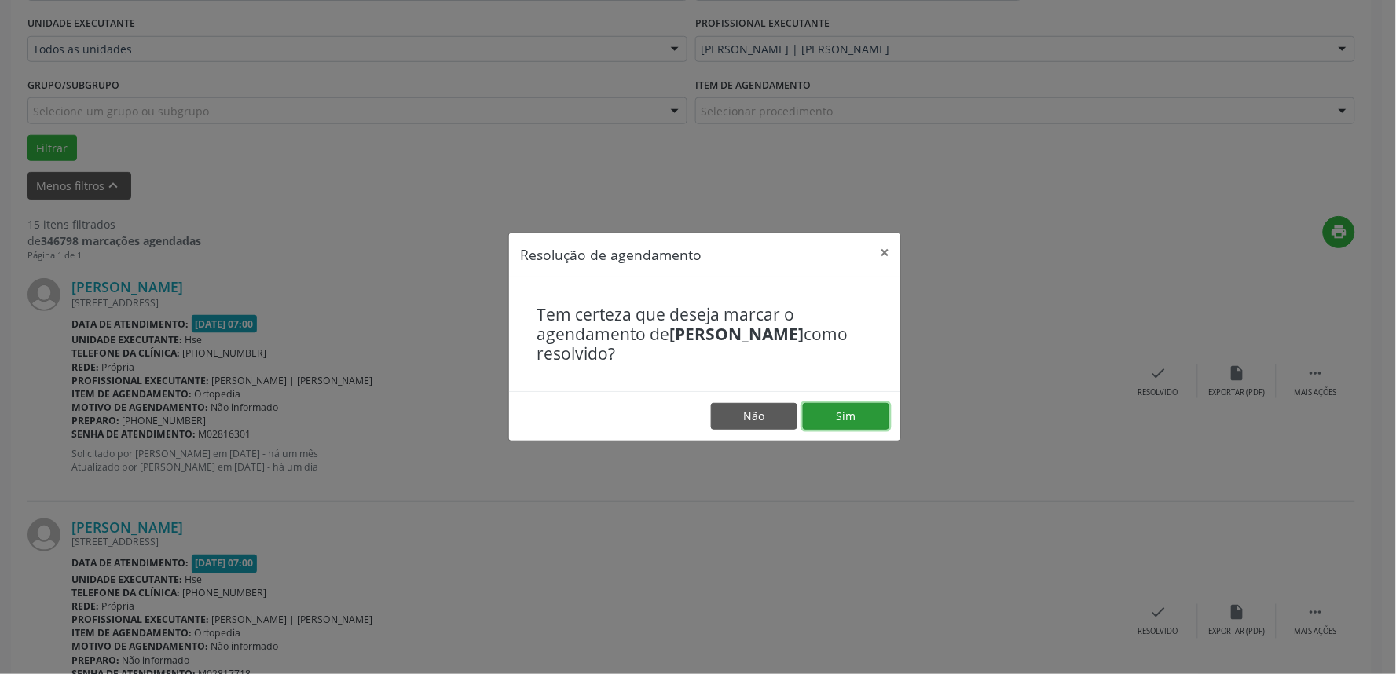
click at [850, 420] on button "Sim" at bounding box center [846, 416] width 86 height 27
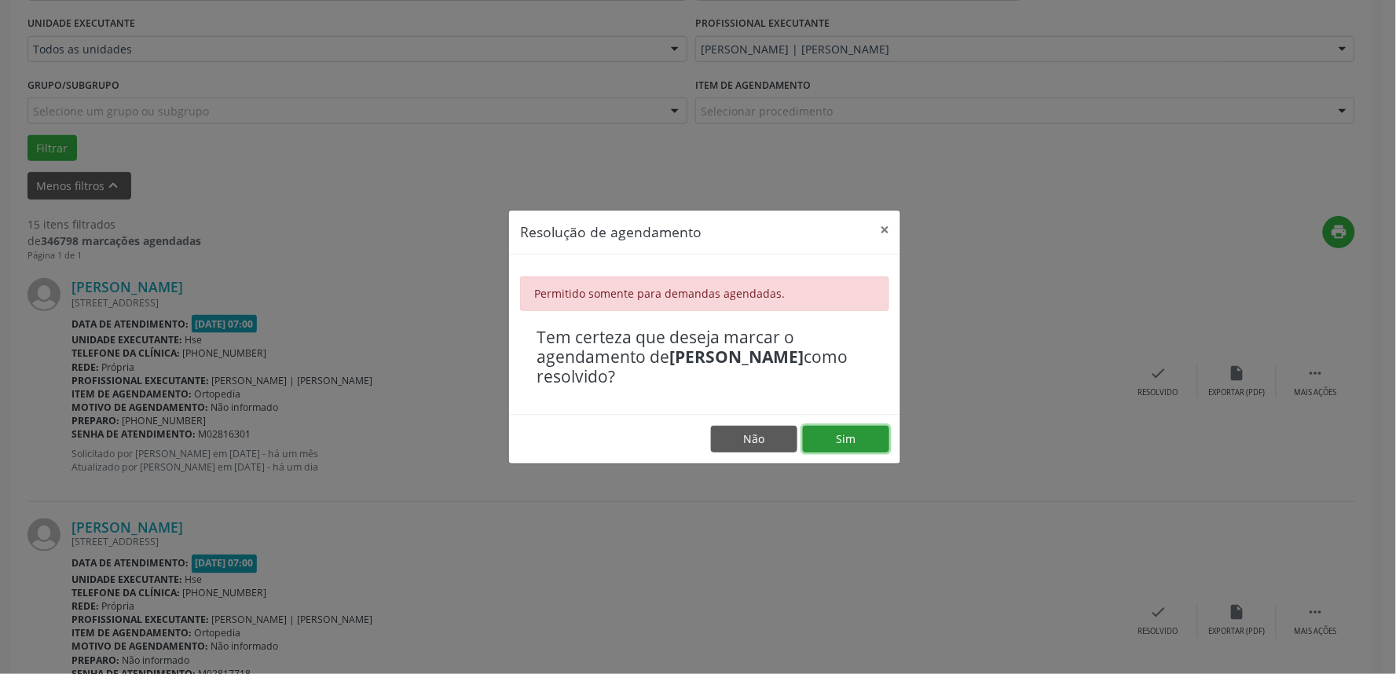
click at [850, 437] on button "Sim" at bounding box center [846, 439] width 86 height 27
click at [883, 221] on button "×" at bounding box center [884, 230] width 31 height 38
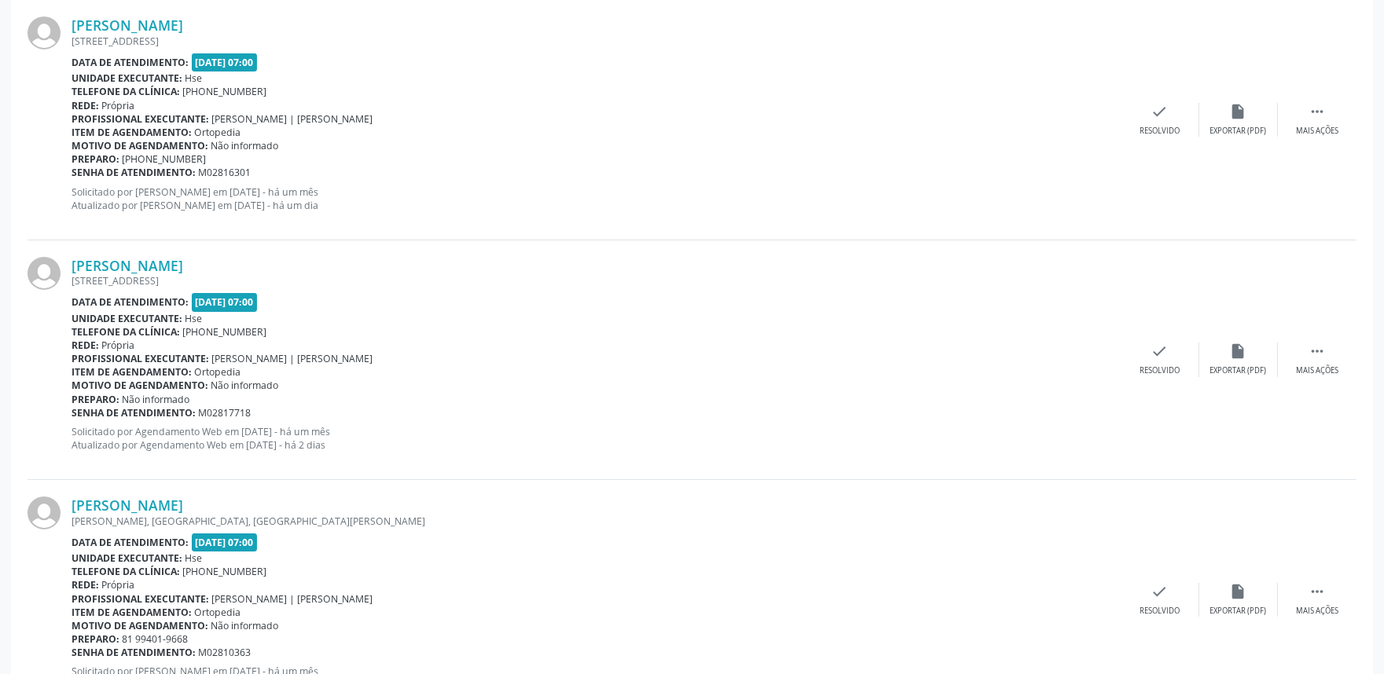
scroll to position [621, 0]
click at [1244, 361] on div " Mais ações" at bounding box center [1316, 359] width 79 height 34
click at [1234, 366] on div "Não compareceu" at bounding box center [1237, 370] width 67 height 11
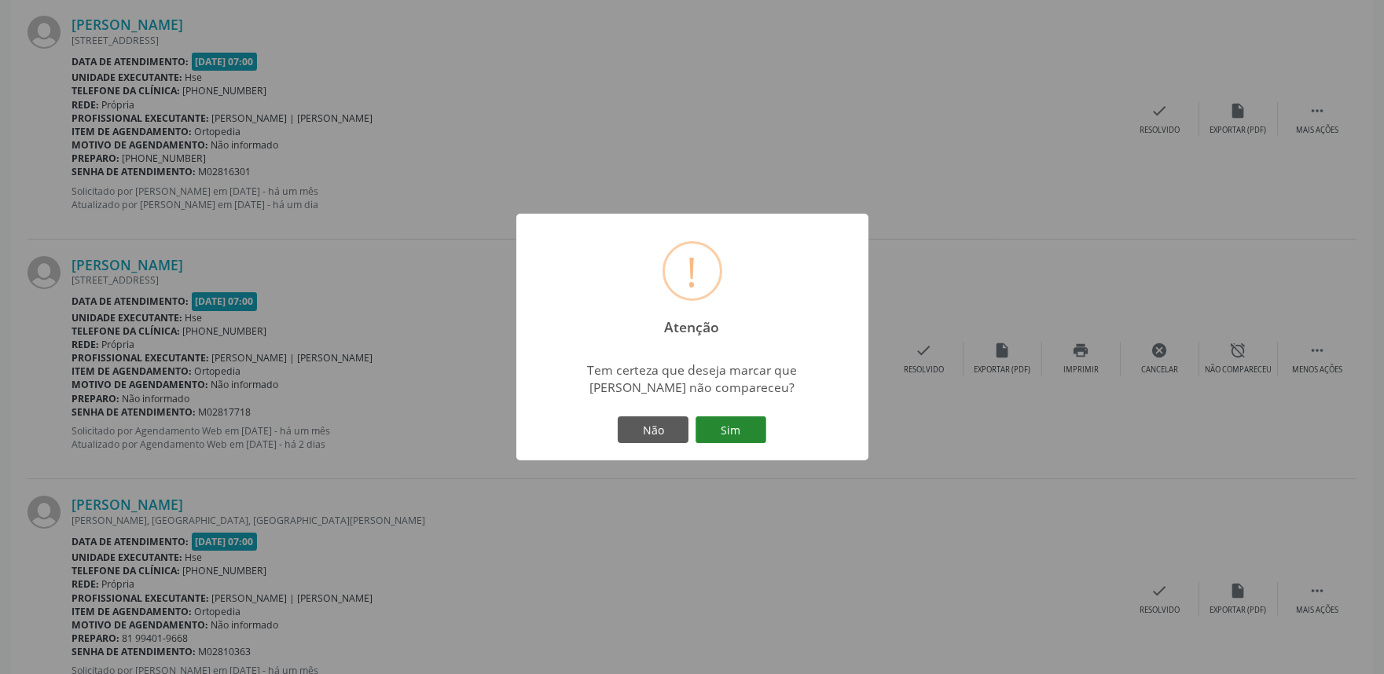
click at [735, 421] on button "Sim" at bounding box center [730, 429] width 71 height 27
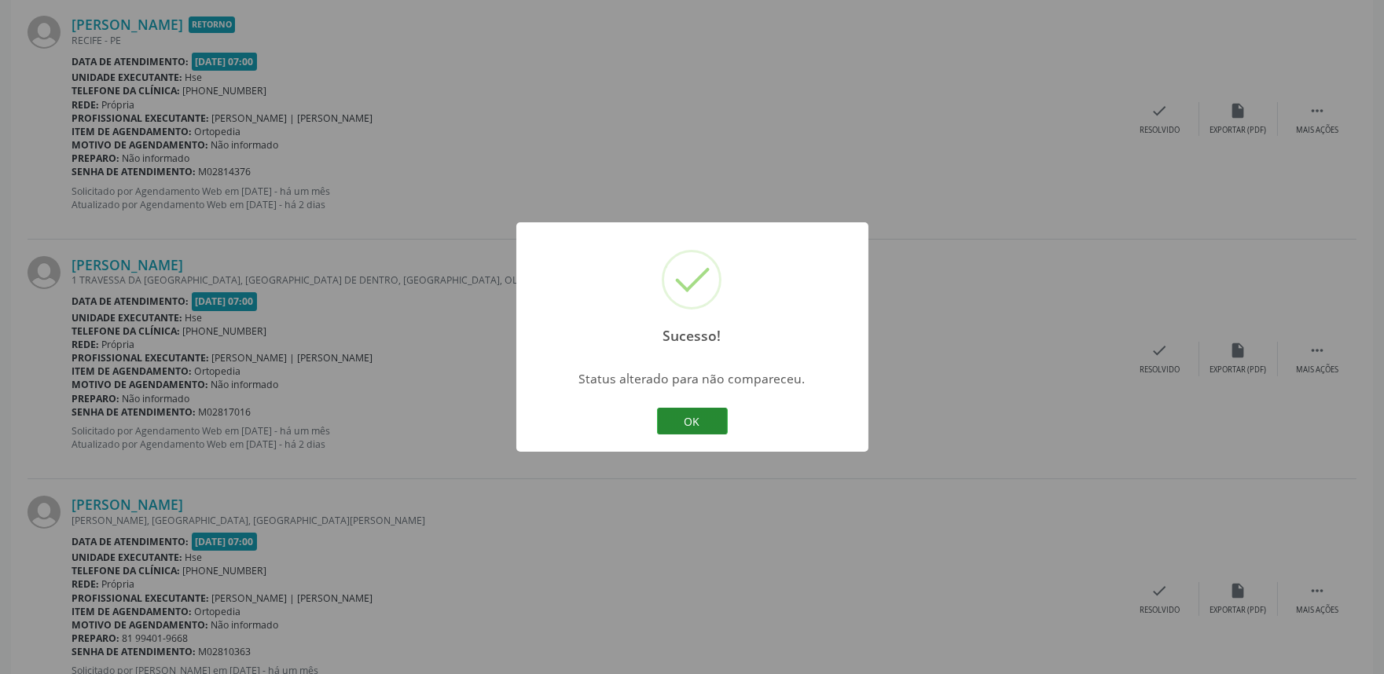
click at [703, 412] on button "OK" at bounding box center [692, 421] width 71 height 27
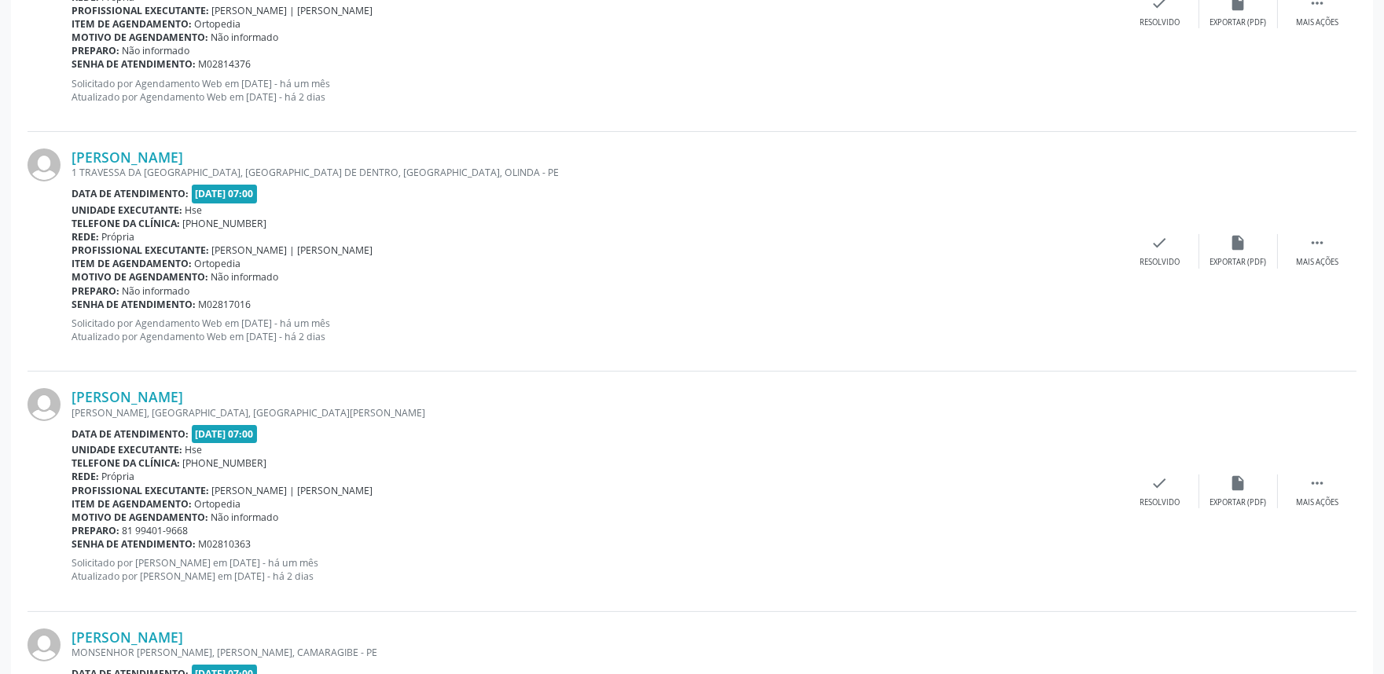
scroll to position [1057, 0]
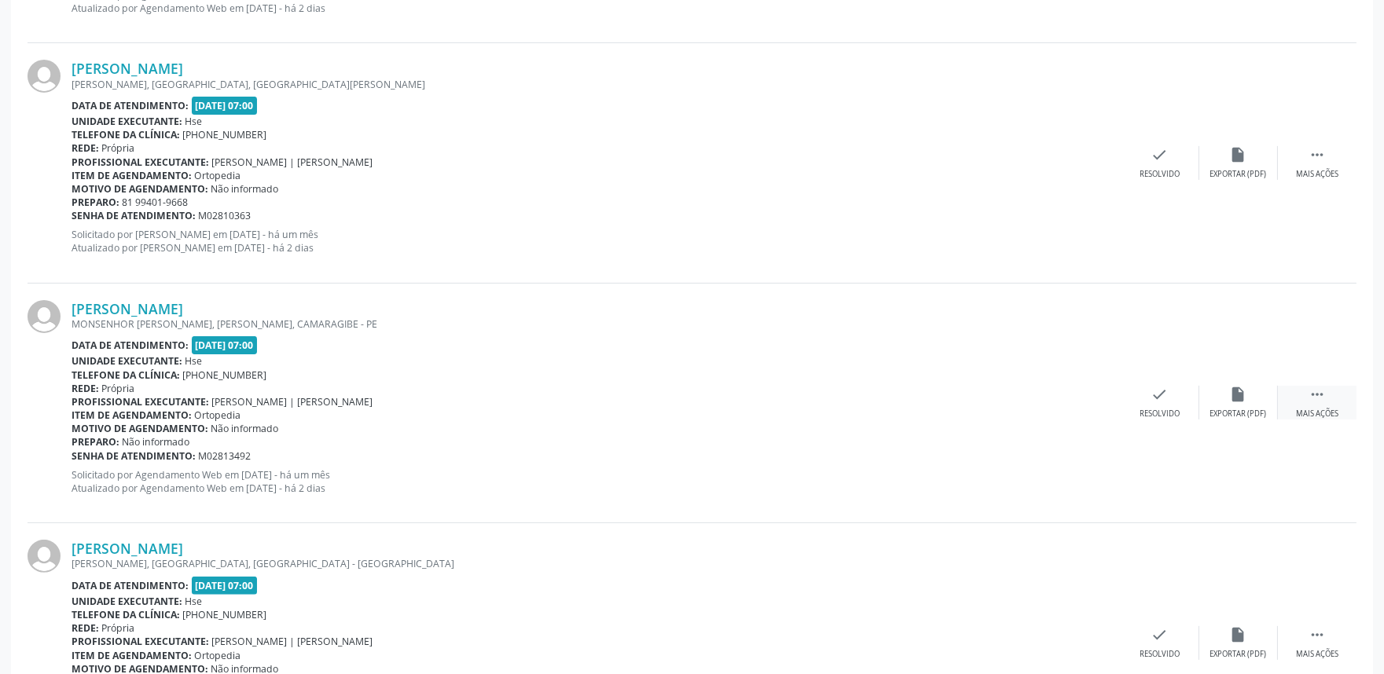
click at [1244, 401] on icon "" at bounding box center [1316, 394] width 17 height 17
click at [1204, 409] on div "Não compareceu" at bounding box center [1237, 414] width 67 height 11
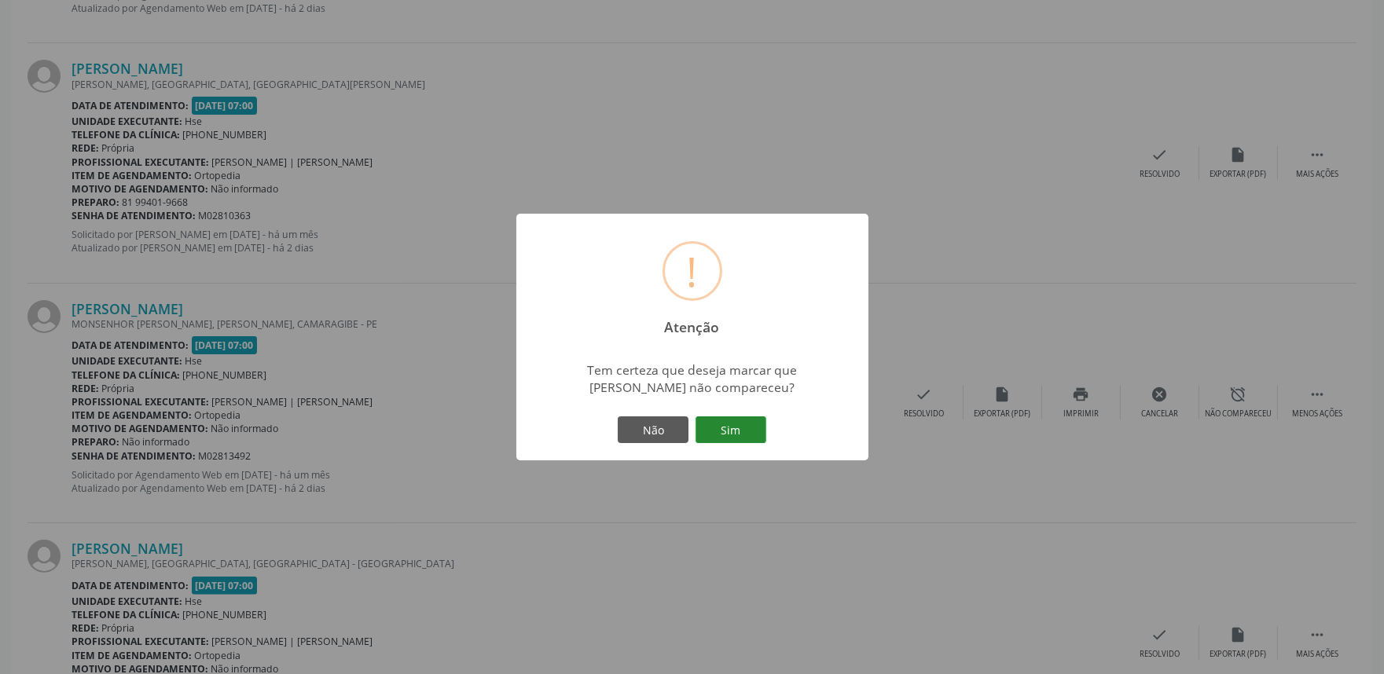
click at [739, 431] on button "Sim" at bounding box center [730, 429] width 71 height 27
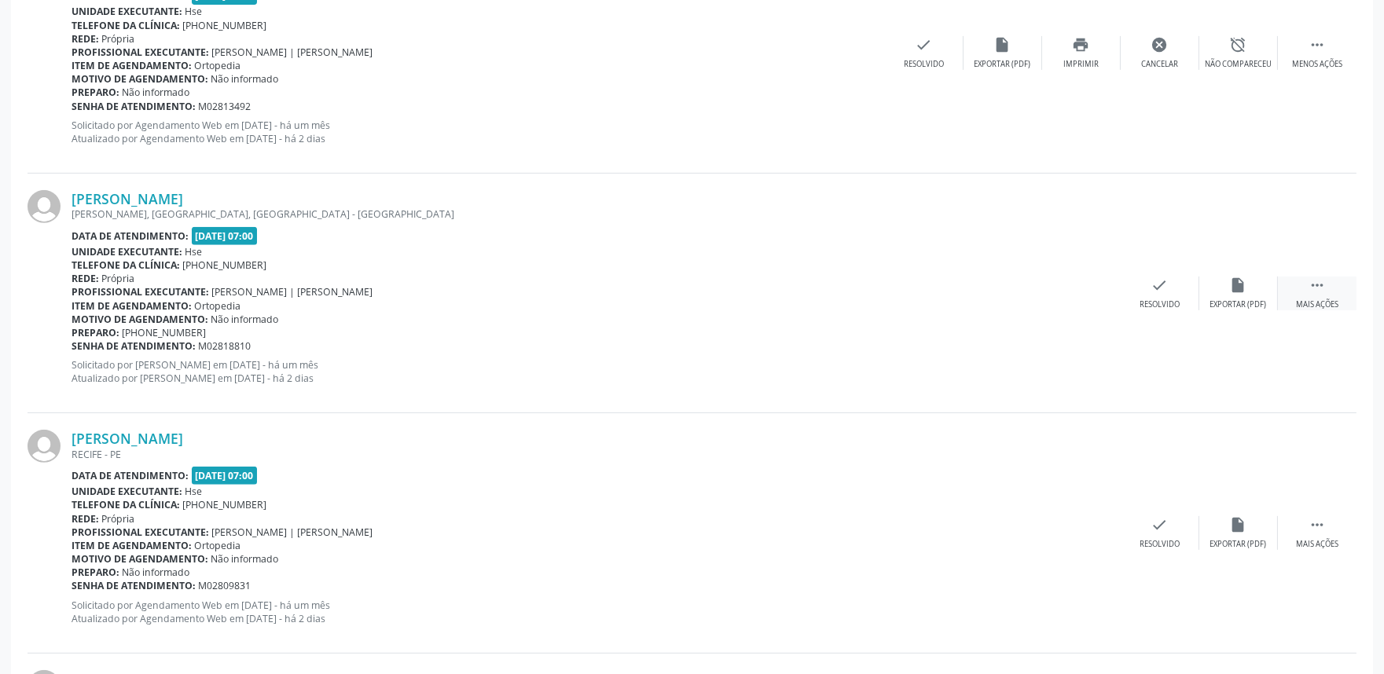
scroll to position [10, 0]
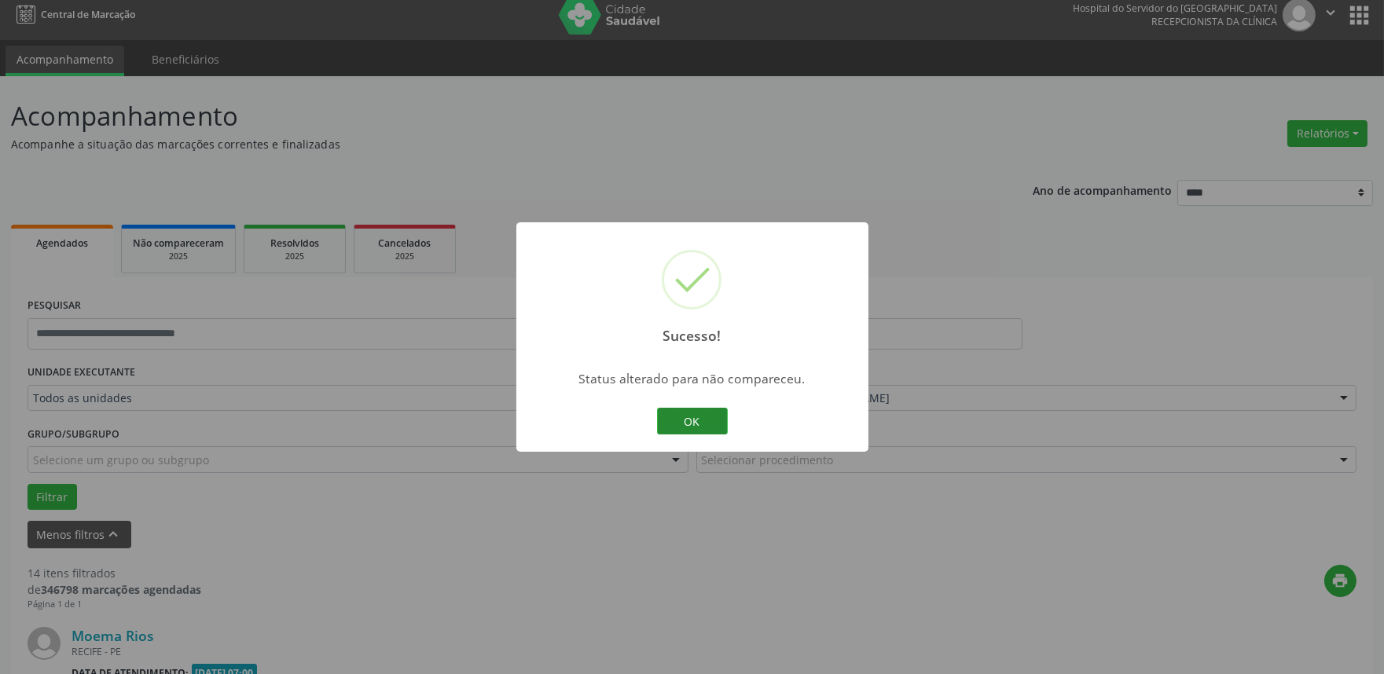
click at [665, 425] on button "OK" at bounding box center [692, 421] width 71 height 27
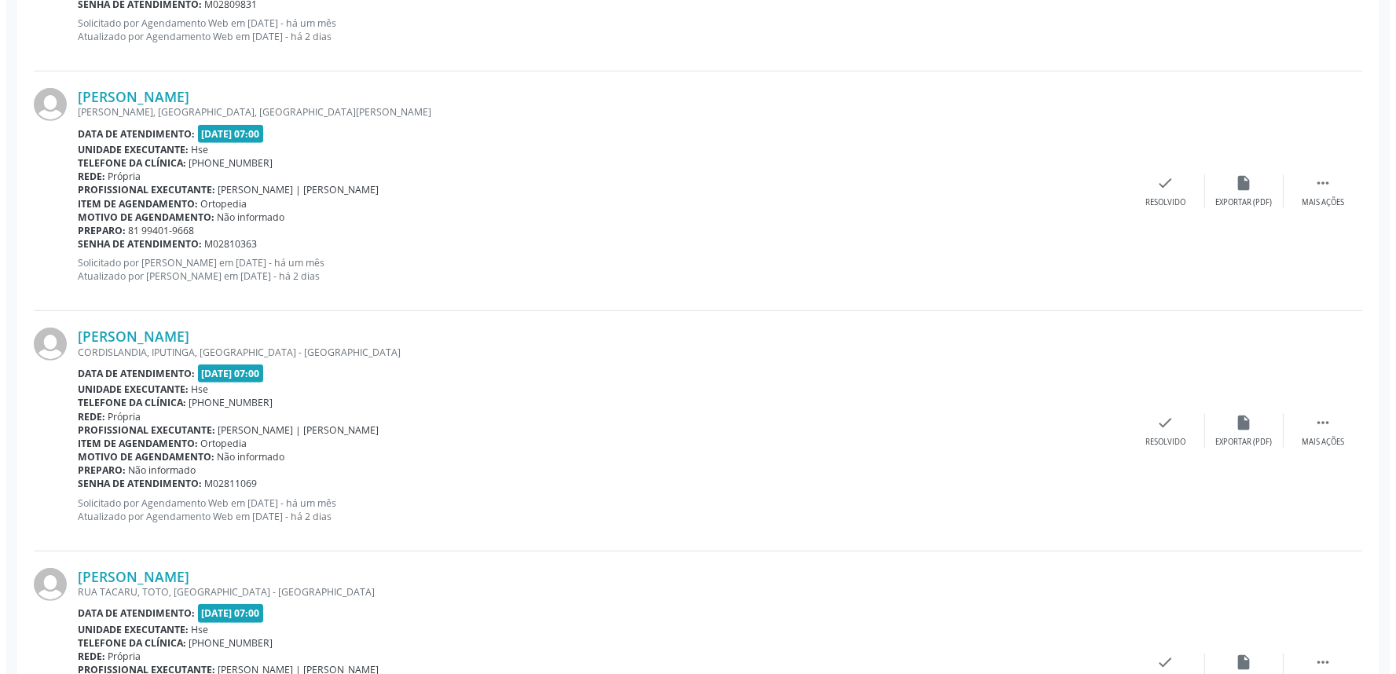
scroll to position [1756, 0]
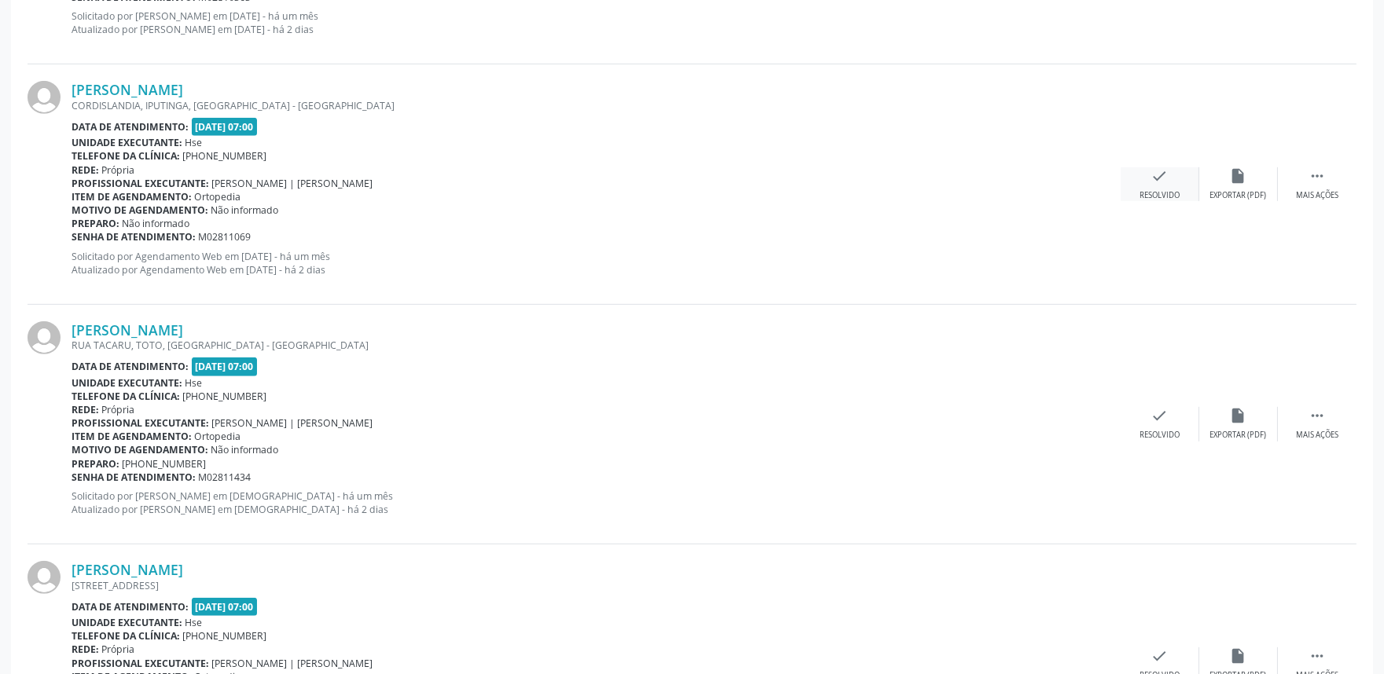
click at [1169, 183] on div "check Resolvido" at bounding box center [1159, 184] width 79 height 34
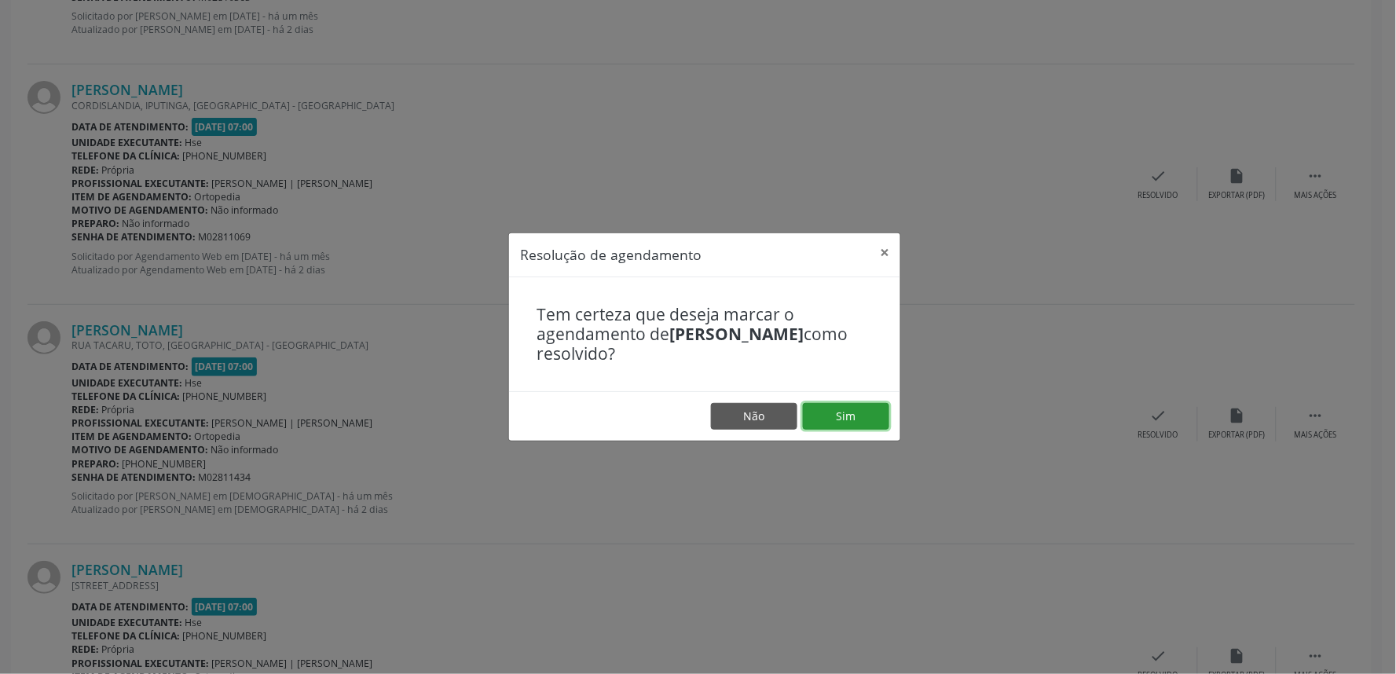
click at [838, 411] on button "Sim" at bounding box center [846, 416] width 86 height 27
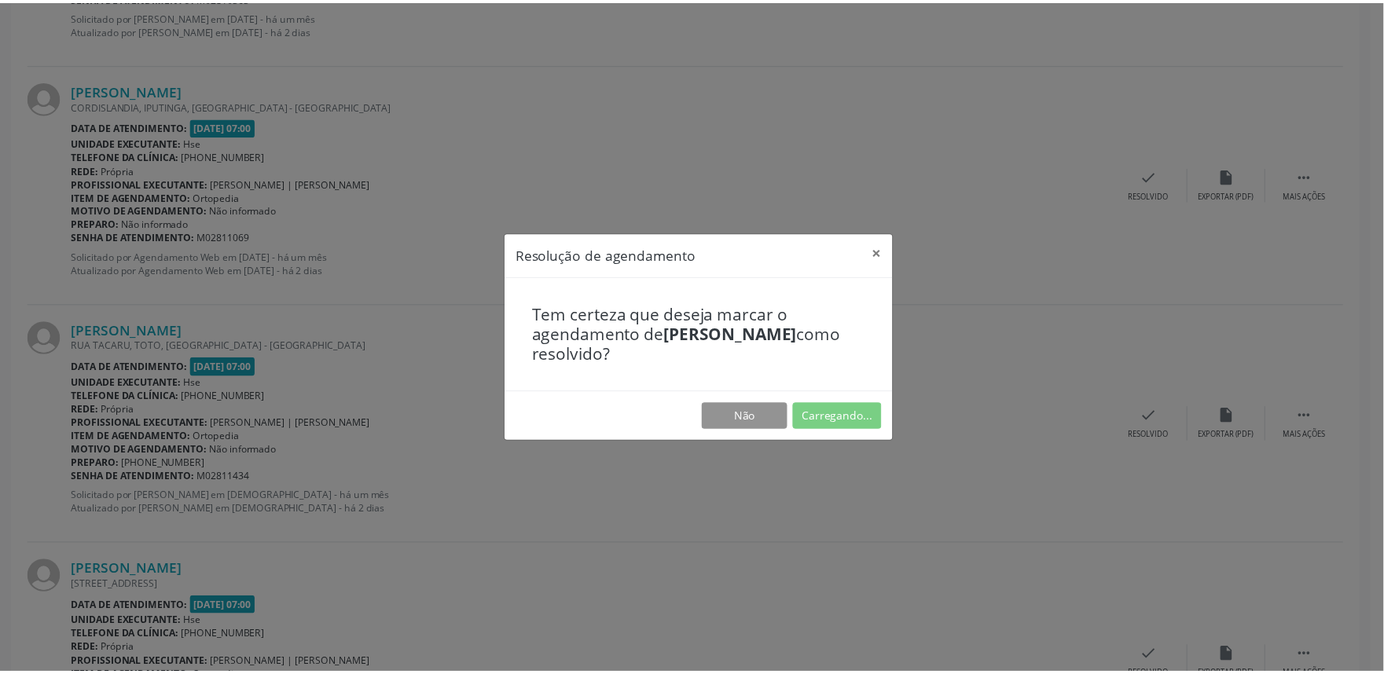
scroll to position [0, 0]
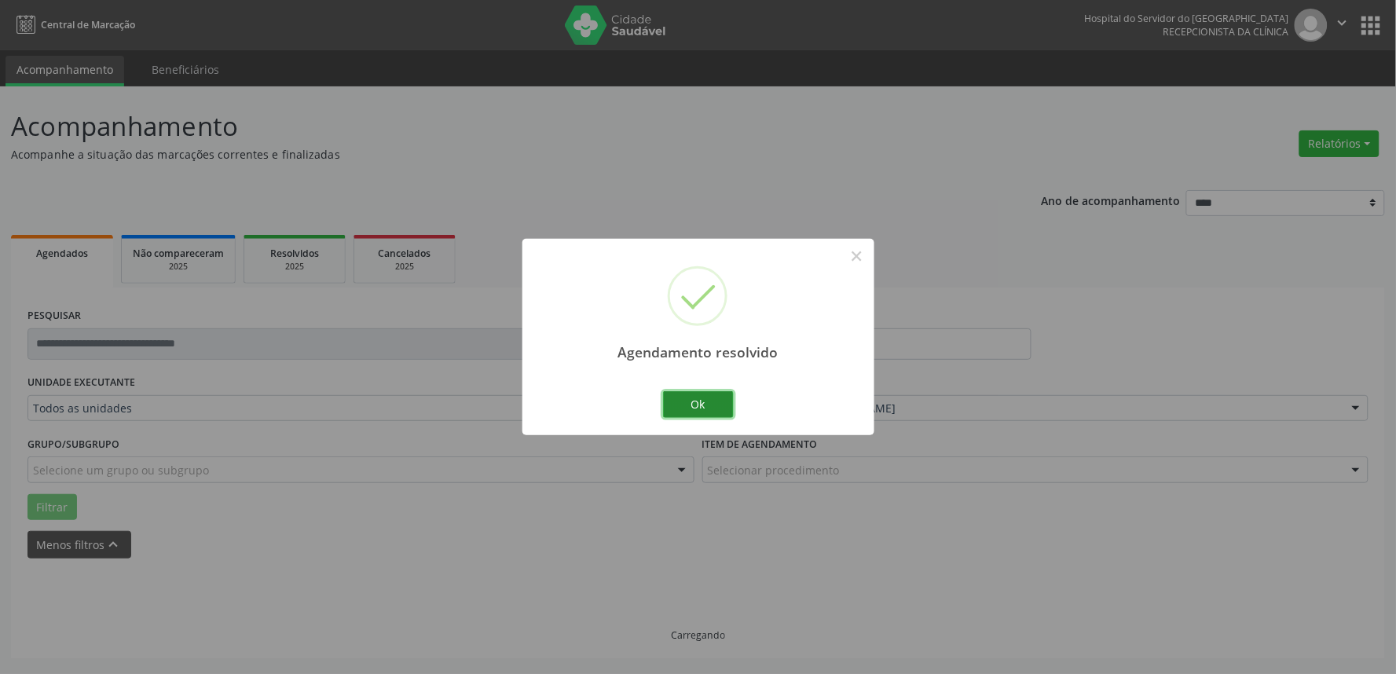
click at [710, 407] on button "Ok" at bounding box center [698, 404] width 71 height 27
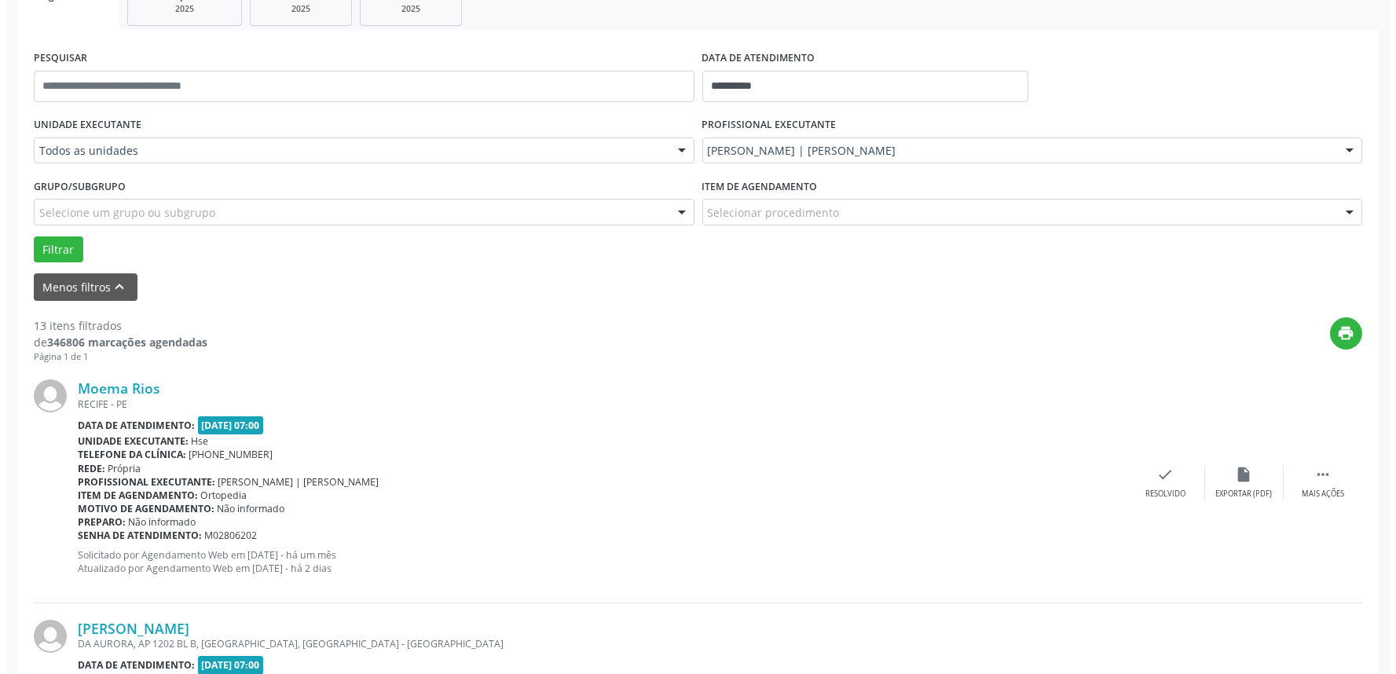
scroll to position [523, 0]
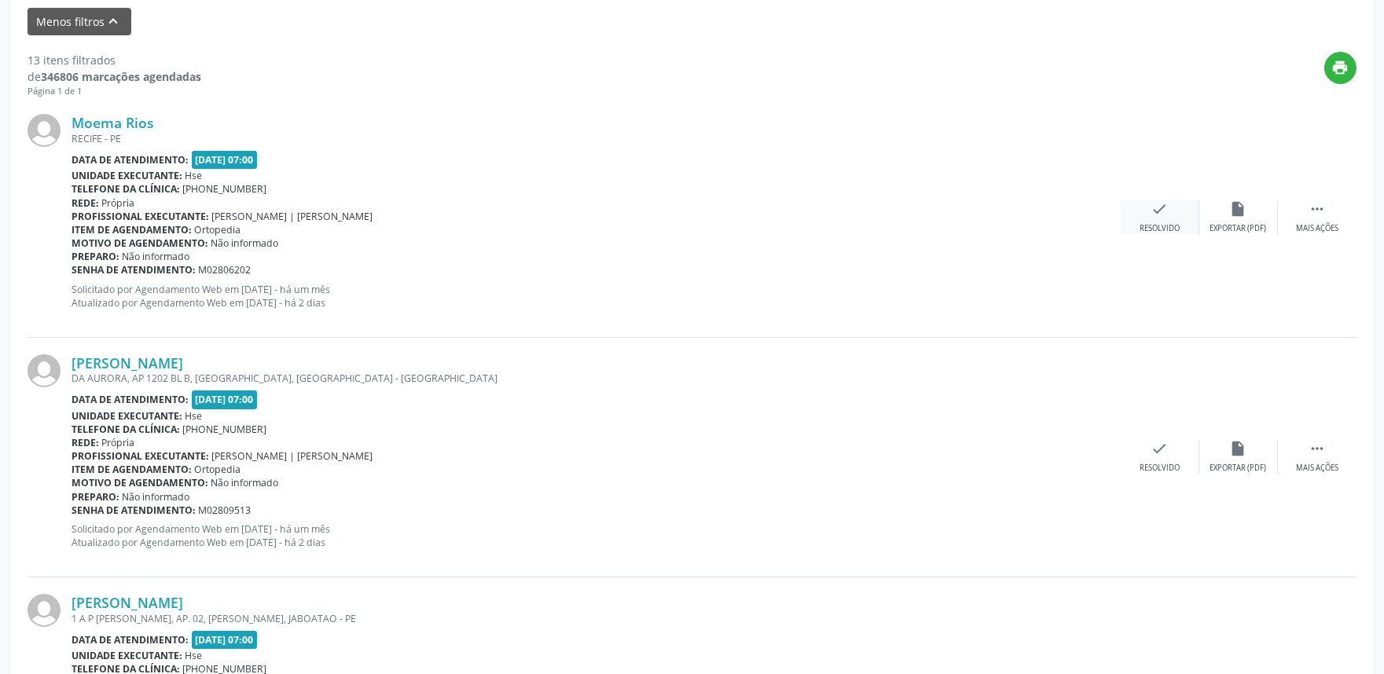
click at [1148, 218] on div "check Resolvido" at bounding box center [1159, 217] width 79 height 34
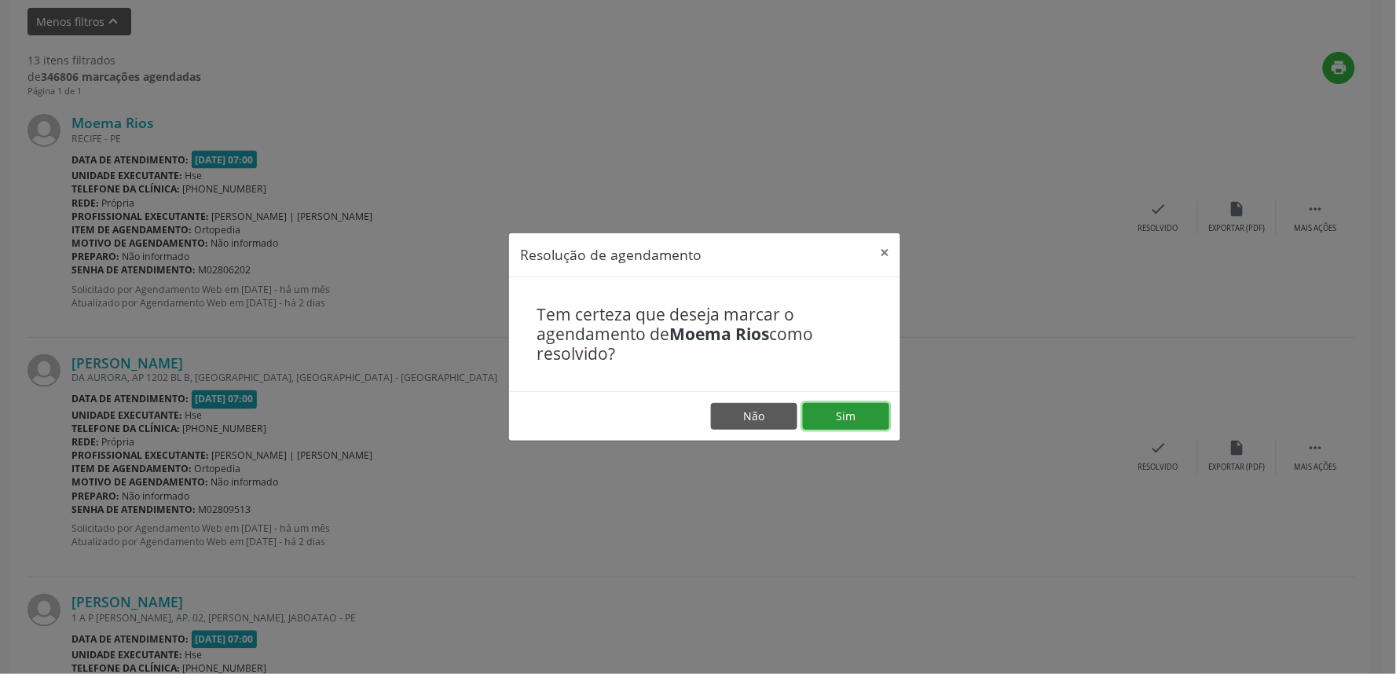
click at [863, 415] on button "Sim" at bounding box center [846, 416] width 86 height 27
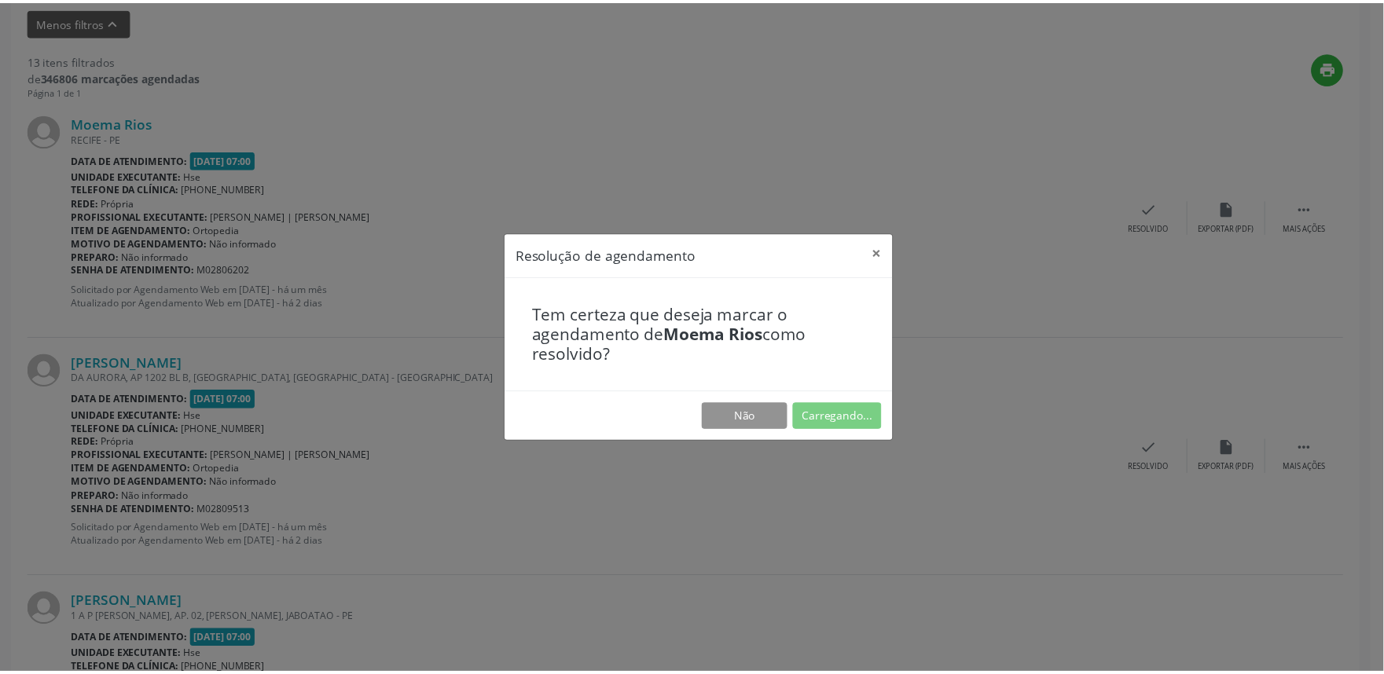
scroll to position [0, 0]
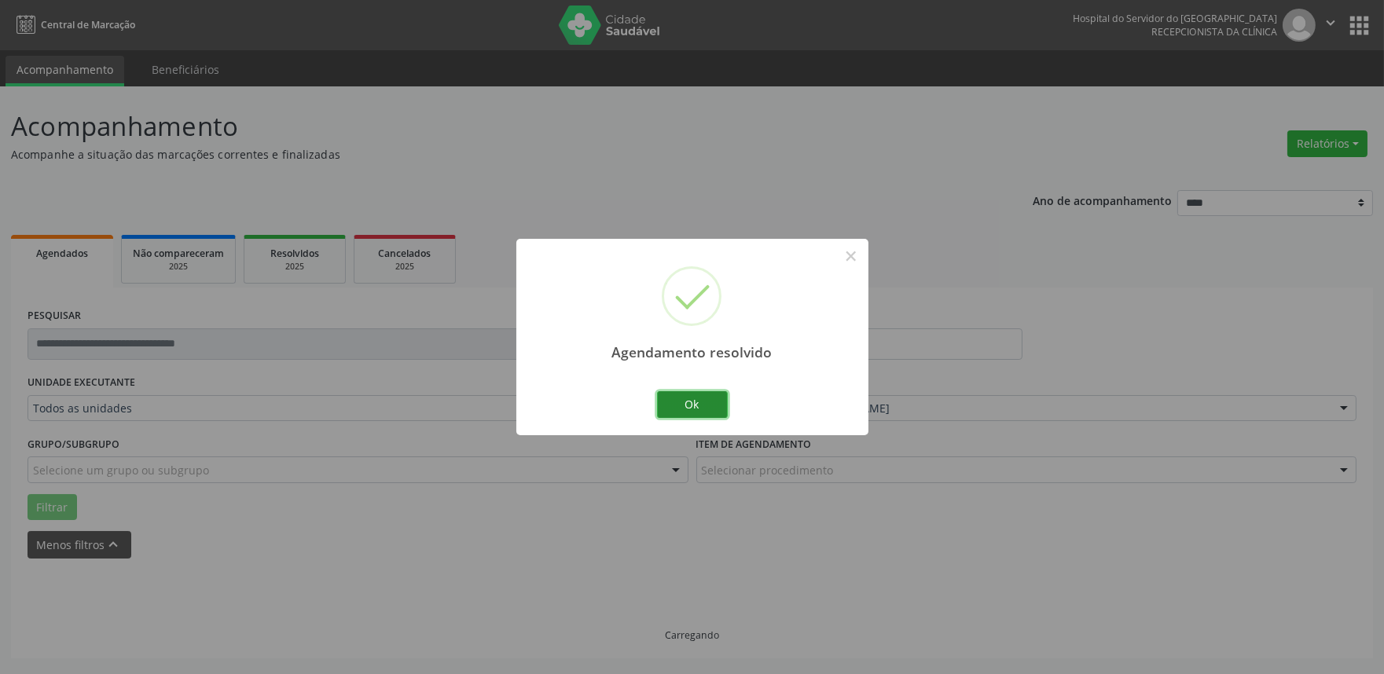
click at [692, 405] on button "Ok" at bounding box center [692, 404] width 71 height 27
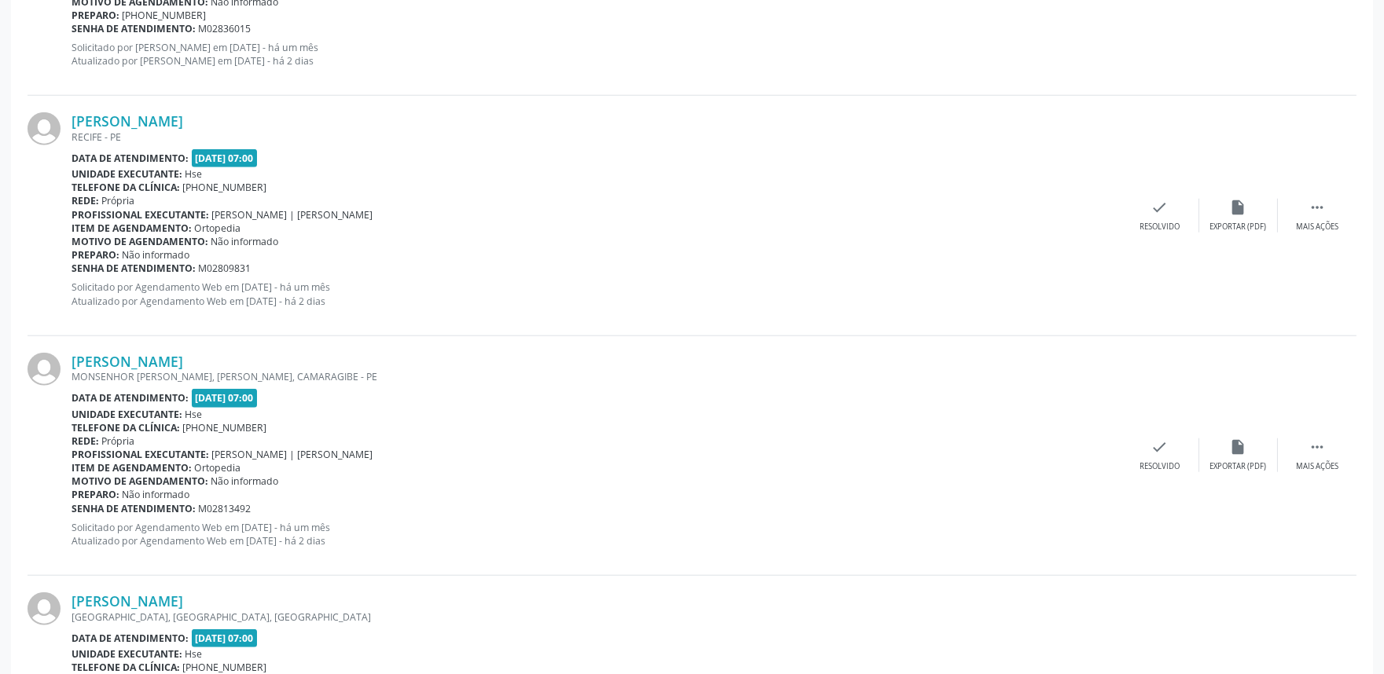
scroll to position [3572, 0]
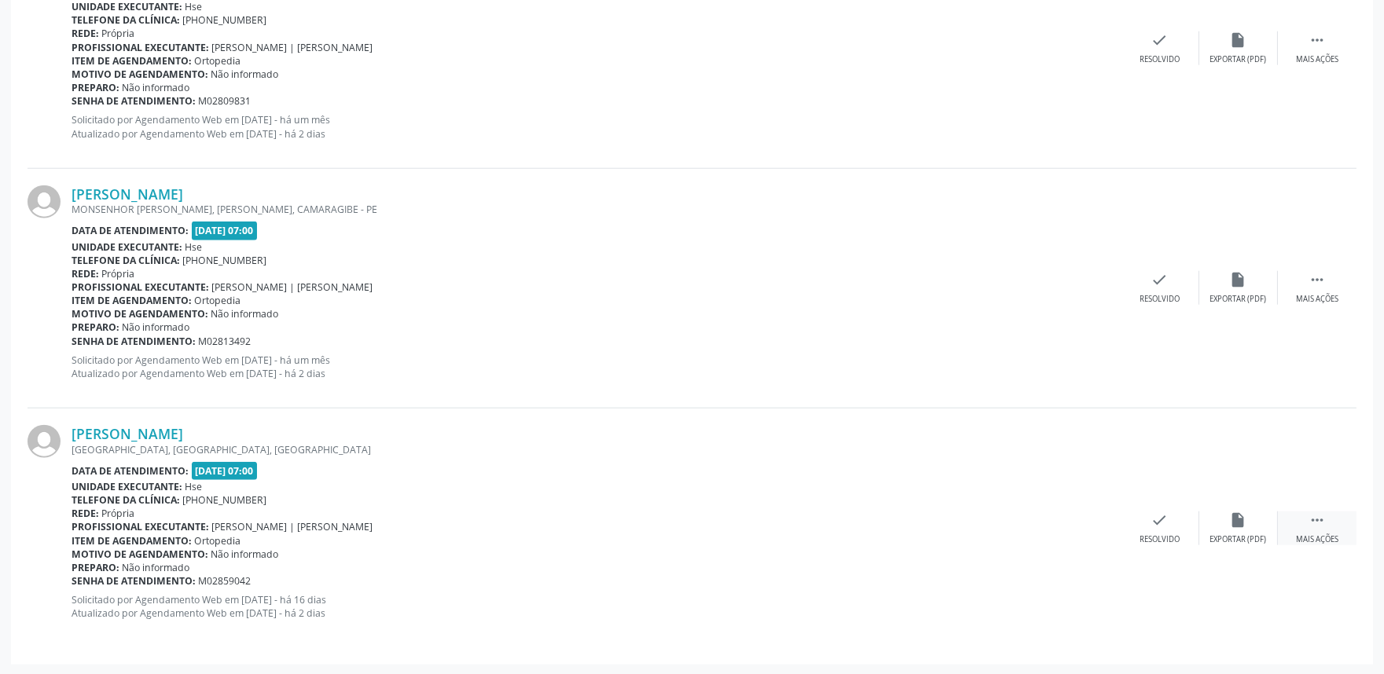
click at [1244, 536] on div " Mais ações" at bounding box center [1316, 528] width 79 height 34
click at [1212, 526] on div "alarm_off Não compareceu" at bounding box center [1238, 528] width 79 height 34
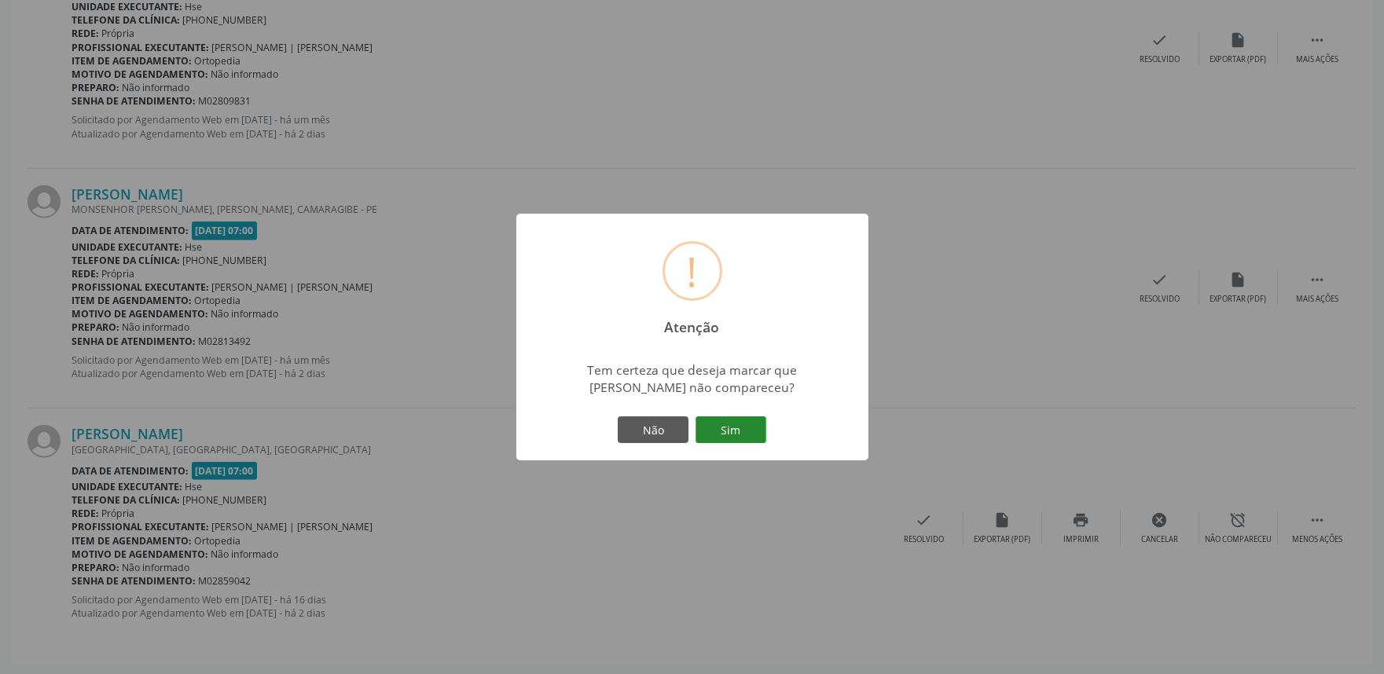
click at [736, 441] on button "Sim" at bounding box center [730, 429] width 71 height 27
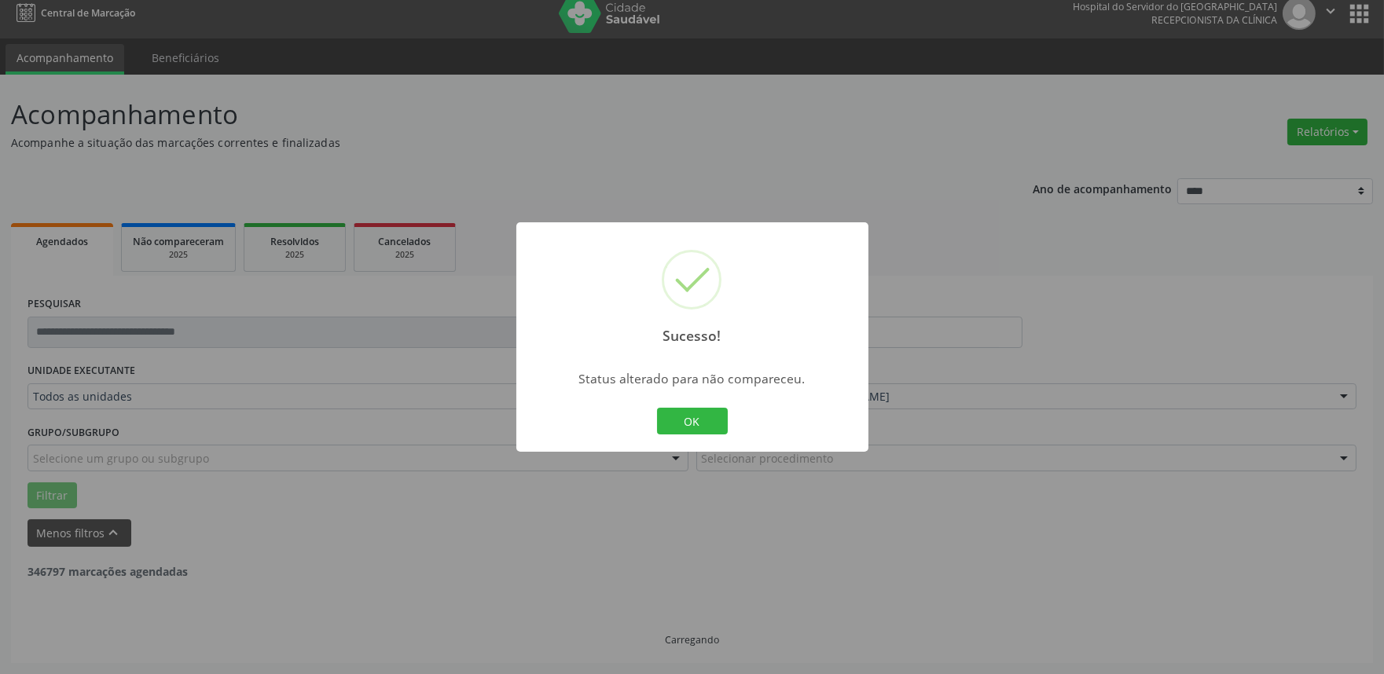
scroll to position [10, 0]
click at [689, 425] on button "OK" at bounding box center [692, 421] width 71 height 27
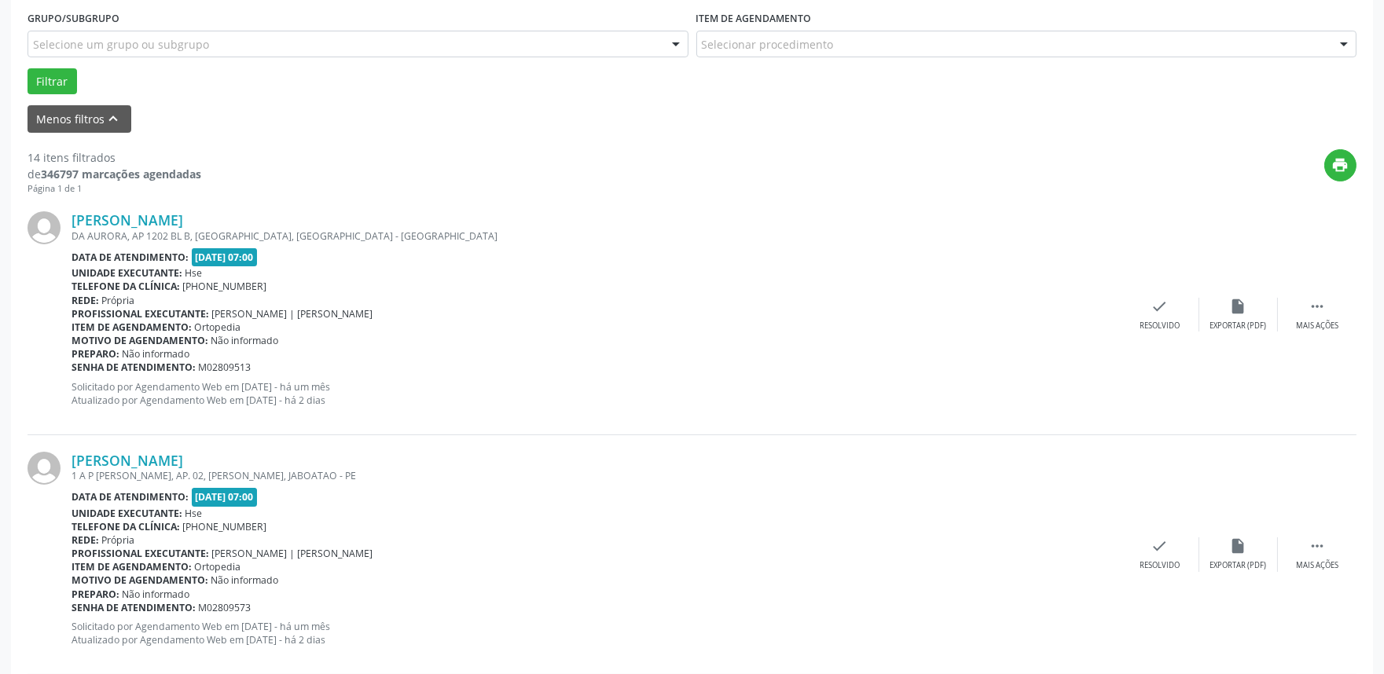
scroll to position [446, 0]
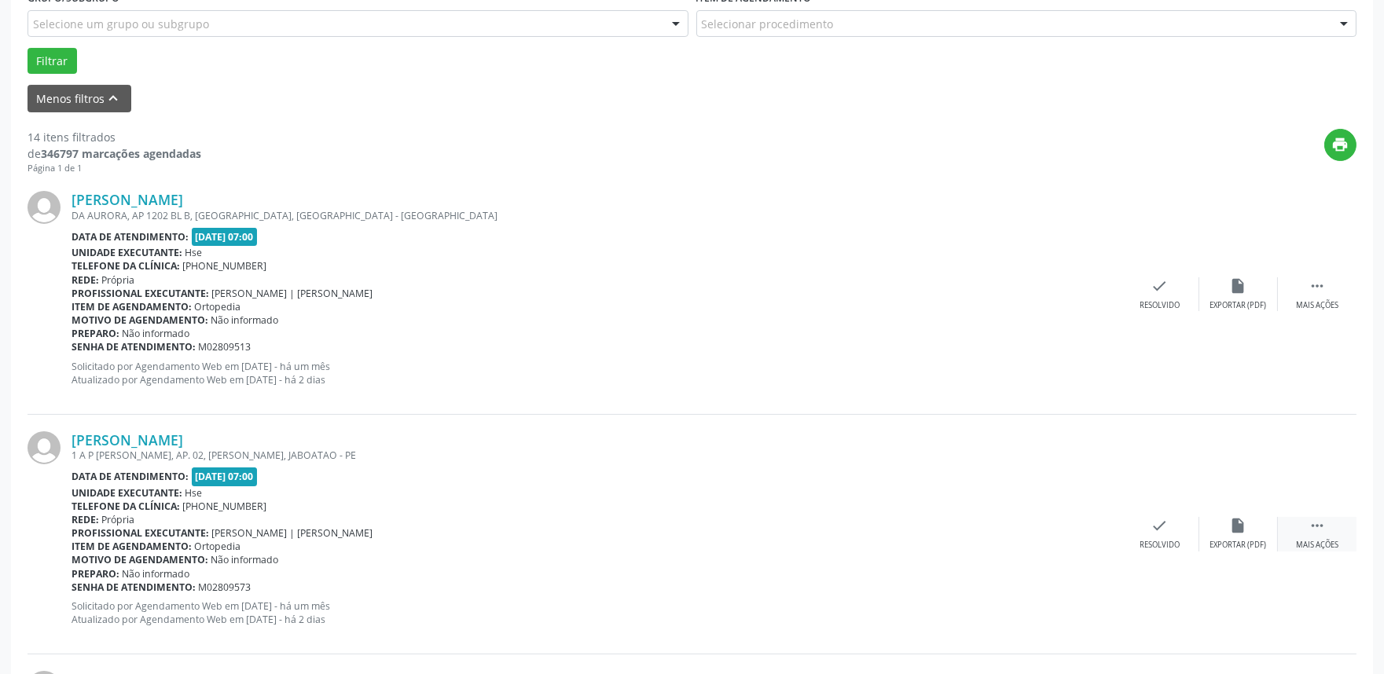
click at [1244, 530] on icon "" at bounding box center [1316, 525] width 17 height 17
click at [1226, 523] on div "alarm_off Não compareceu" at bounding box center [1238, 534] width 79 height 34
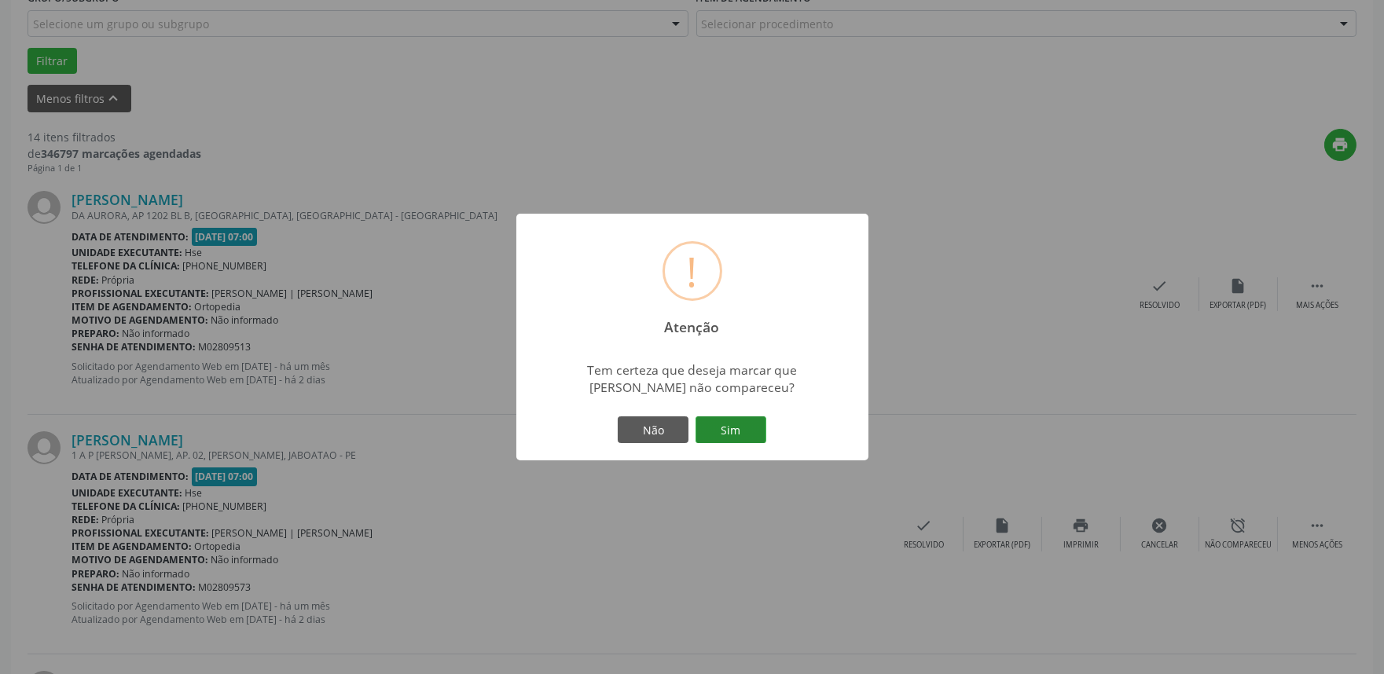
click at [752, 429] on button "Sim" at bounding box center [730, 429] width 71 height 27
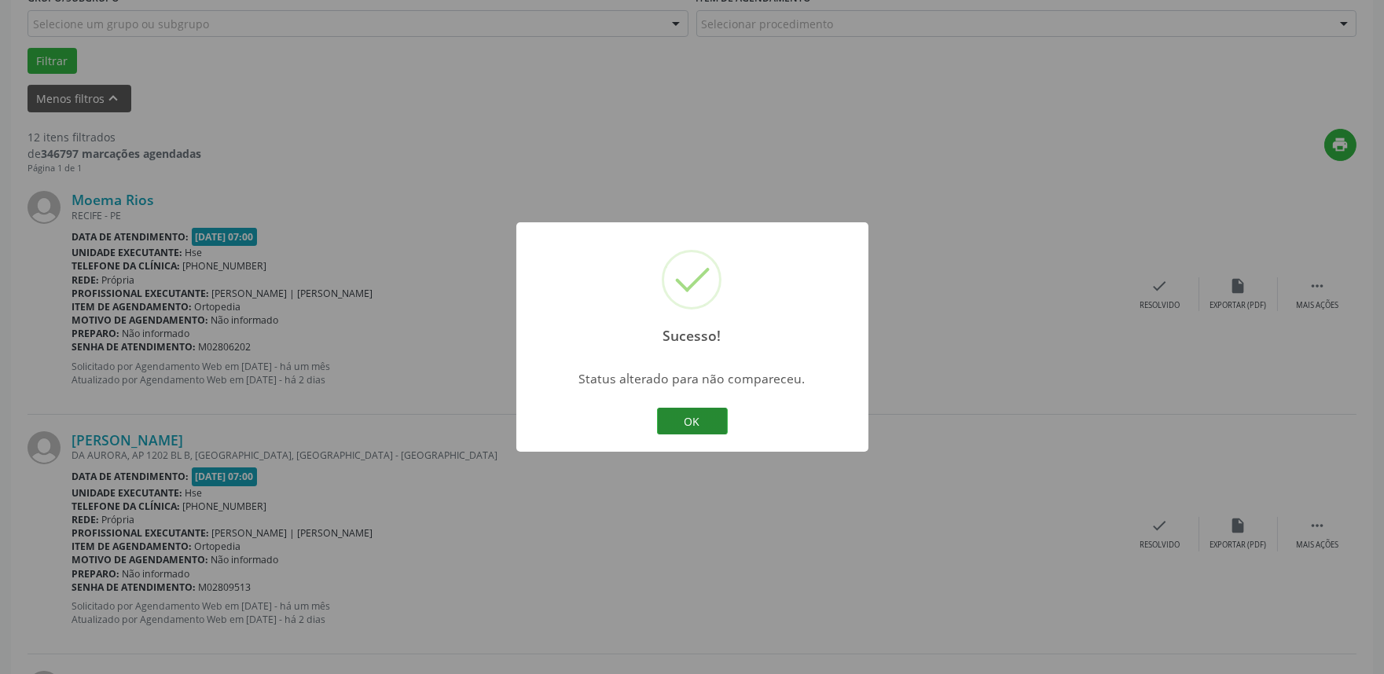
click at [719, 411] on button "OK" at bounding box center [692, 421] width 71 height 27
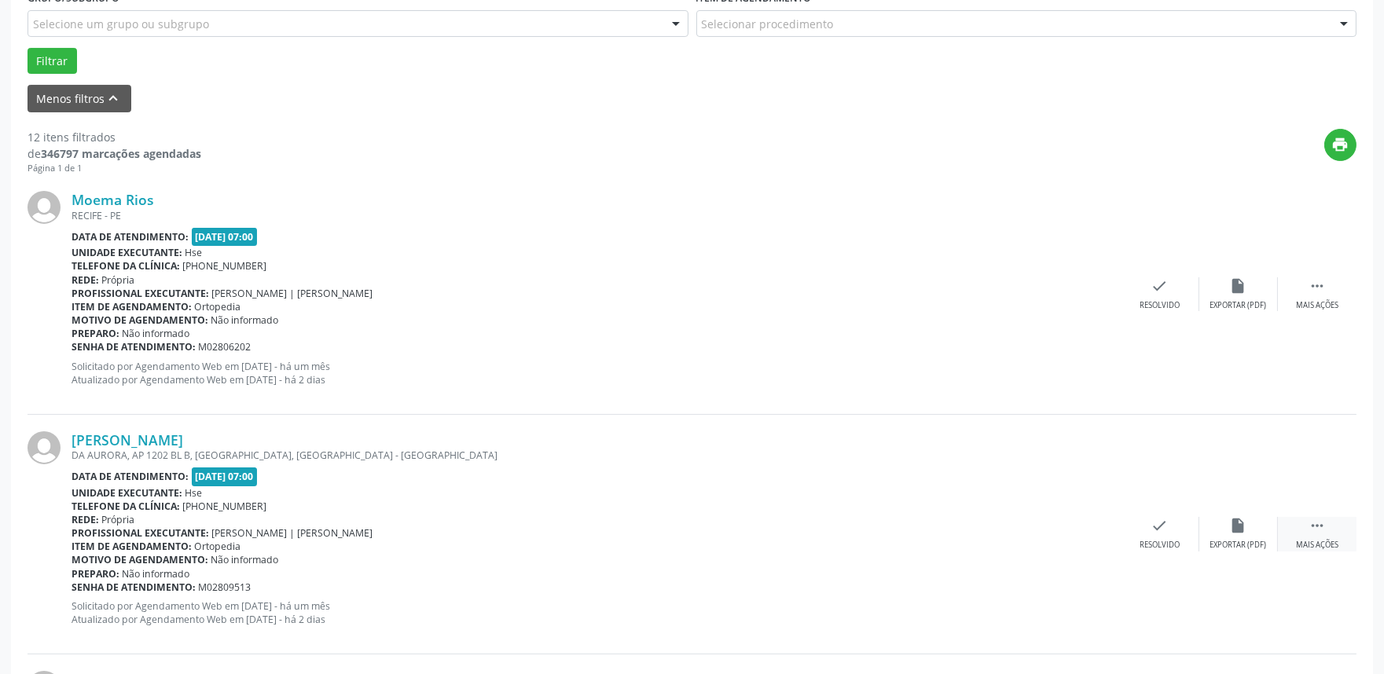
click at [1244, 537] on div " Mais ações" at bounding box center [1316, 534] width 79 height 34
click at [1237, 530] on icon "alarm_off" at bounding box center [1238, 525] width 17 height 17
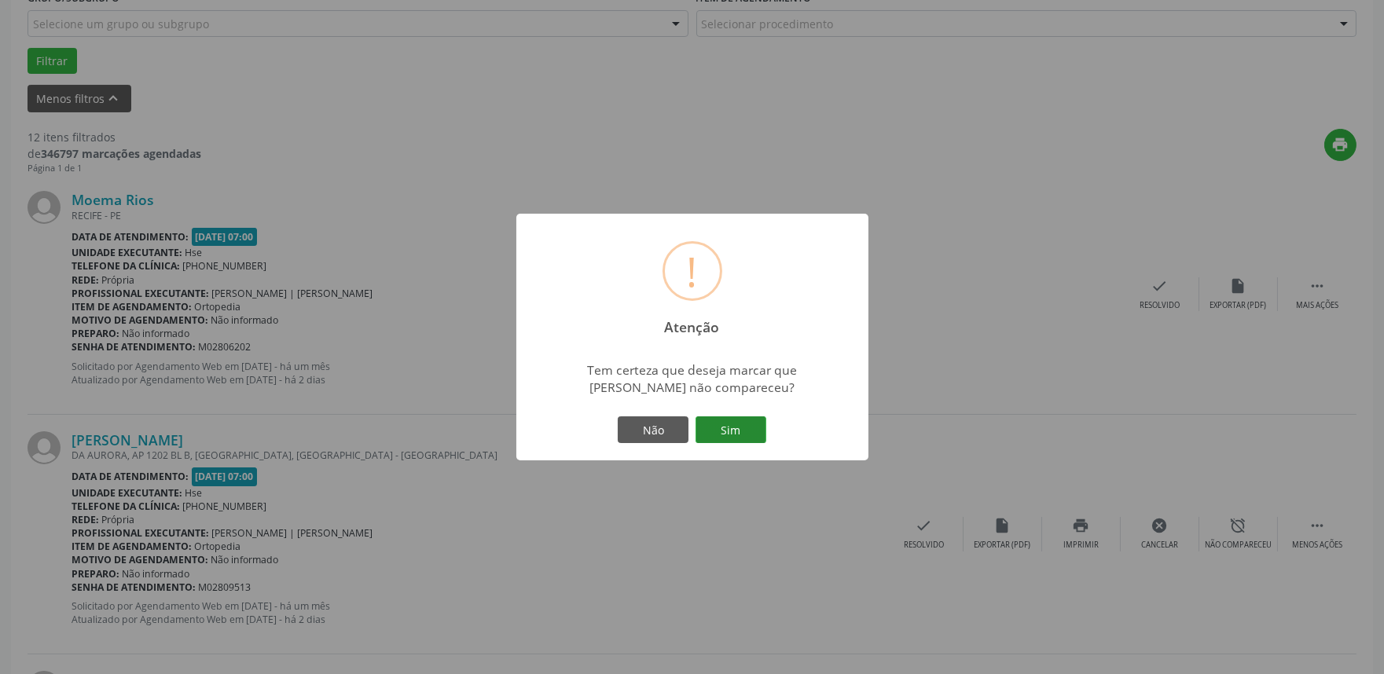
click at [749, 431] on button "Sim" at bounding box center [730, 429] width 71 height 27
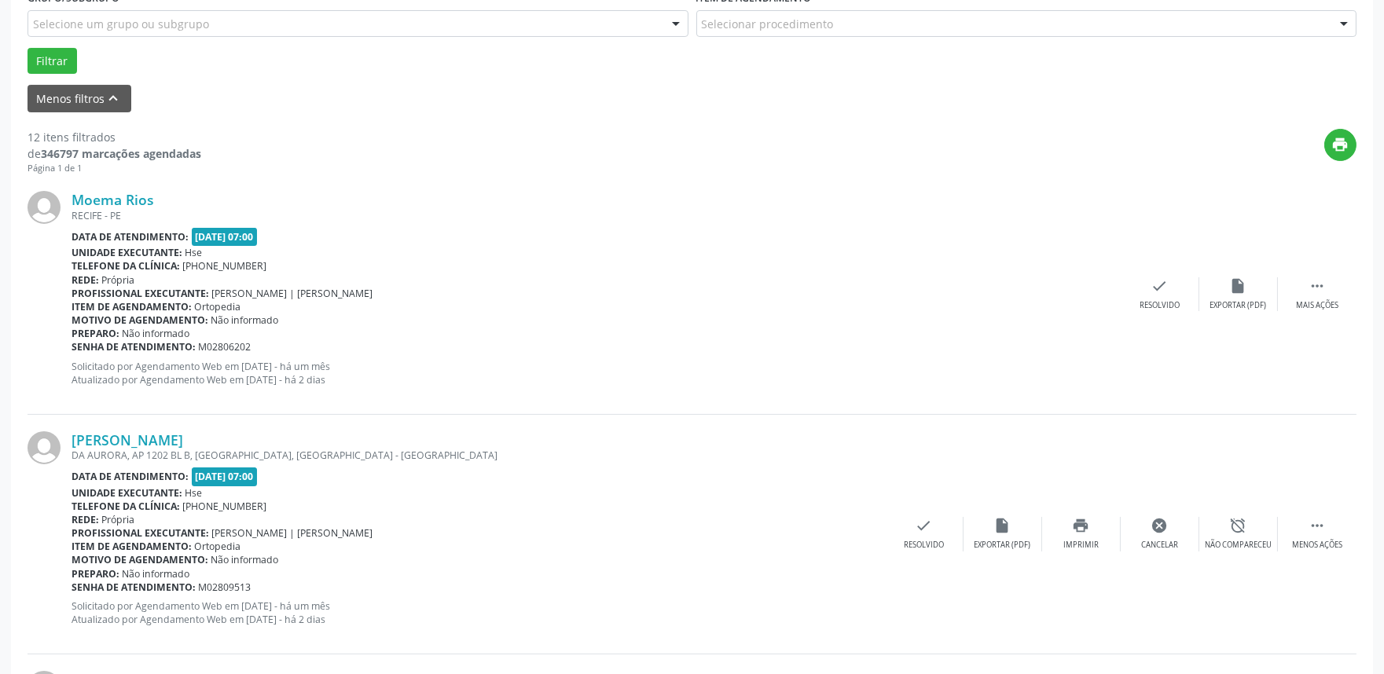
scroll to position [10, 0]
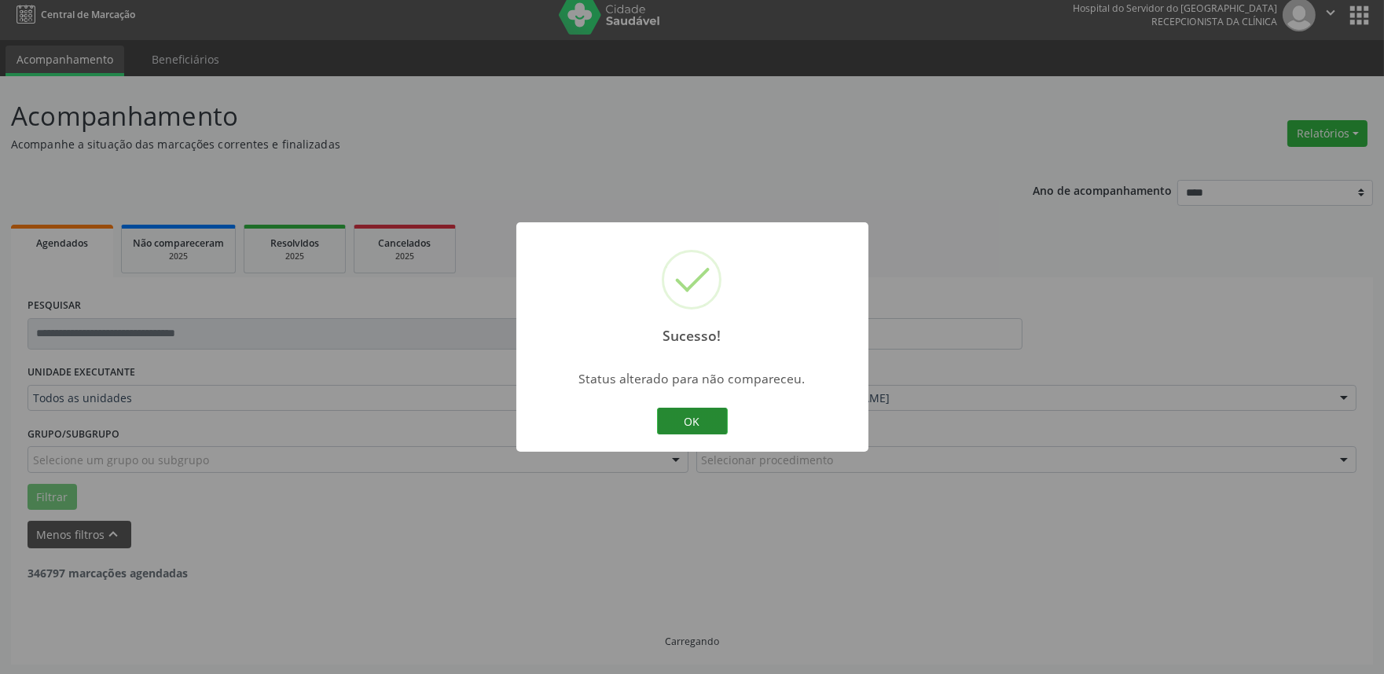
click at [712, 422] on button "OK" at bounding box center [692, 421] width 71 height 27
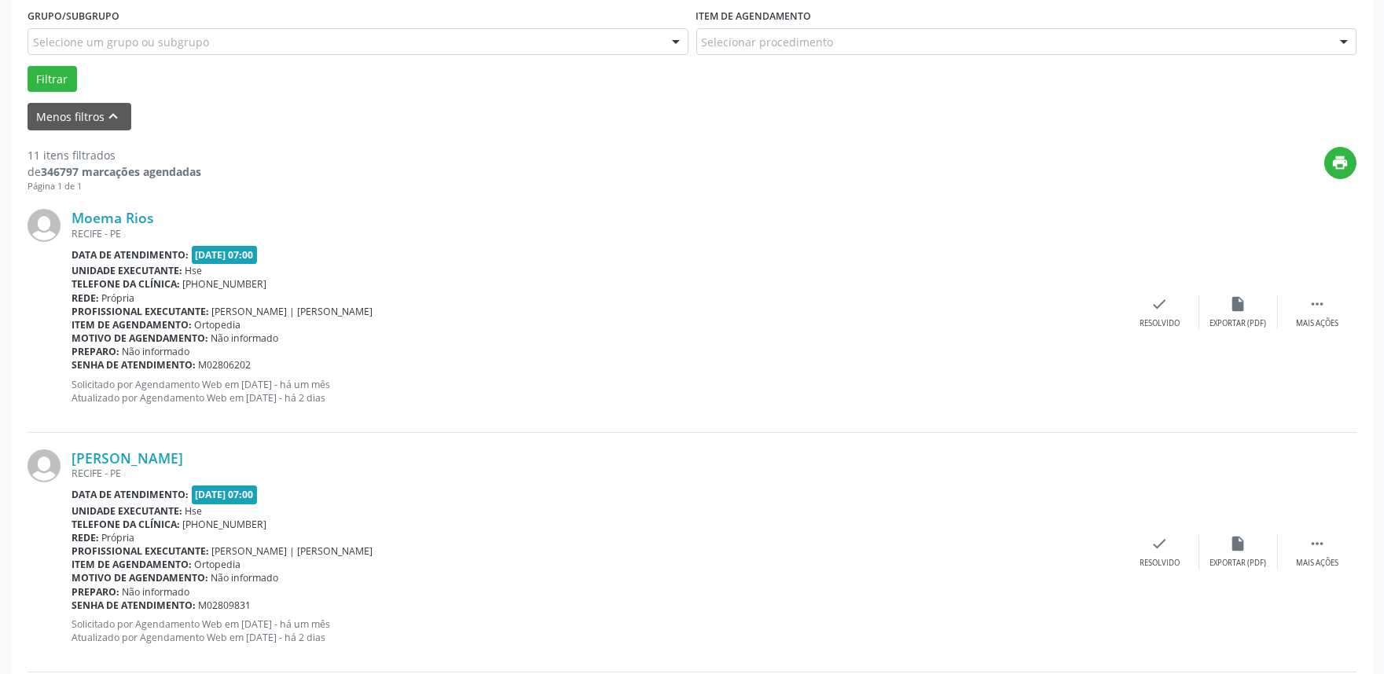
scroll to position [446, 0]
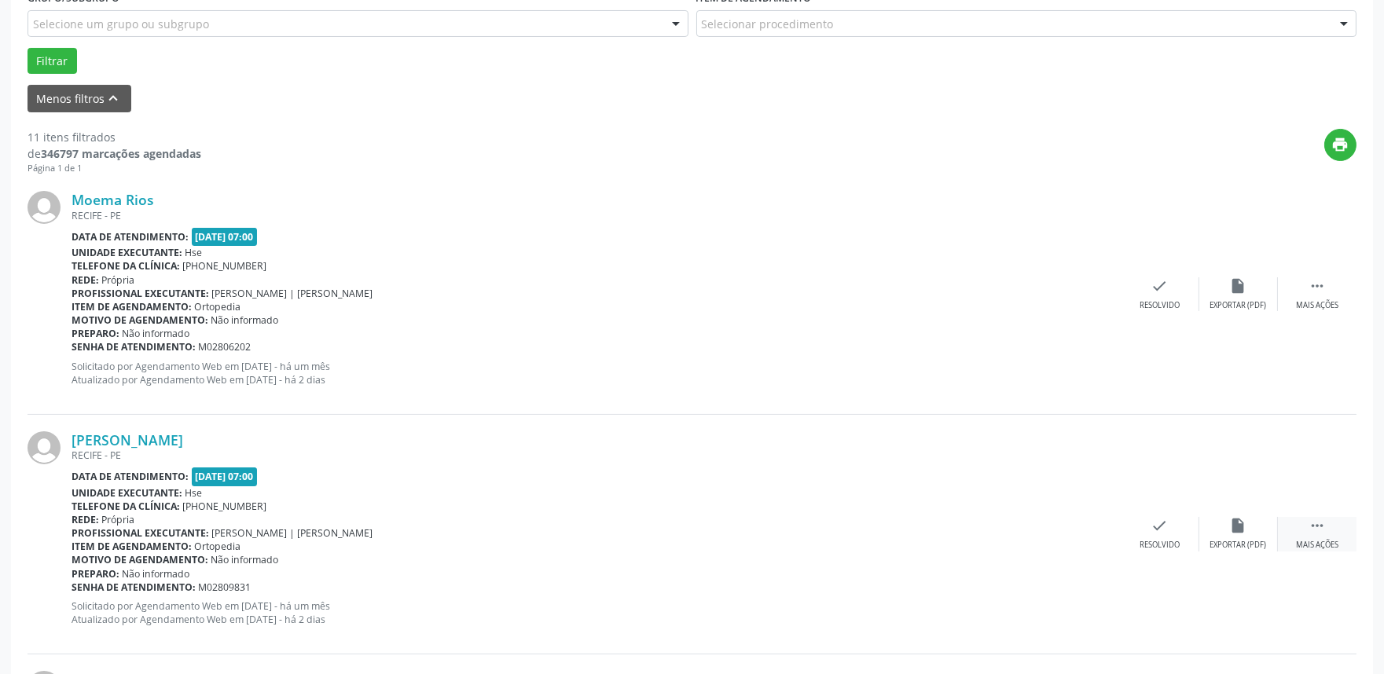
click at [1244, 537] on div " Mais ações" at bounding box center [1316, 534] width 79 height 34
click at [1239, 520] on icon "alarm_off" at bounding box center [1238, 525] width 17 height 17
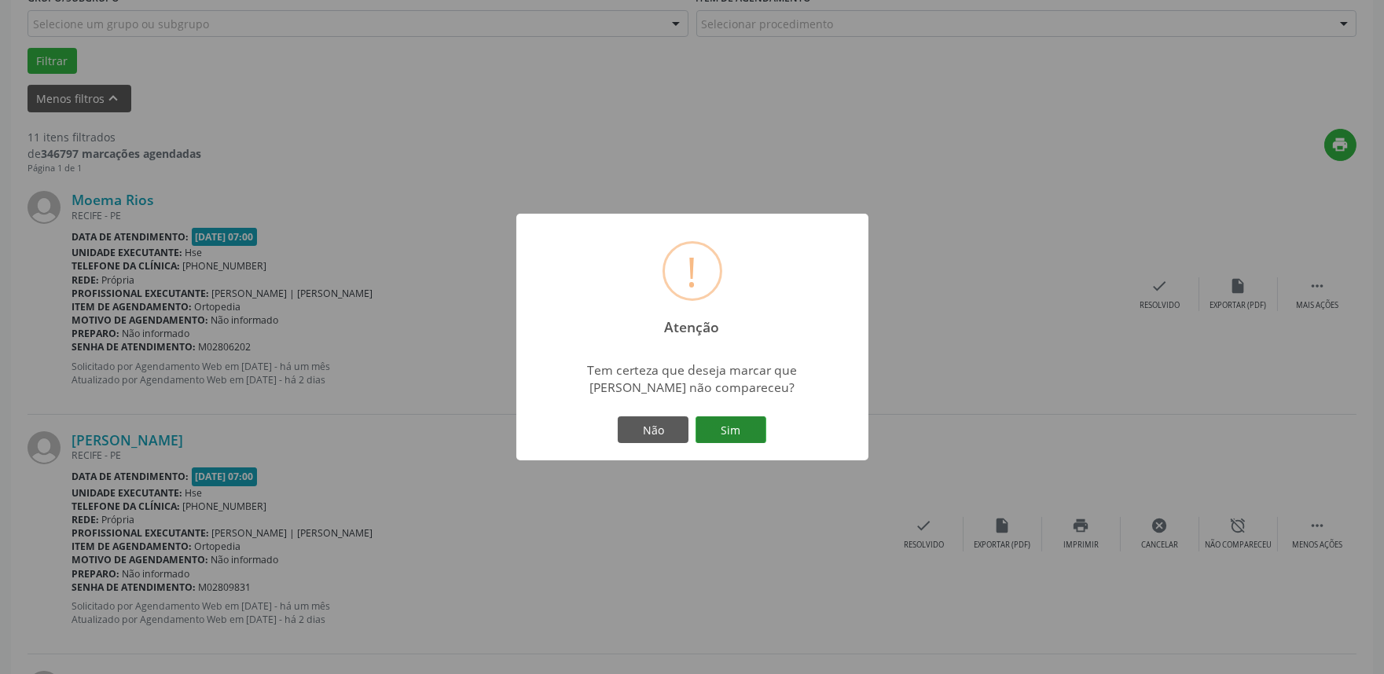
click at [747, 427] on button "Sim" at bounding box center [730, 429] width 71 height 27
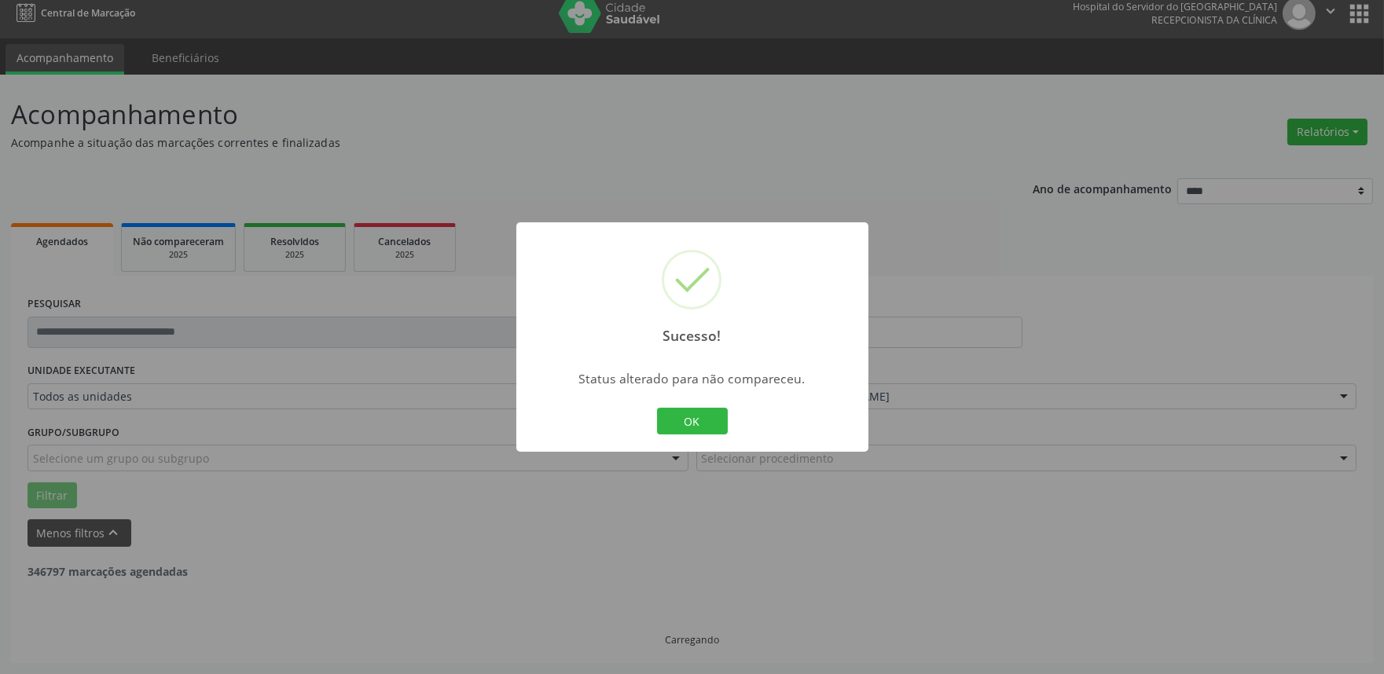
scroll to position [10, 0]
click at [709, 433] on button "OK" at bounding box center [692, 421] width 71 height 27
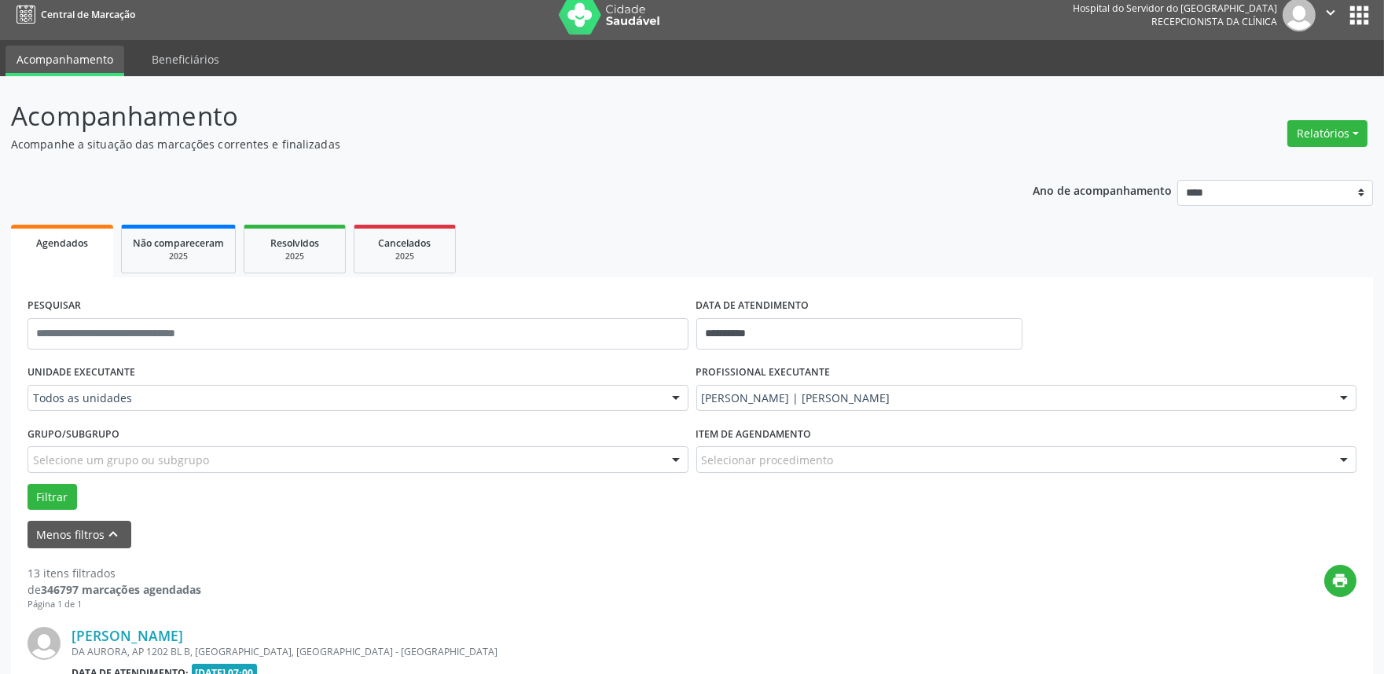
scroll to position [883, 0]
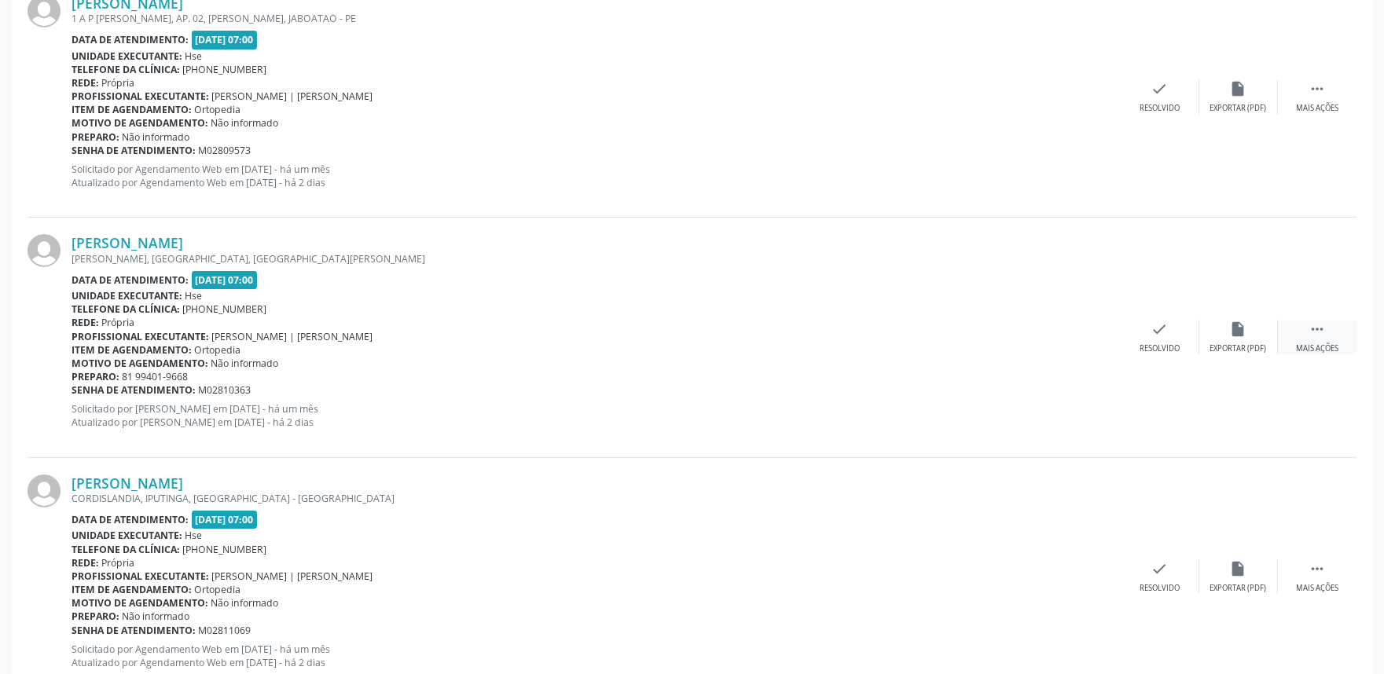
click at [1244, 350] on div "Mais ações" at bounding box center [1317, 348] width 42 height 11
click at [1229, 357] on div "Maria da Conceição Azevedo de Souza SEVERINO JOSE RAMALHO, GUADALUPE, OLINDA - …" at bounding box center [691, 338] width 1329 height 240
click at [1211, 343] on div "Não compareceu" at bounding box center [1237, 348] width 67 height 11
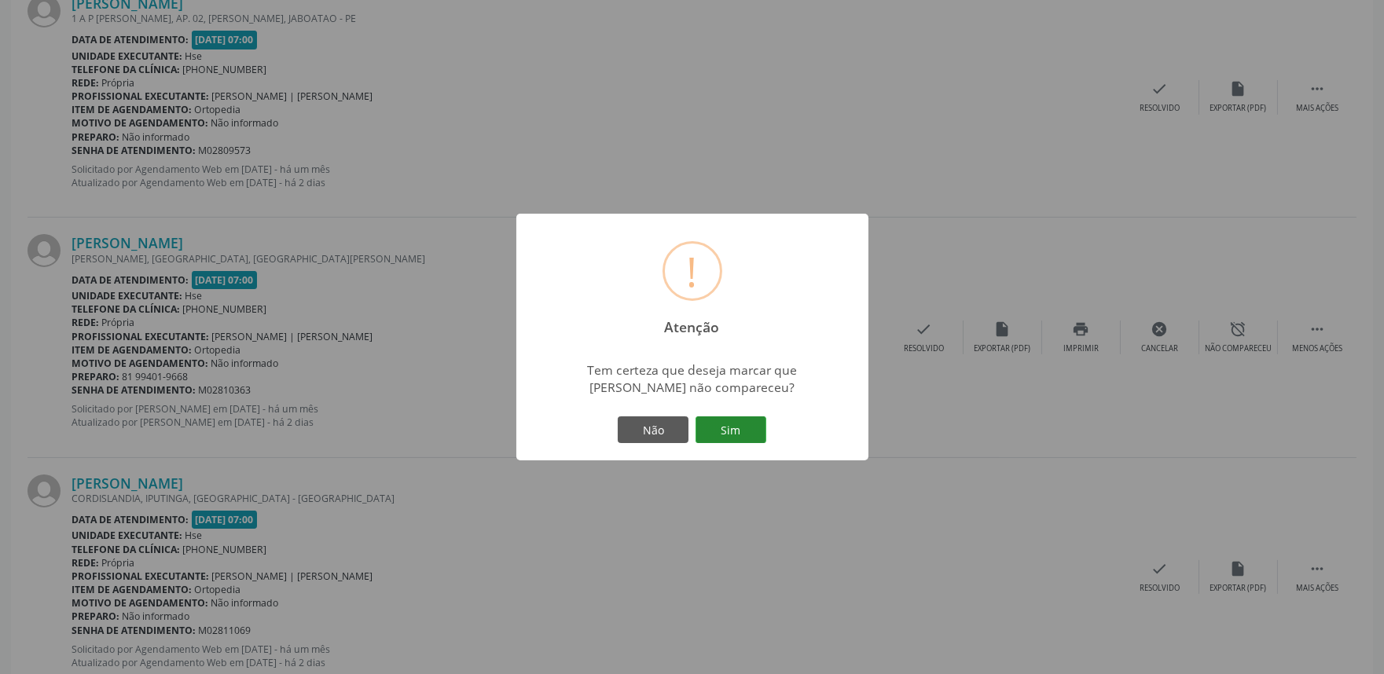
click at [758, 421] on button "Sim" at bounding box center [730, 429] width 71 height 27
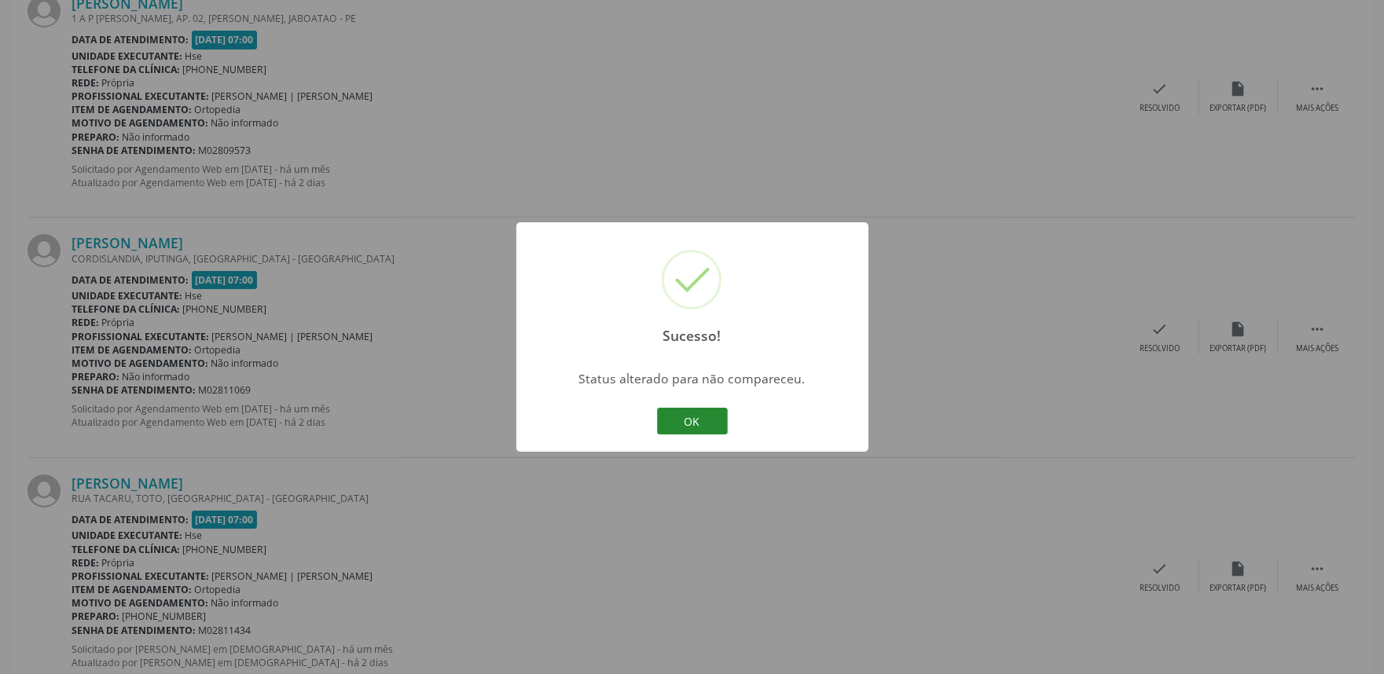
click at [724, 429] on button "OK" at bounding box center [692, 421] width 71 height 27
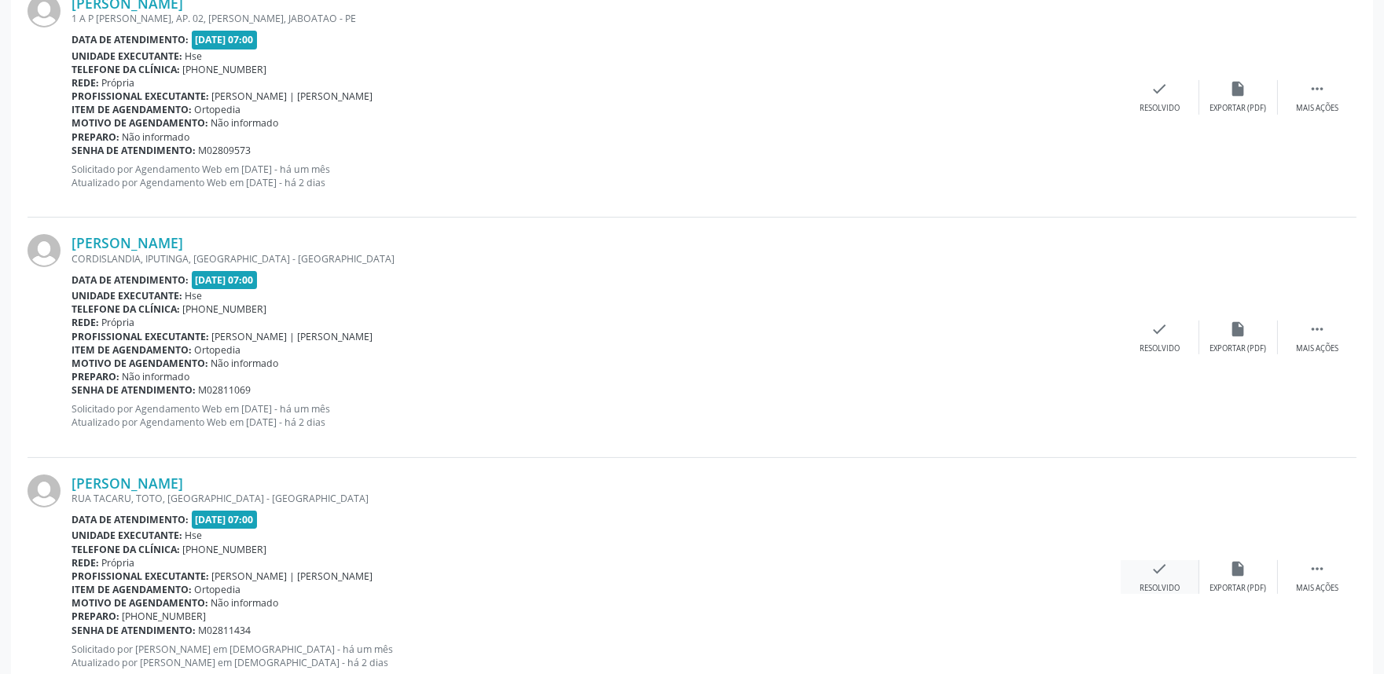
click at [1164, 575] on icon "check" at bounding box center [1159, 568] width 17 height 17
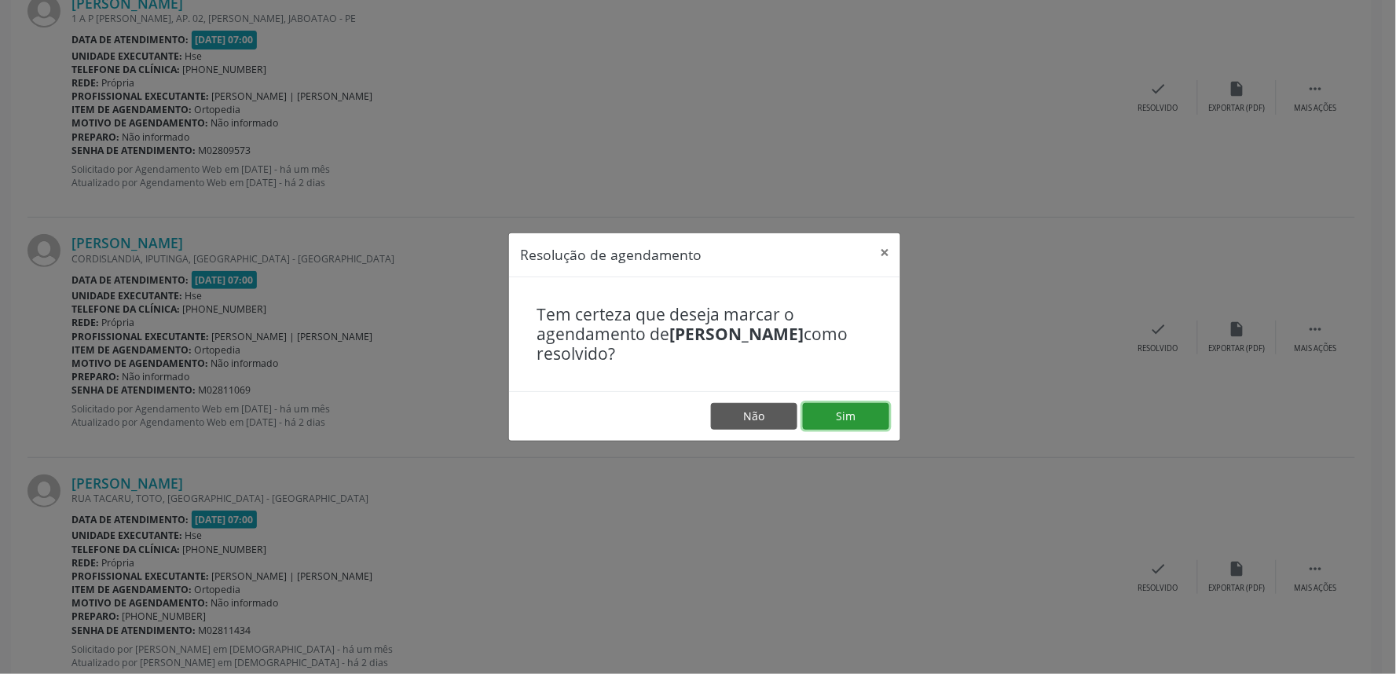
click at [842, 403] on button "Sim" at bounding box center [846, 416] width 86 height 27
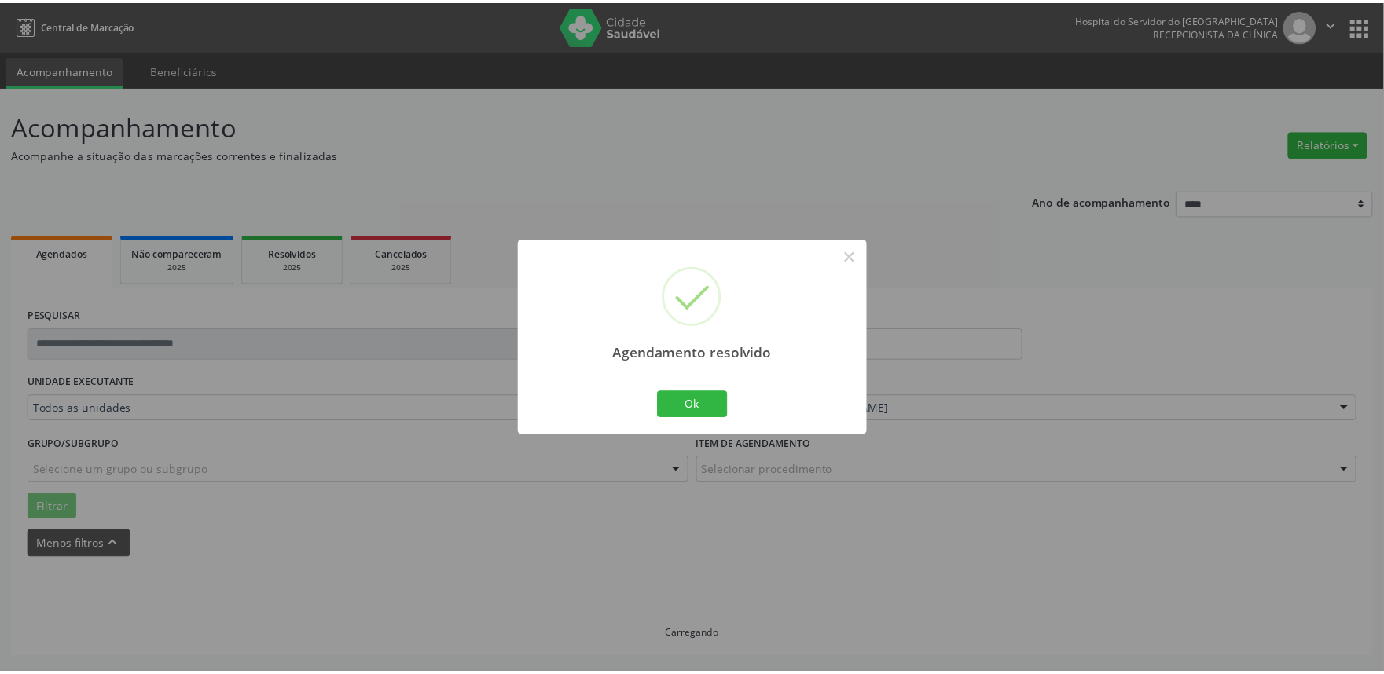
scroll to position [0, 0]
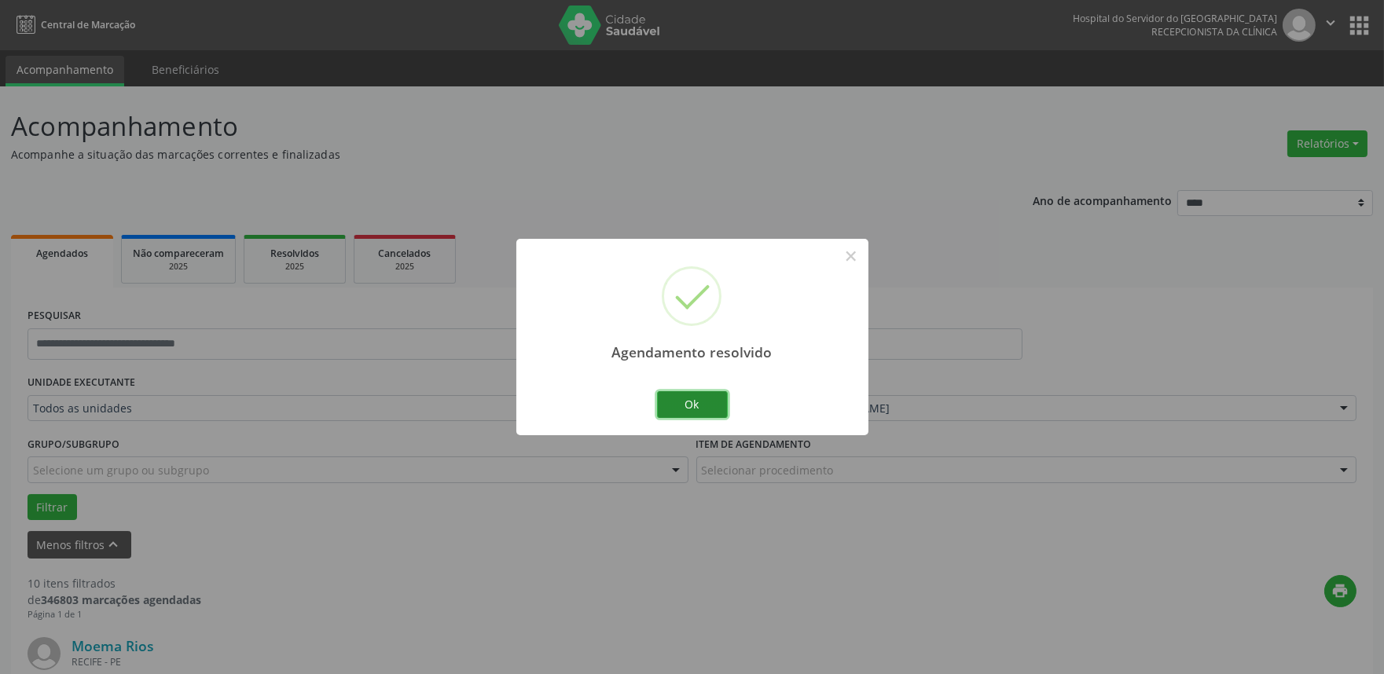
click at [716, 395] on button "Ok" at bounding box center [692, 404] width 71 height 27
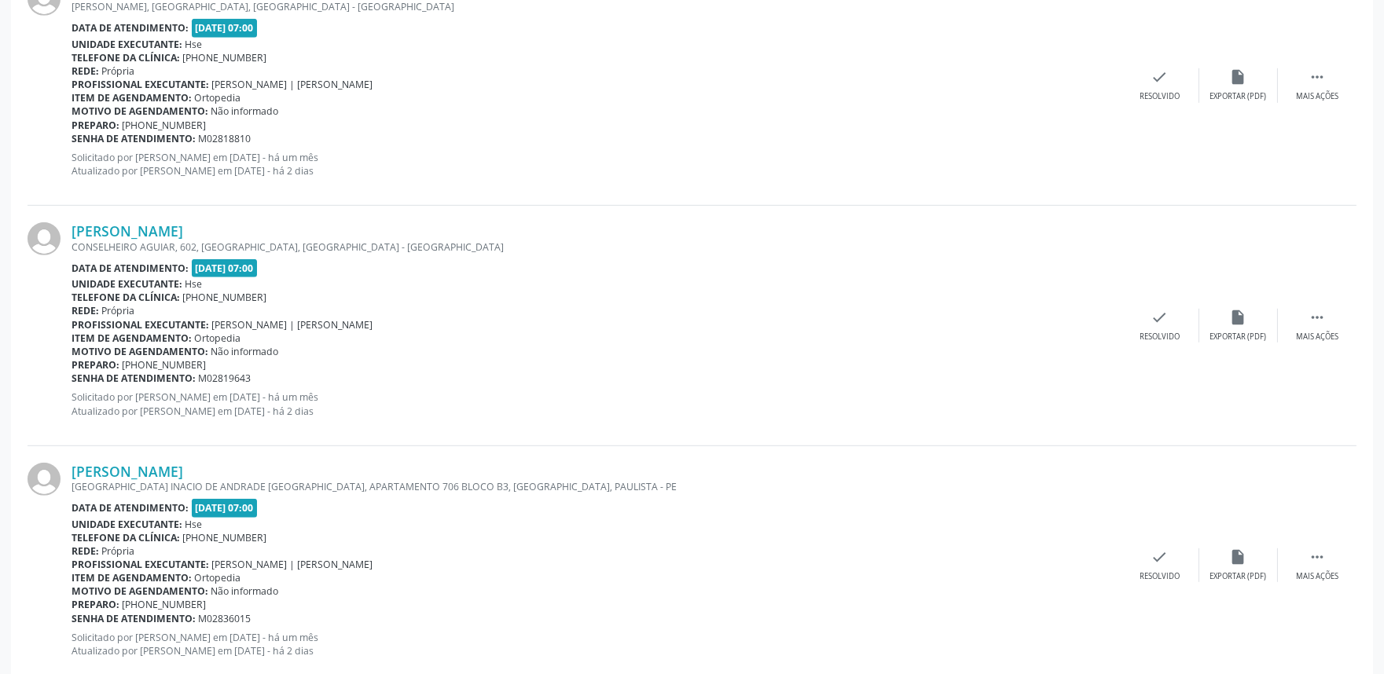
scroll to position [2371, 0]
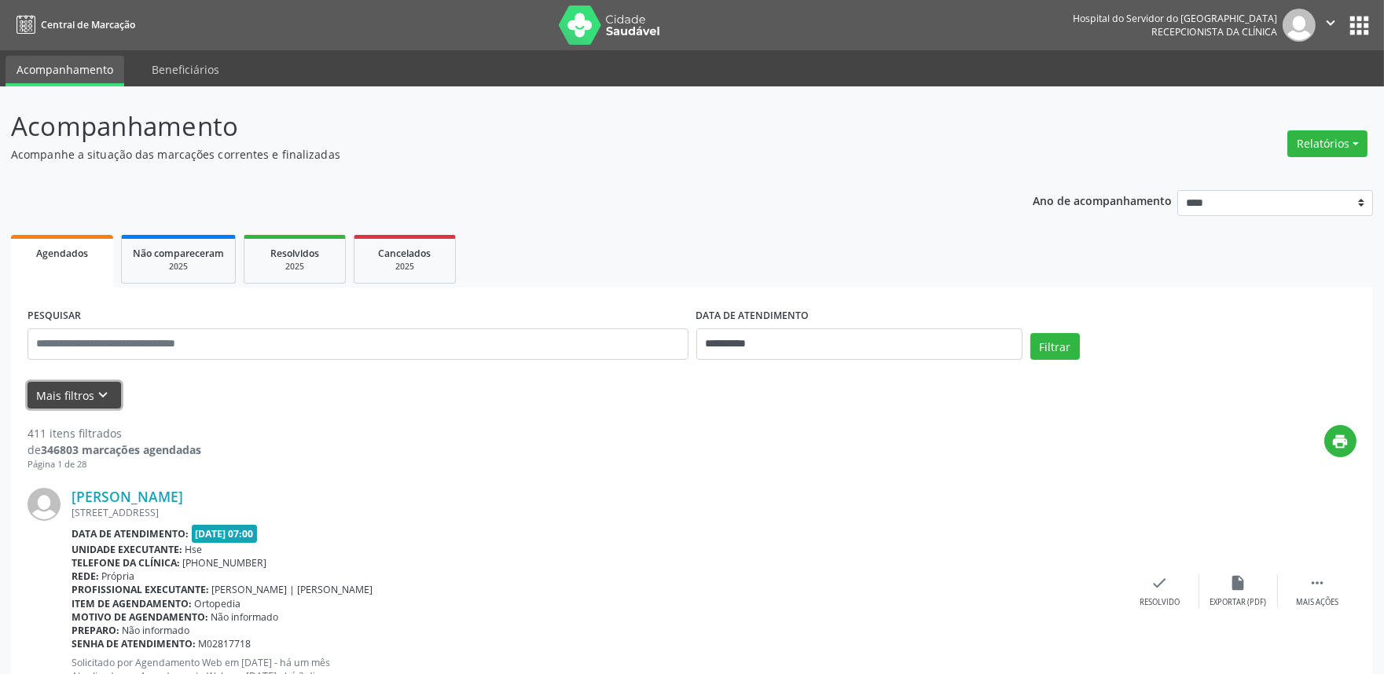
drag, startPoint x: 52, startPoint y: 406, endPoint x: 128, endPoint y: 399, distance: 76.5
click at [53, 405] on button "Mais filtros keyboard_arrow_down" at bounding box center [73, 395] width 93 height 27
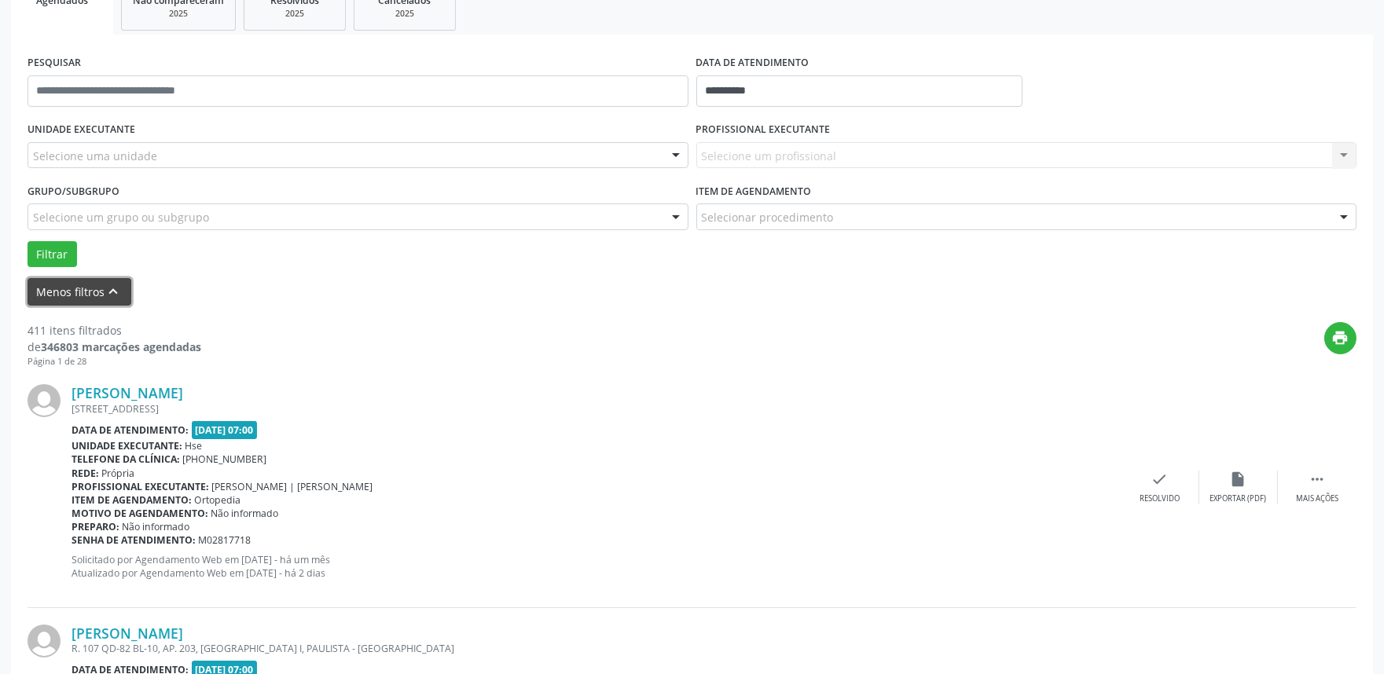
scroll to position [262, 0]
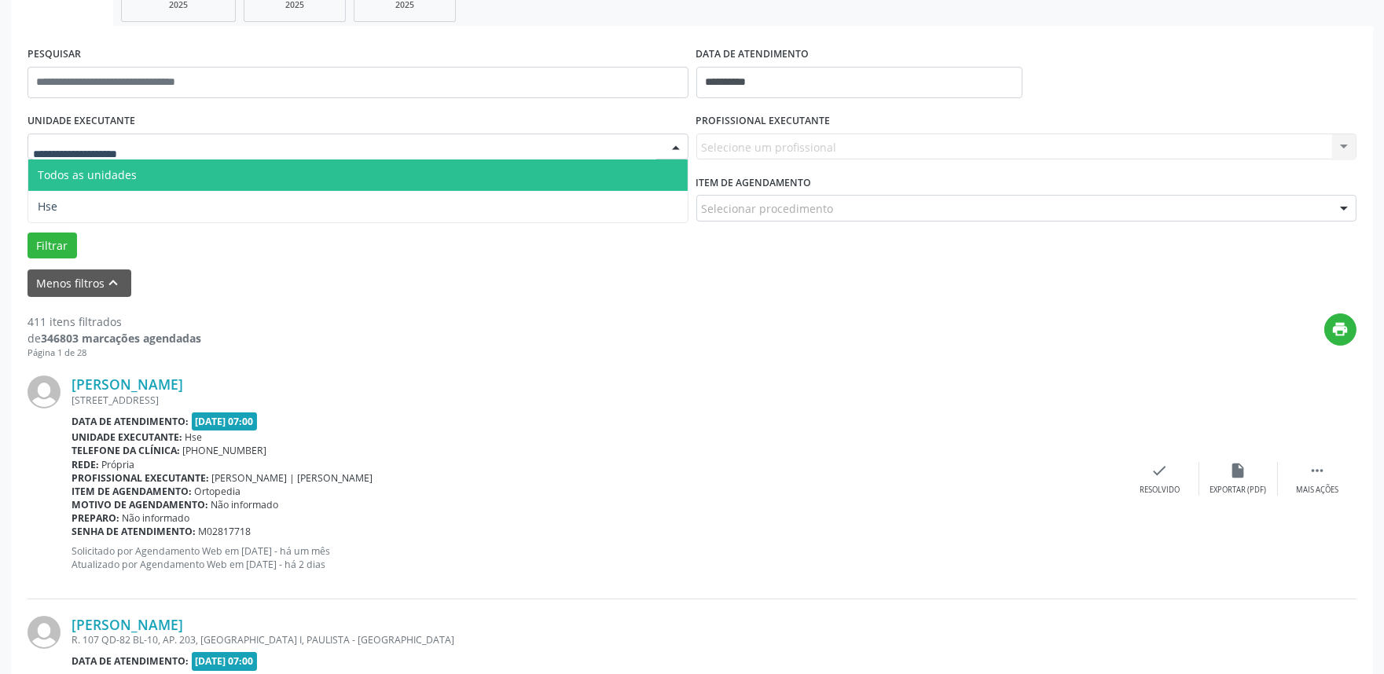
click at [167, 156] on div at bounding box center [357, 147] width 661 height 27
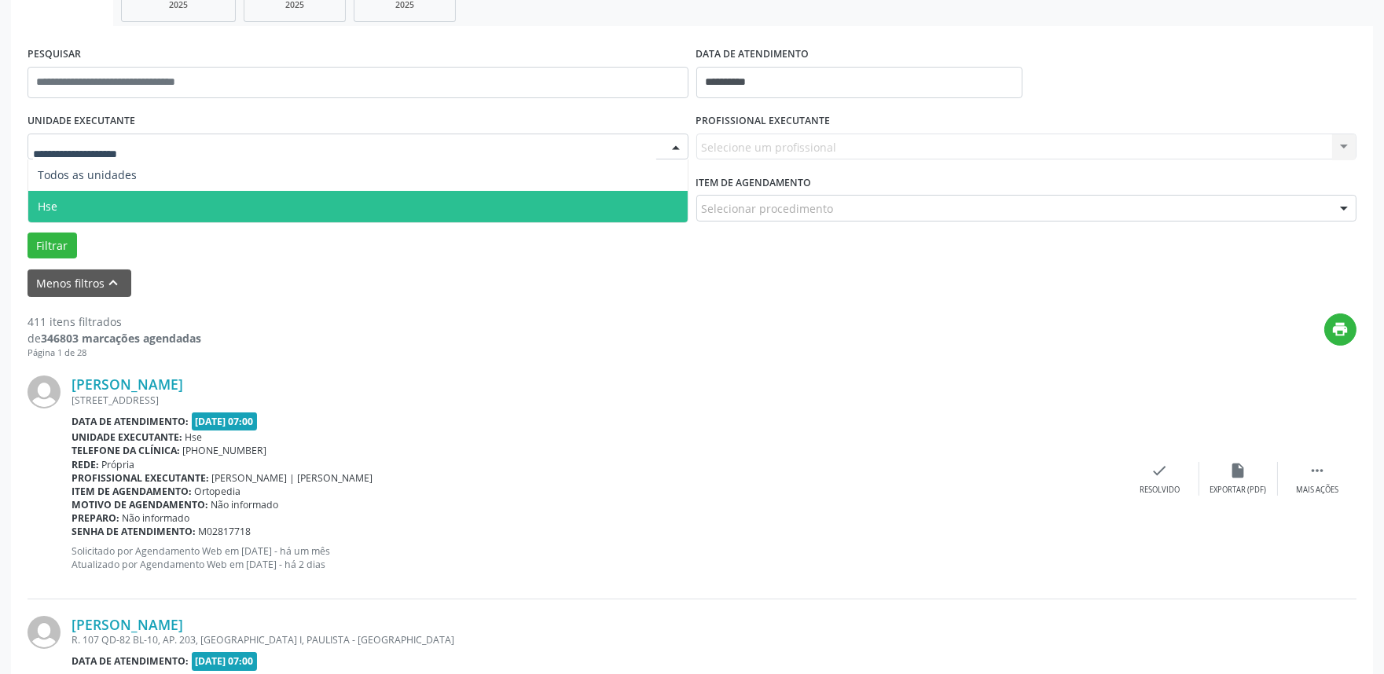
drag, startPoint x: 169, startPoint y: 206, endPoint x: 739, endPoint y: 176, distance: 571.2
click at [178, 206] on span "Hse" at bounding box center [357, 206] width 659 height 31
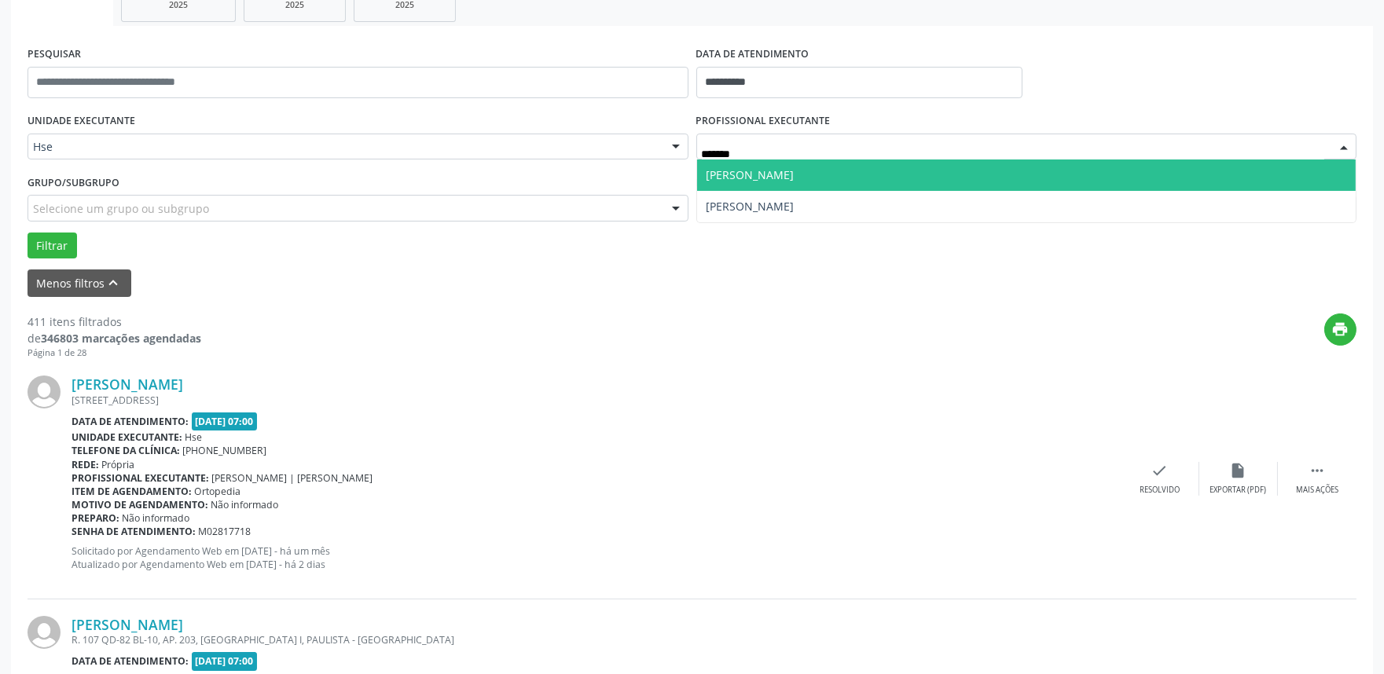
type input "*******"
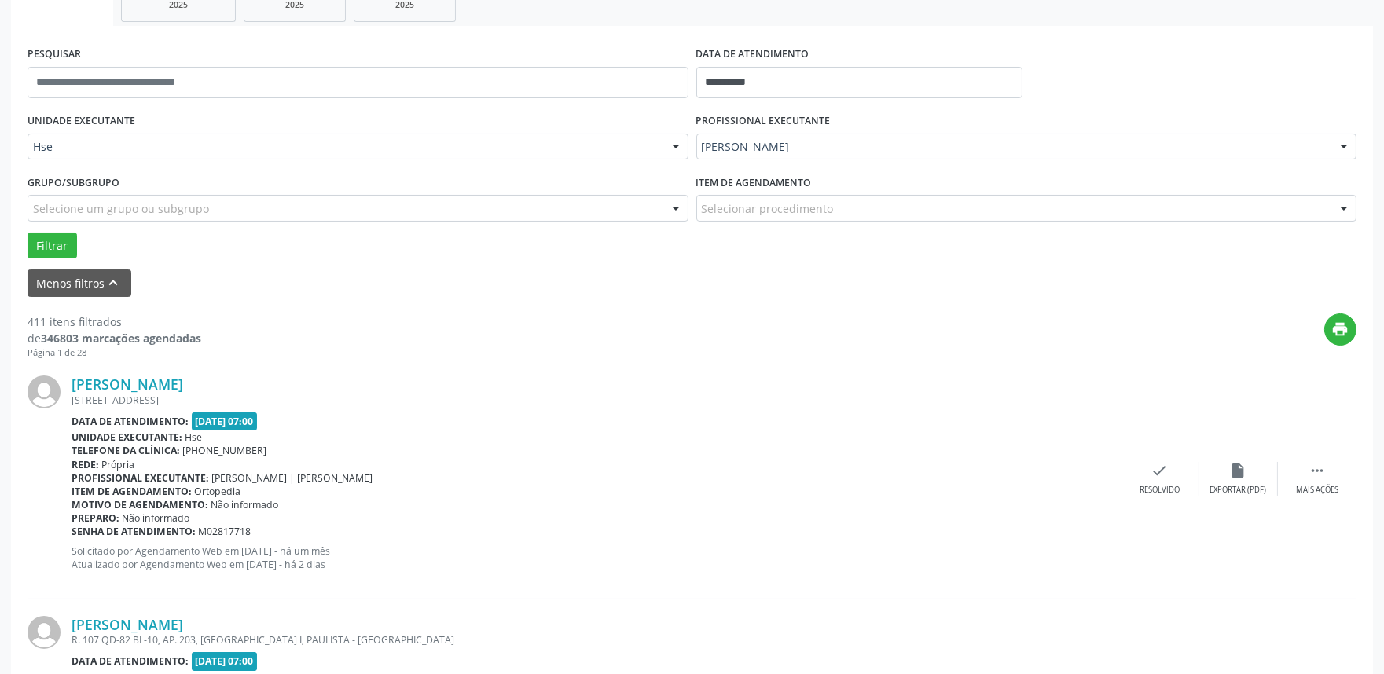
click at [26, 253] on div "Filtrar" at bounding box center [692, 246] width 1336 height 27
click at [52, 253] on button "Filtrar" at bounding box center [51, 246] width 49 height 27
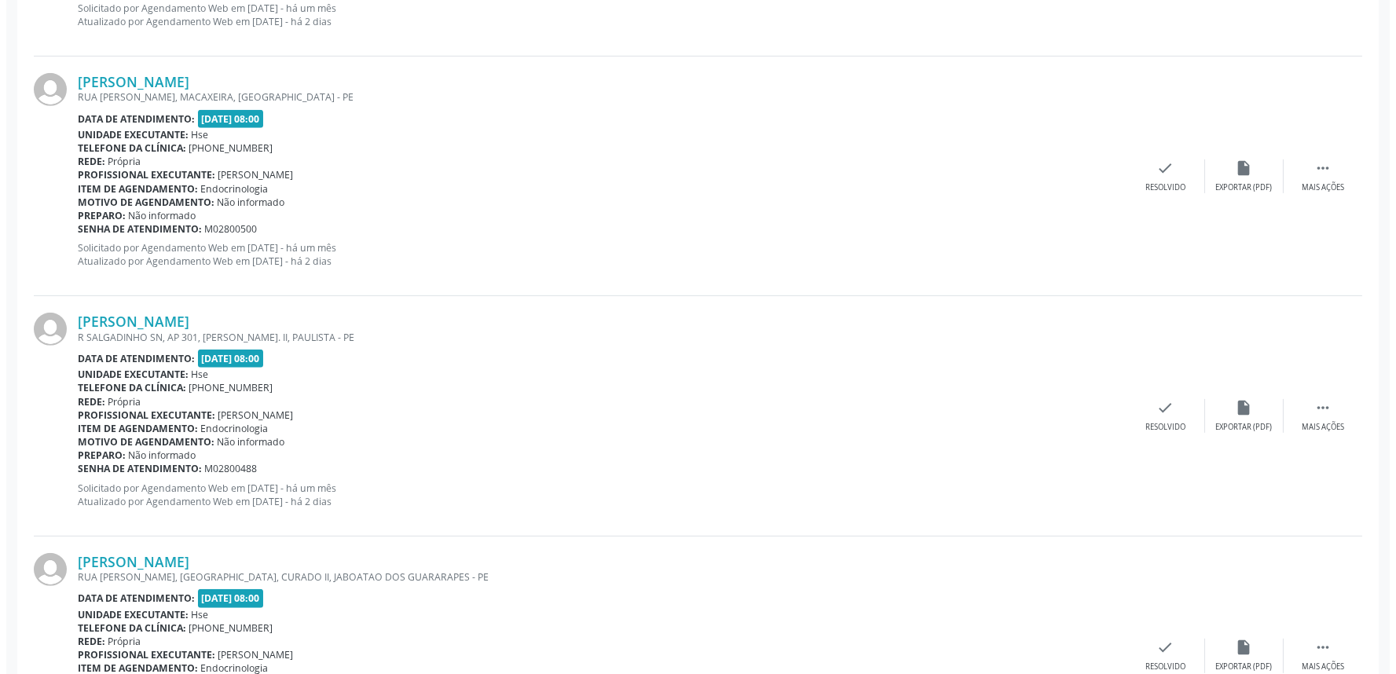
scroll to position [789, 0]
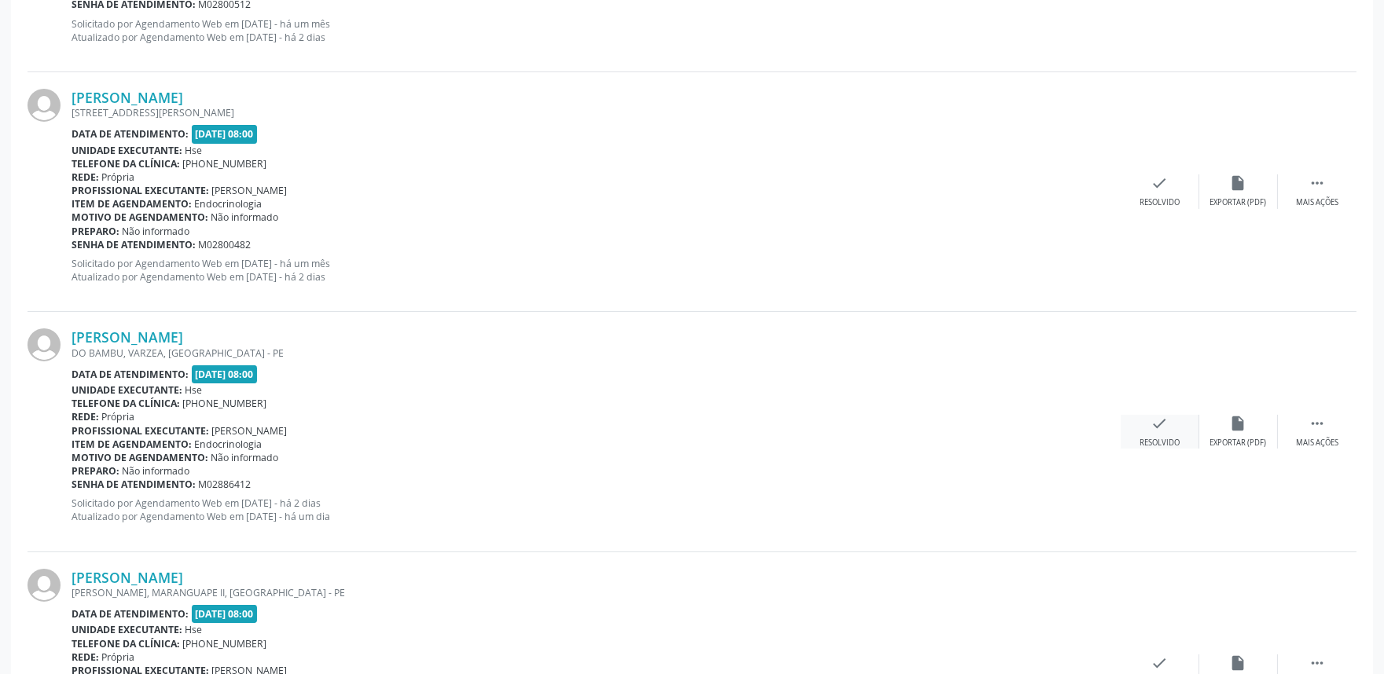
click at [1144, 427] on div "check Resolvido" at bounding box center [1159, 432] width 79 height 34
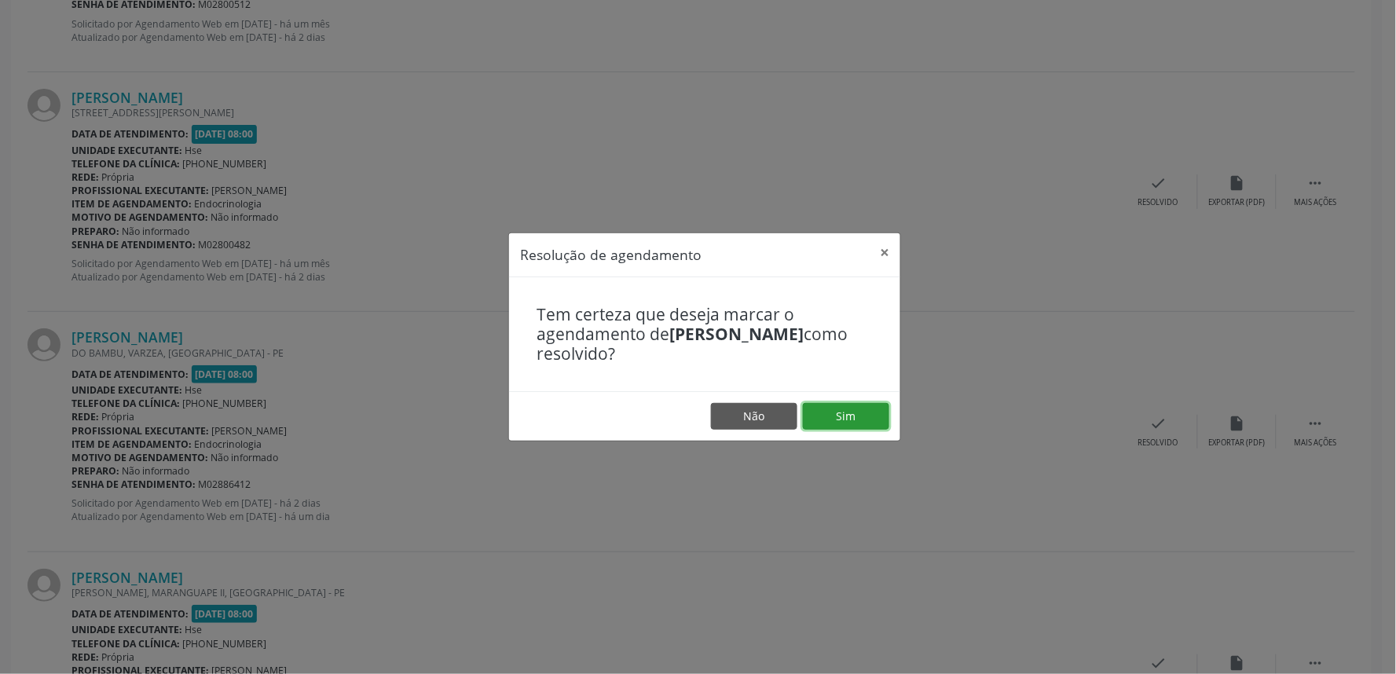
click at [818, 417] on button "Sim" at bounding box center [846, 416] width 86 height 27
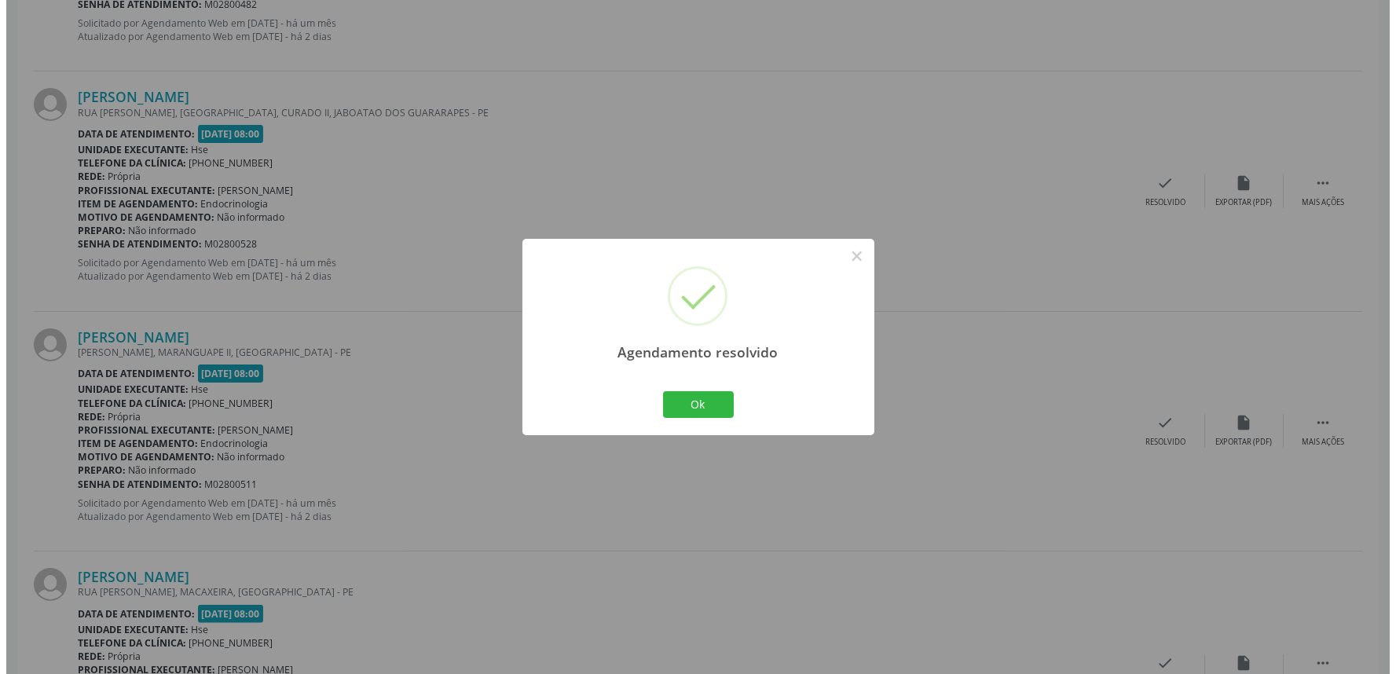
scroll to position [1509, 0]
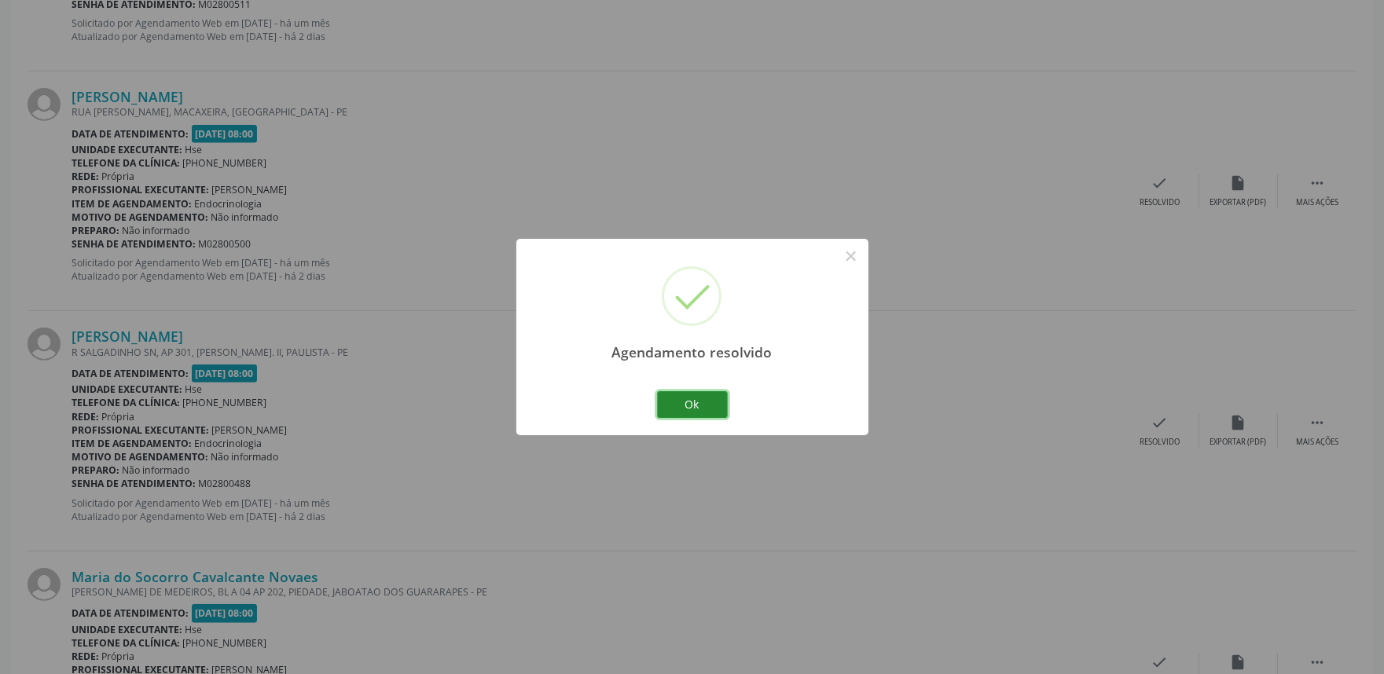
click at [693, 409] on button "Ok" at bounding box center [692, 404] width 71 height 27
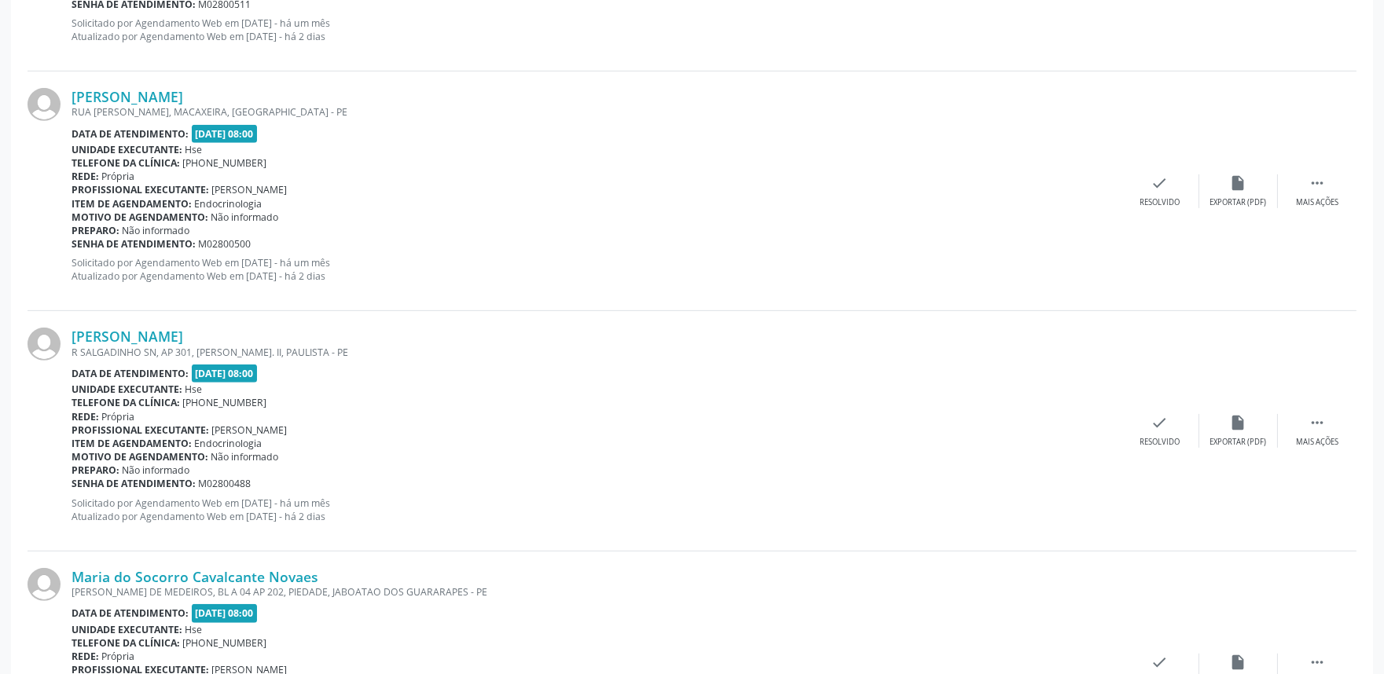
click at [1118, 430] on div "Profissional executante: Rosalia de Oliveira Nunes" at bounding box center [595, 429] width 1049 height 13
click at [1147, 431] on div "check Resolvido" at bounding box center [1159, 431] width 79 height 34
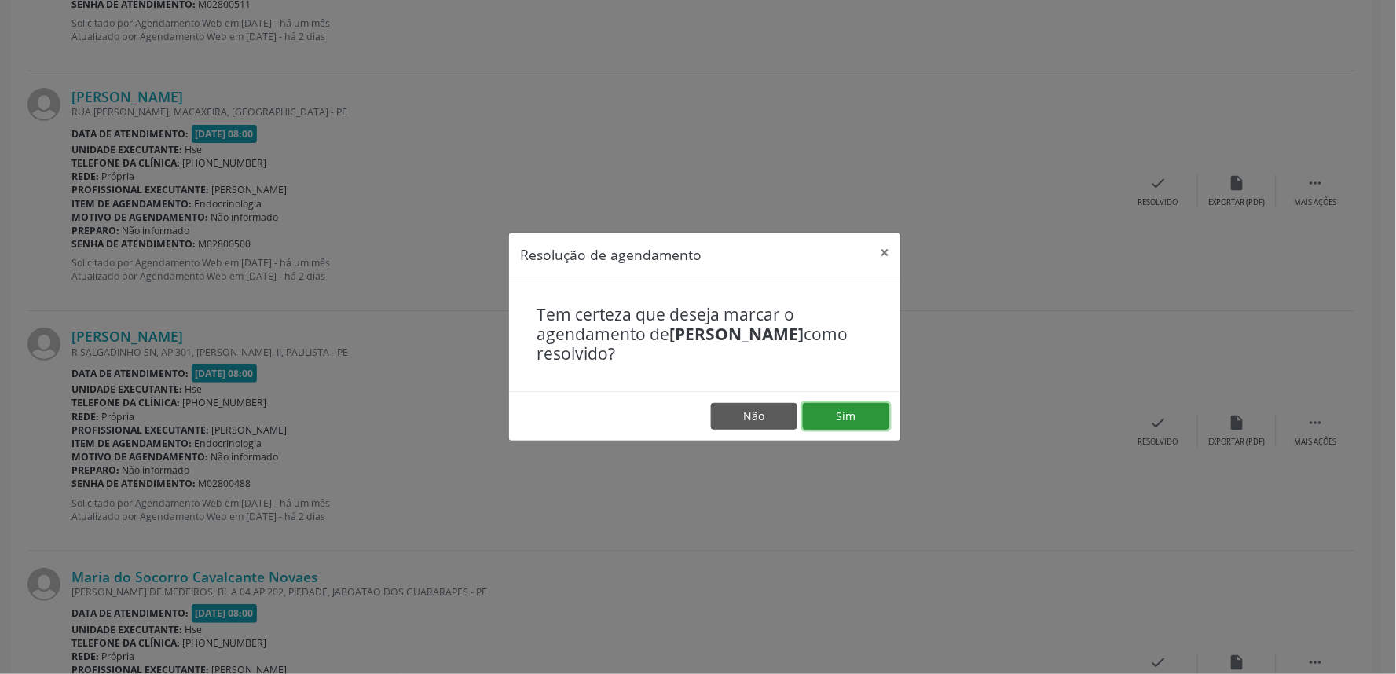
click at [864, 420] on button "Sim" at bounding box center [846, 416] width 86 height 27
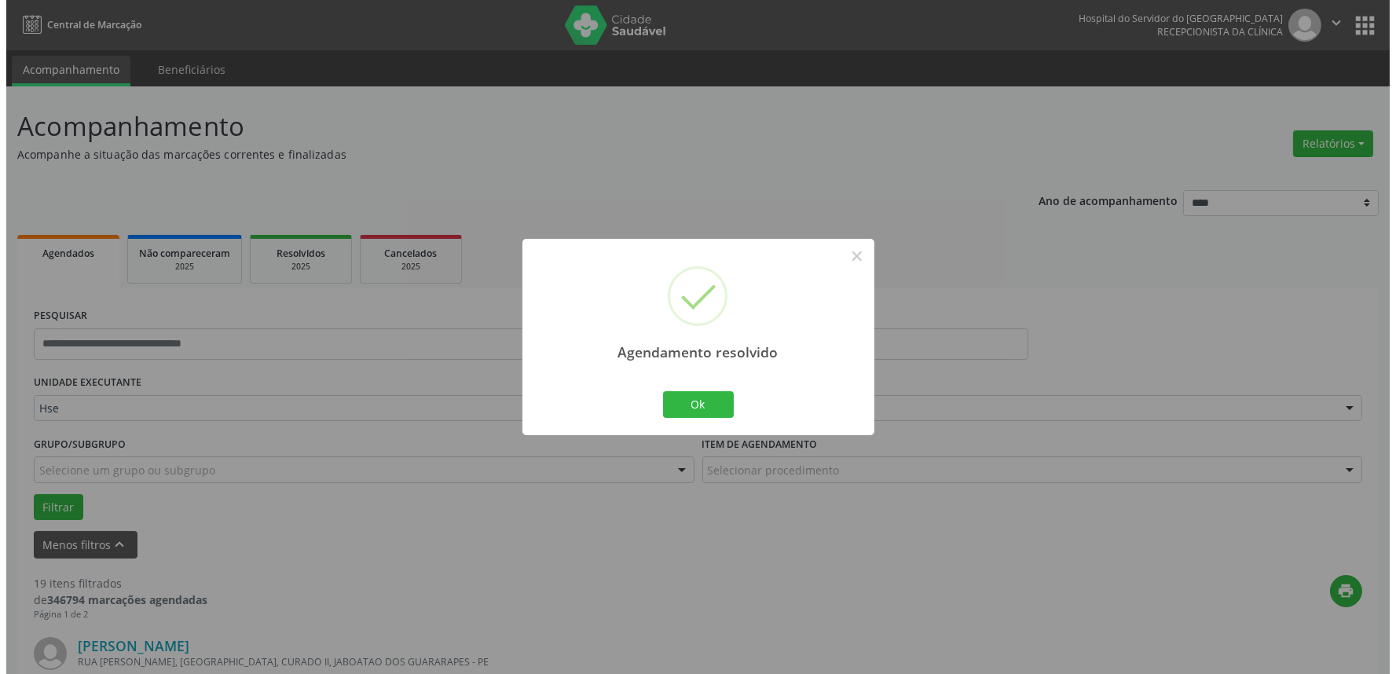
scroll to position [548, 0]
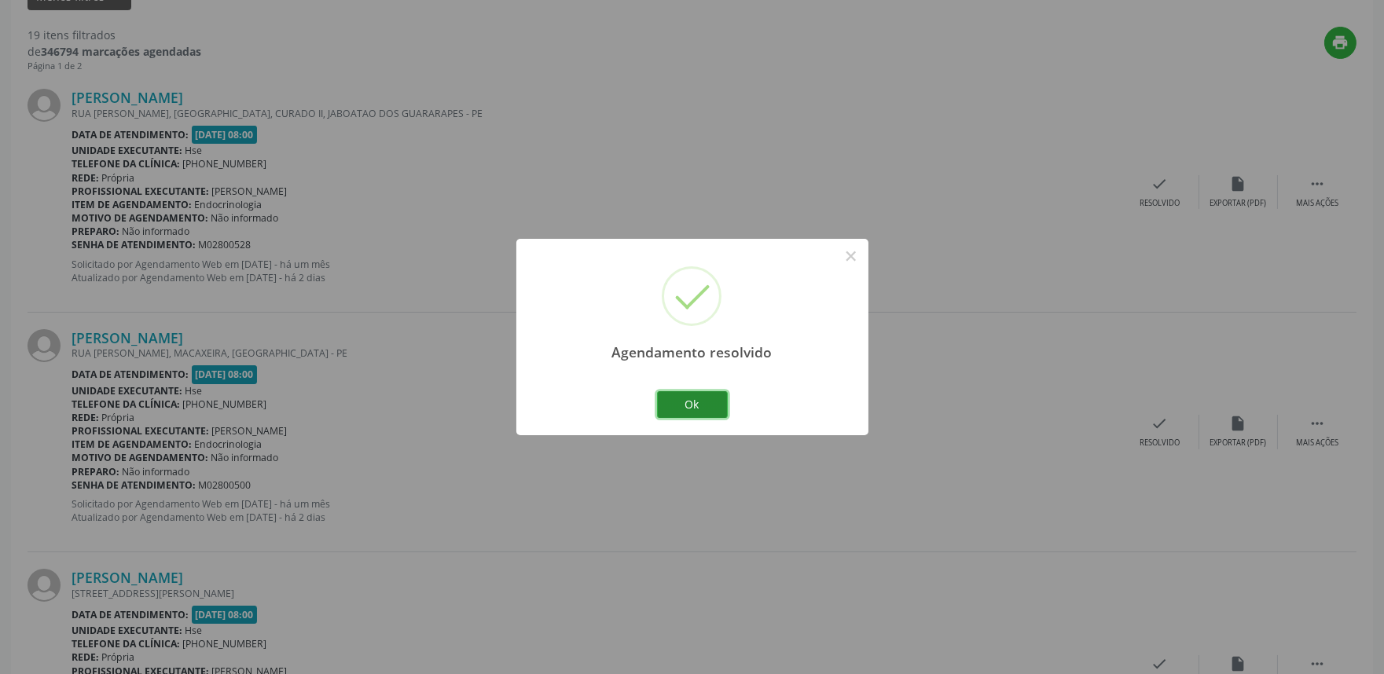
click at [705, 391] on button "Ok" at bounding box center [692, 404] width 71 height 27
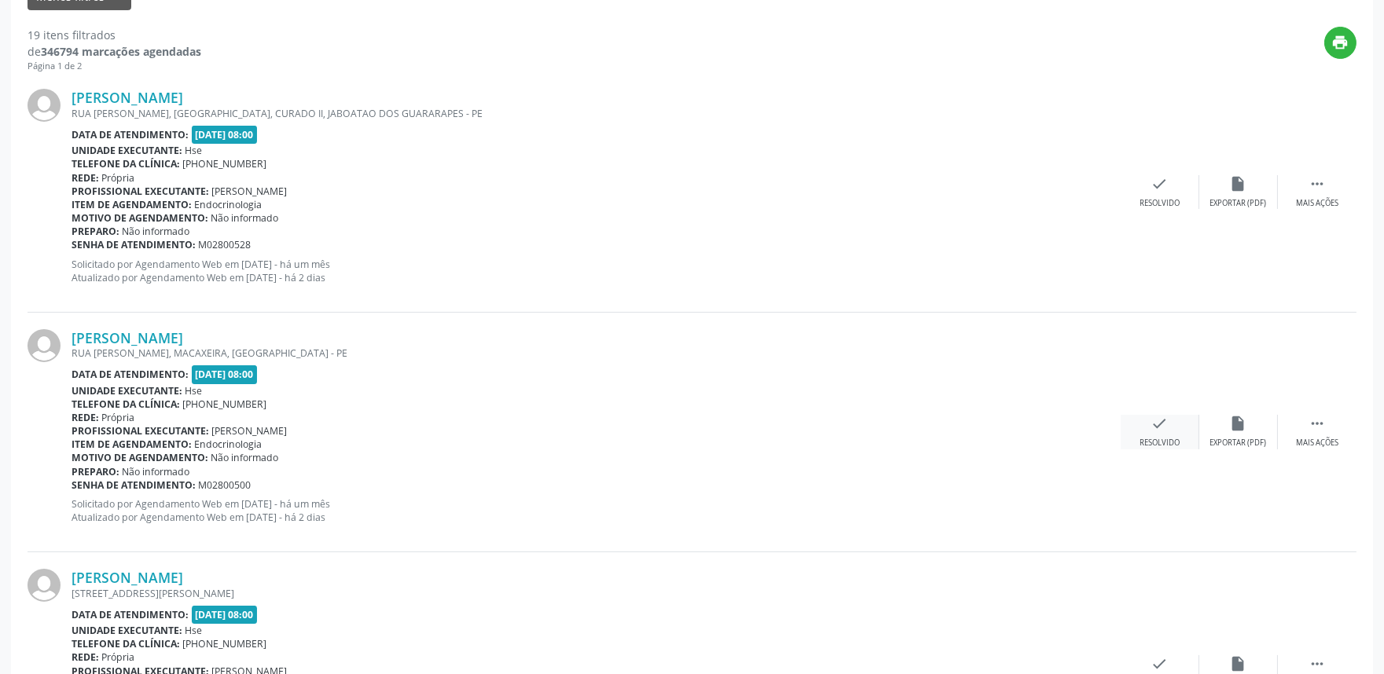
click at [1153, 440] on div "Resolvido" at bounding box center [1159, 443] width 40 height 11
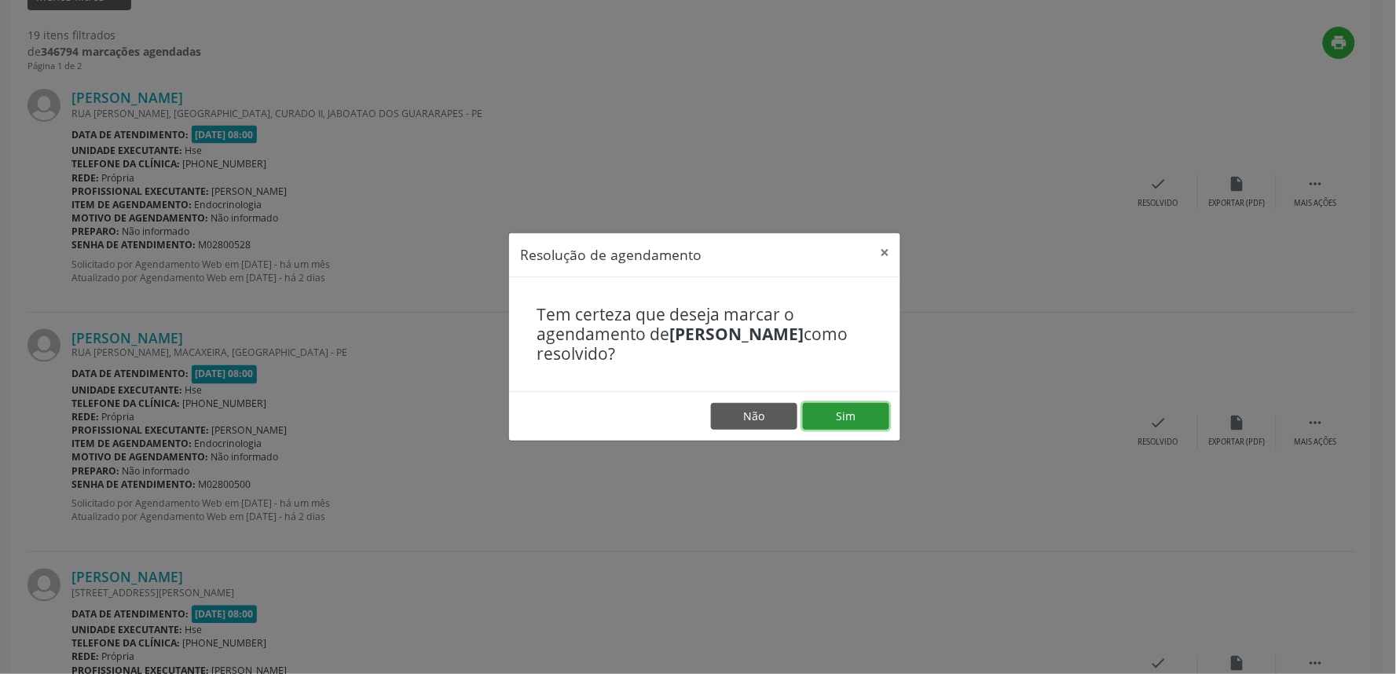
click at [859, 415] on button "Sim" at bounding box center [846, 416] width 86 height 27
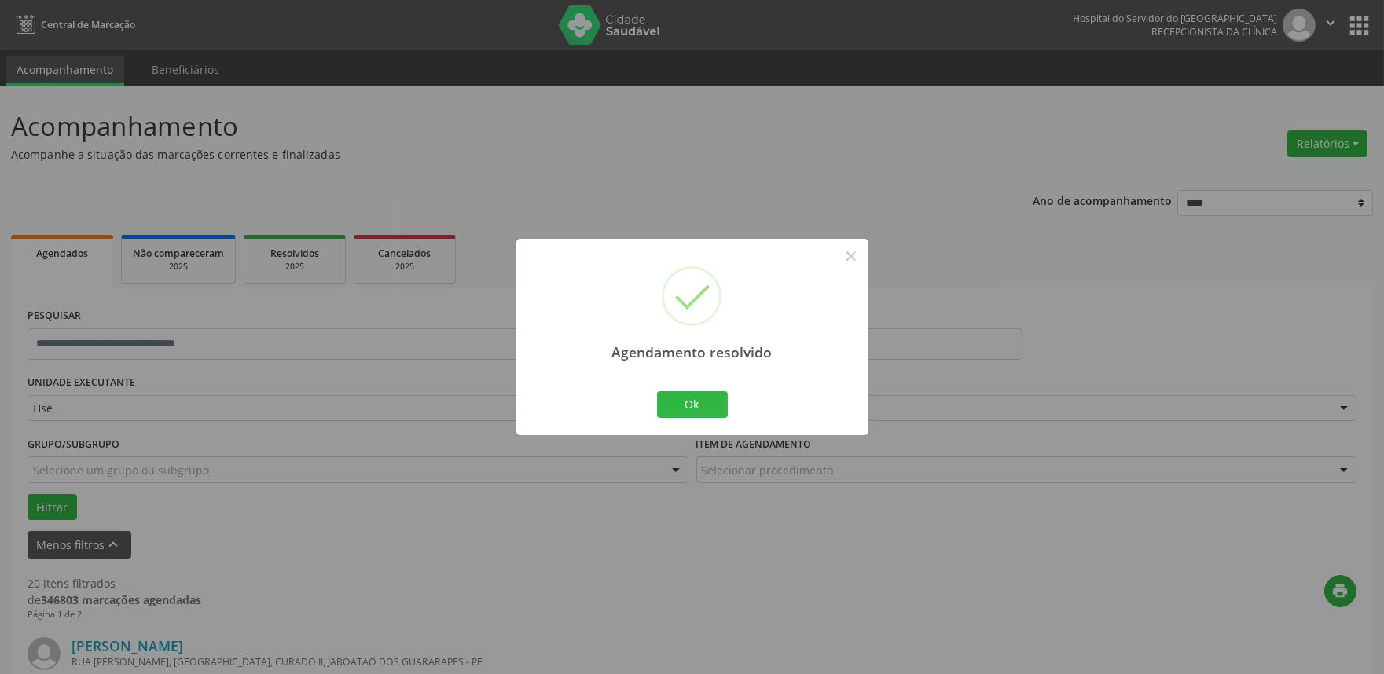
scroll to position [1509, 0]
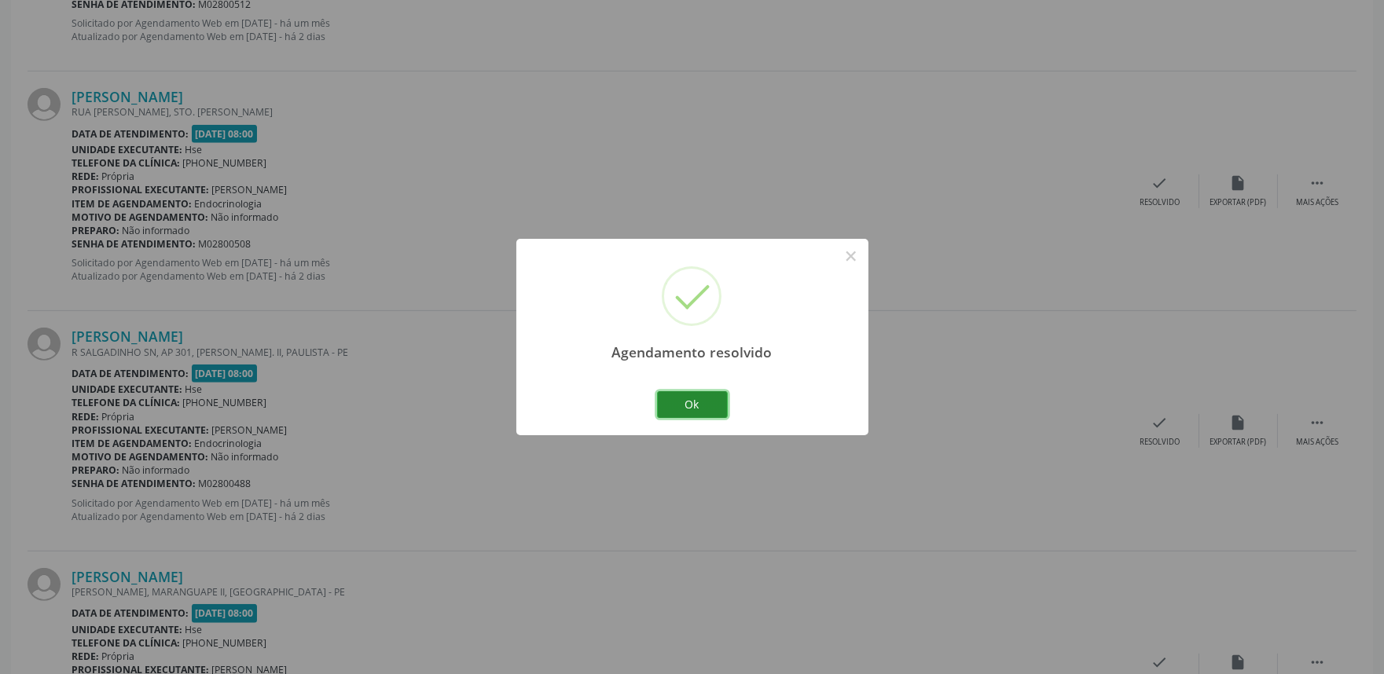
click at [712, 402] on button "Ok" at bounding box center [692, 404] width 71 height 27
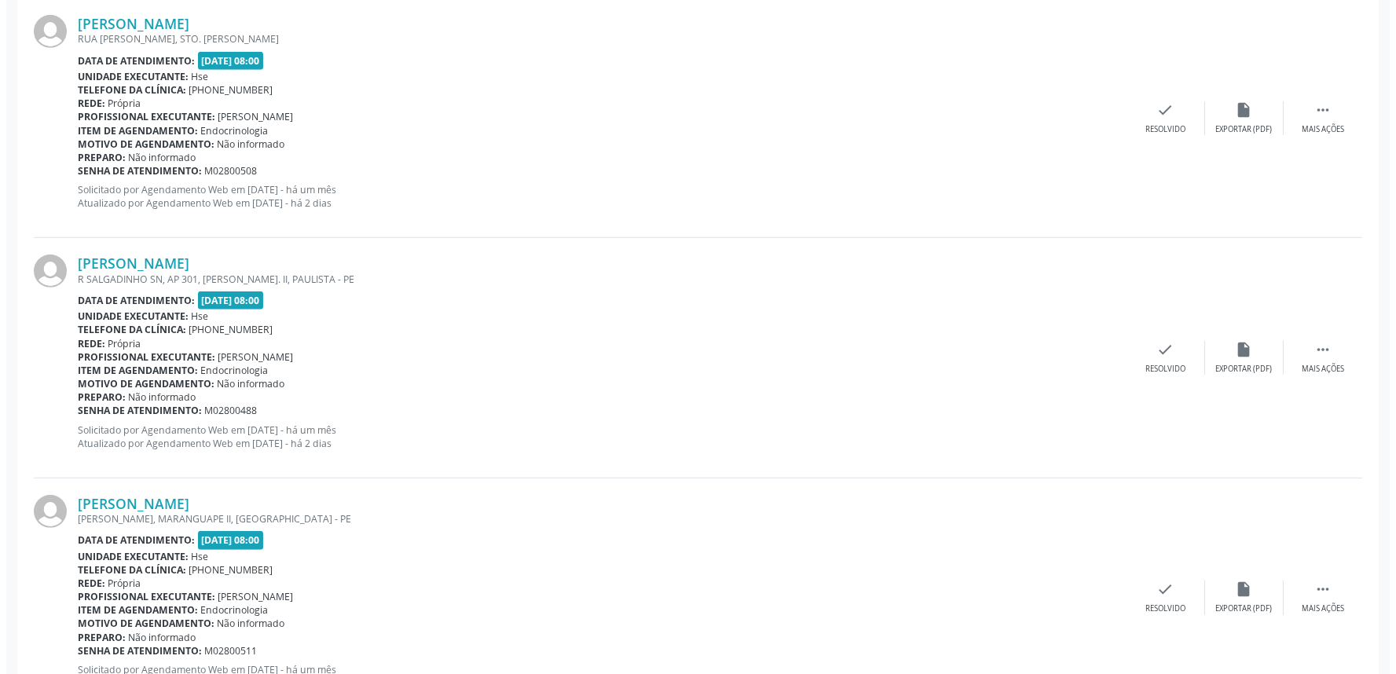
scroll to position [1684, 0]
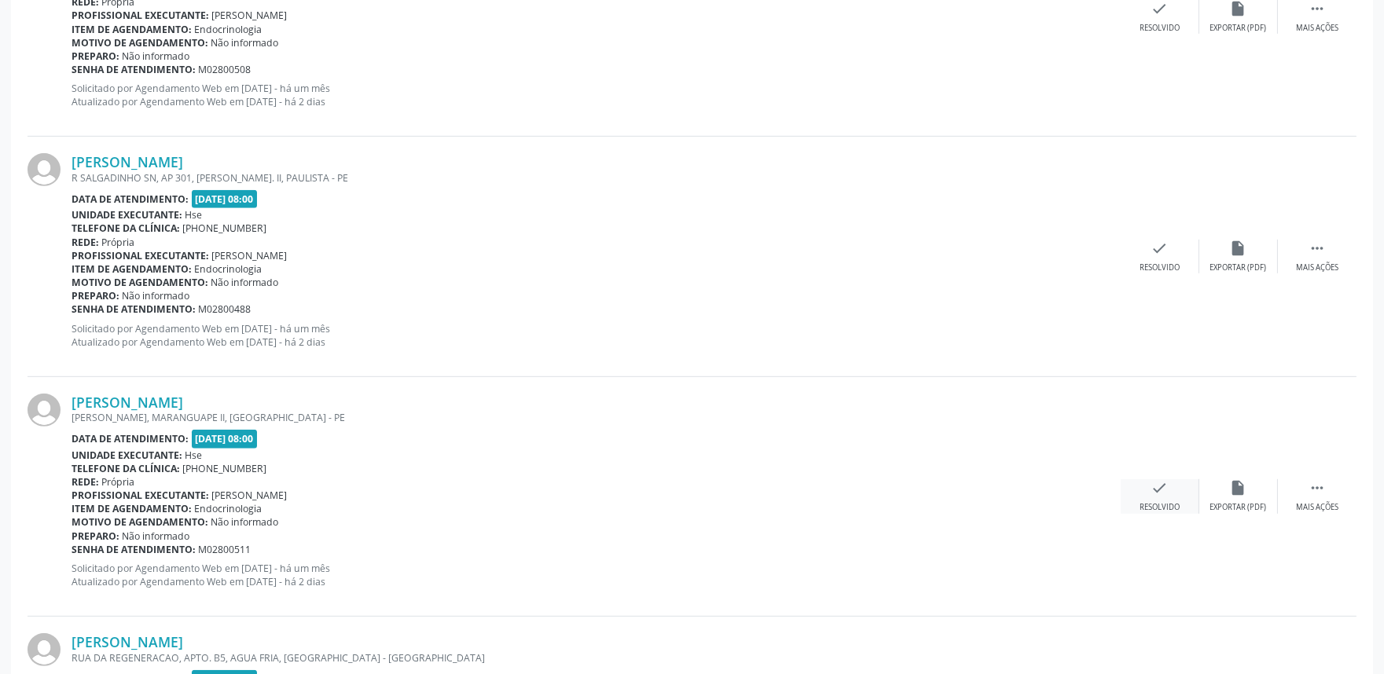
click at [1172, 503] on div "Resolvido" at bounding box center [1159, 507] width 40 height 11
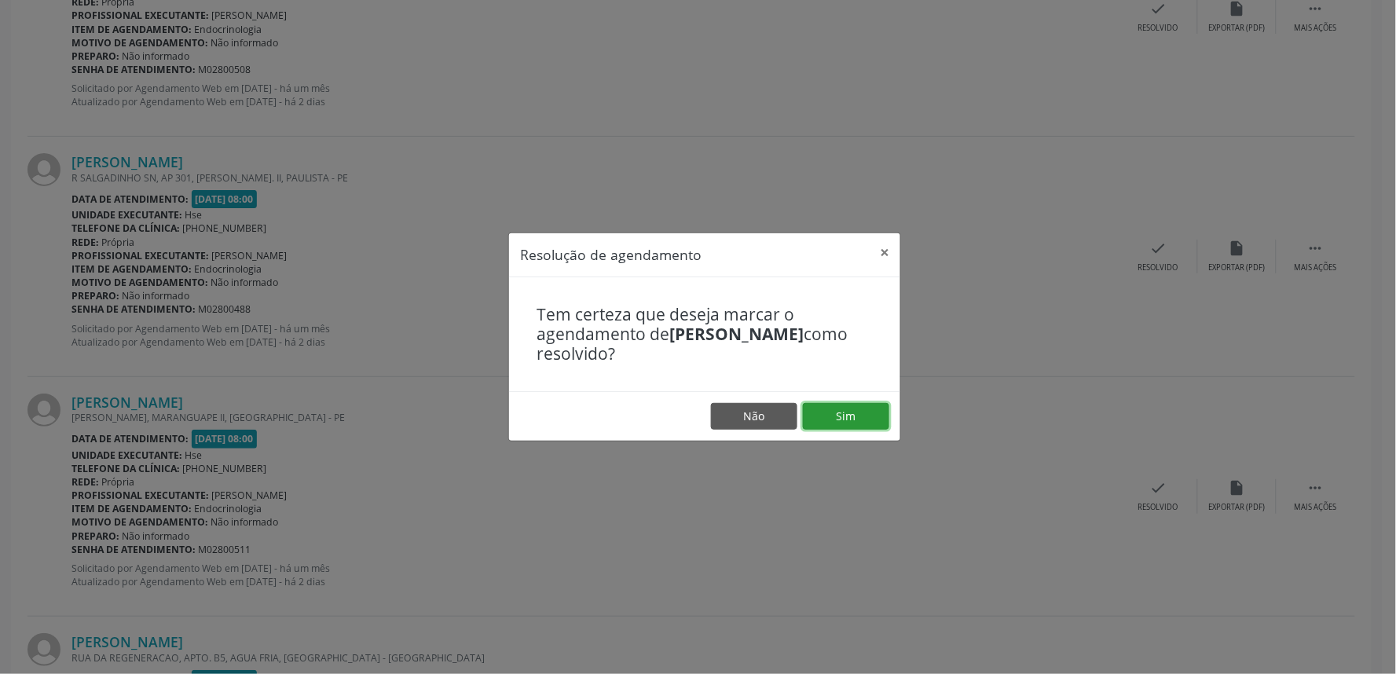
click at [870, 406] on button "Sim" at bounding box center [846, 416] width 86 height 27
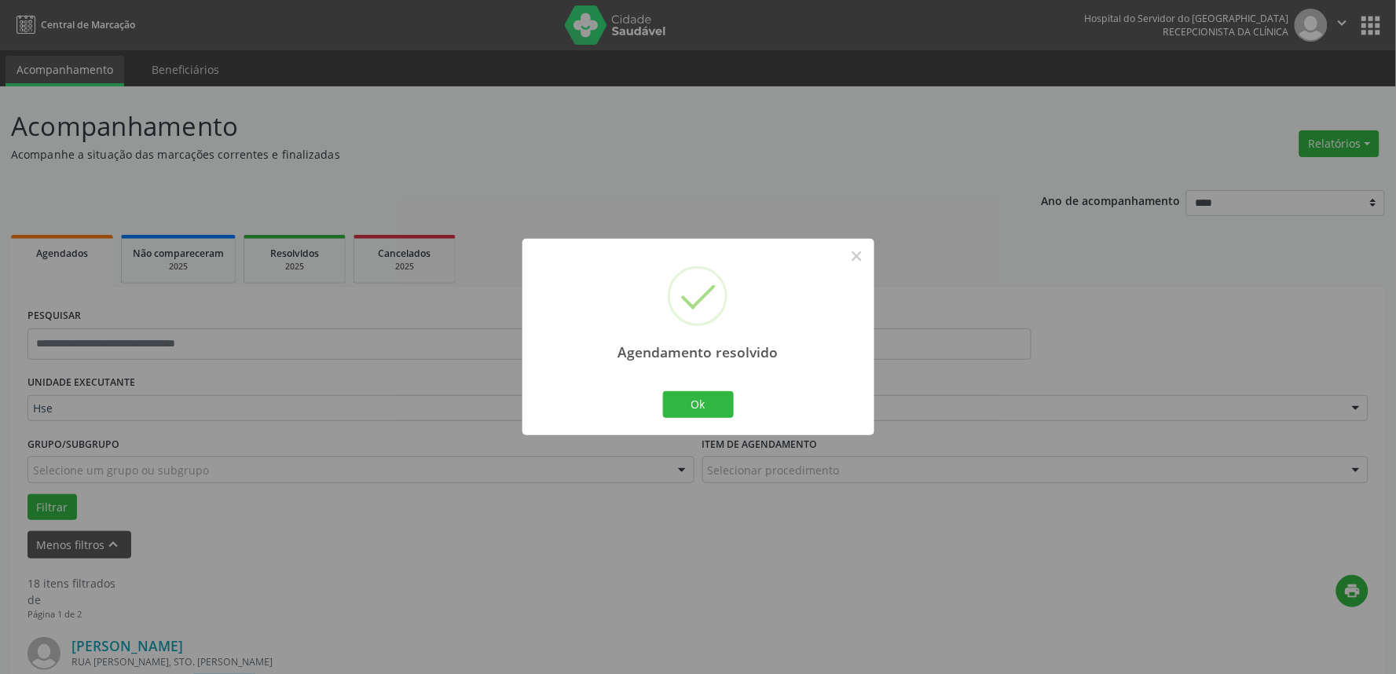
scroll to position [1269, 0]
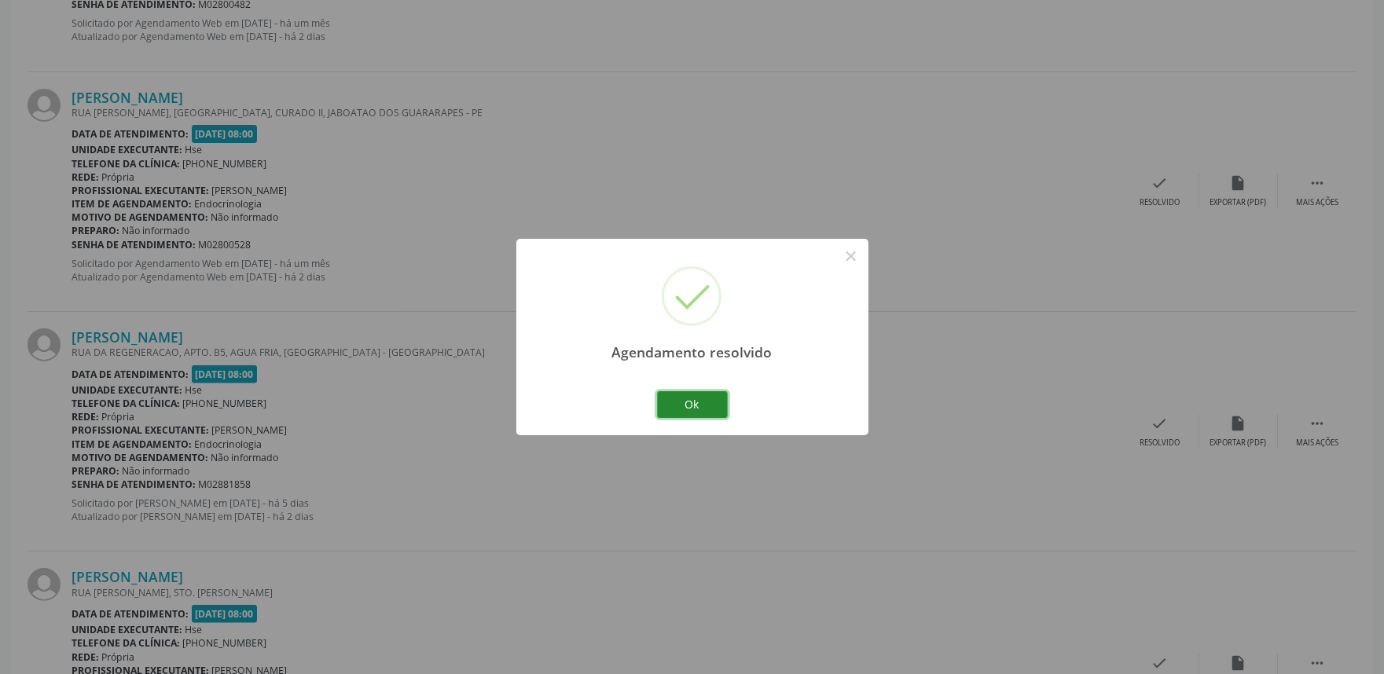
click at [716, 403] on button "Ok" at bounding box center [692, 404] width 71 height 27
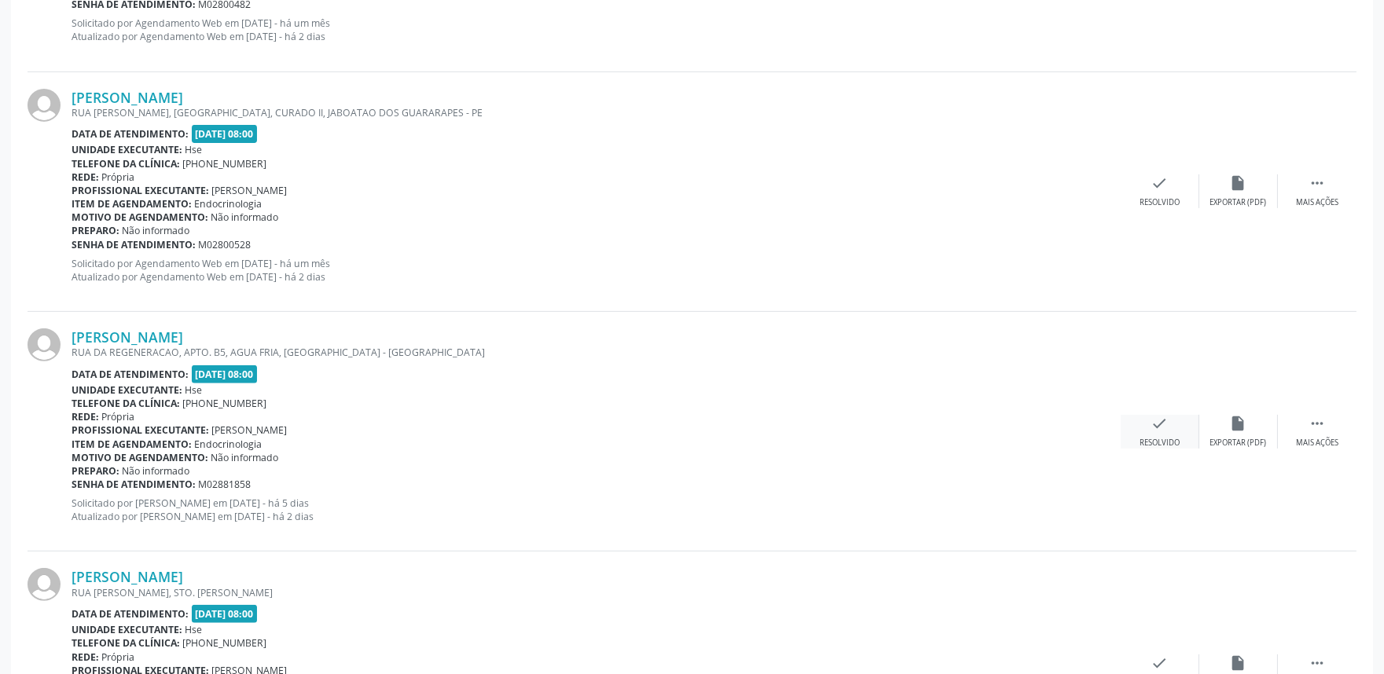
click at [1171, 435] on div "check Resolvido" at bounding box center [1159, 432] width 79 height 34
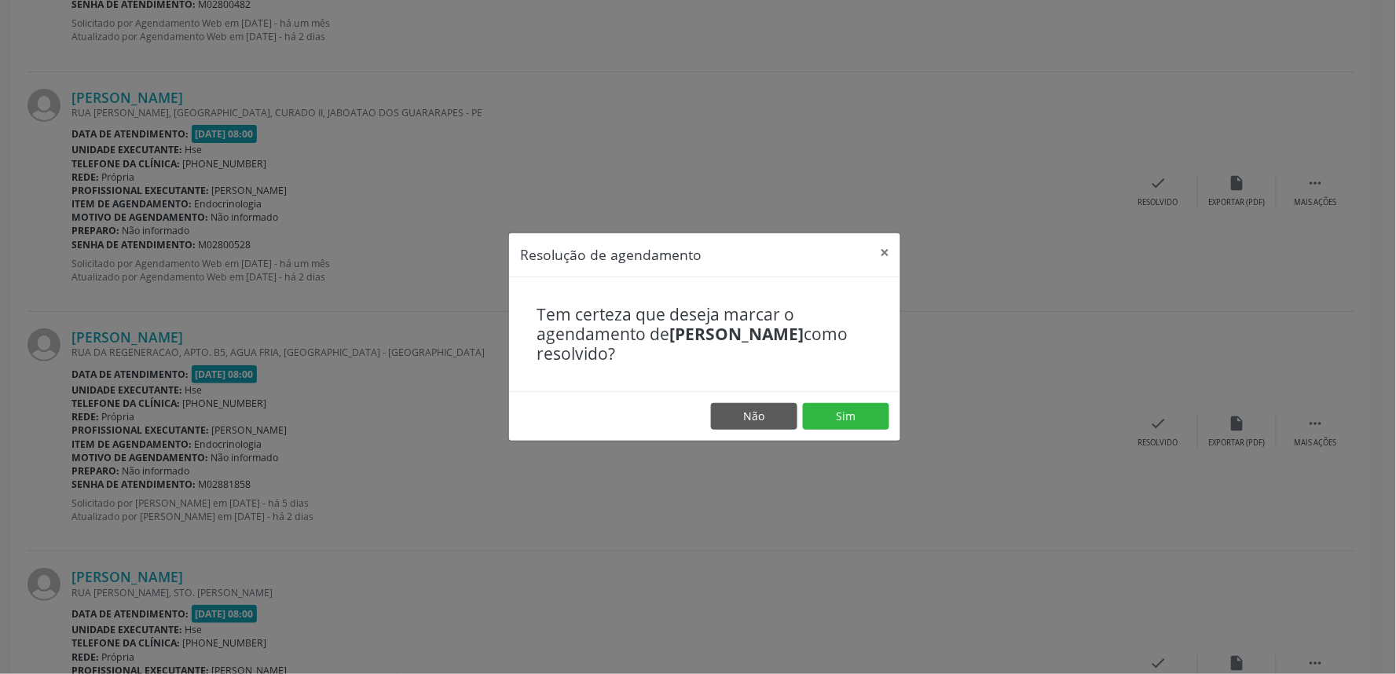
click at [898, 406] on footer "Não Sim" at bounding box center [704, 415] width 391 height 49
click at [881, 418] on button "Sim" at bounding box center [846, 416] width 86 height 27
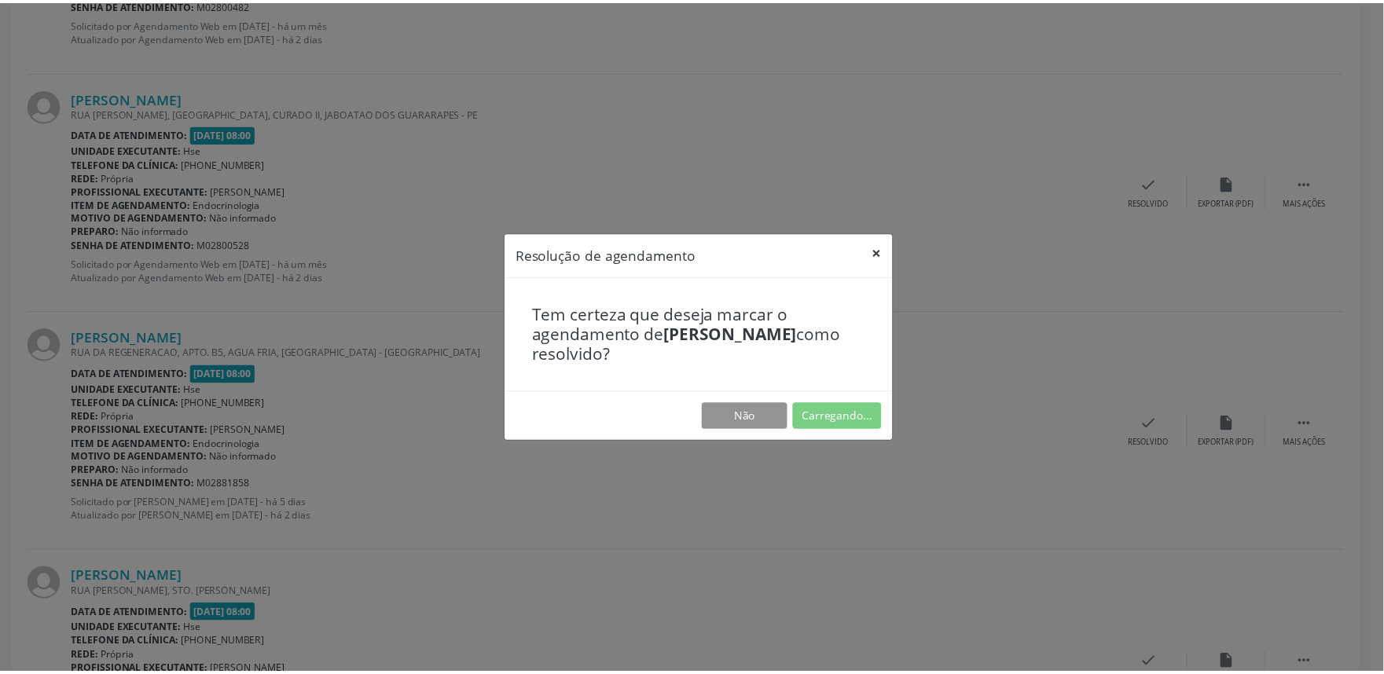
scroll to position [0, 0]
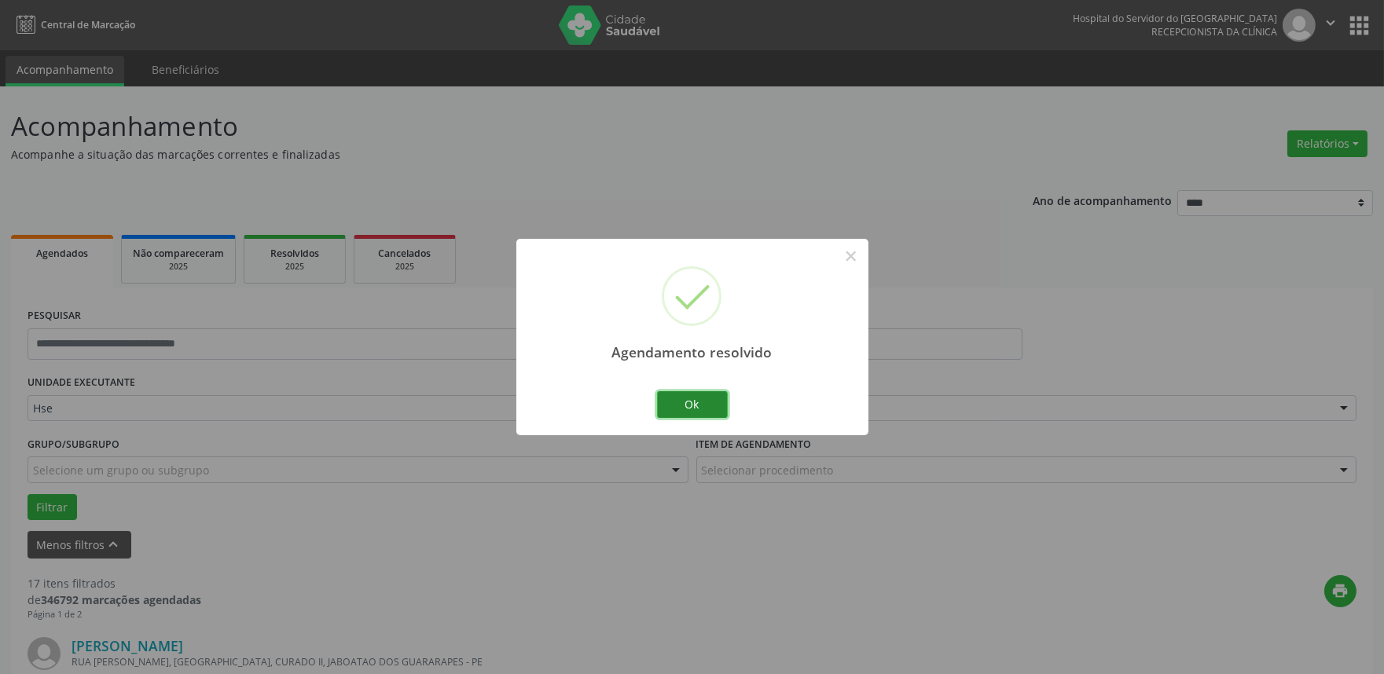
click at [673, 405] on button "Ok" at bounding box center [692, 404] width 71 height 27
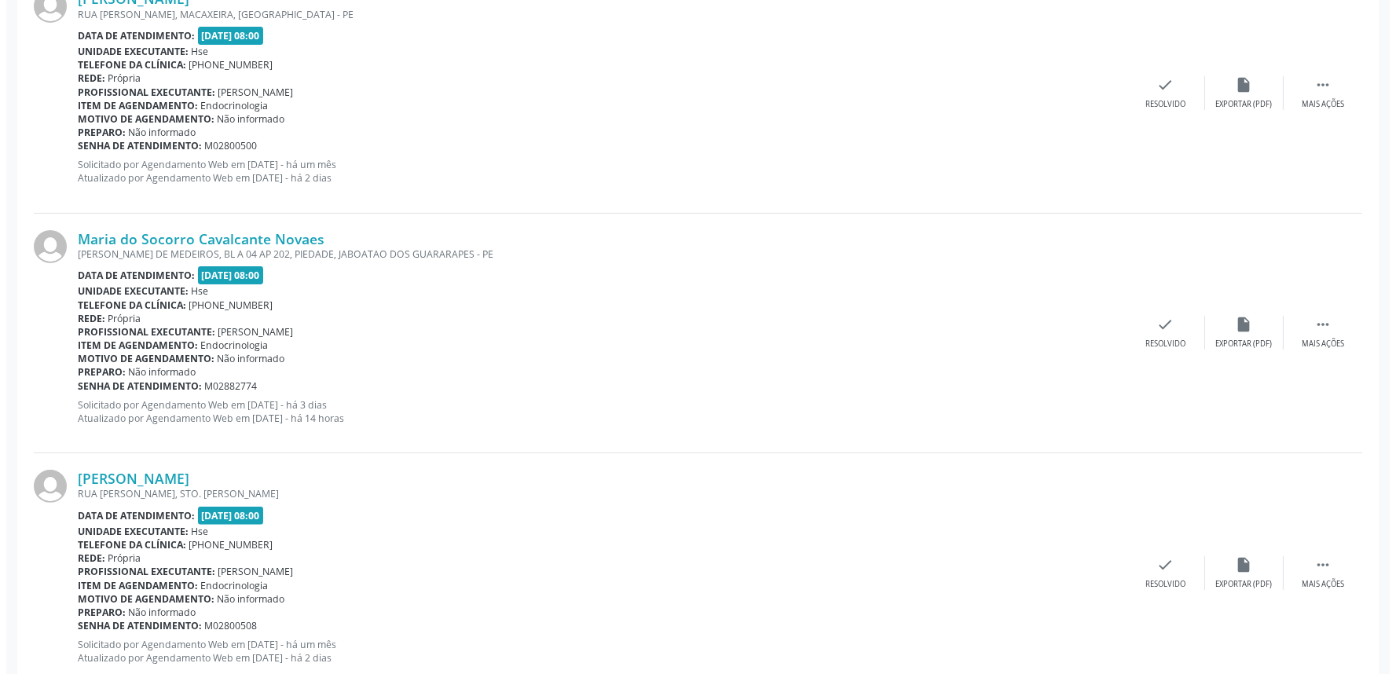
scroll to position [1153, 0]
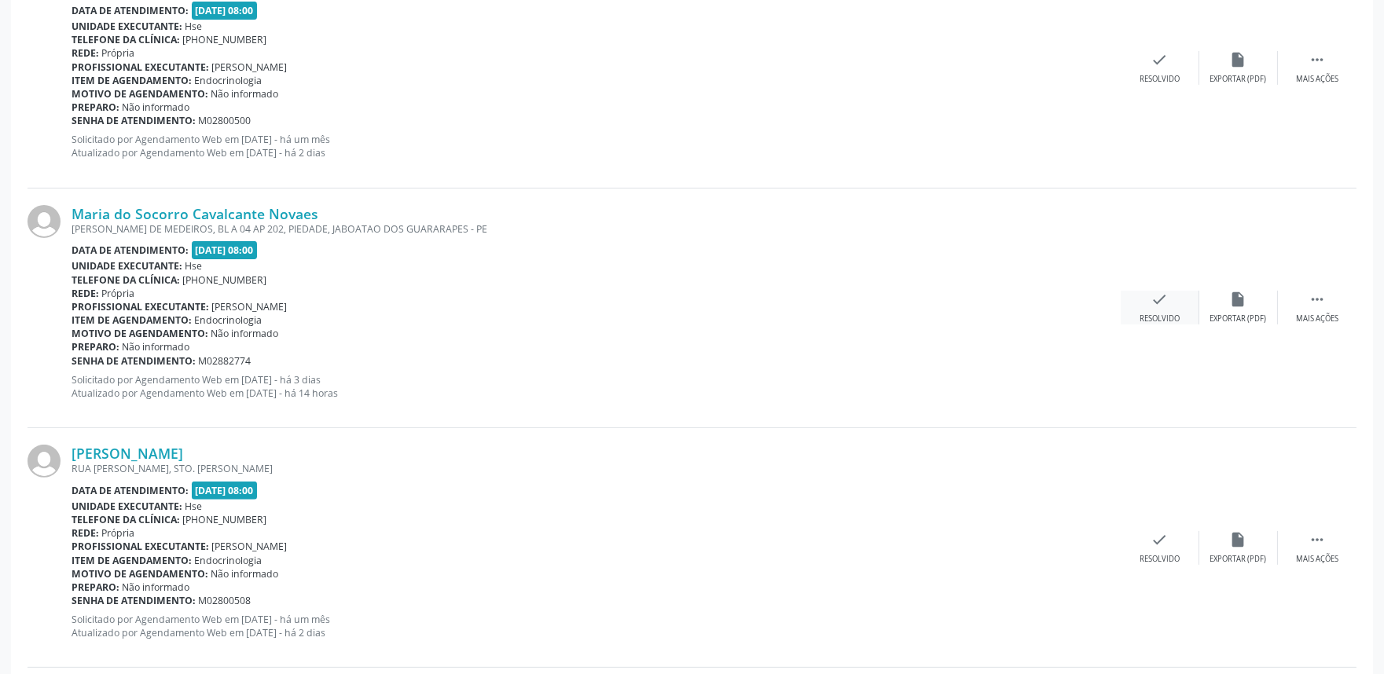
click at [1153, 303] on icon "check" at bounding box center [1159, 299] width 17 height 17
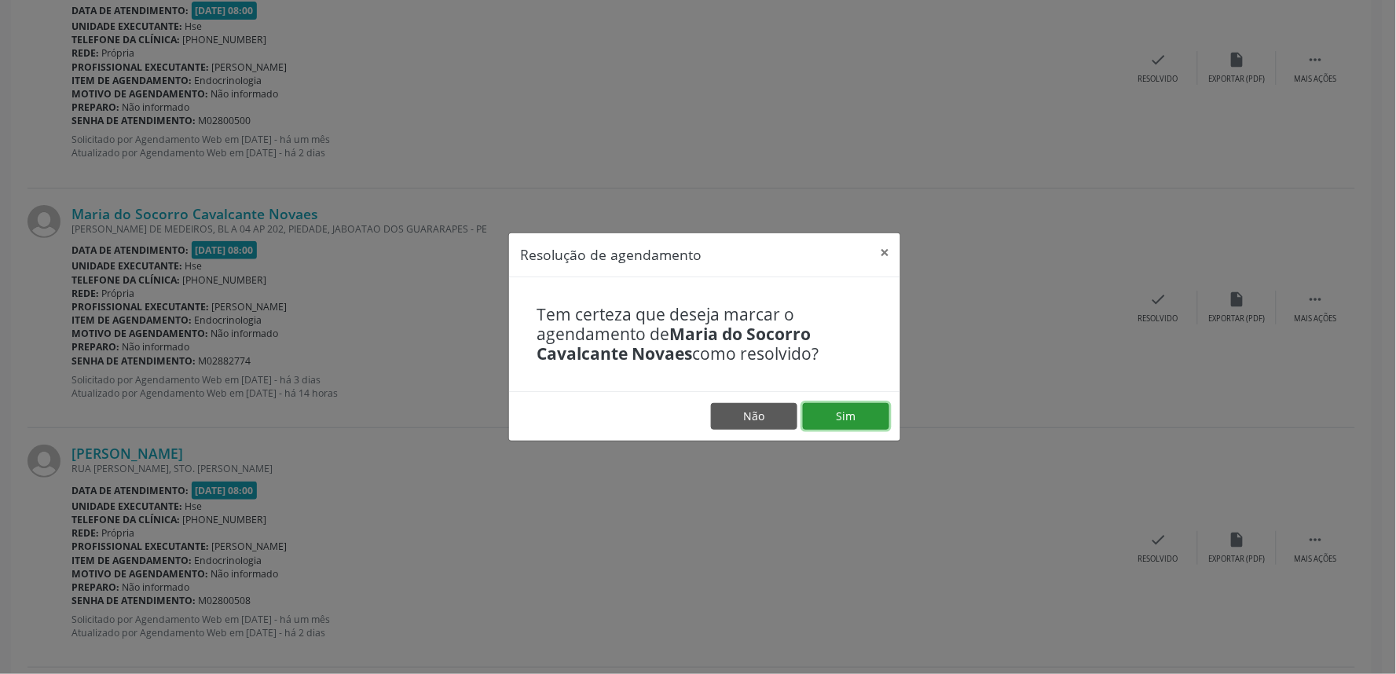
click at [883, 412] on button "Sim" at bounding box center [846, 416] width 86 height 27
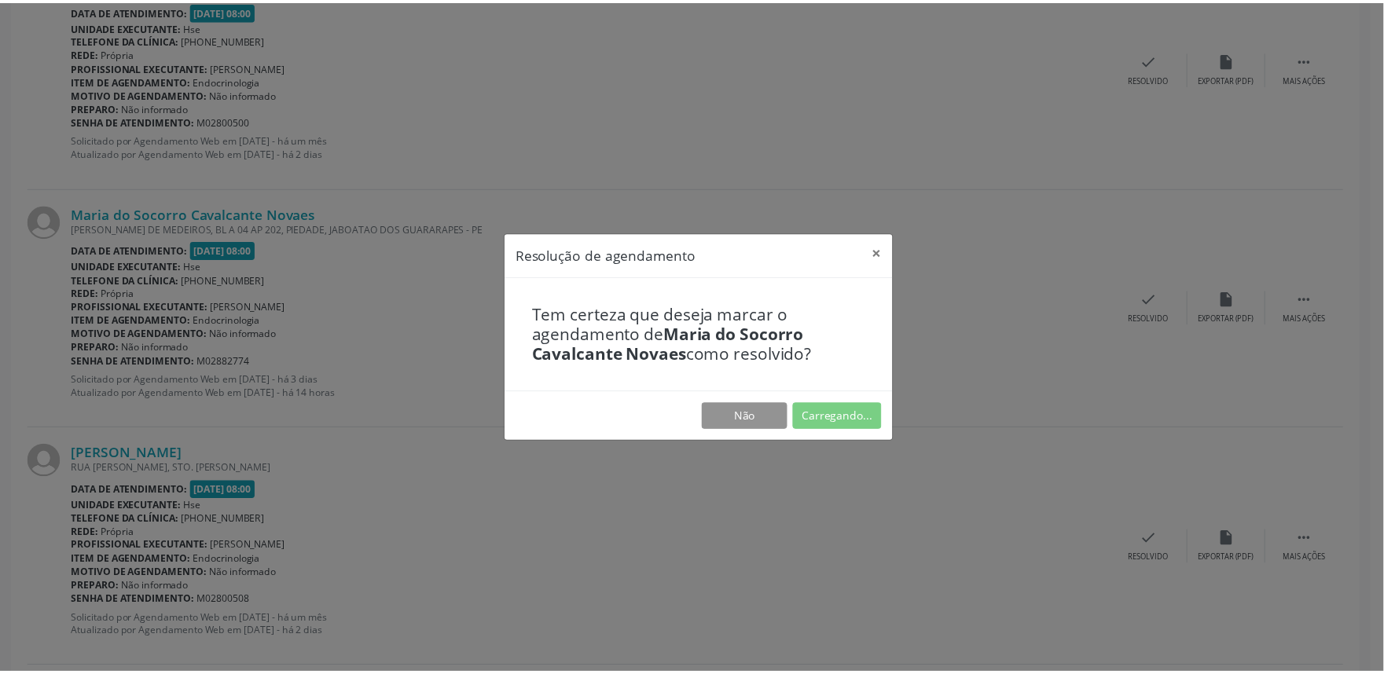
scroll to position [0, 0]
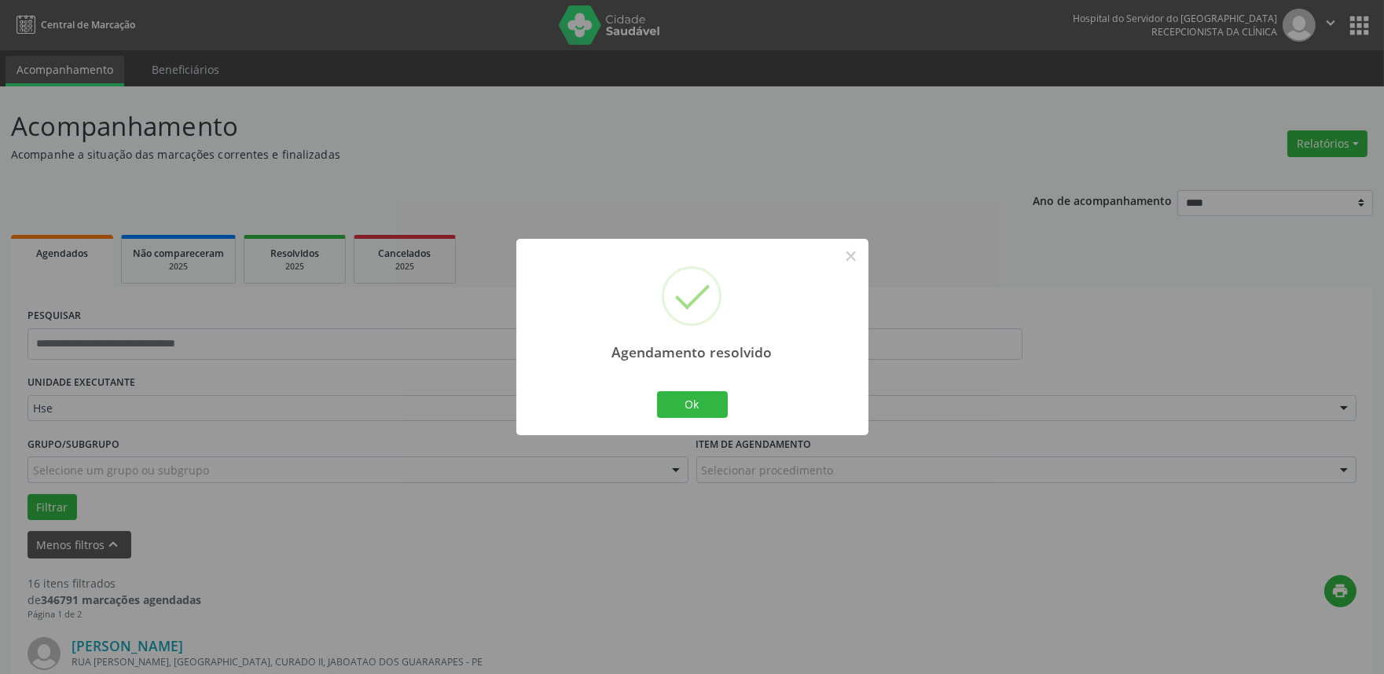
click at [653, 406] on div "Ok Cancel" at bounding box center [692, 404] width 78 height 33
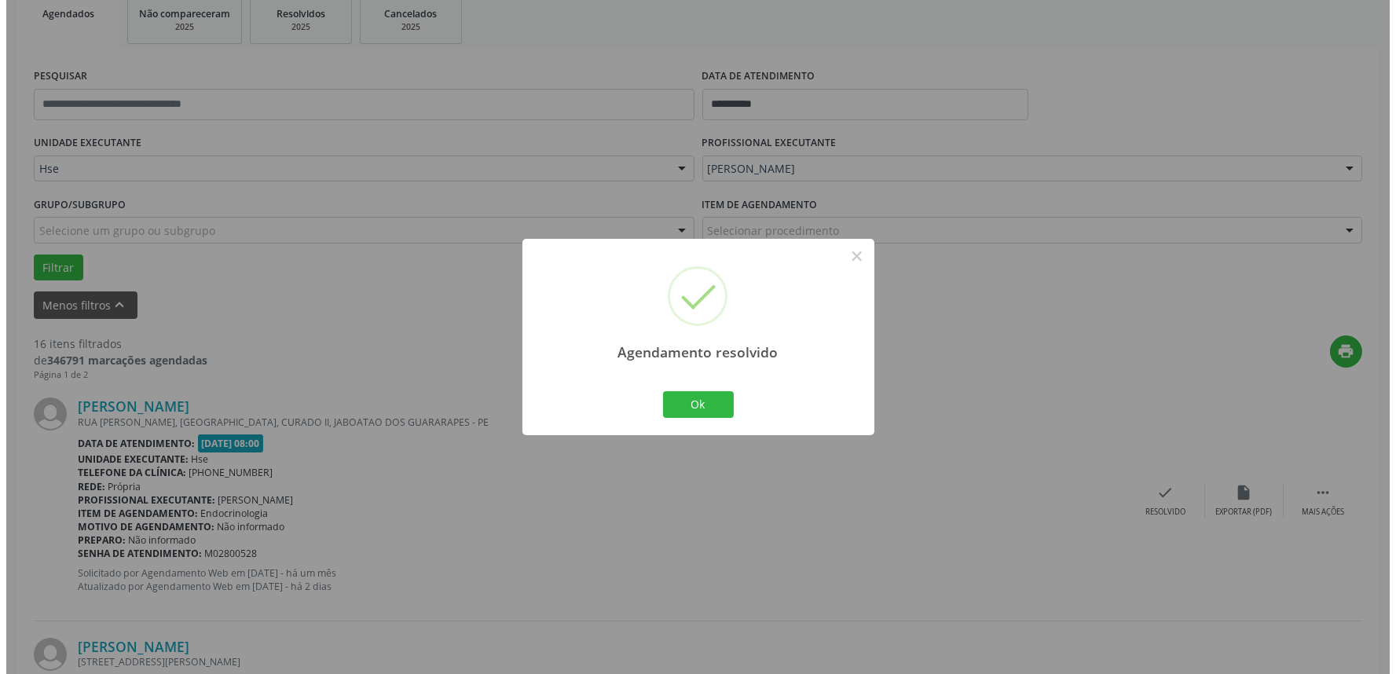
scroll to position [262, 0]
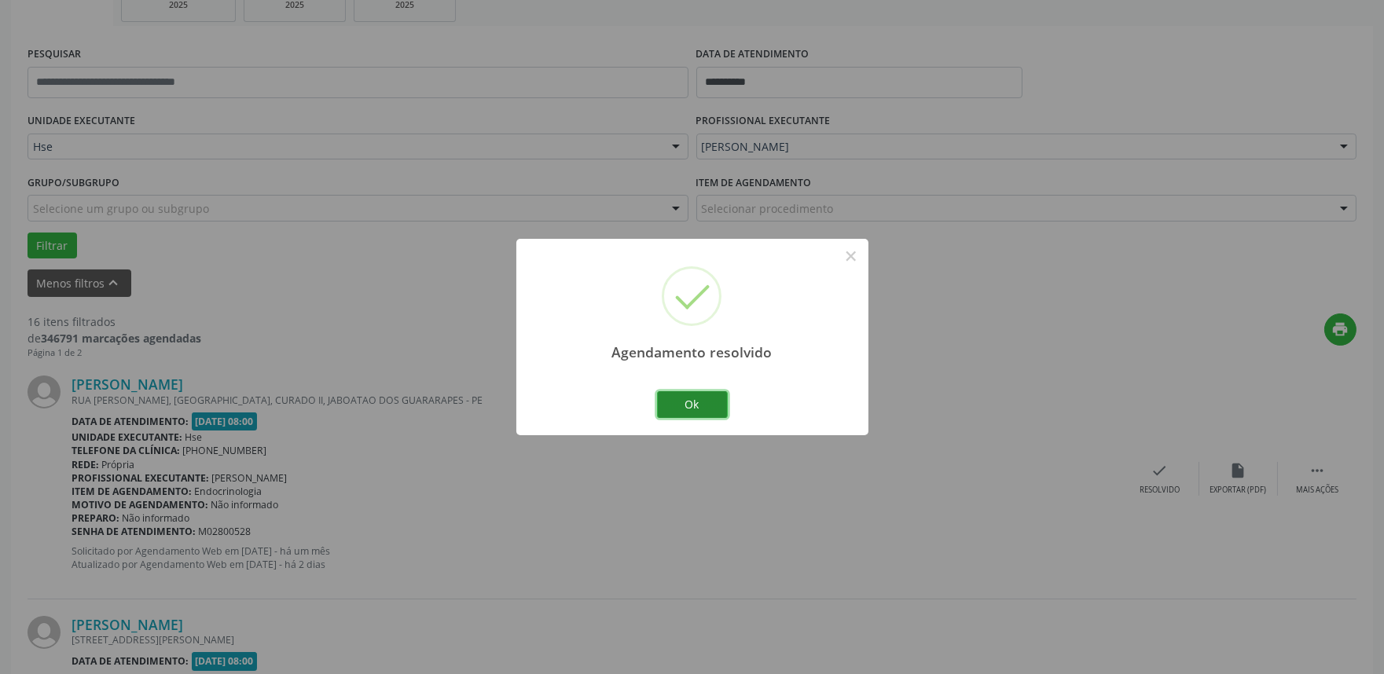
click at [698, 415] on button "Ok" at bounding box center [692, 404] width 71 height 27
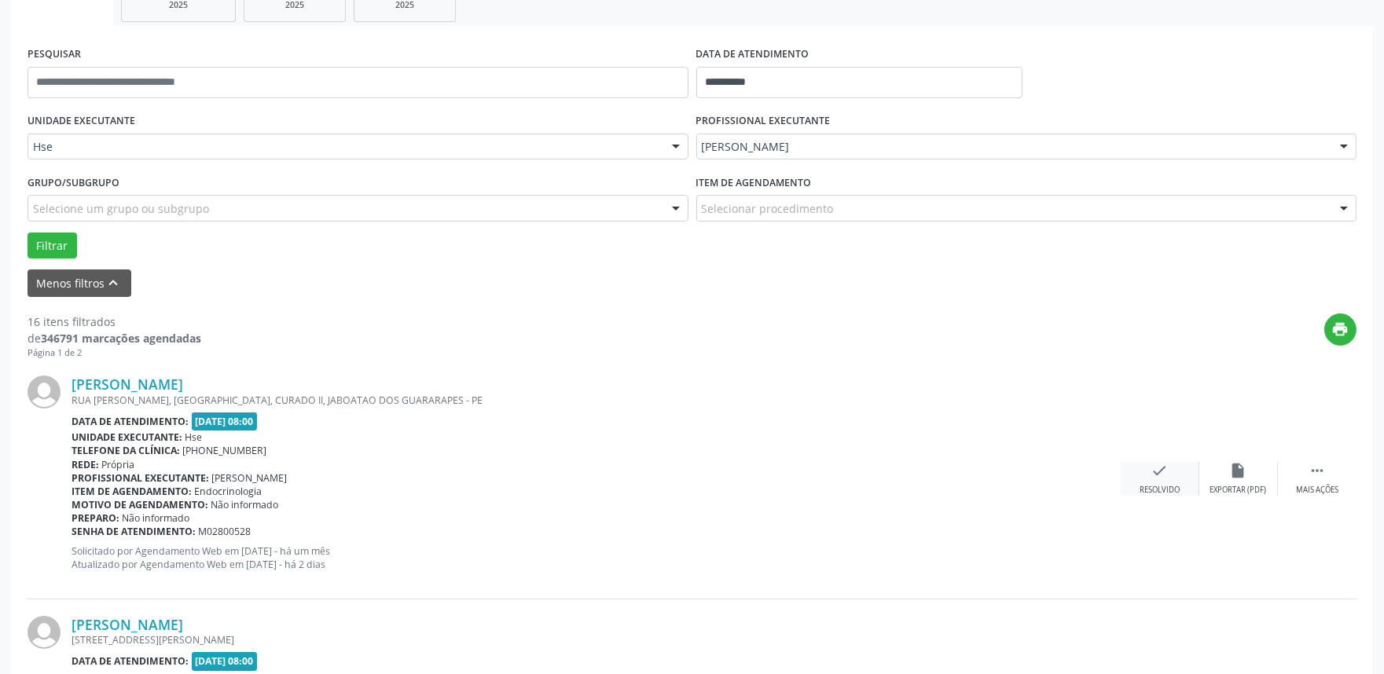
click at [1147, 480] on div "check Resolvido" at bounding box center [1159, 479] width 79 height 34
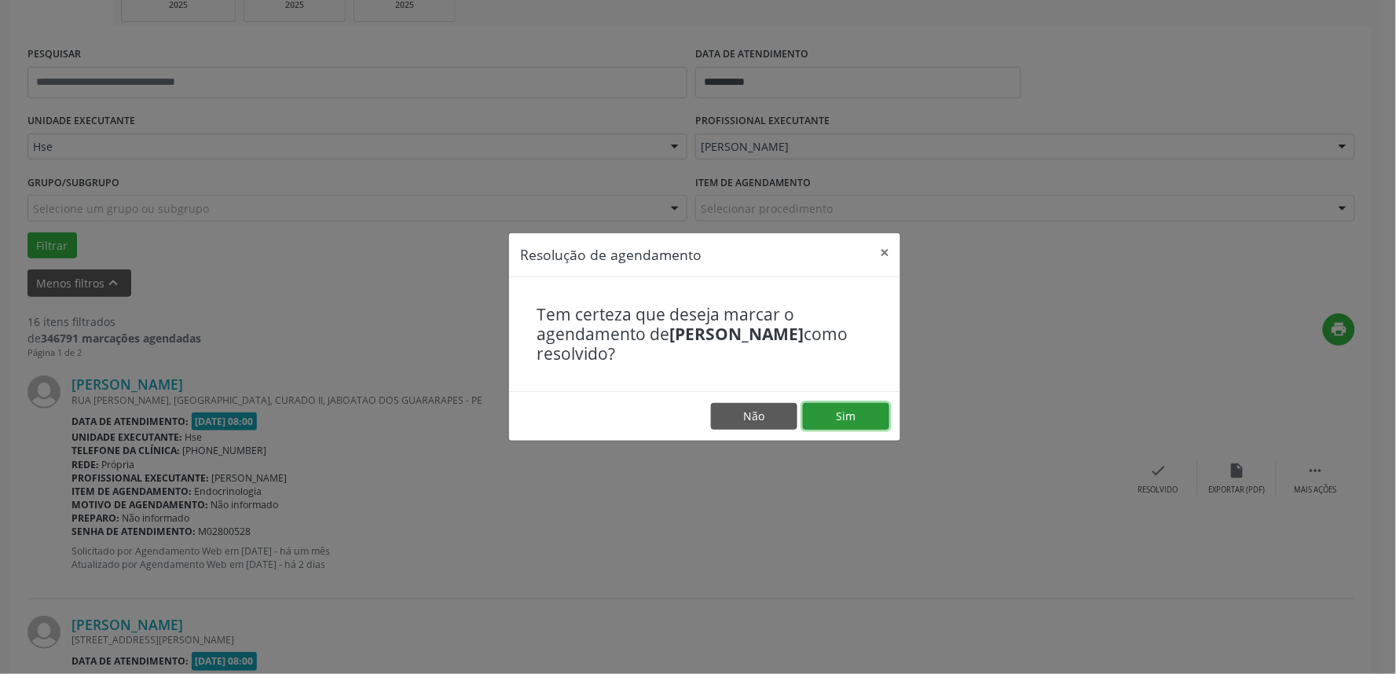
click at [855, 414] on button "Sim" at bounding box center [846, 416] width 86 height 27
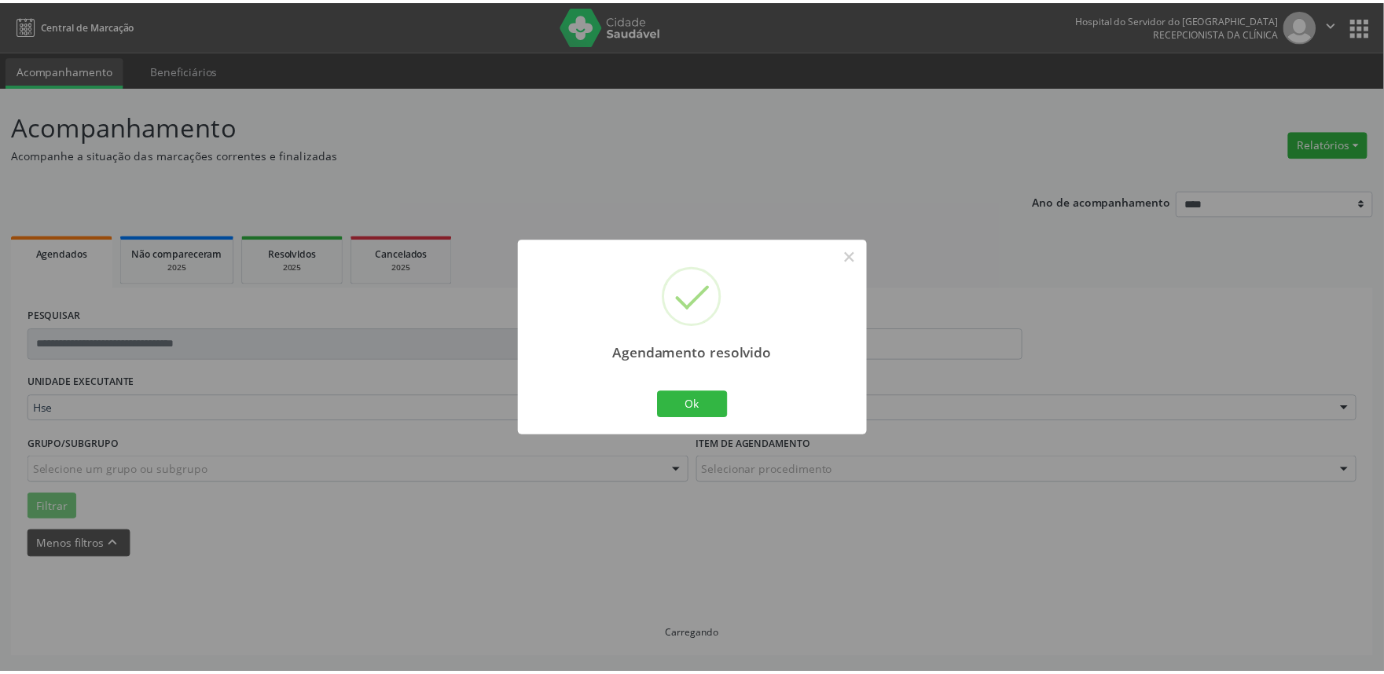
scroll to position [0, 0]
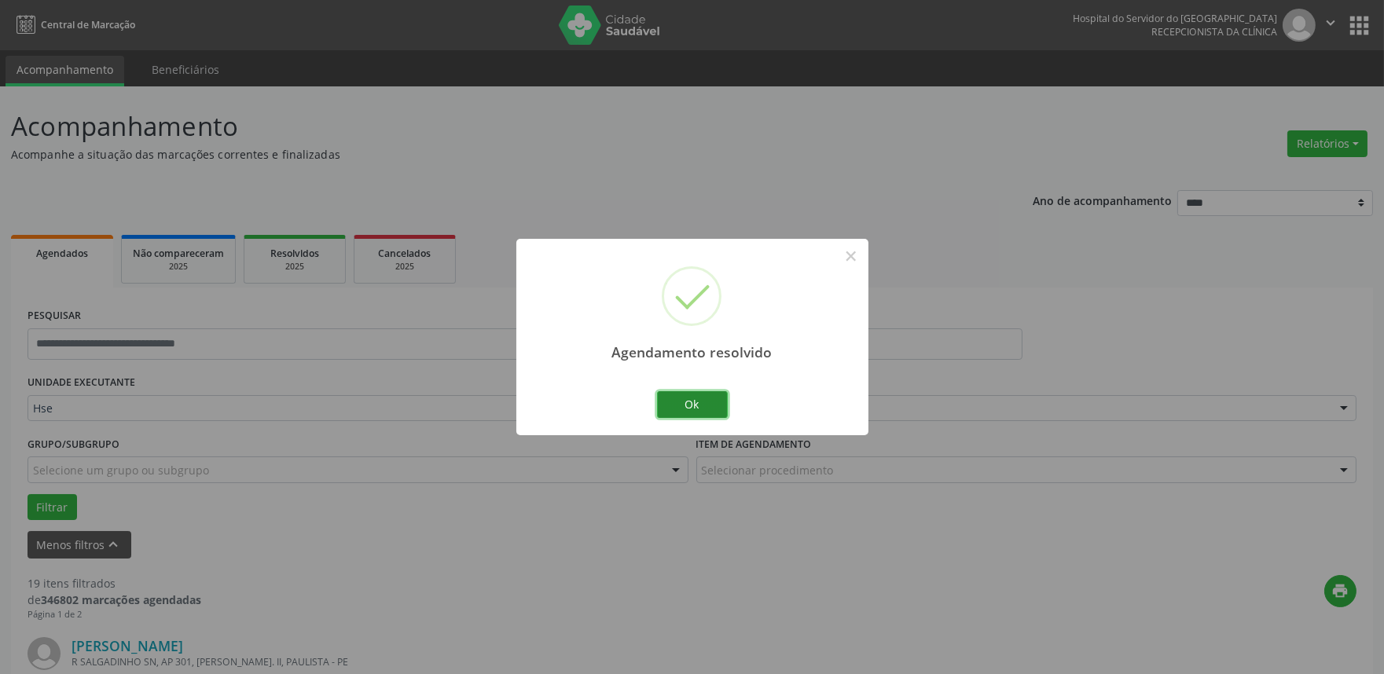
click at [690, 405] on button "Ok" at bounding box center [692, 404] width 71 height 27
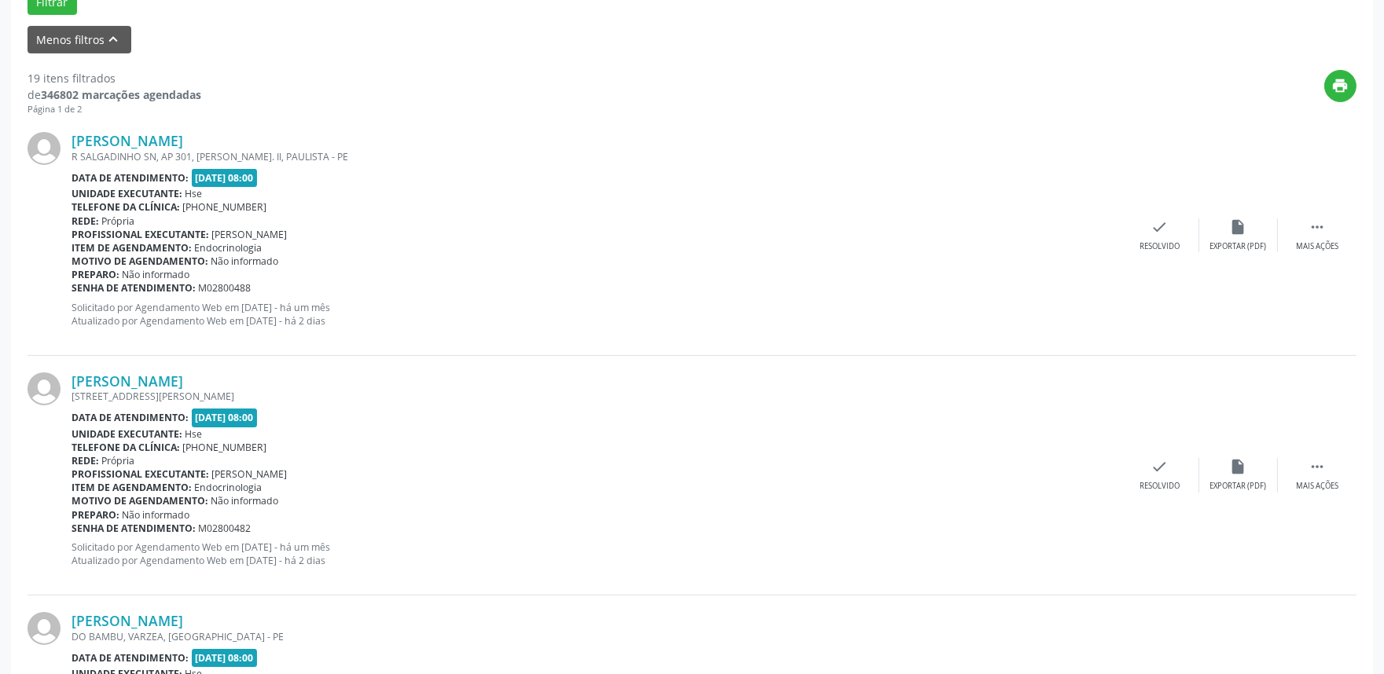
scroll to position [523, 0]
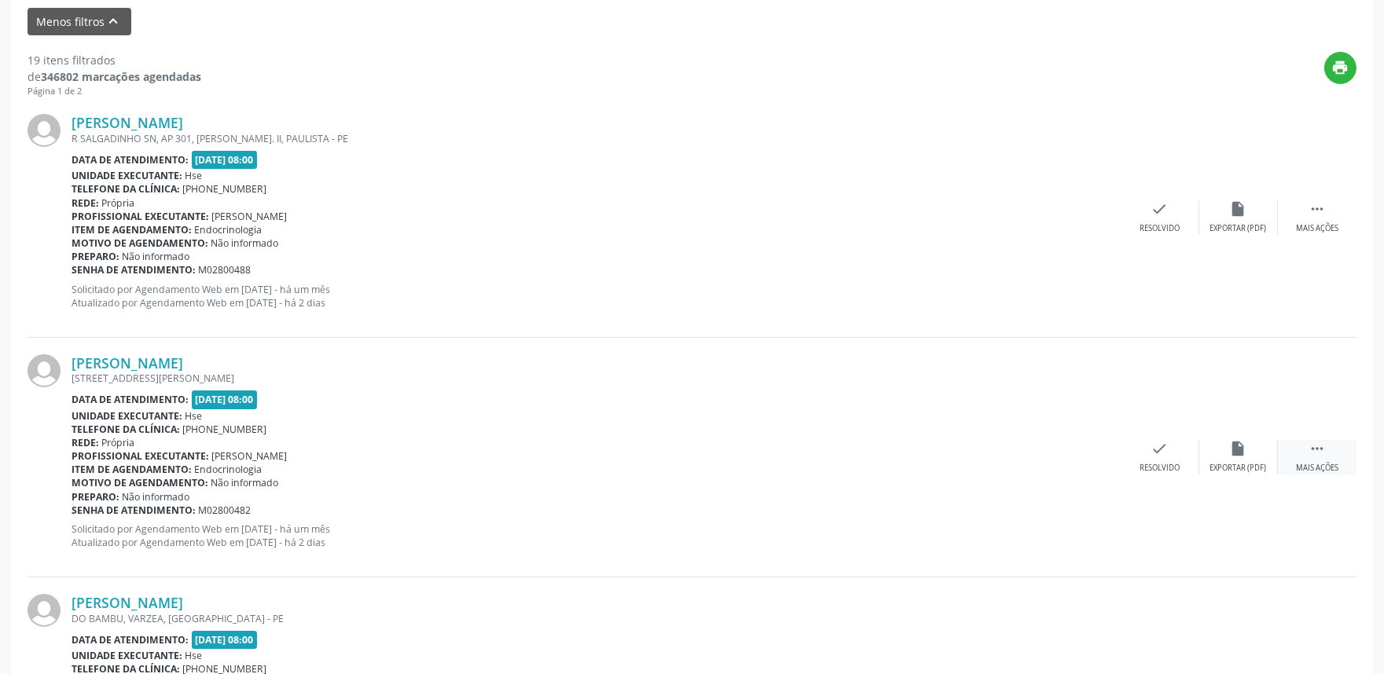
click at [1318, 460] on div " Mais ações" at bounding box center [1316, 457] width 79 height 34
click at [1254, 459] on div "alarm_off Não compareceu" at bounding box center [1238, 457] width 79 height 34
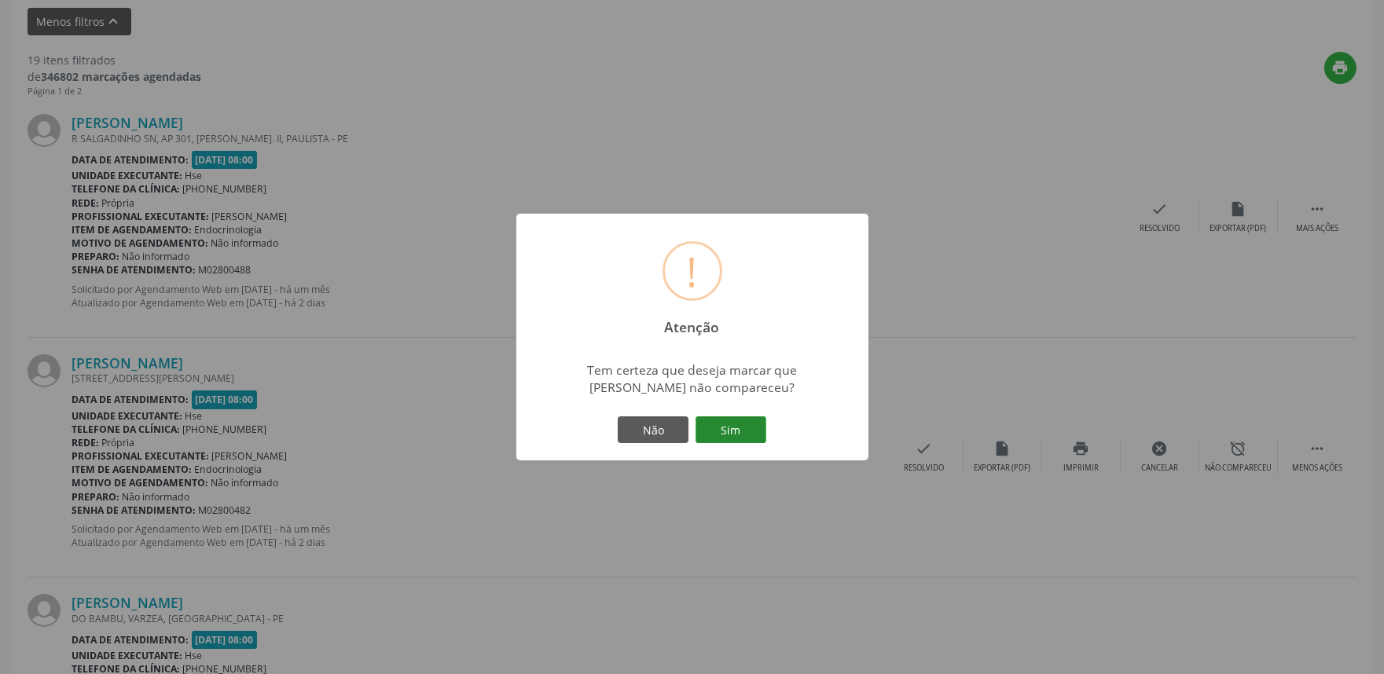
click at [712, 420] on button "Sim" at bounding box center [730, 429] width 71 height 27
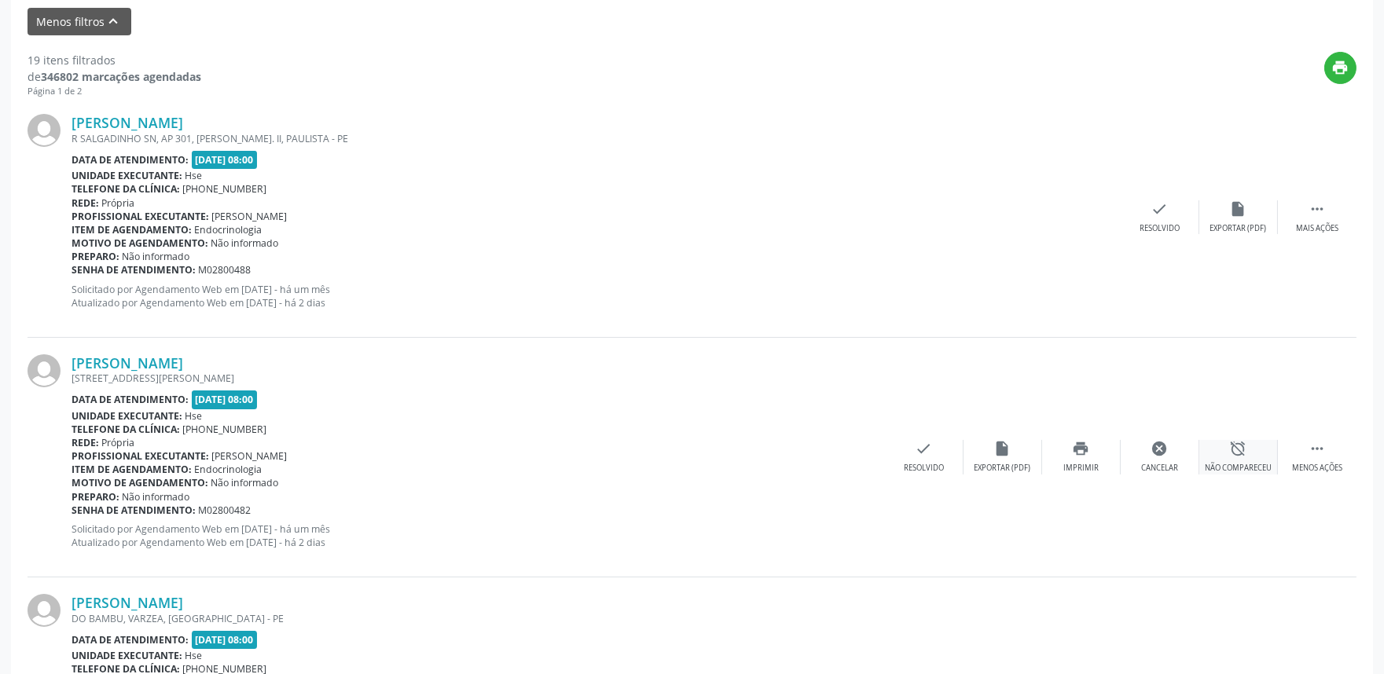
click at [1236, 463] on div "Não compareceu" at bounding box center [1237, 468] width 67 height 11
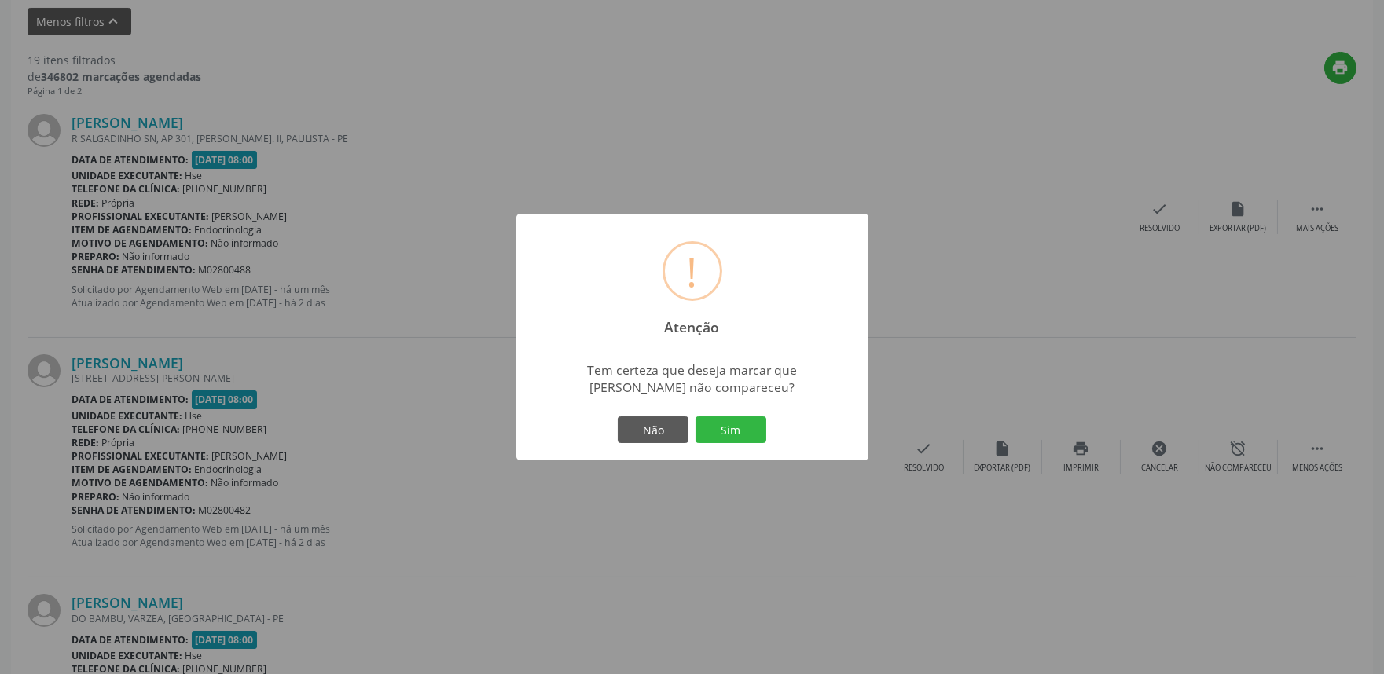
scroll to position [10, 0]
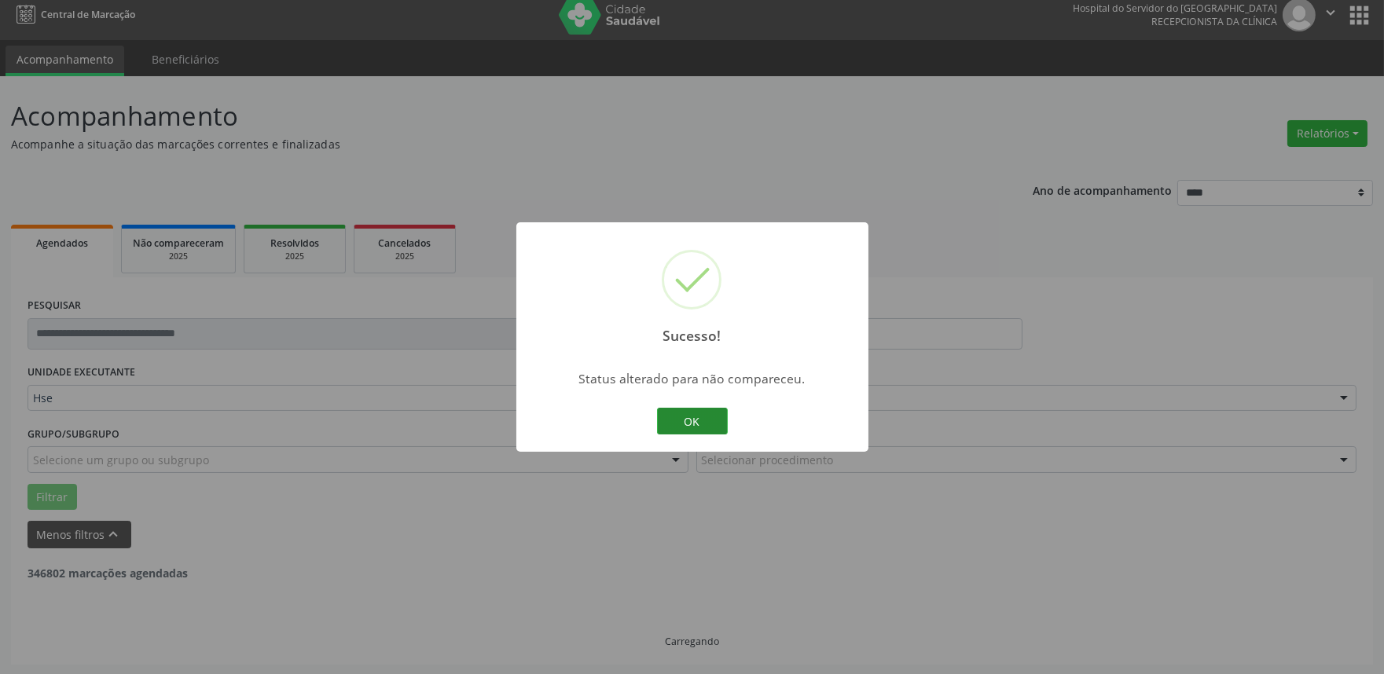
click at [713, 427] on button "OK" at bounding box center [692, 421] width 71 height 27
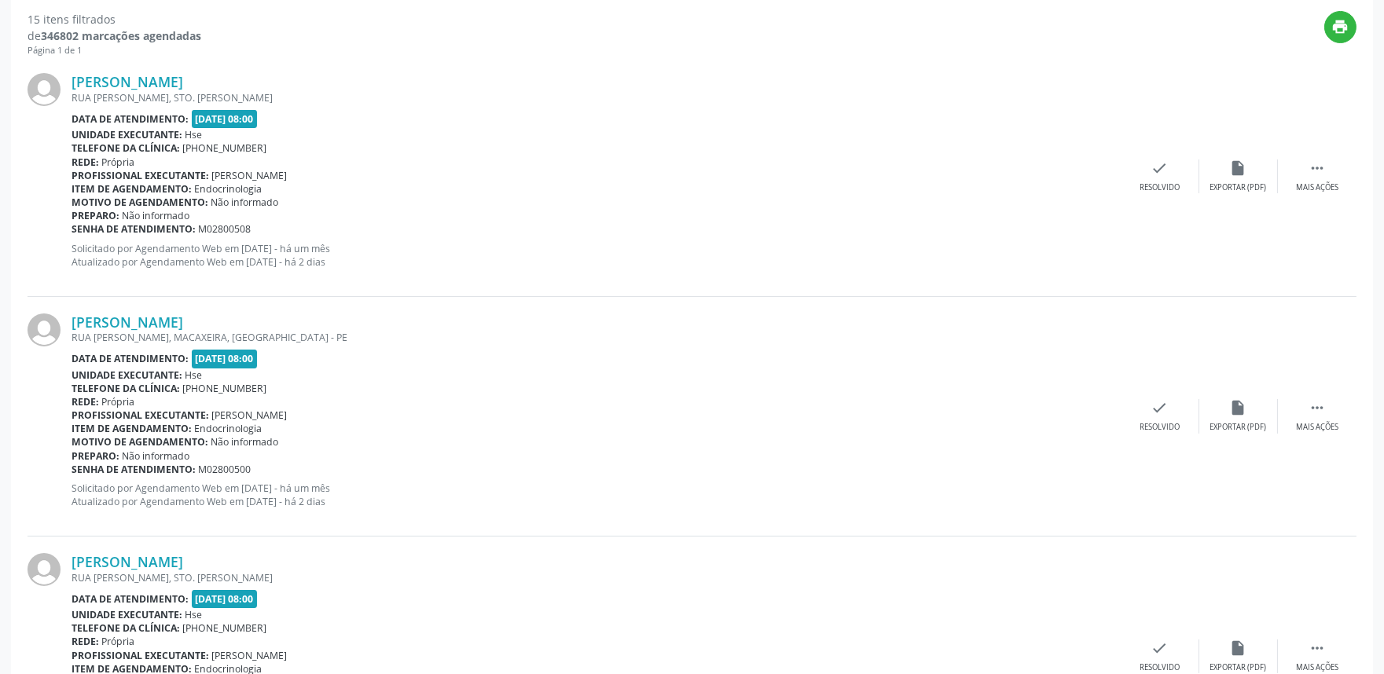
scroll to position [534, 0]
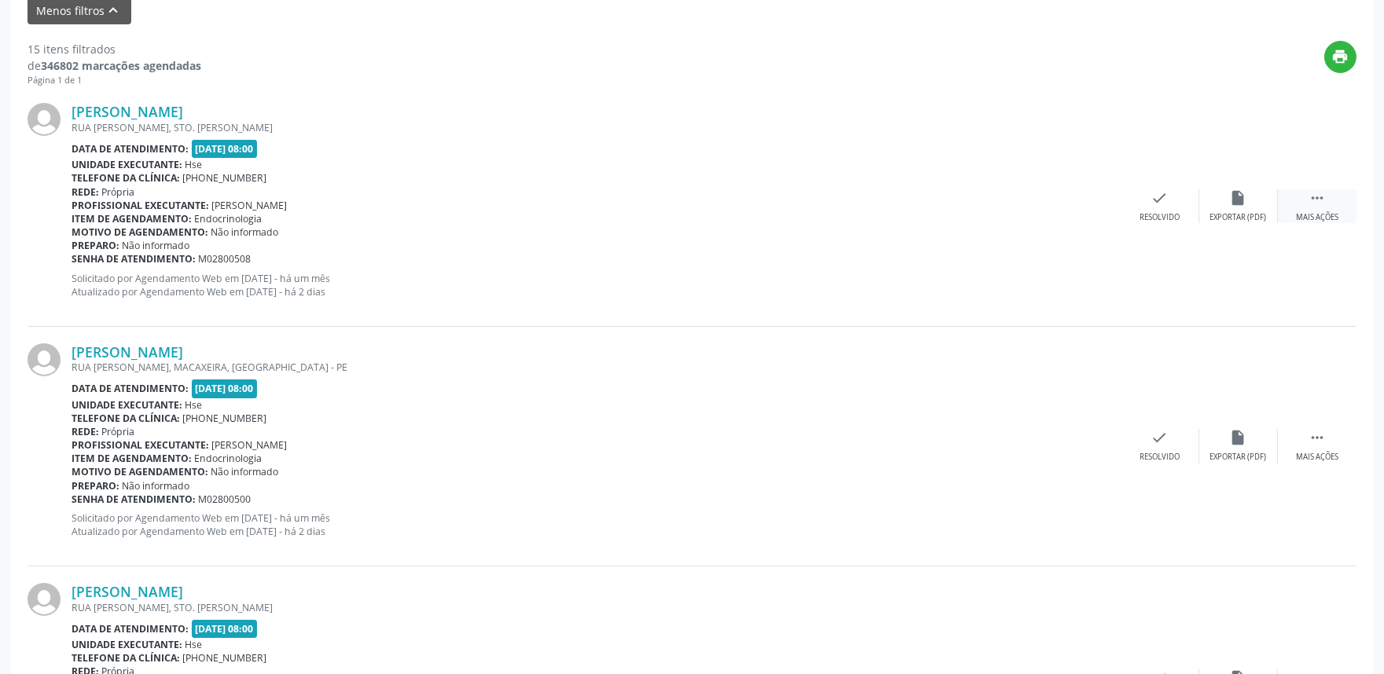
click at [1299, 204] on div " Mais ações" at bounding box center [1316, 206] width 79 height 34
click at [1241, 214] on div "Não compareceu" at bounding box center [1237, 217] width 67 height 11
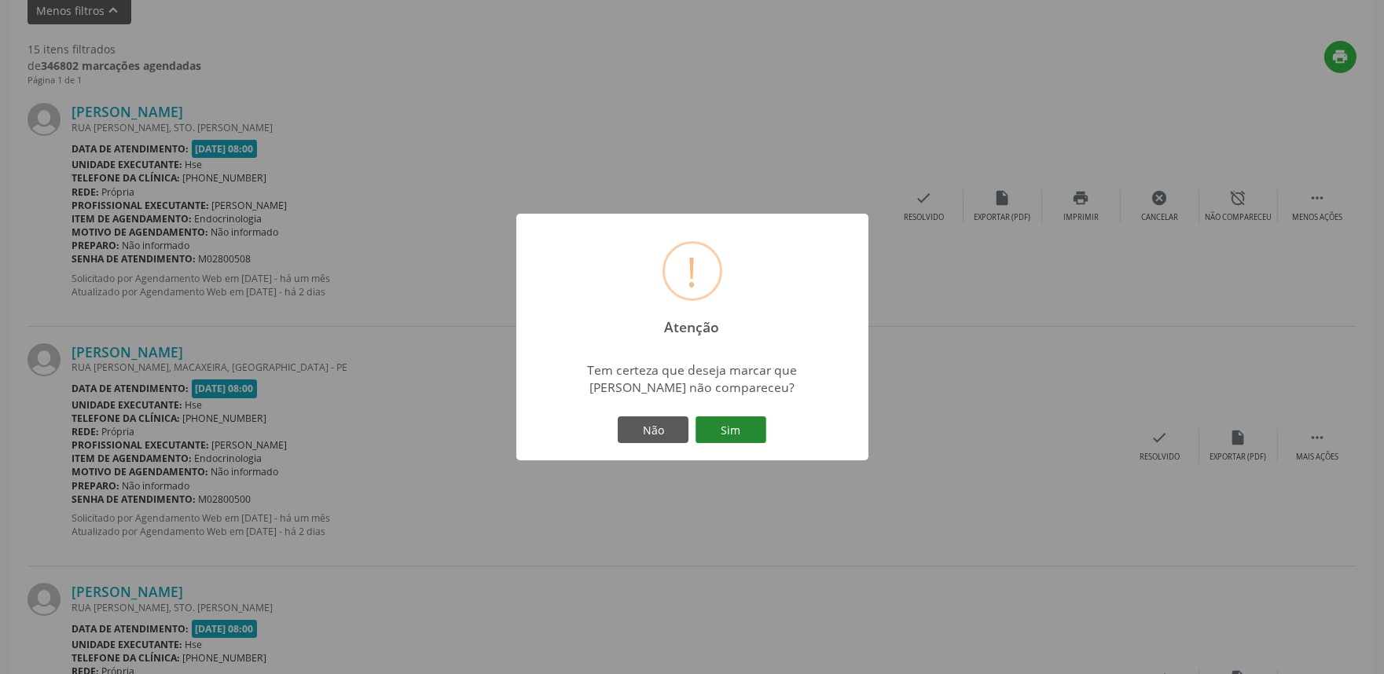
click at [739, 433] on button "Sim" at bounding box center [730, 429] width 71 height 27
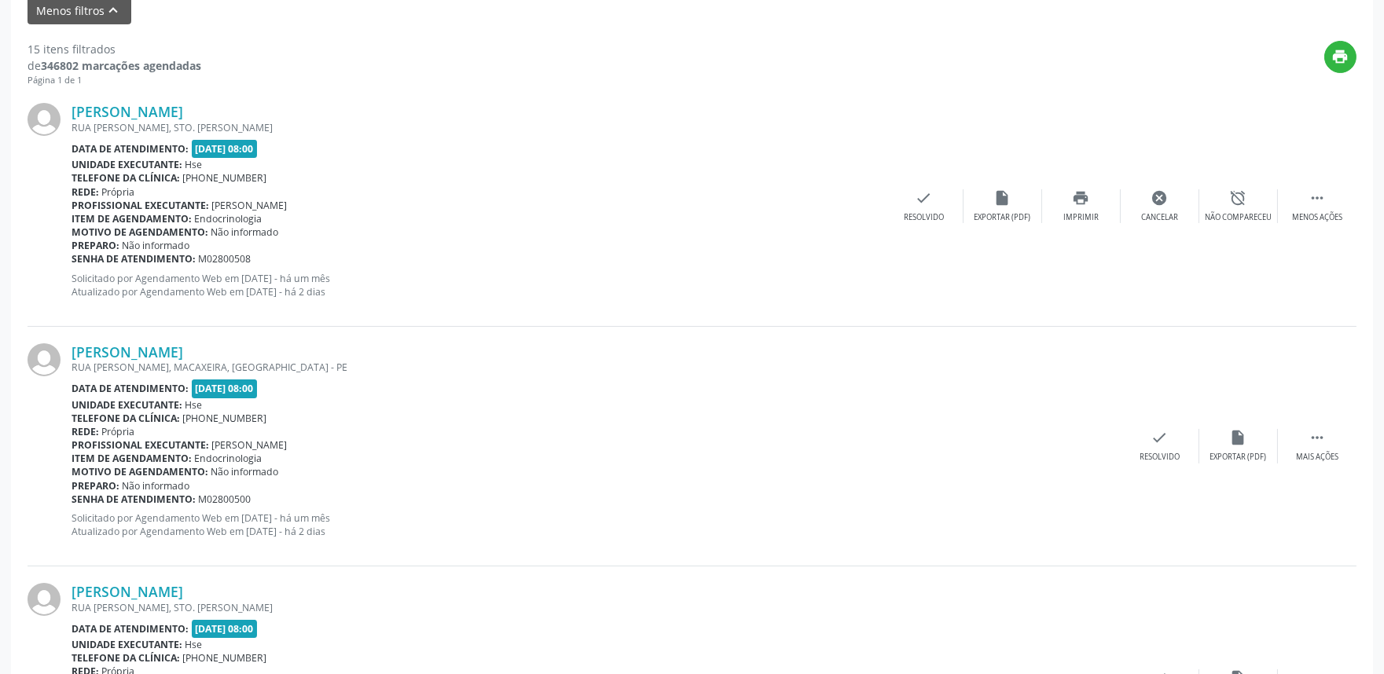
scroll to position [10, 0]
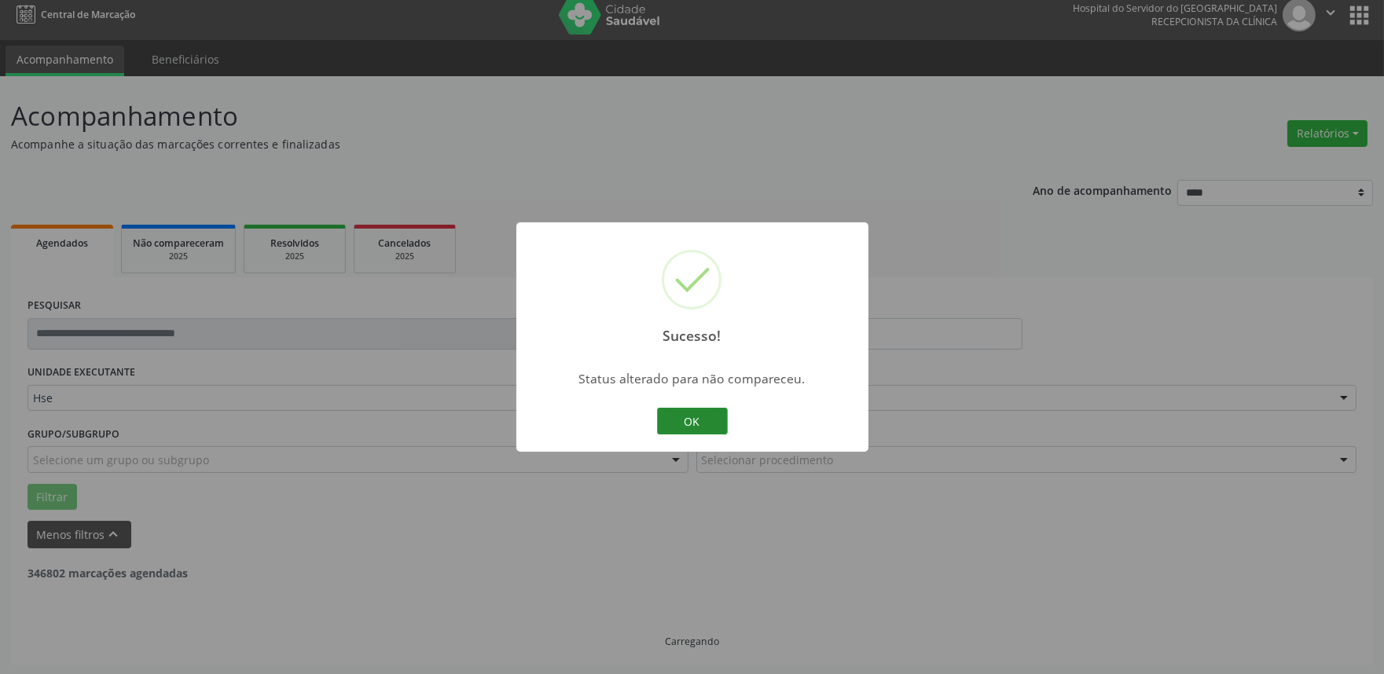
click at [699, 408] on button "OK" at bounding box center [692, 421] width 71 height 27
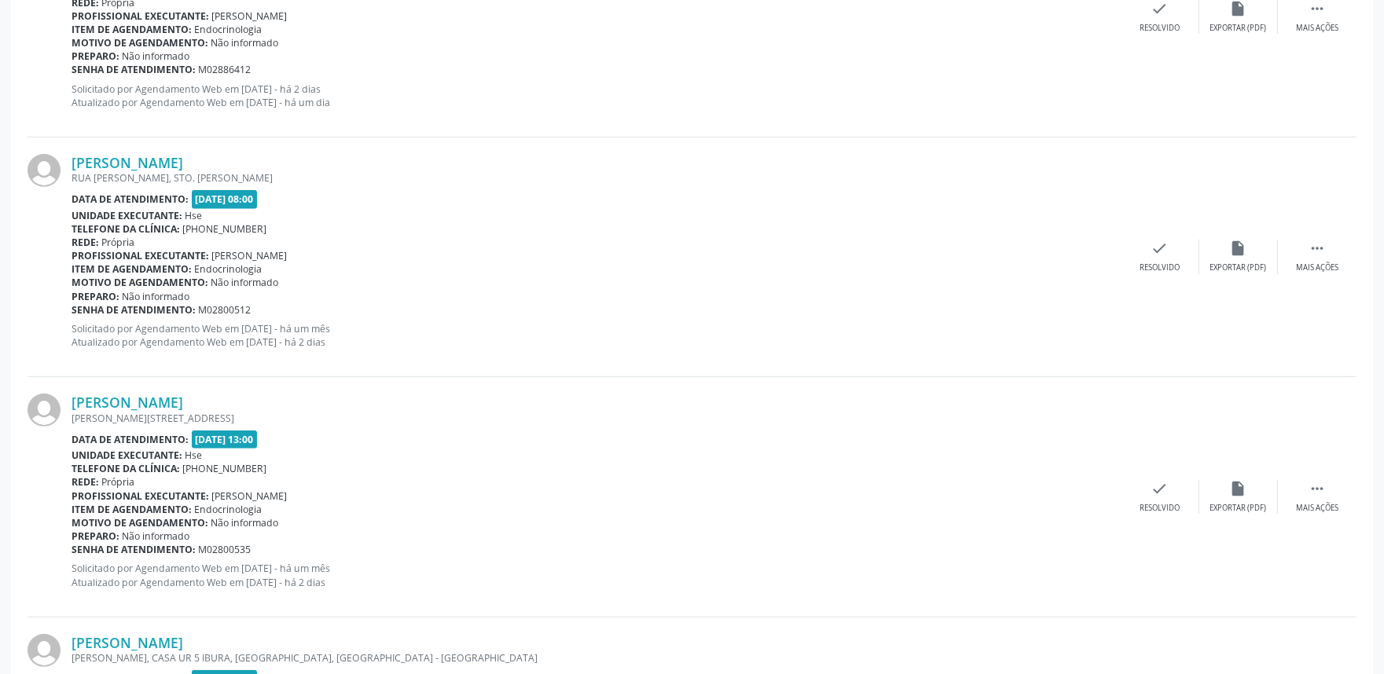
scroll to position [1930, 0]
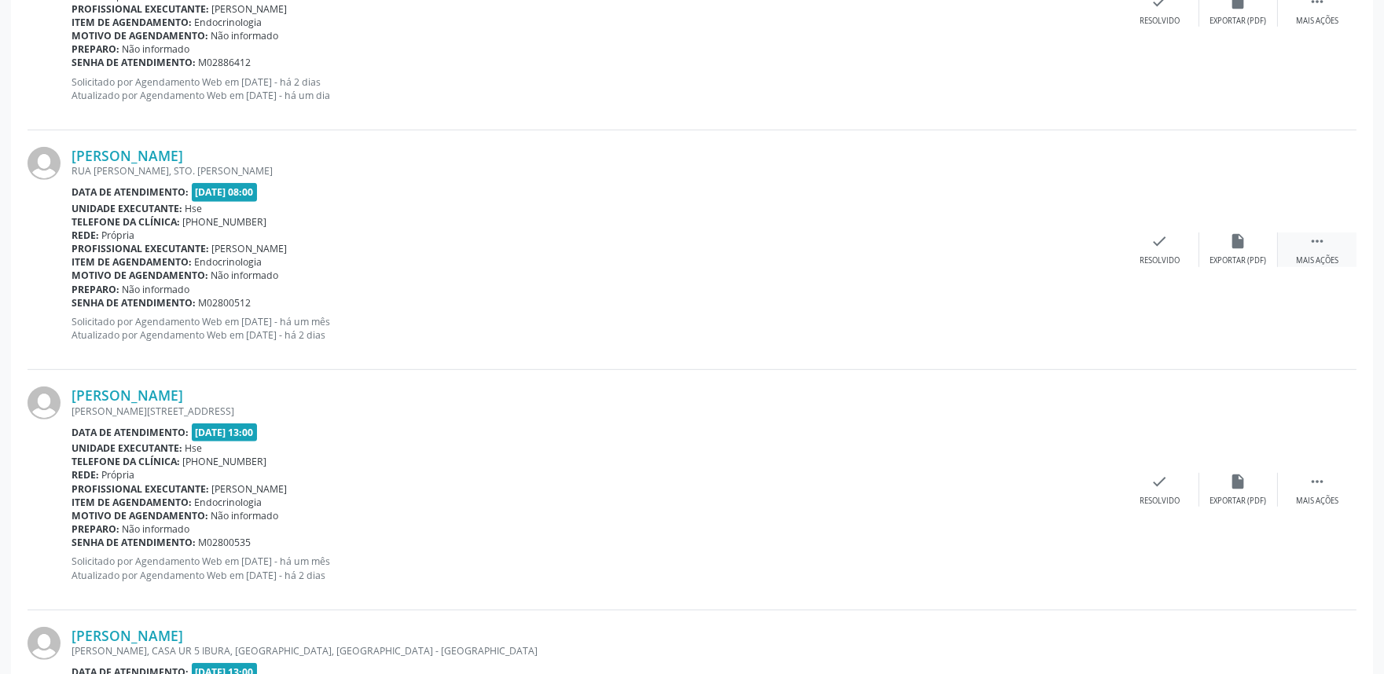
click at [1309, 247] on icon "" at bounding box center [1316, 241] width 17 height 17
click at [1205, 255] on div "Não compareceu" at bounding box center [1237, 260] width 67 height 11
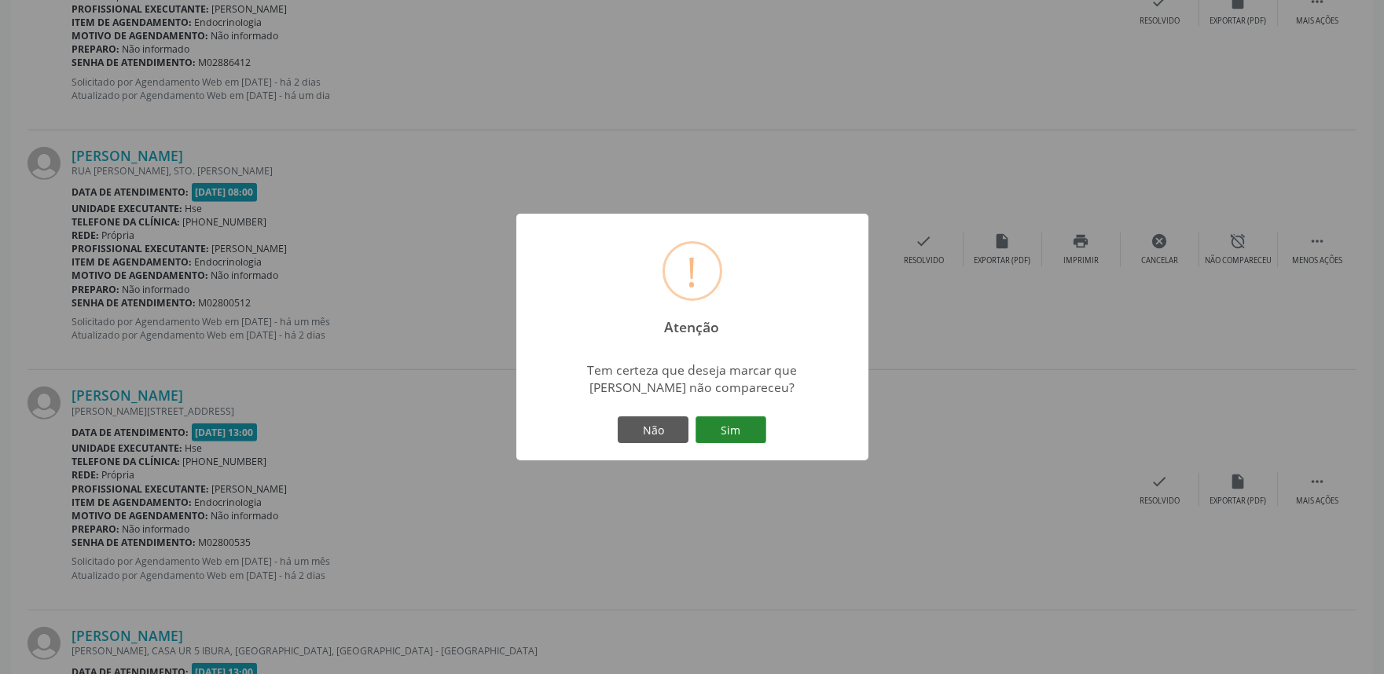
click at [708, 430] on button "Sim" at bounding box center [730, 429] width 71 height 27
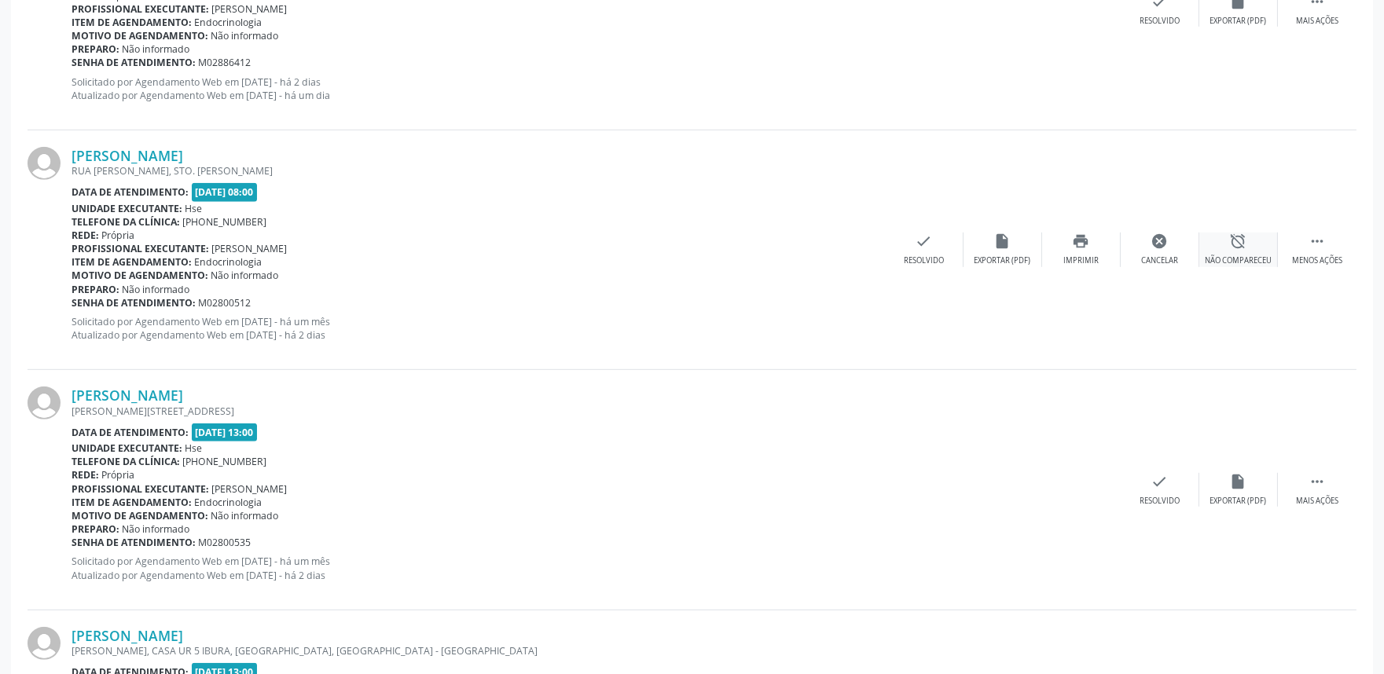
click at [1222, 257] on div "Não compareceu" at bounding box center [1237, 260] width 67 height 11
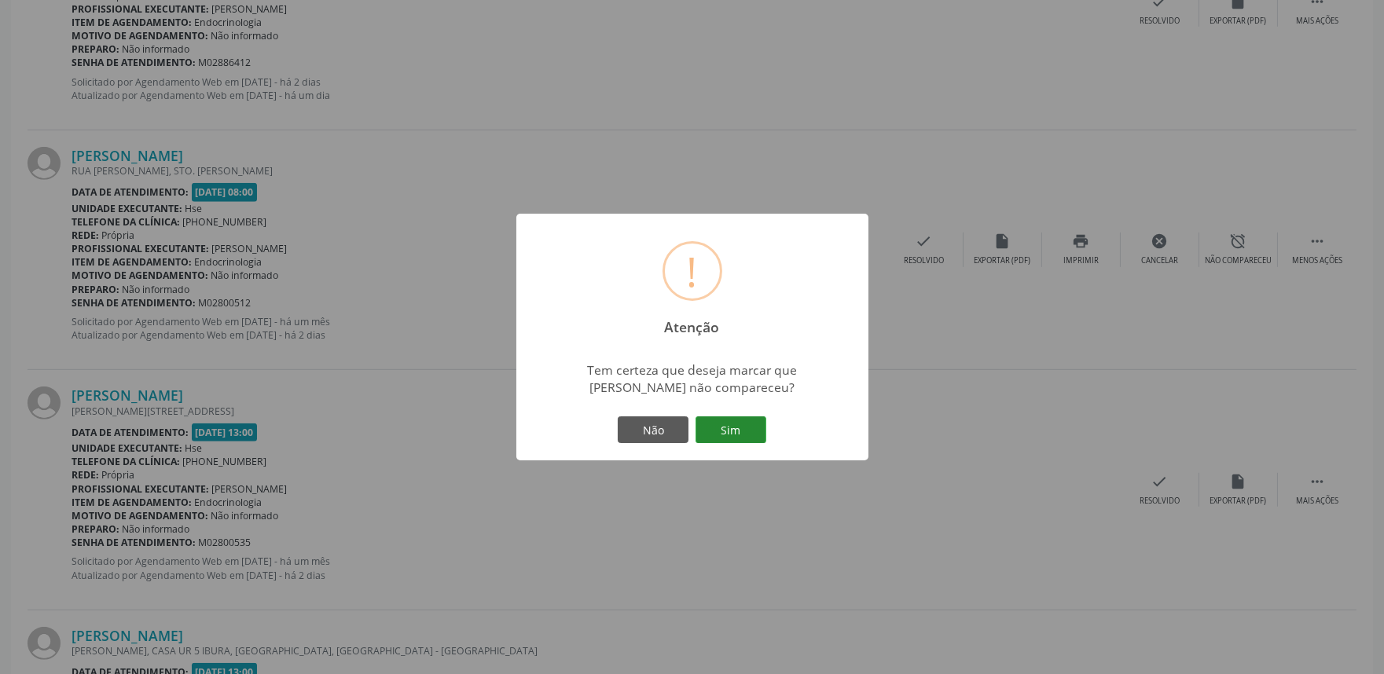
click at [717, 431] on button "Sim" at bounding box center [730, 429] width 71 height 27
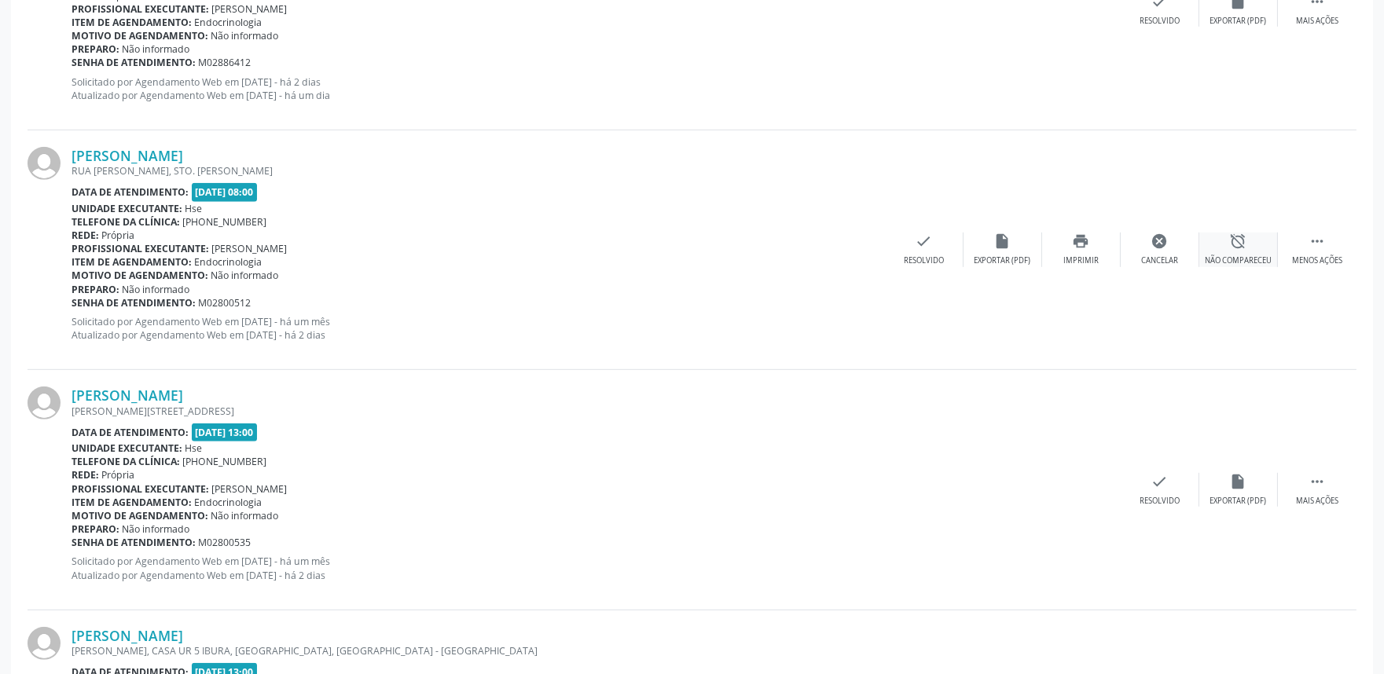
click at [1237, 261] on div "Não compareceu" at bounding box center [1237, 260] width 67 height 11
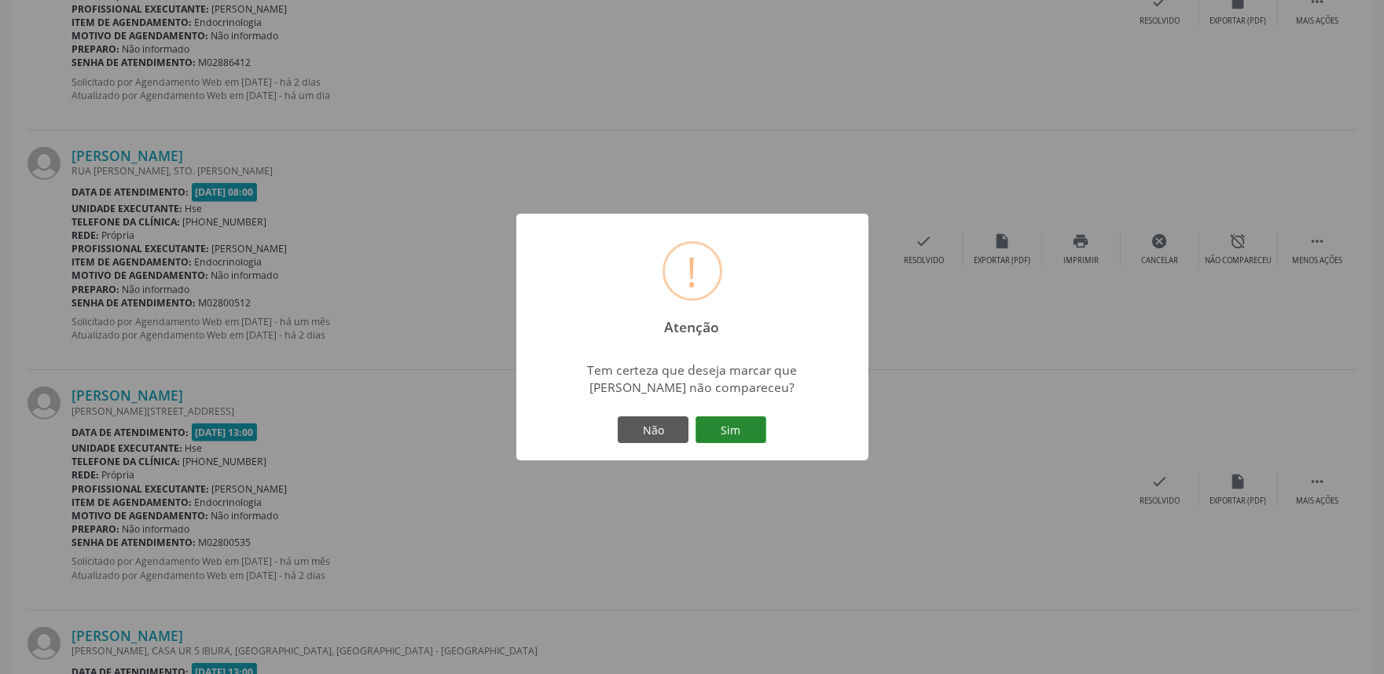
click at [752, 418] on button "Sim" at bounding box center [730, 429] width 71 height 27
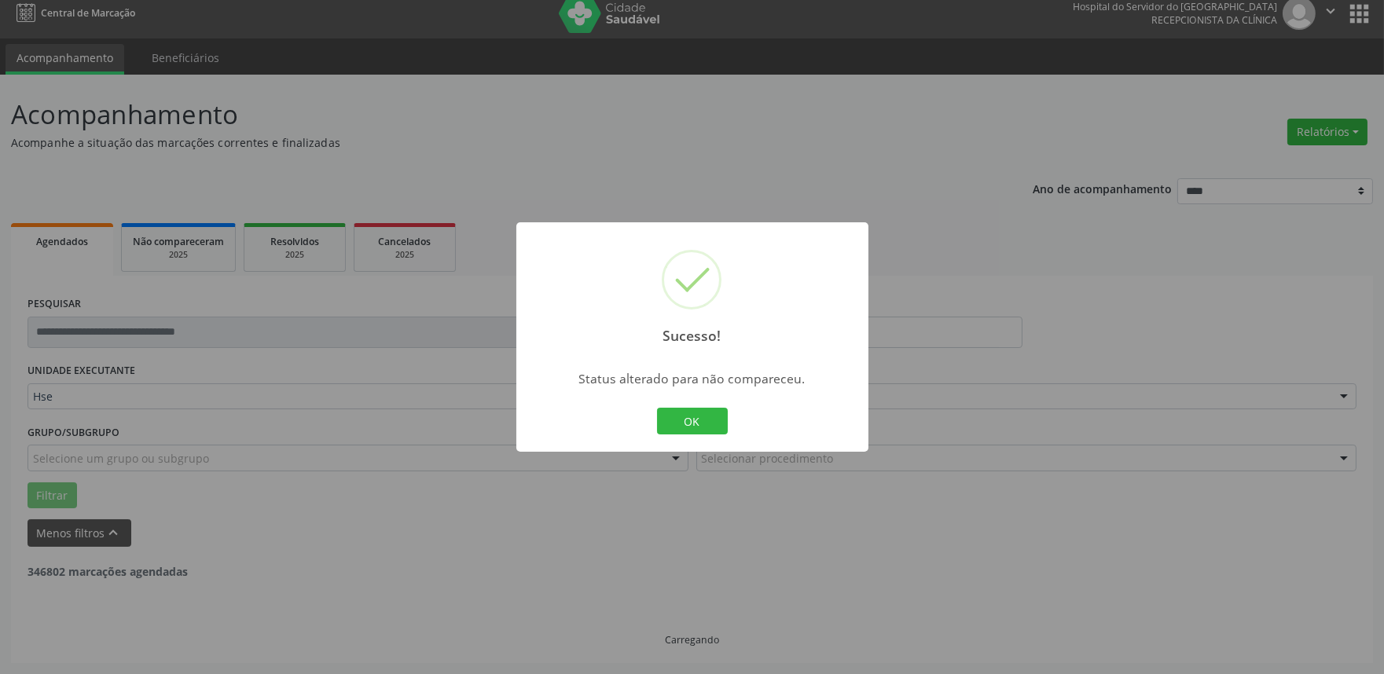
scroll to position [10, 0]
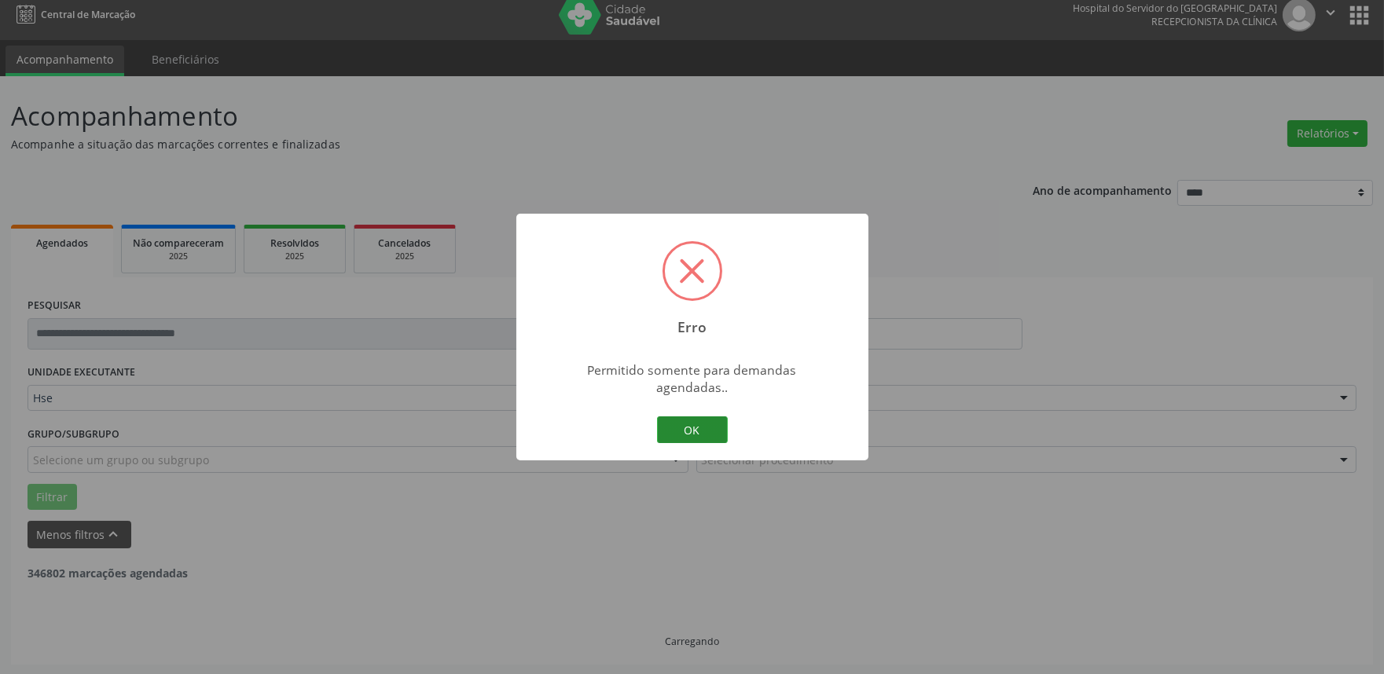
click at [707, 427] on button "OK" at bounding box center [692, 429] width 71 height 27
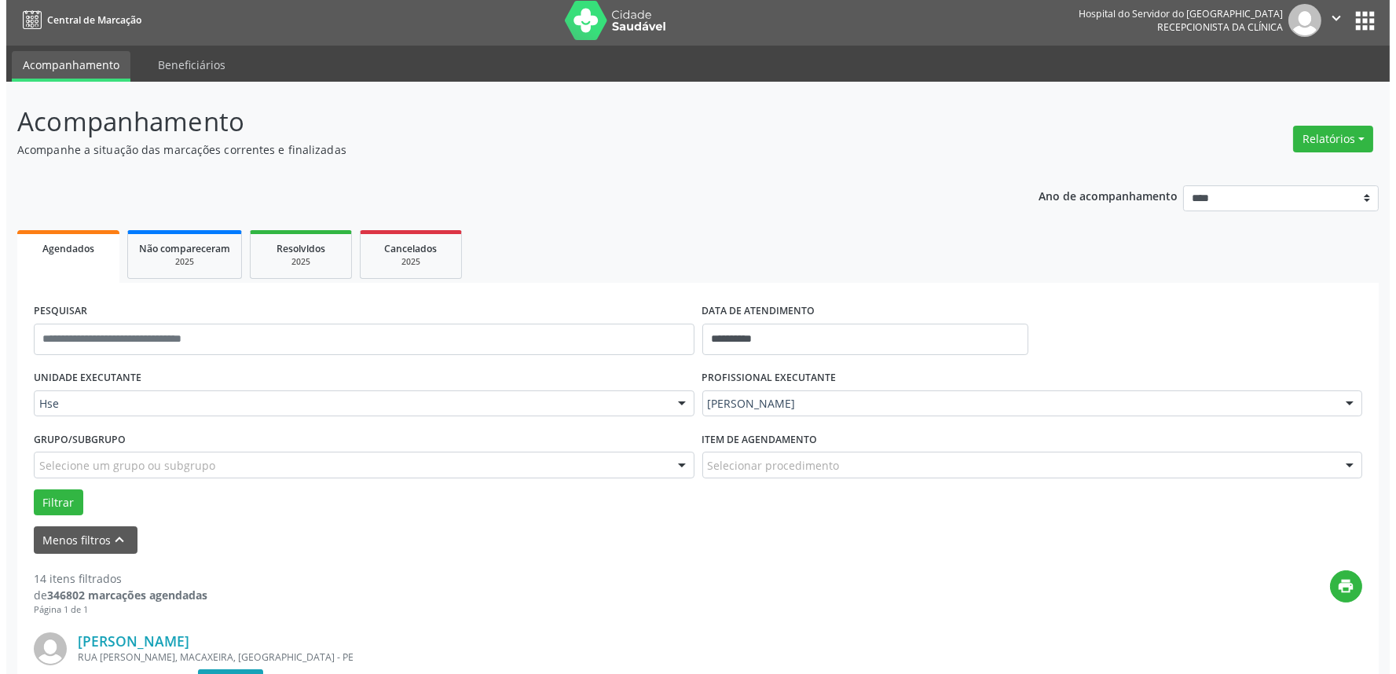
scroll to position [0, 0]
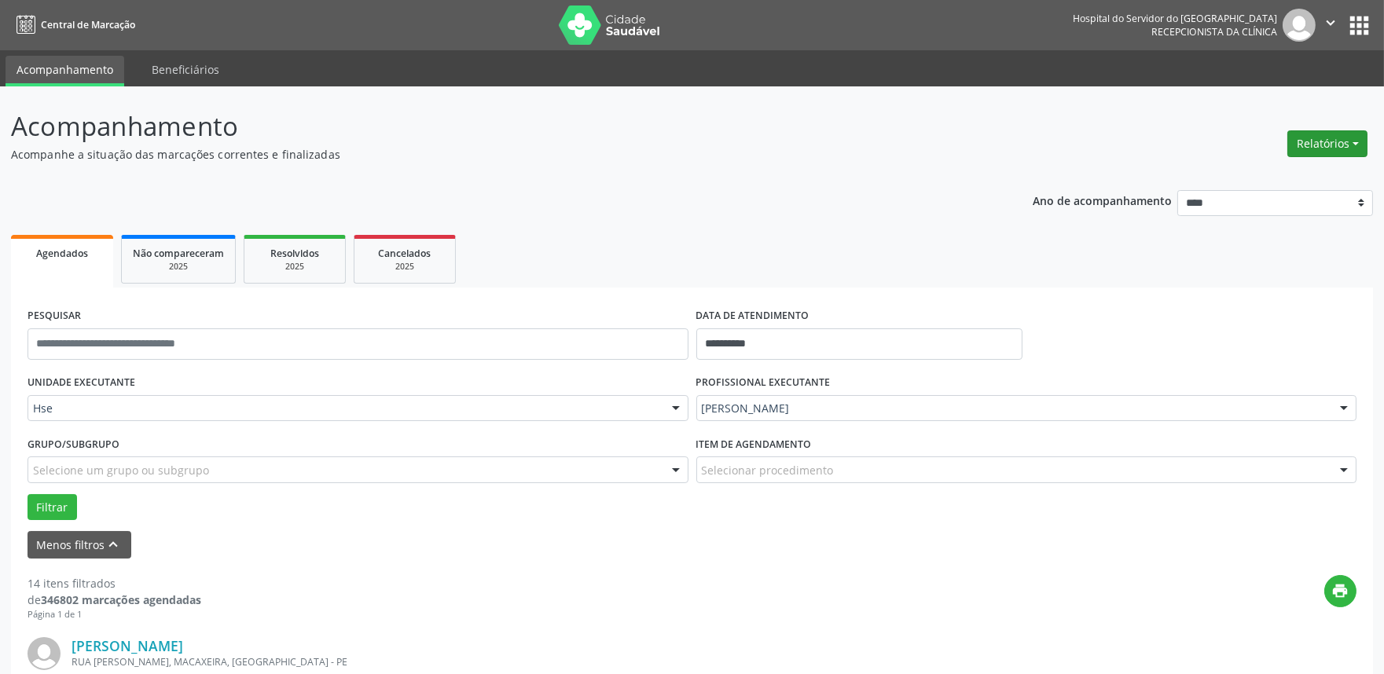
click at [1300, 147] on button "Relatórios" at bounding box center [1327, 143] width 80 height 27
click at [1292, 174] on link "Agendamentos" at bounding box center [1282, 177] width 169 height 22
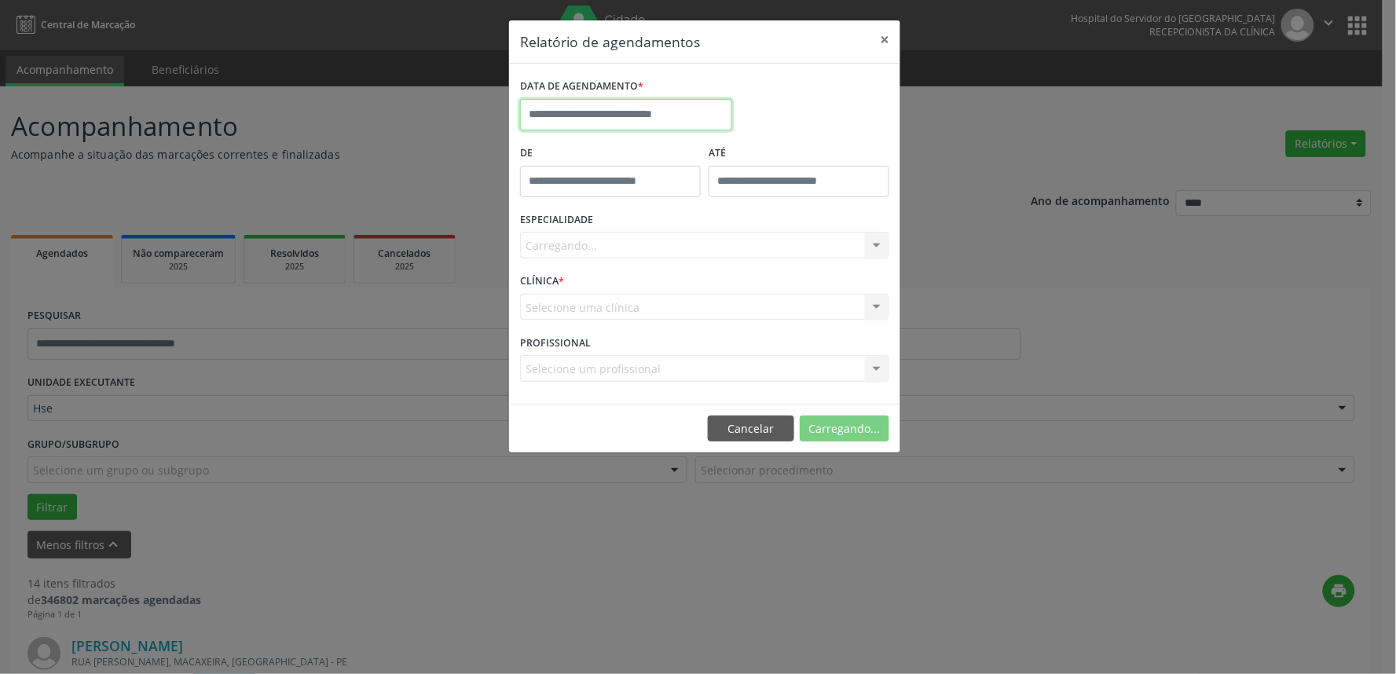
click at [673, 120] on body "**********" at bounding box center [698, 337] width 1396 height 674
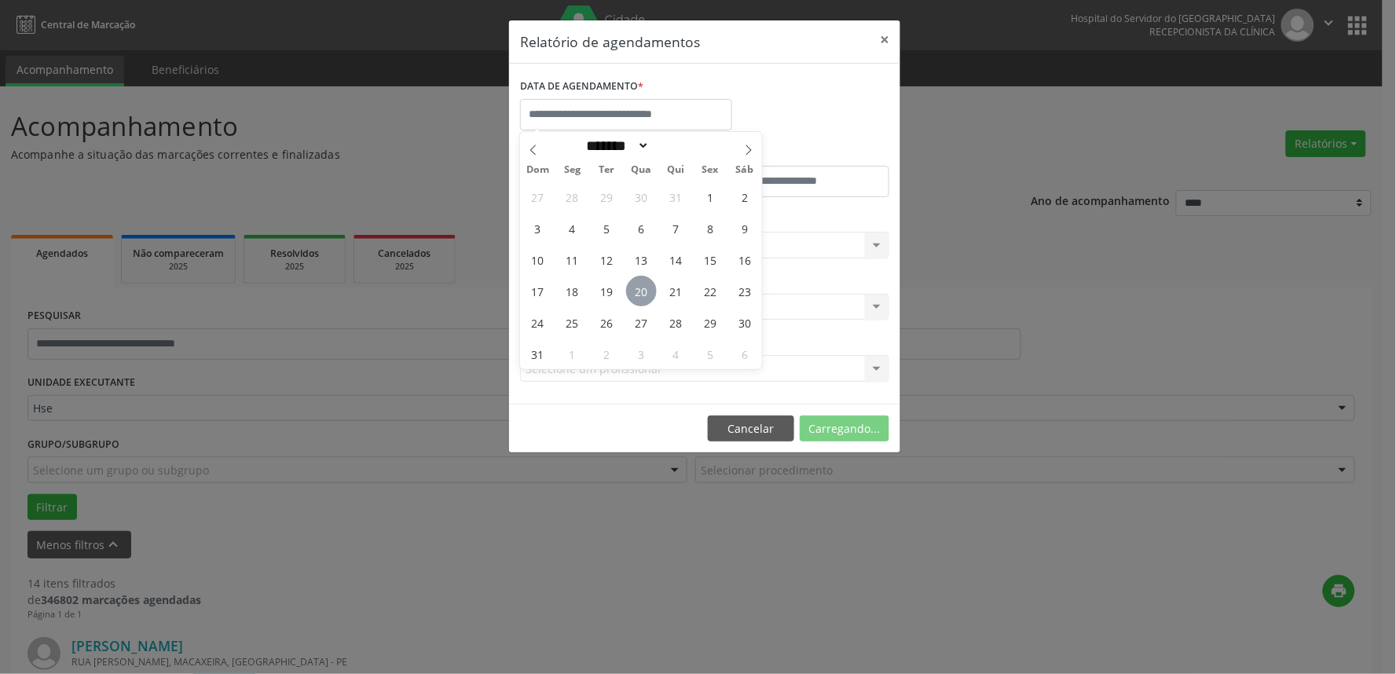
click at [634, 278] on span "20" at bounding box center [641, 291] width 31 height 31
type input "**********"
click at [634, 278] on span "20" at bounding box center [641, 291] width 31 height 31
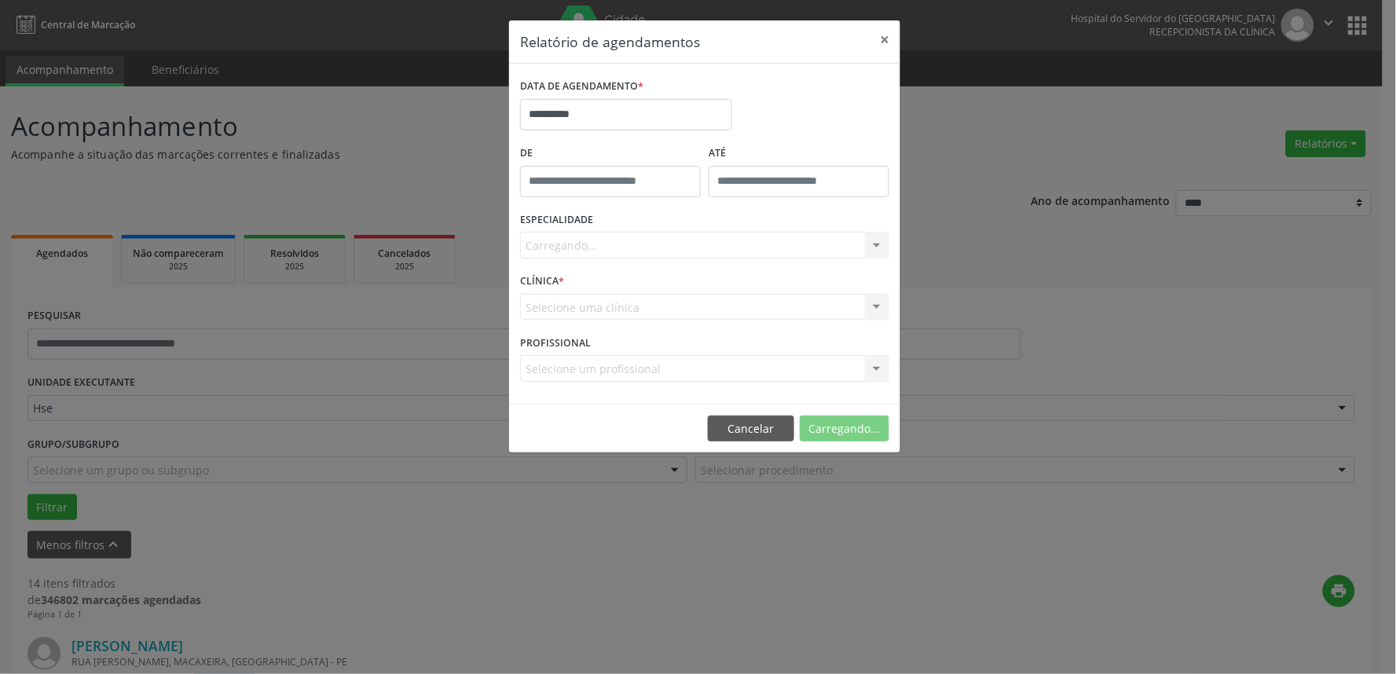
click at [554, 237] on div "Carregando... Nenhum resultado encontrado para: " " Não há nenhuma opção para s…" at bounding box center [704, 245] width 369 height 27
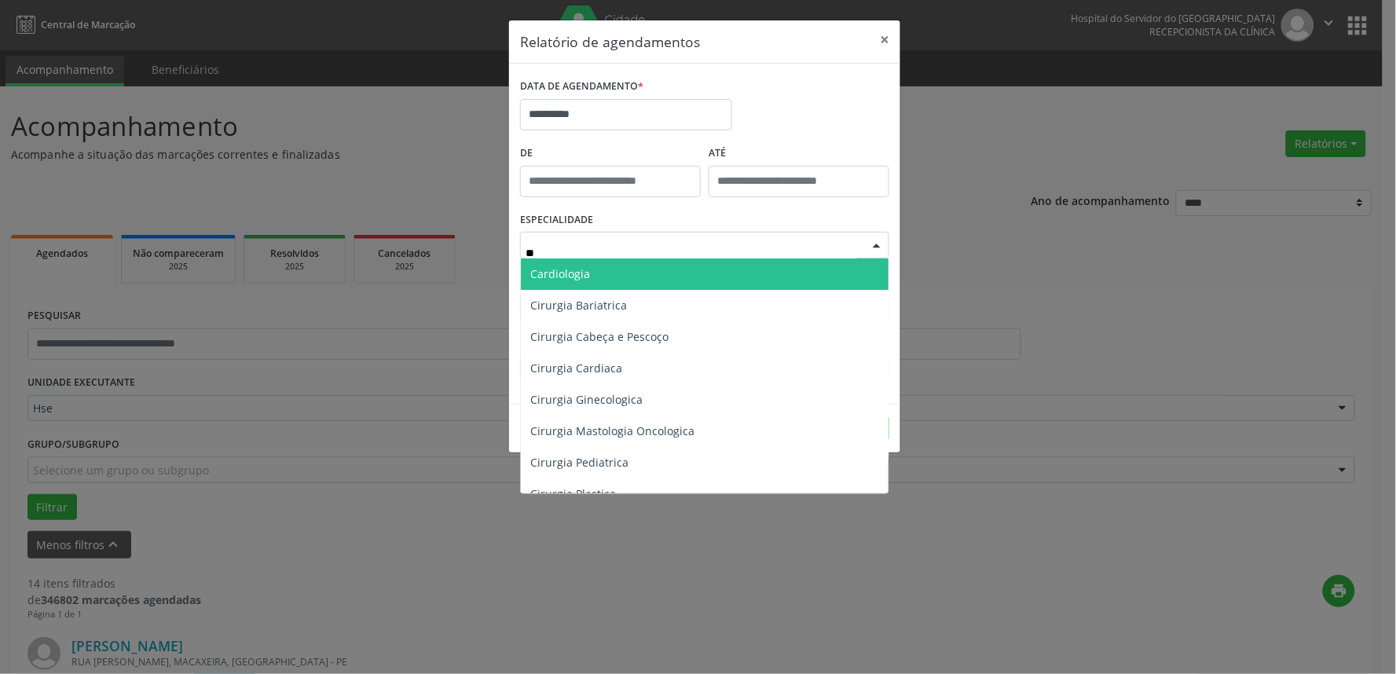
type input "***"
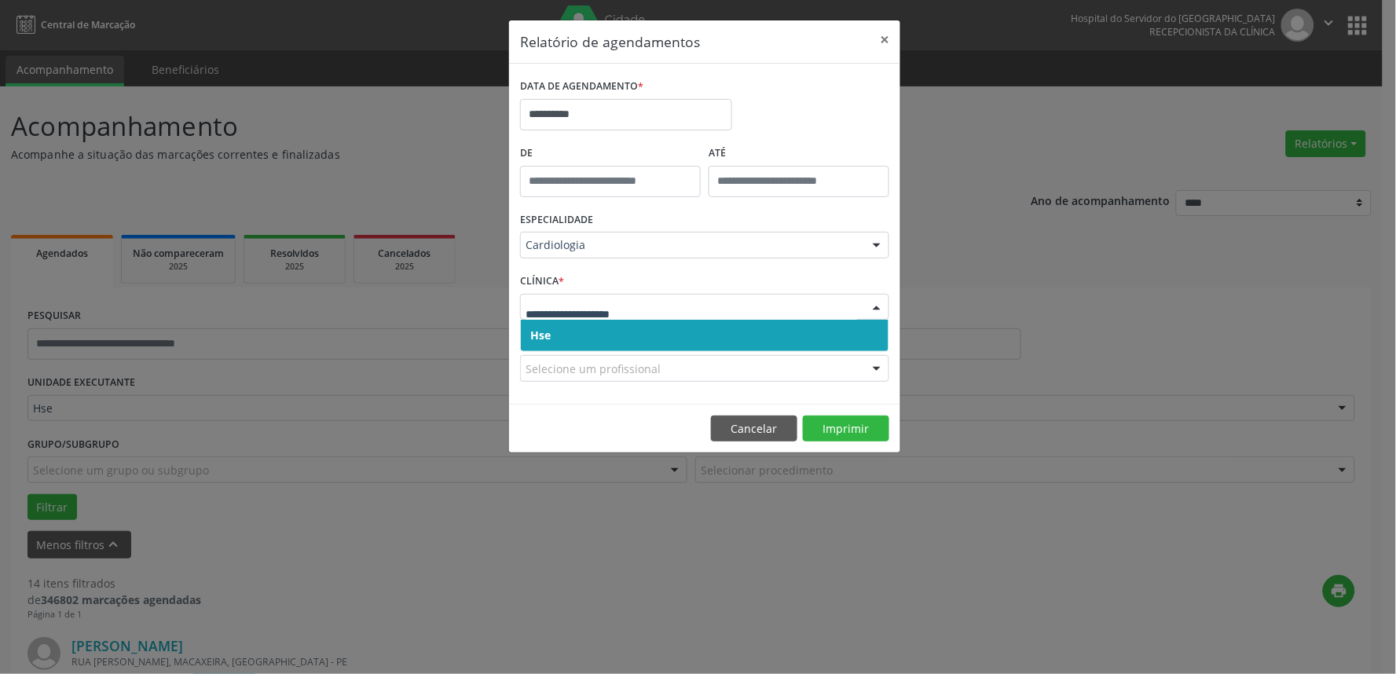
click at [634, 334] on span "Hse" at bounding box center [705, 335] width 368 height 31
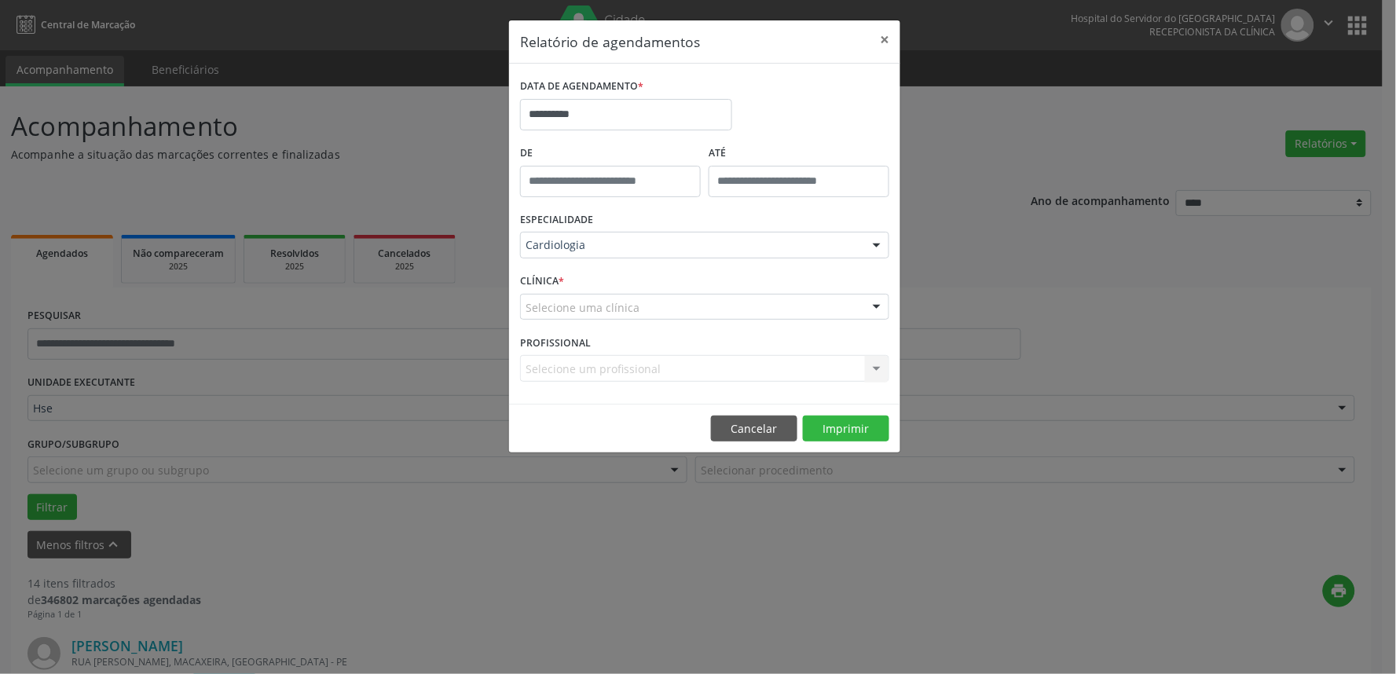
click at [632, 320] on div "CLÍNICA * Selecione uma clínica Hse Nenhum resultado encontrado para: " " Não h…" at bounding box center [704, 299] width 377 height 61
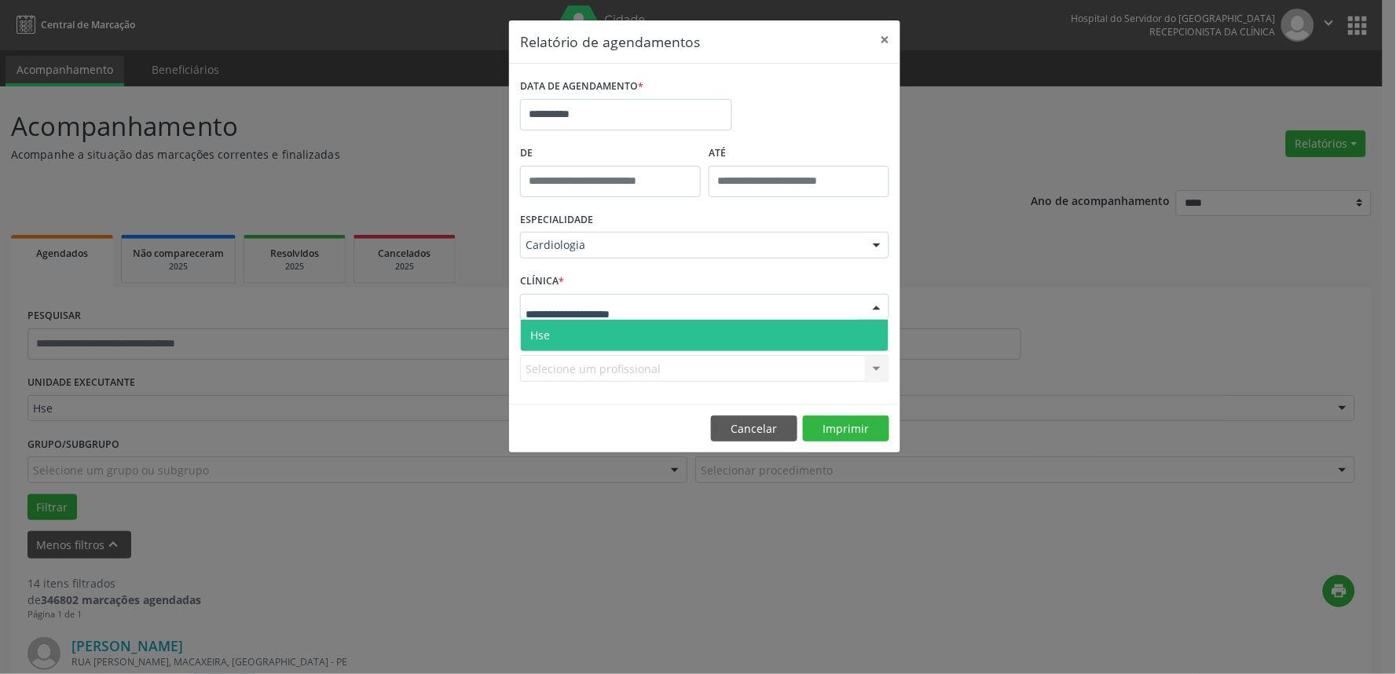
click at [638, 330] on span "Hse" at bounding box center [705, 335] width 368 height 31
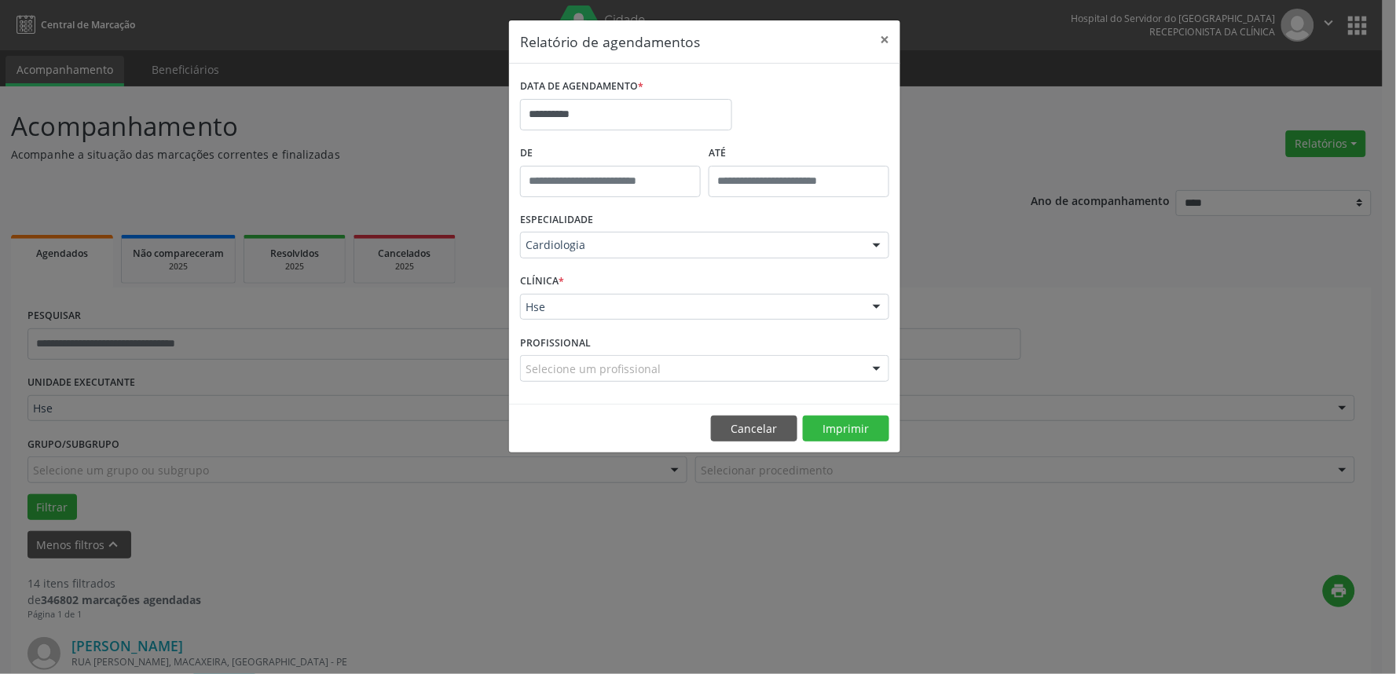
click at [743, 369] on div "Selecione um profissional" at bounding box center [704, 368] width 369 height 27
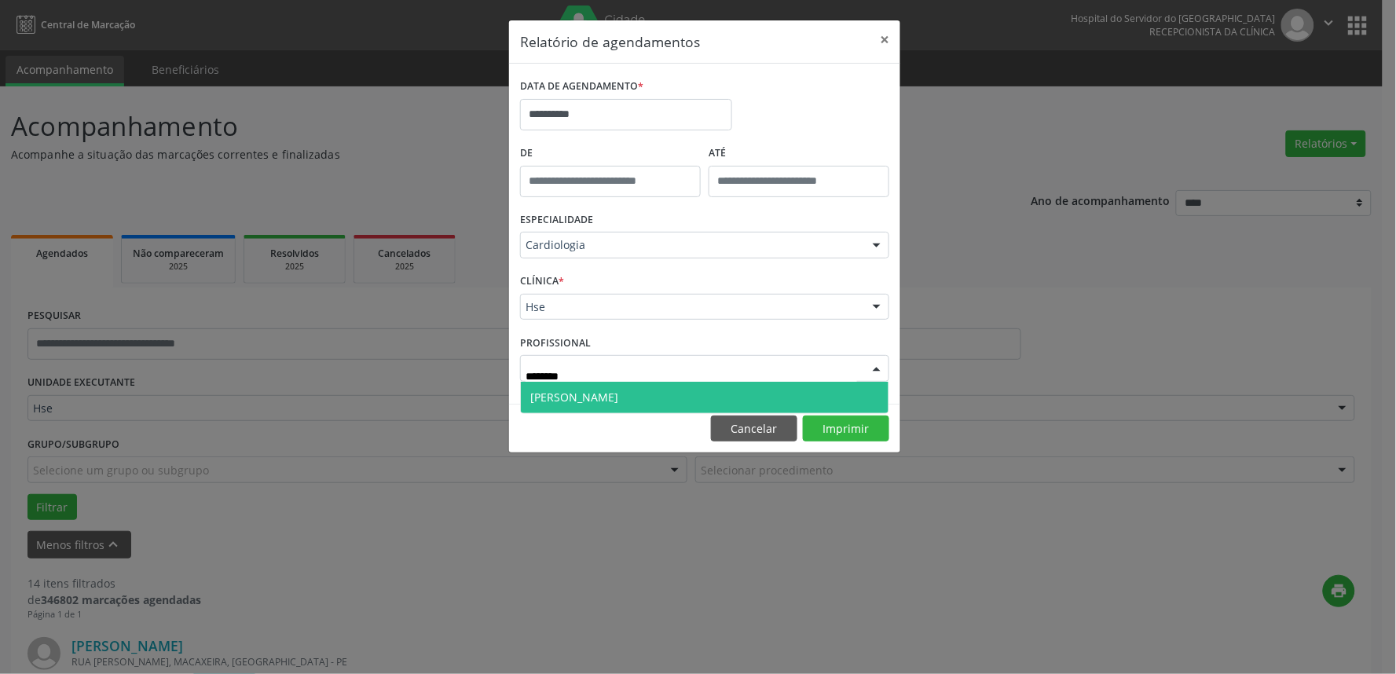
type input "********"
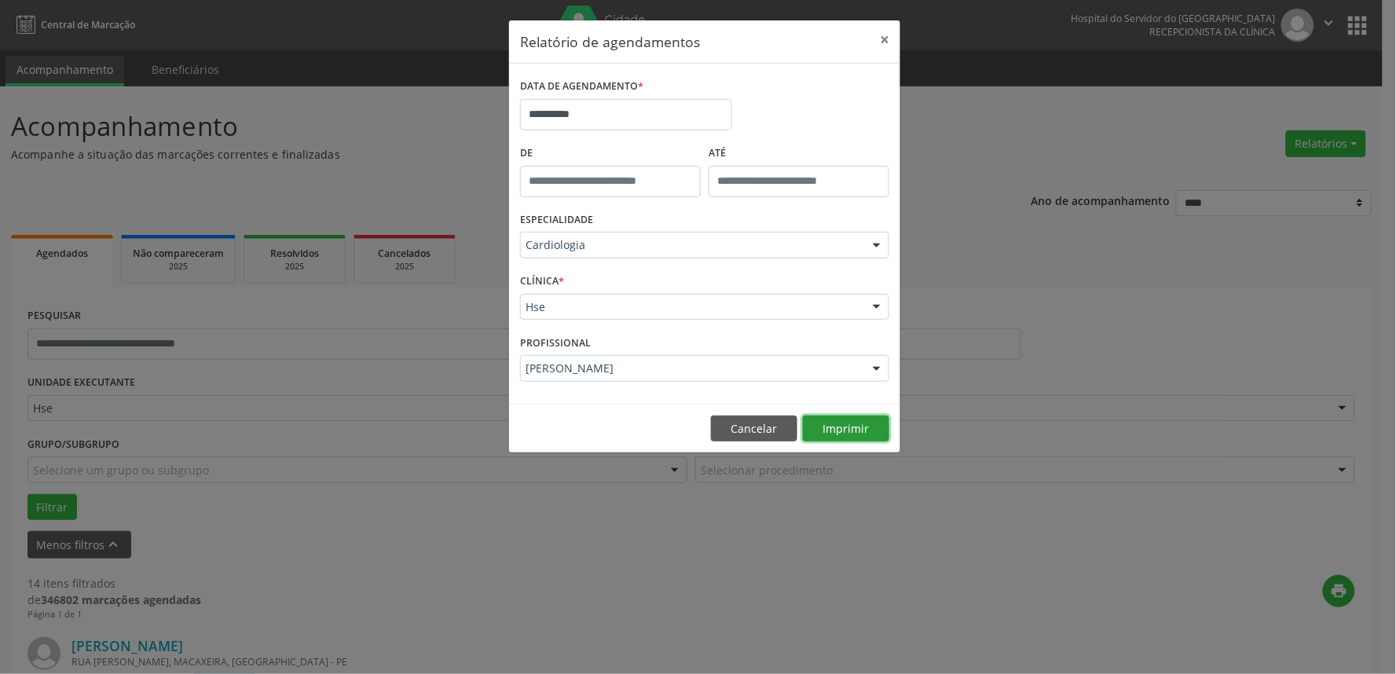
click at [841, 430] on button "Imprimir" at bounding box center [846, 429] width 86 height 27
